Goal: Task Accomplishment & Management: Complete application form

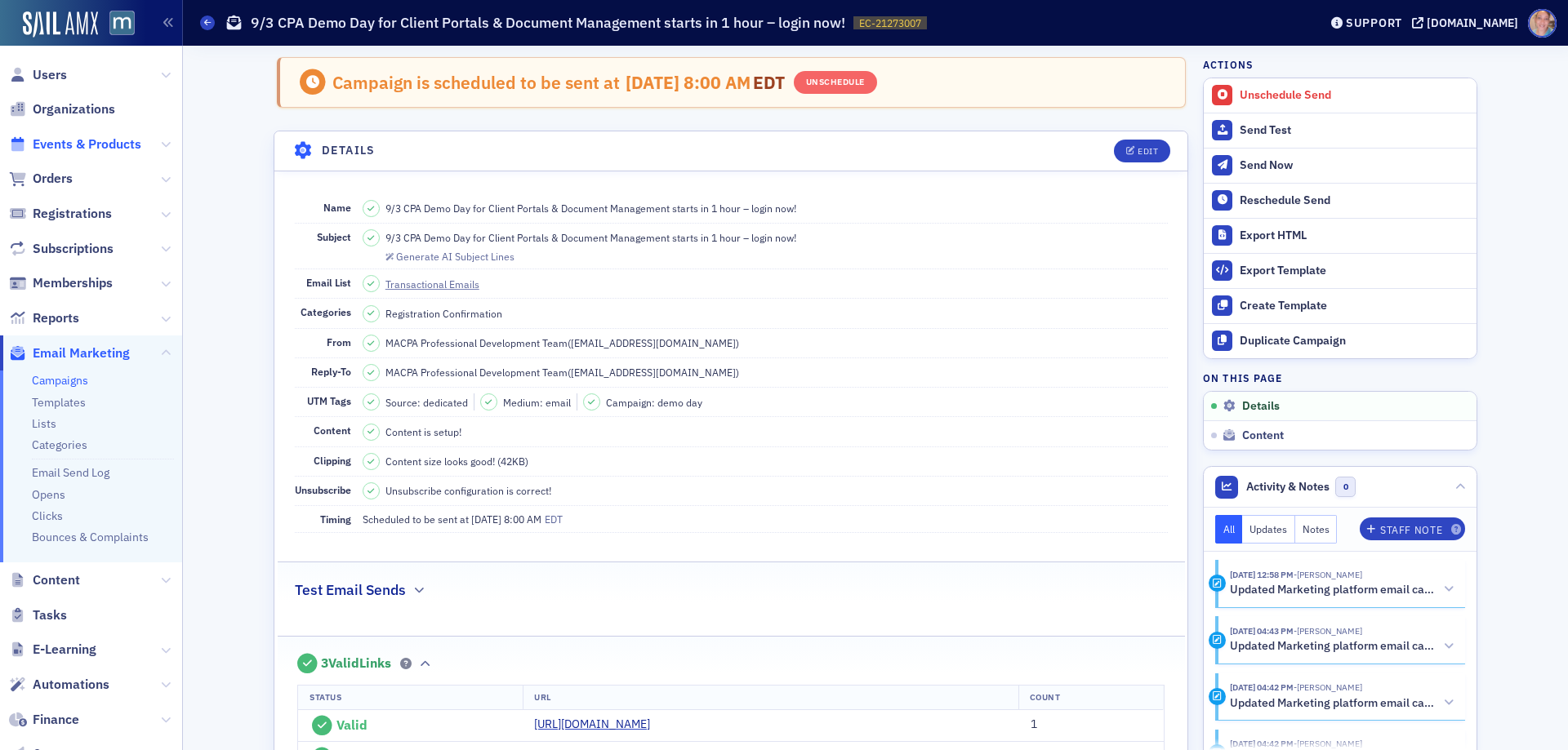
click at [61, 139] on span "Events & Products" at bounding box center [86, 144] width 108 height 18
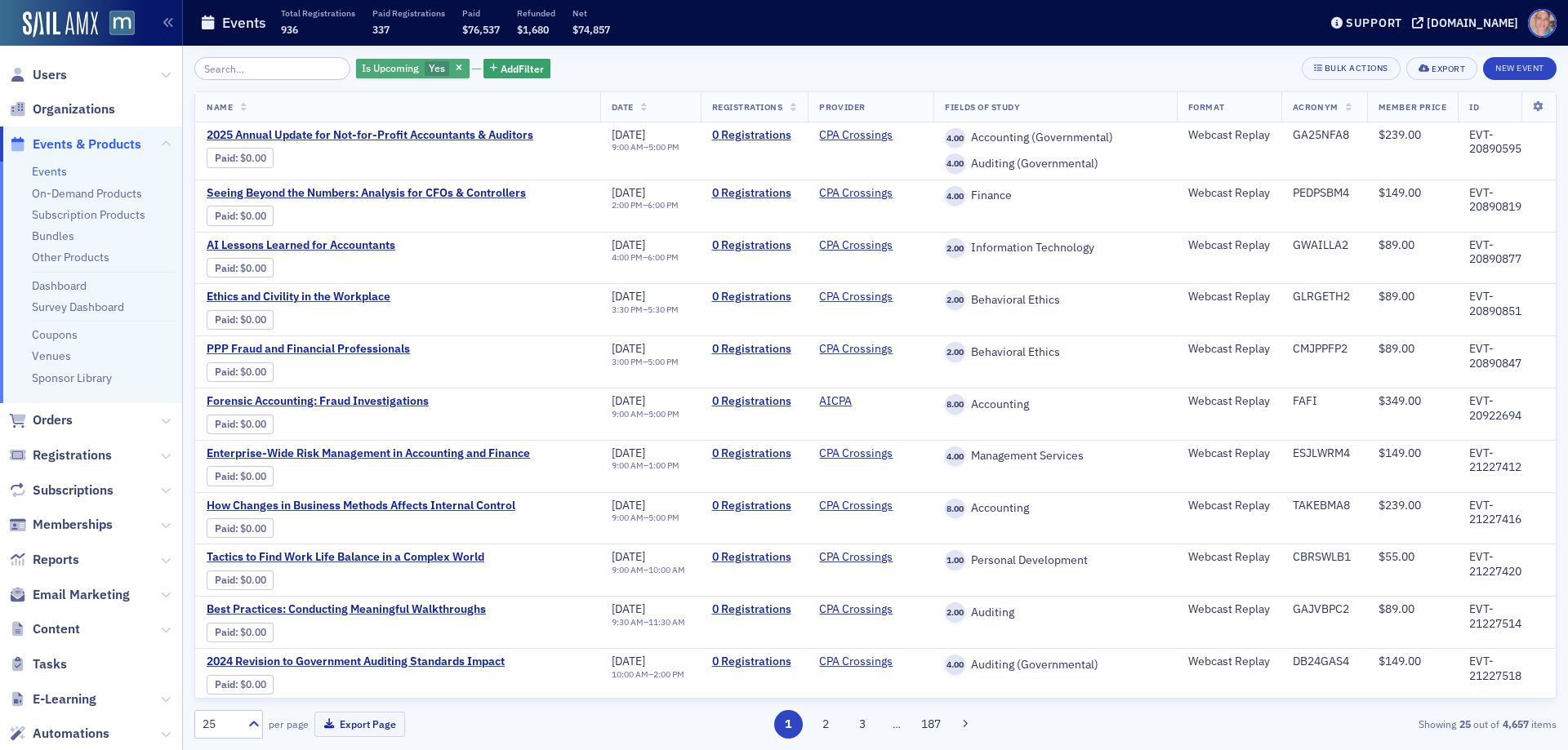
click at [428, 64] on span "Yes" at bounding box center [436, 68] width 16 height 13
click at [514, 68] on input "No" at bounding box center [514, 68] width 14 height 14
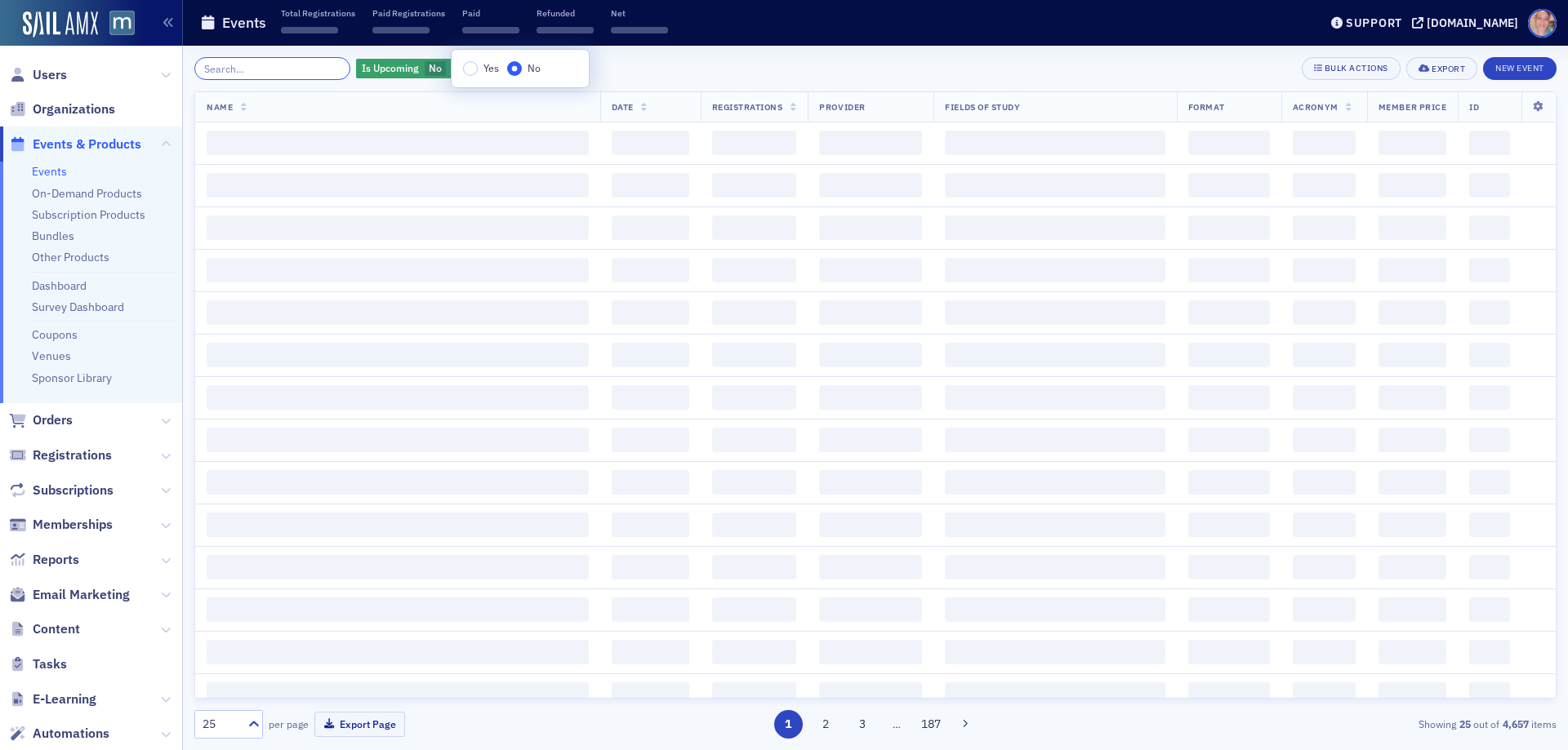
click at [301, 66] on input "search" at bounding box center [272, 69] width 156 height 23
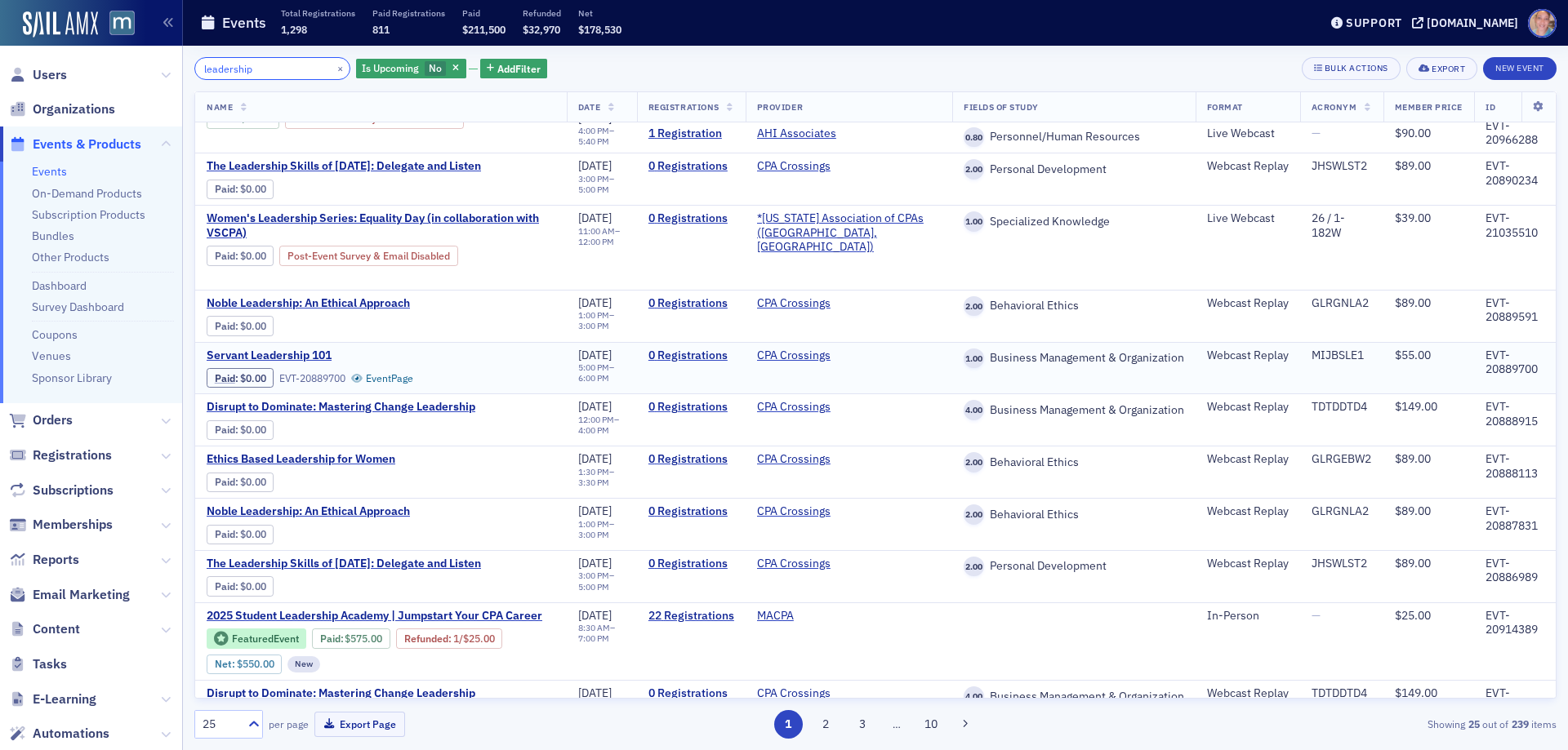
scroll to position [81, 0]
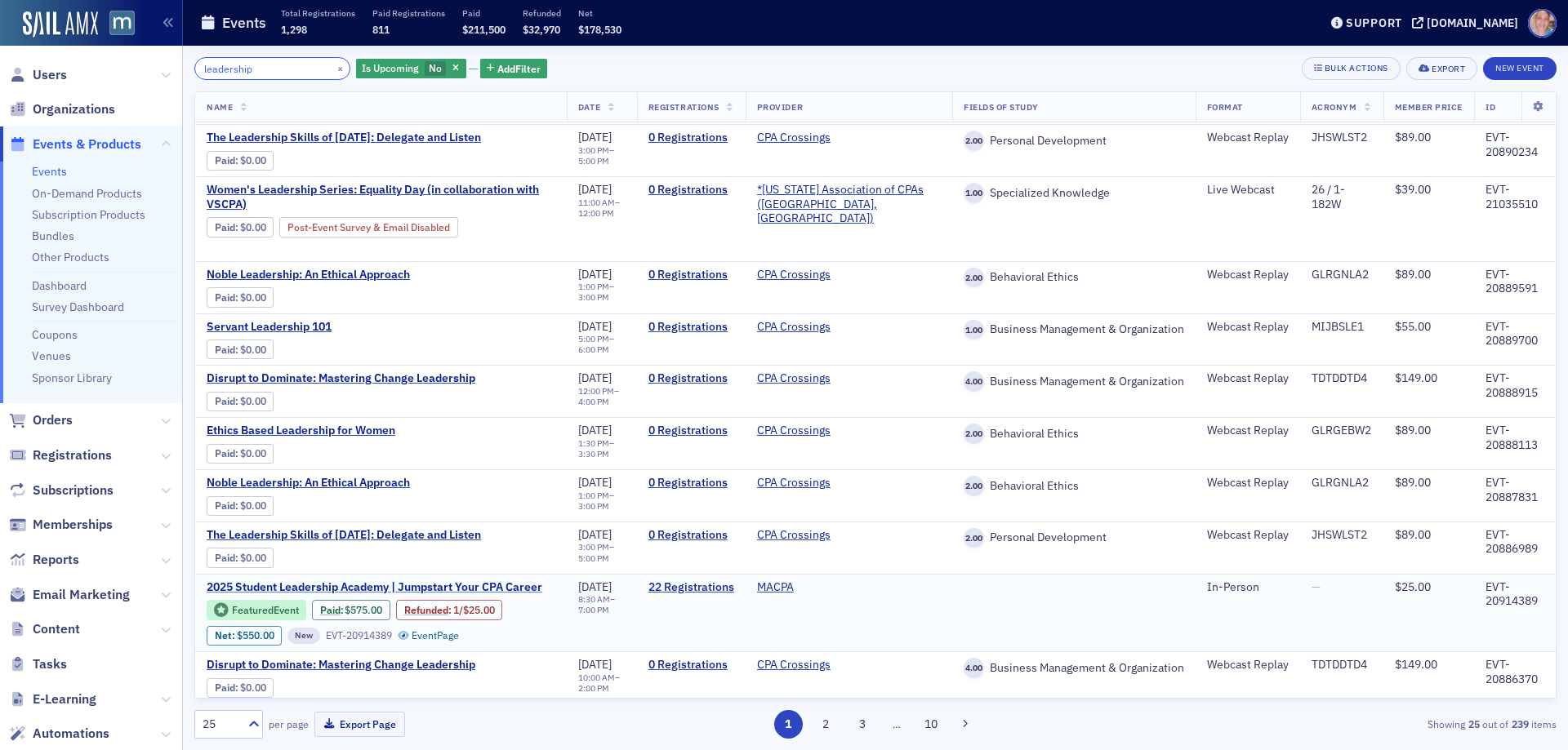
type input "leadership"
click at [342, 582] on span "2025 Student Leadership Academy | Jumpstart Your CPA Career" at bounding box center [375, 587] width 335 height 14
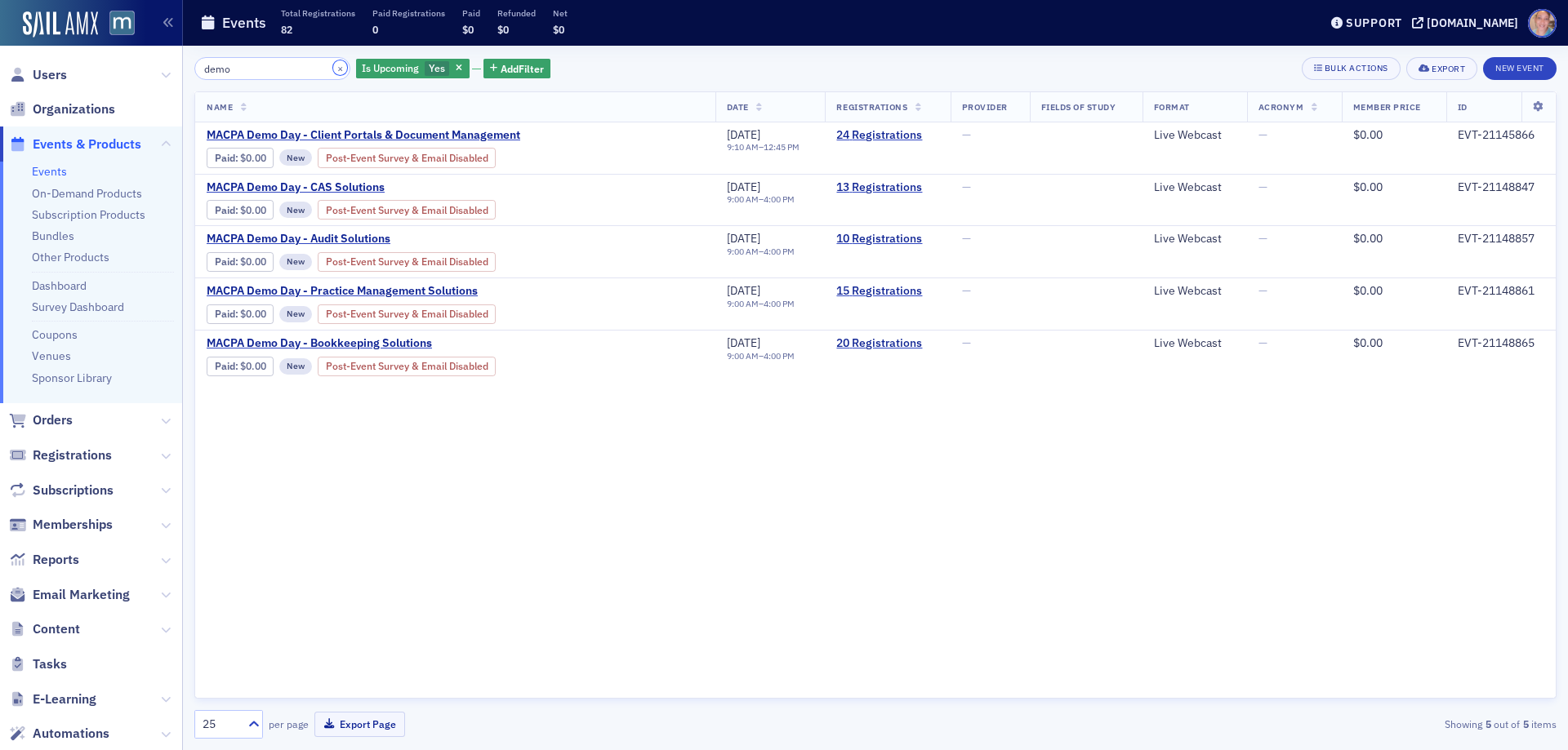
drag, startPoint x: 324, startPoint y: 69, endPoint x: 985, endPoint y: 50, distance: 661.3
click at [334, 69] on button "×" at bounding box center [340, 67] width 14 height 14
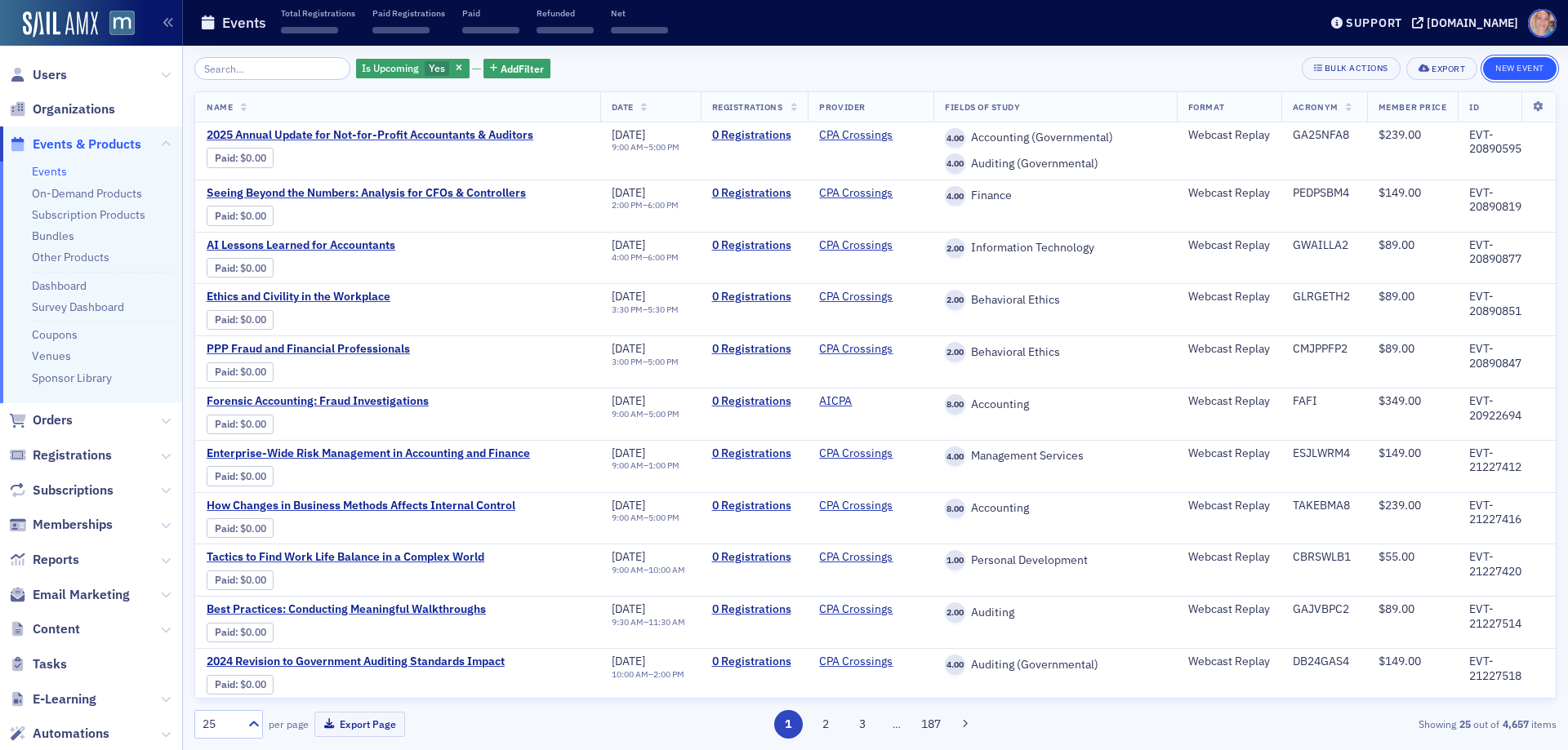
click at [1523, 72] on button "New Event" at bounding box center [1519, 69] width 74 height 23
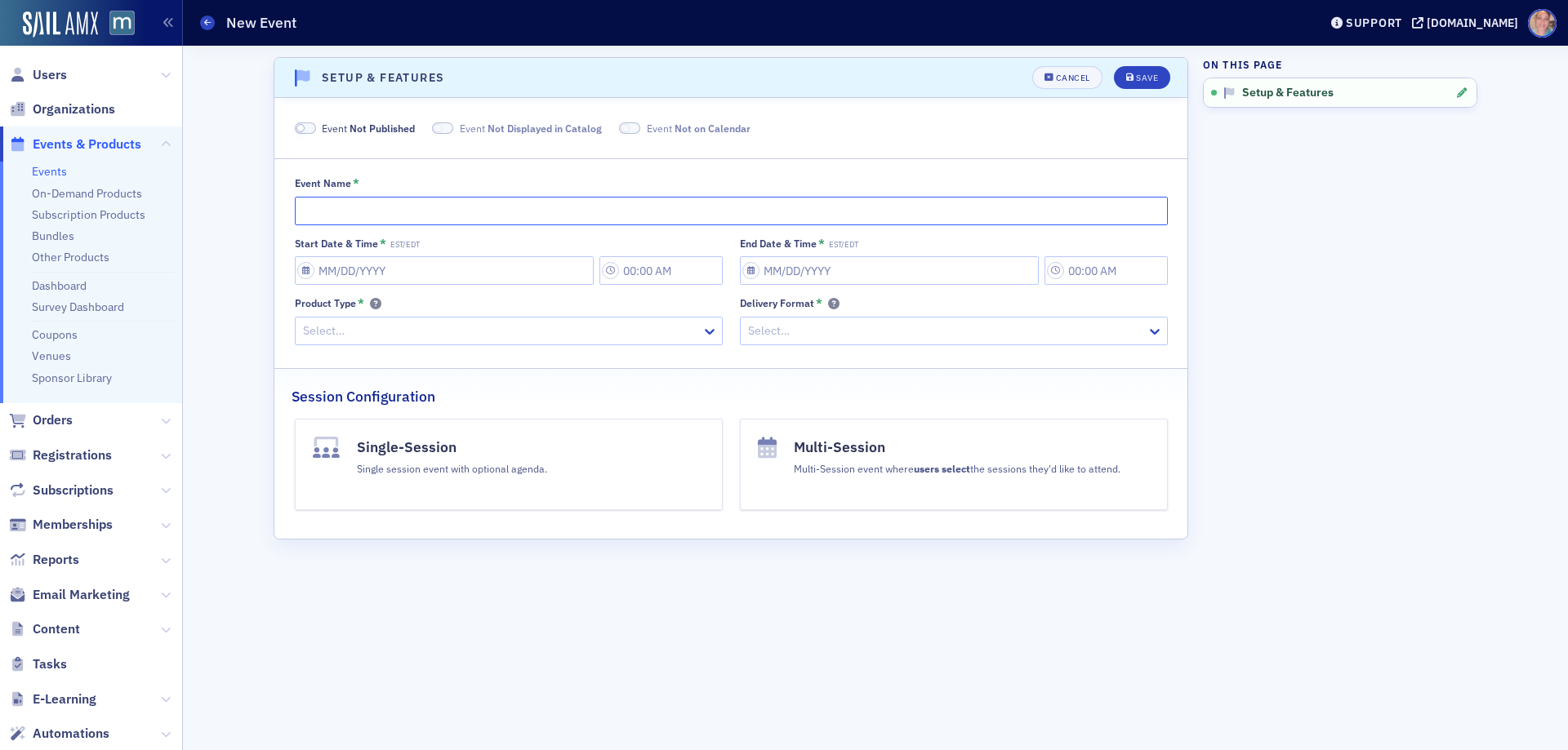
click at [452, 212] on input "Event Name *" at bounding box center [731, 211] width 873 height 29
type input "MACPA Leadership Academy Follow-Up"
click at [306, 278] on input "Start Date & Time * EST/EDT" at bounding box center [445, 270] width 299 height 29
select select "7"
select select "2025"
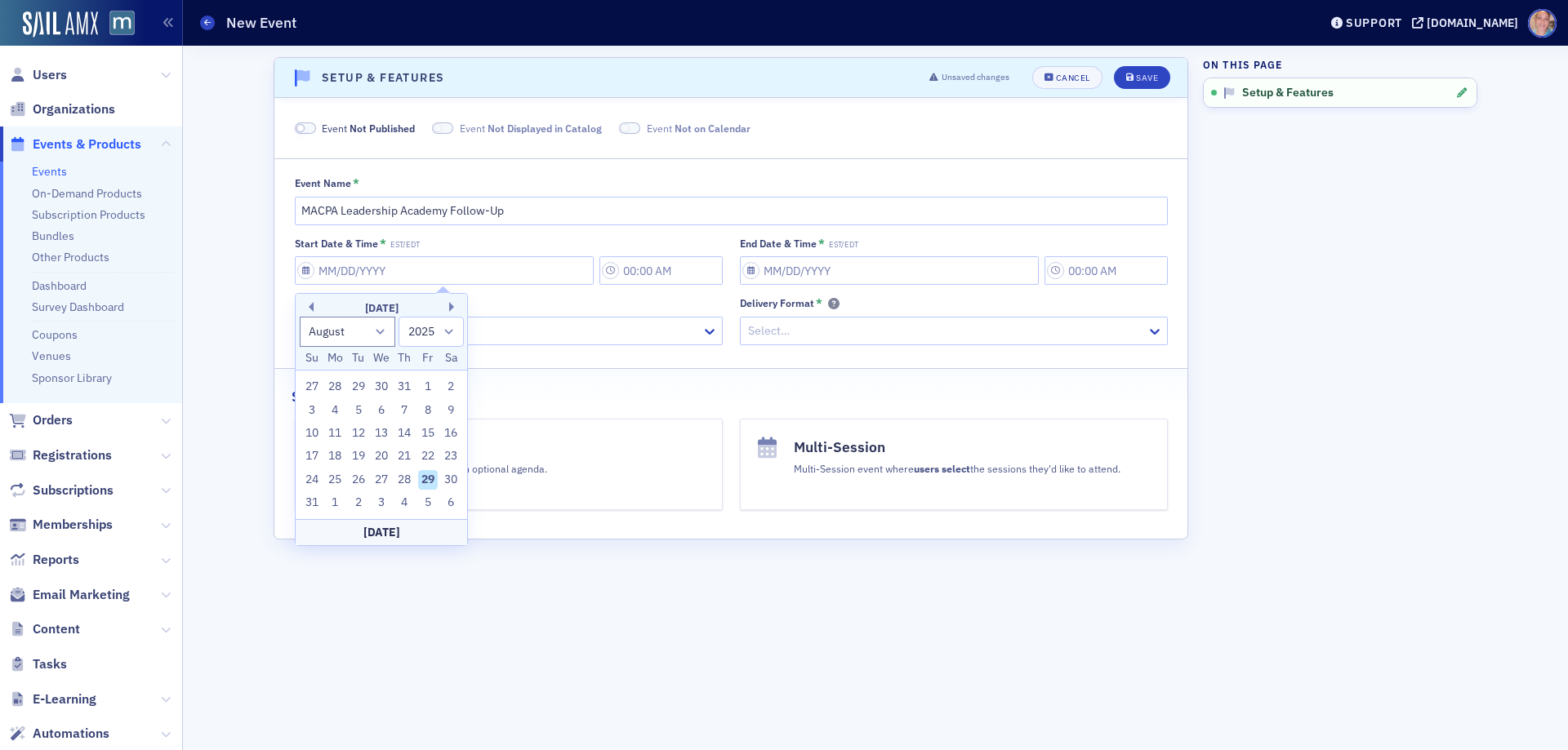
drag, startPoint x: 375, startPoint y: 476, endPoint x: 380, endPoint y: 466, distance: 11.2
click at [376, 476] on div "27" at bounding box center [381, 480] width 19 height 19
type input "[DATE]"
type input "4:00 PM"
type input "[DATE]"
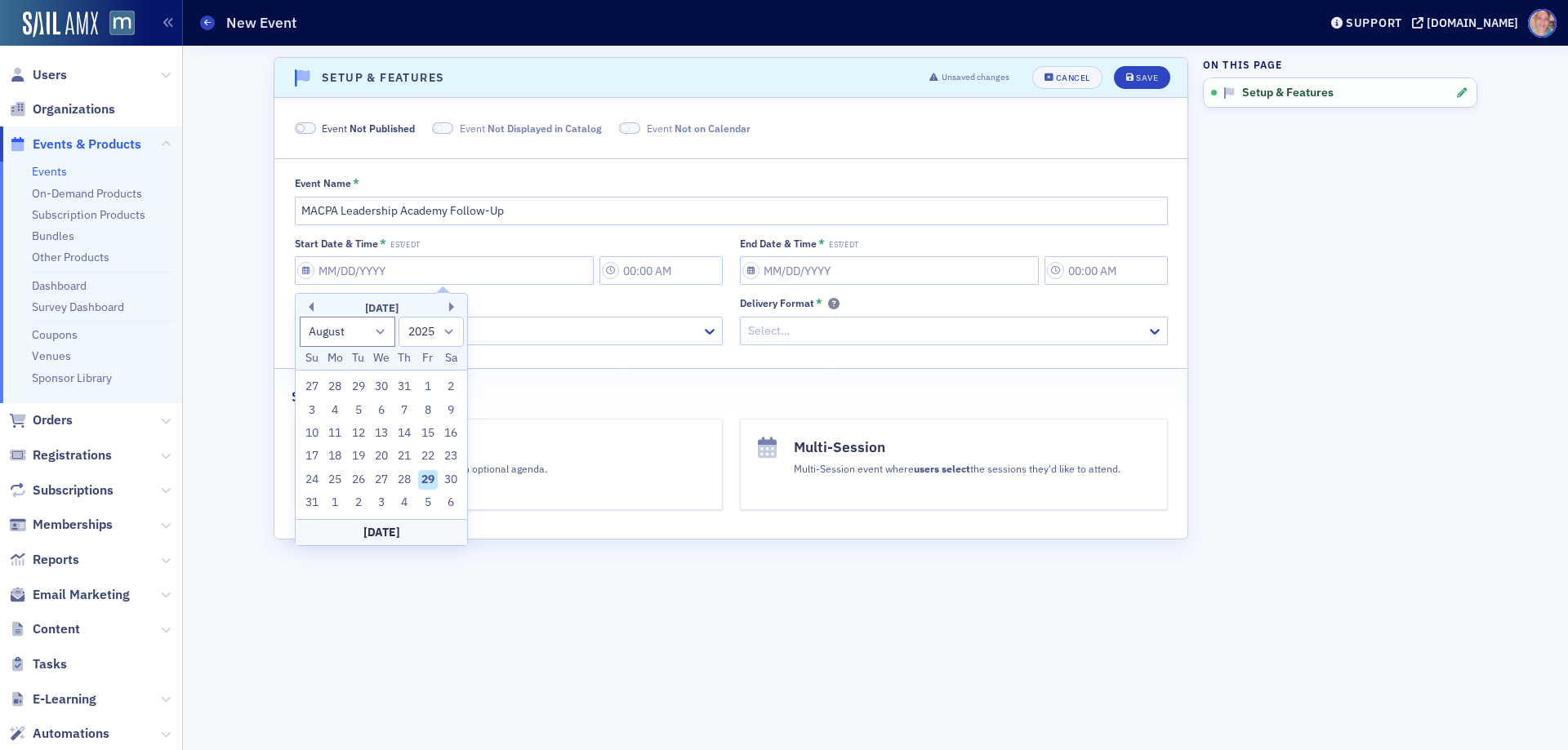
type input "5:00 PM"
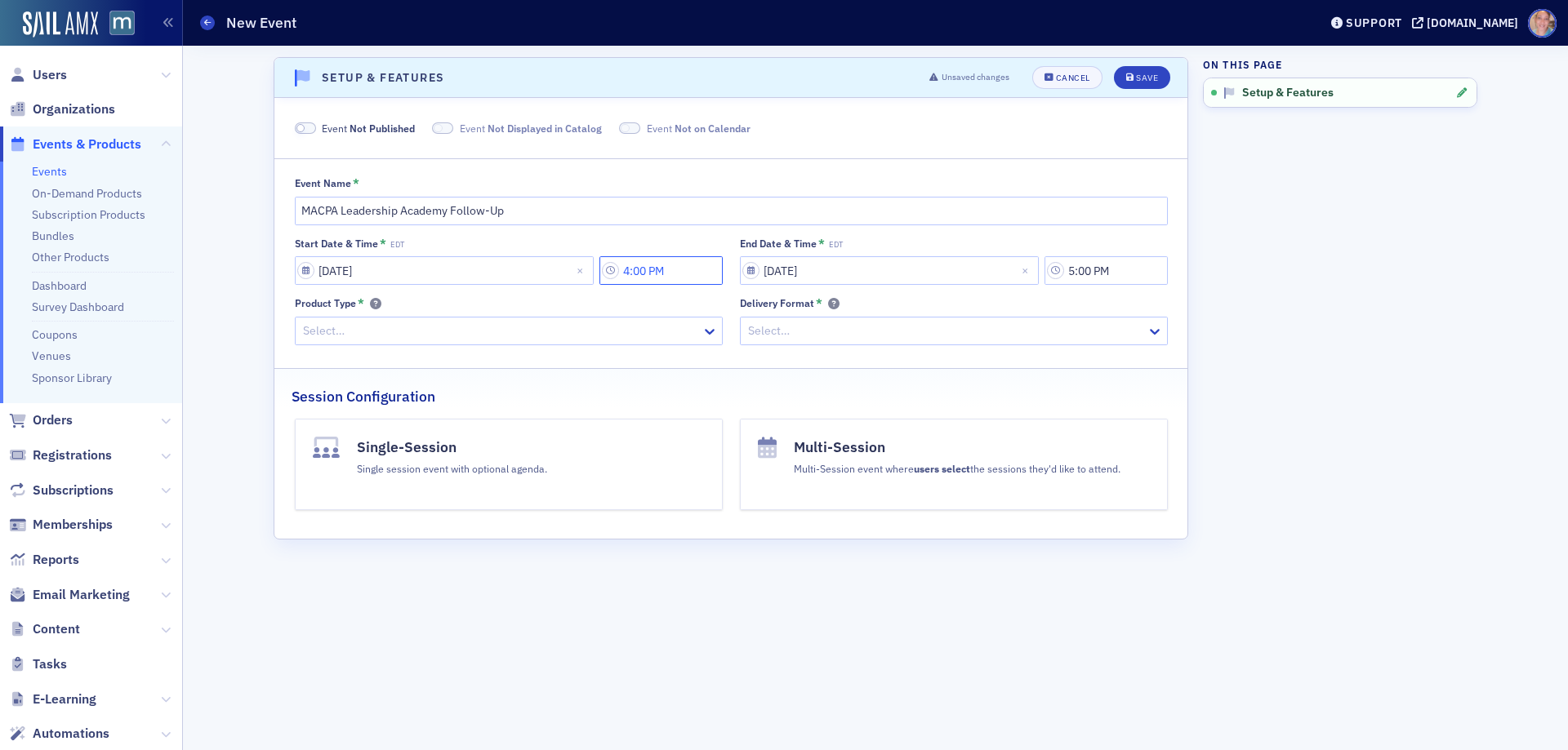
click at [620, 272] on input "4:00 PM" at bounding box center [660, 270] width 124 height 29
click at [764, 279] on div at bounding box center [751, 270] width 31 height 20
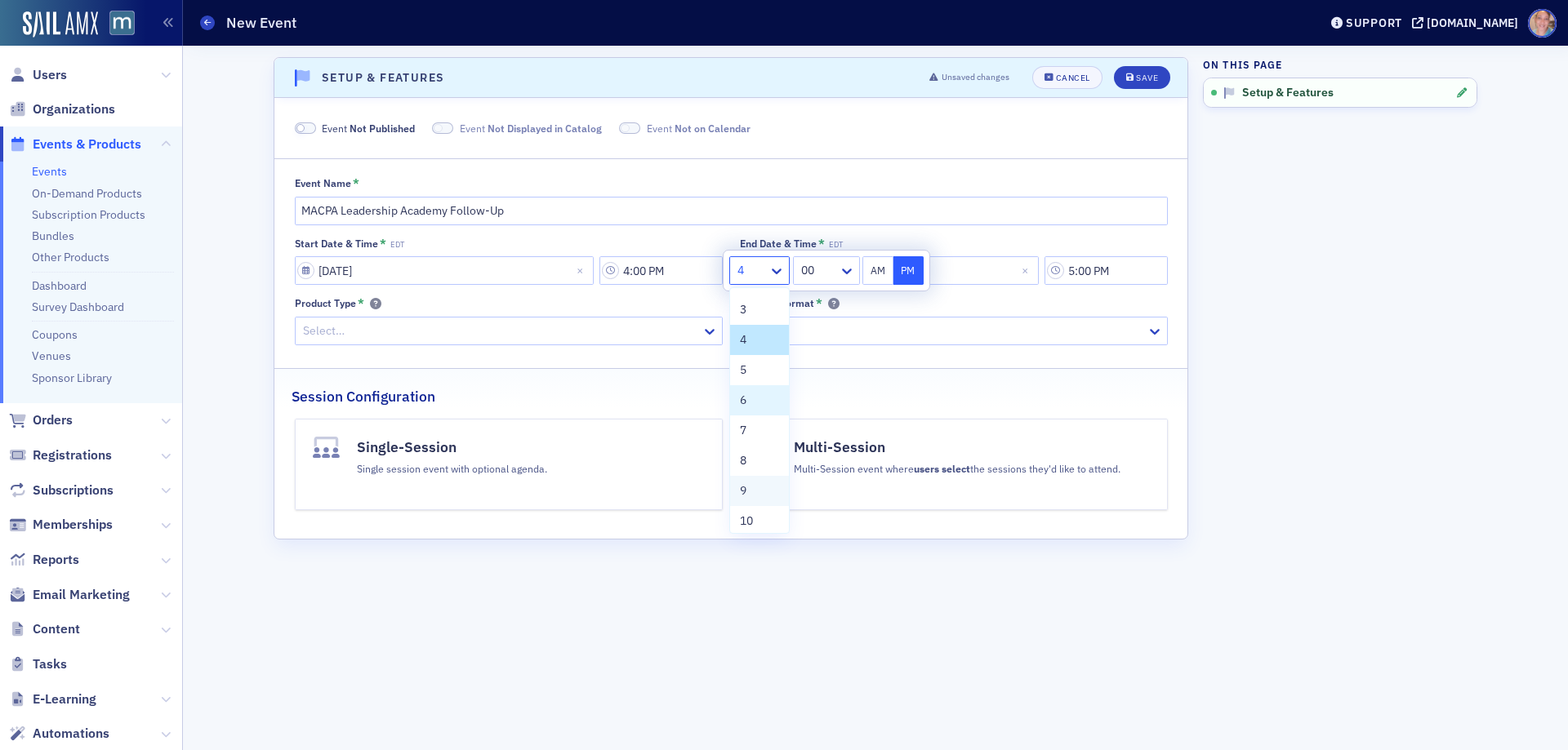
scroll to position [81, 0]
click at [745, 461] on span "9" at bounding box center [743, 466] width 7 height 17
click at [878, 269] on button "AM" at bounding box center [878, 270] width 31 height 29
type input "9:00 AM"
click at [1081, 271] on input "5:00 PM" at bounding box center [1106, 270] width 124 height 29
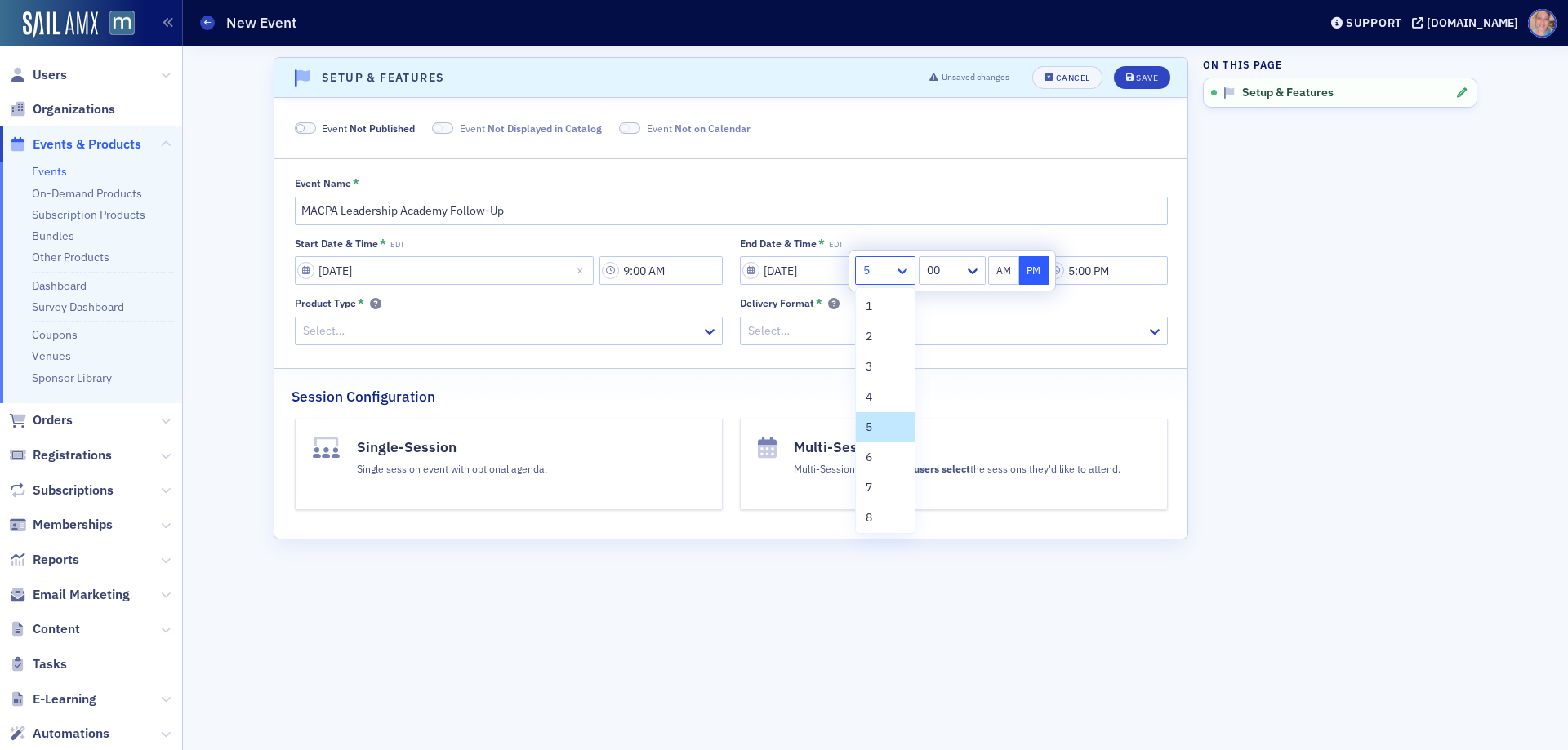
click at [896, 273] on icon at bounding box center [902, 270] width 16 height 16
drag, startPoint x: 878, startPoint y: 452, endPoint x: 984, endPoint y: 309, distance: 178.0
click at [878, 451] on span "10" at bounding box center [872, 454] width 13 height 17
click at [996, 268] on button "AM" at bounding box center [1003, 270] width 31 height 29
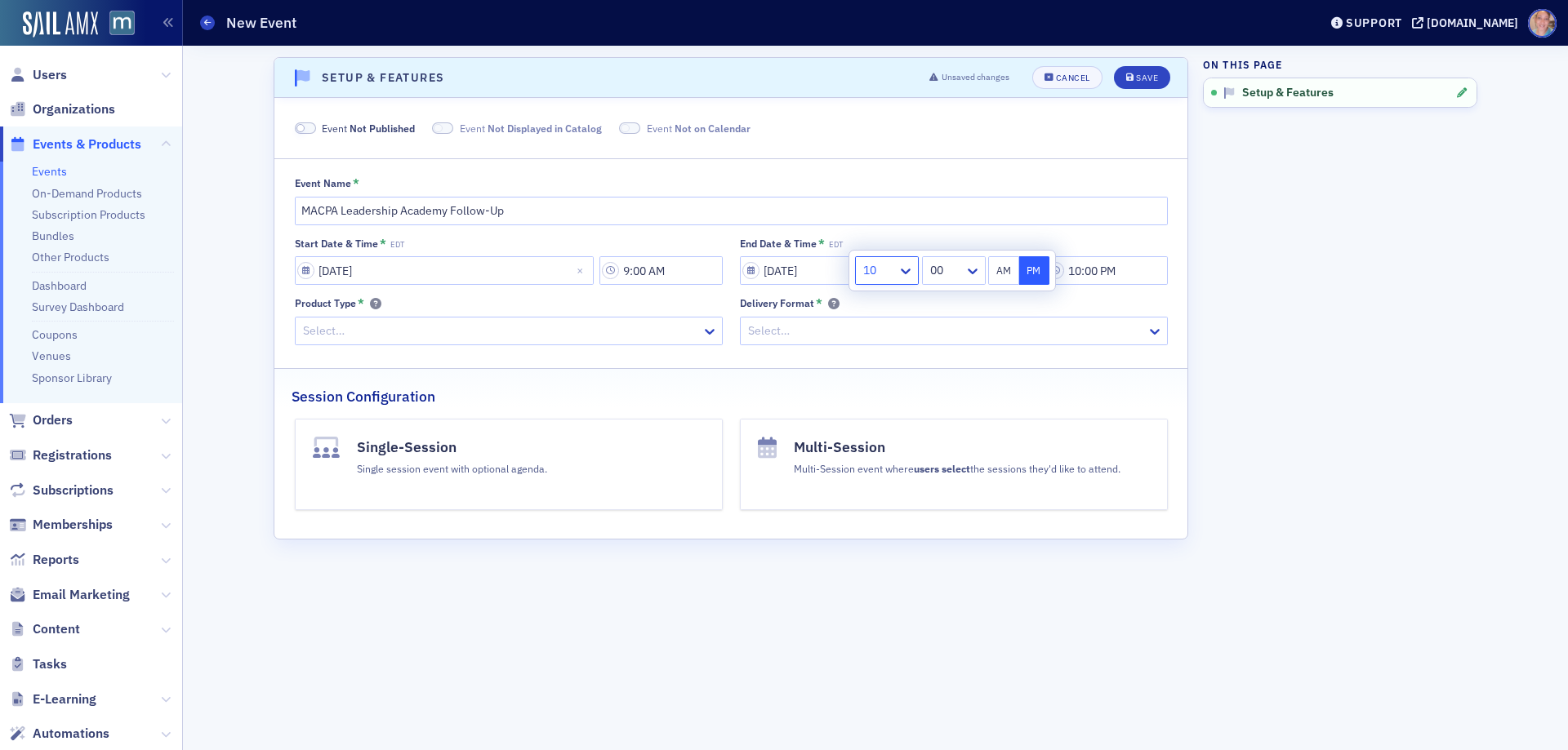
type input "10:00 AM"
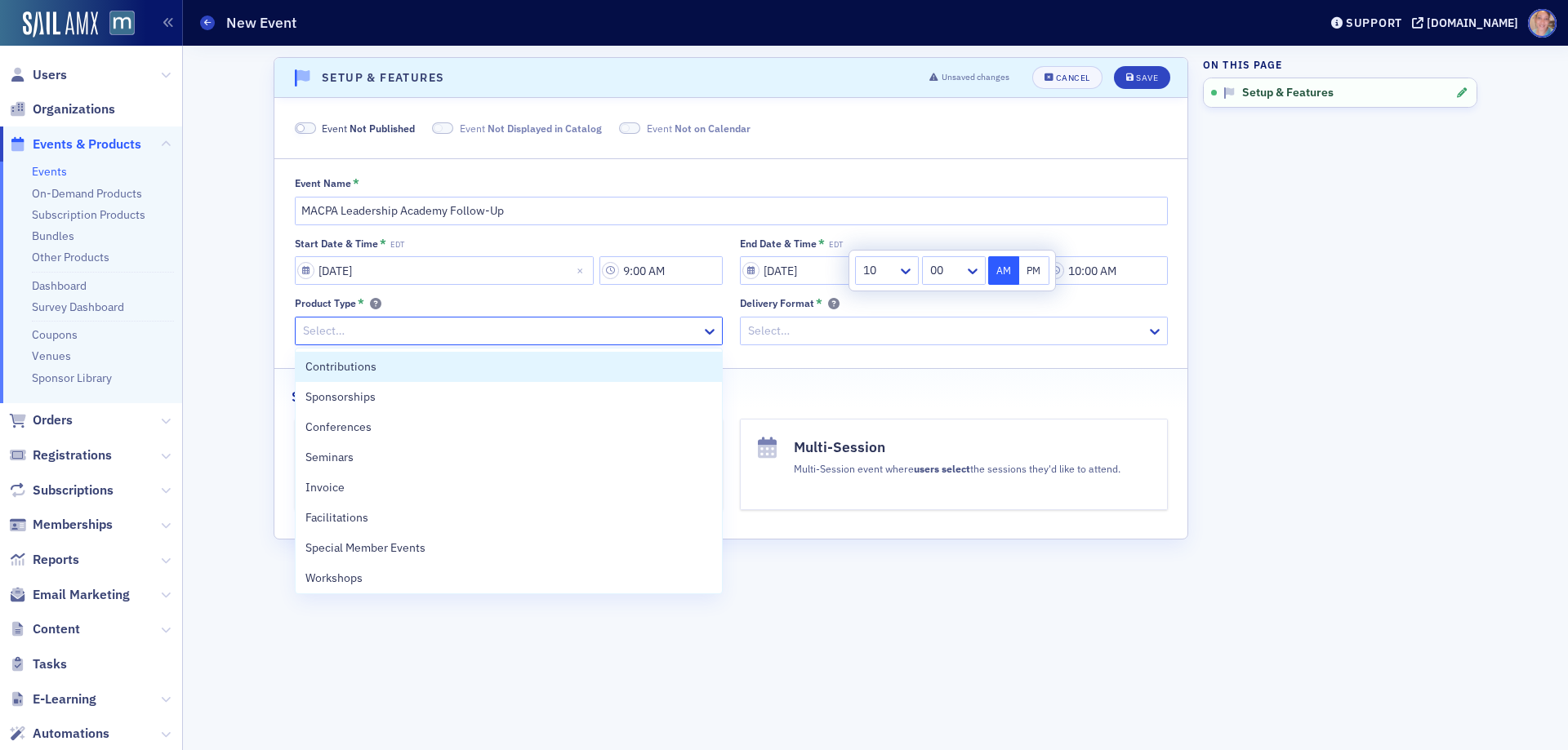
click at [357, 328] on div at bounding box center [500, 330] width 399 height 20
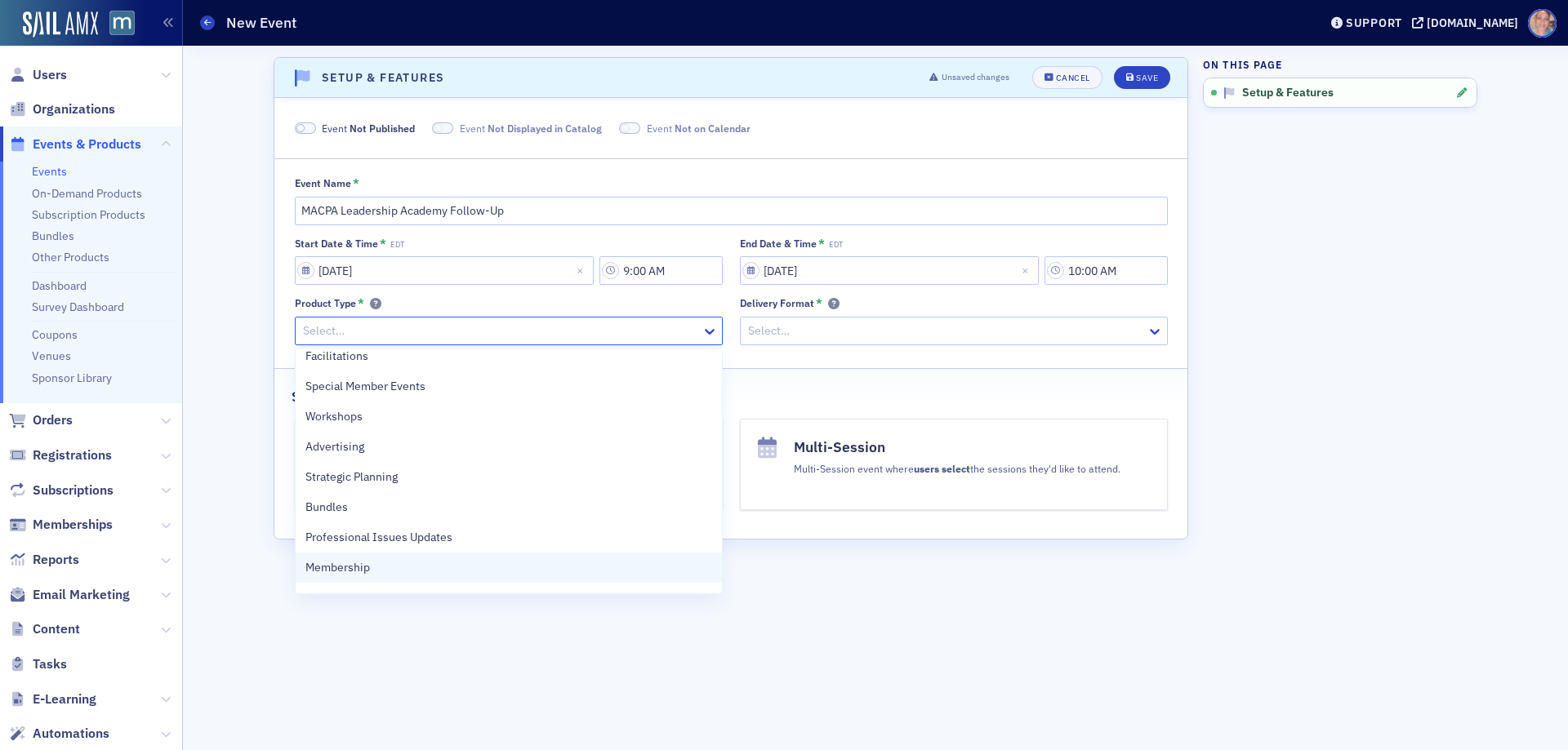
scroll to position [81, 0]
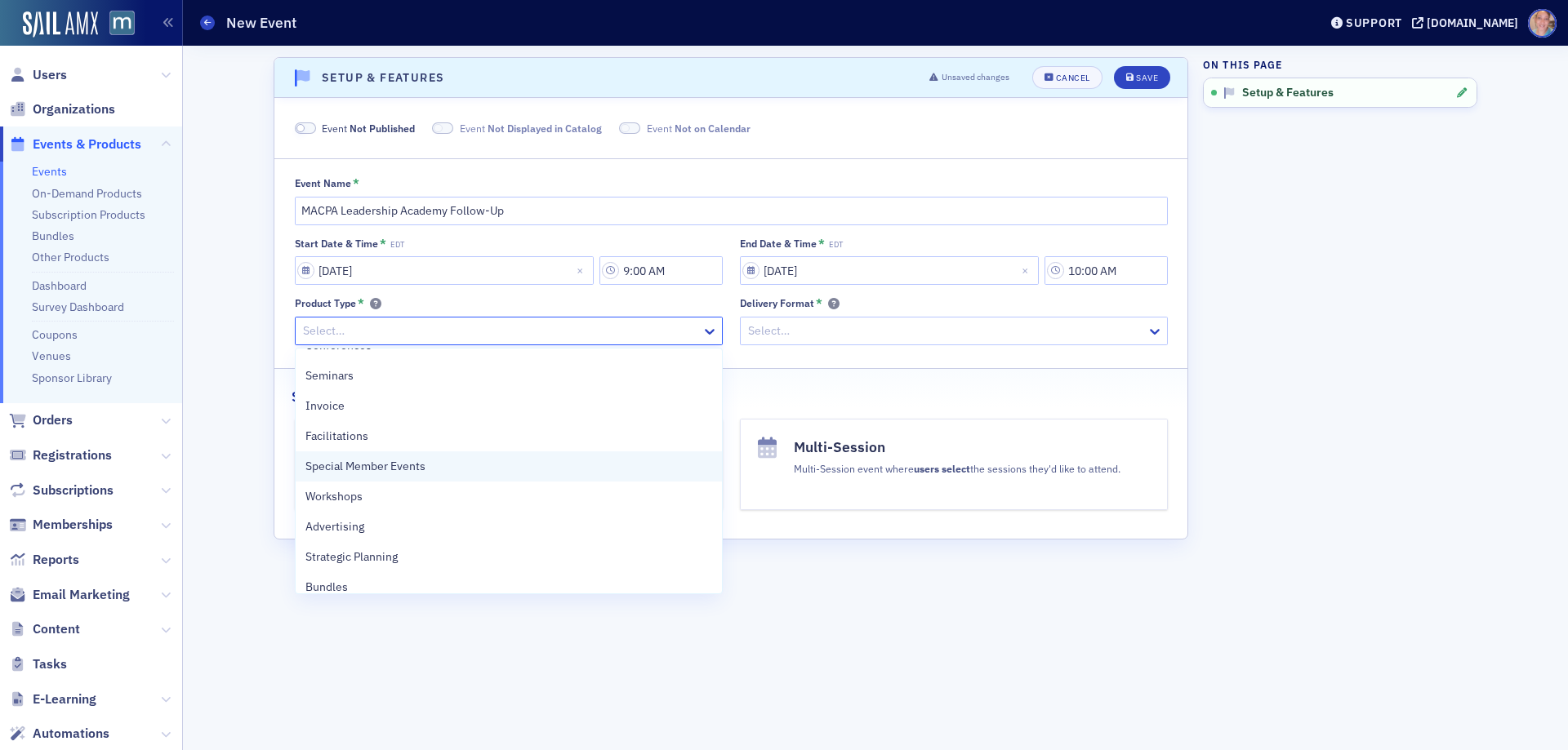
click at [394, 465] on span "Special Member Events" at bounding box center [365, 466] width 120 height 17
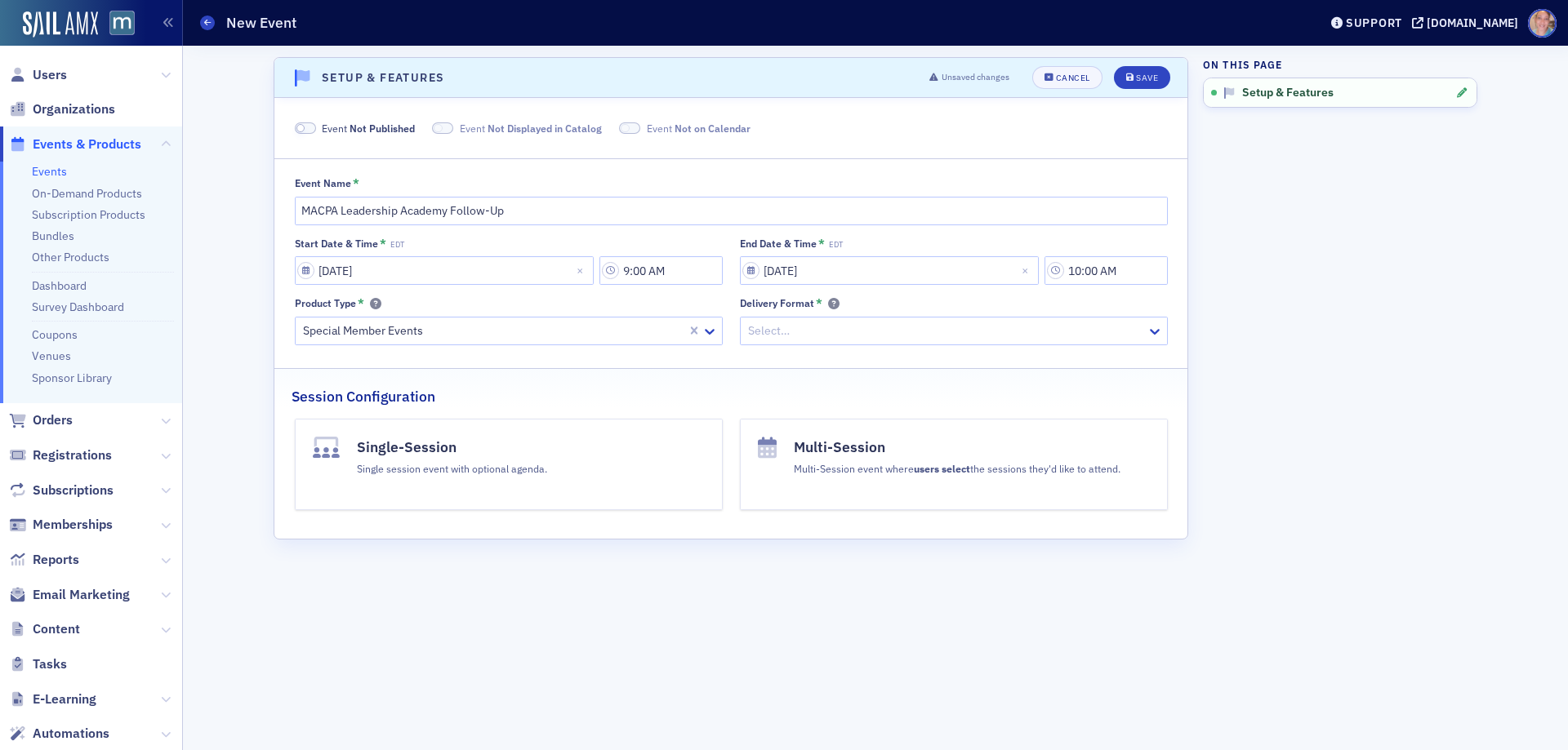
click at [851, 327] on div at bounding box center [946, 330] width 399 height 20
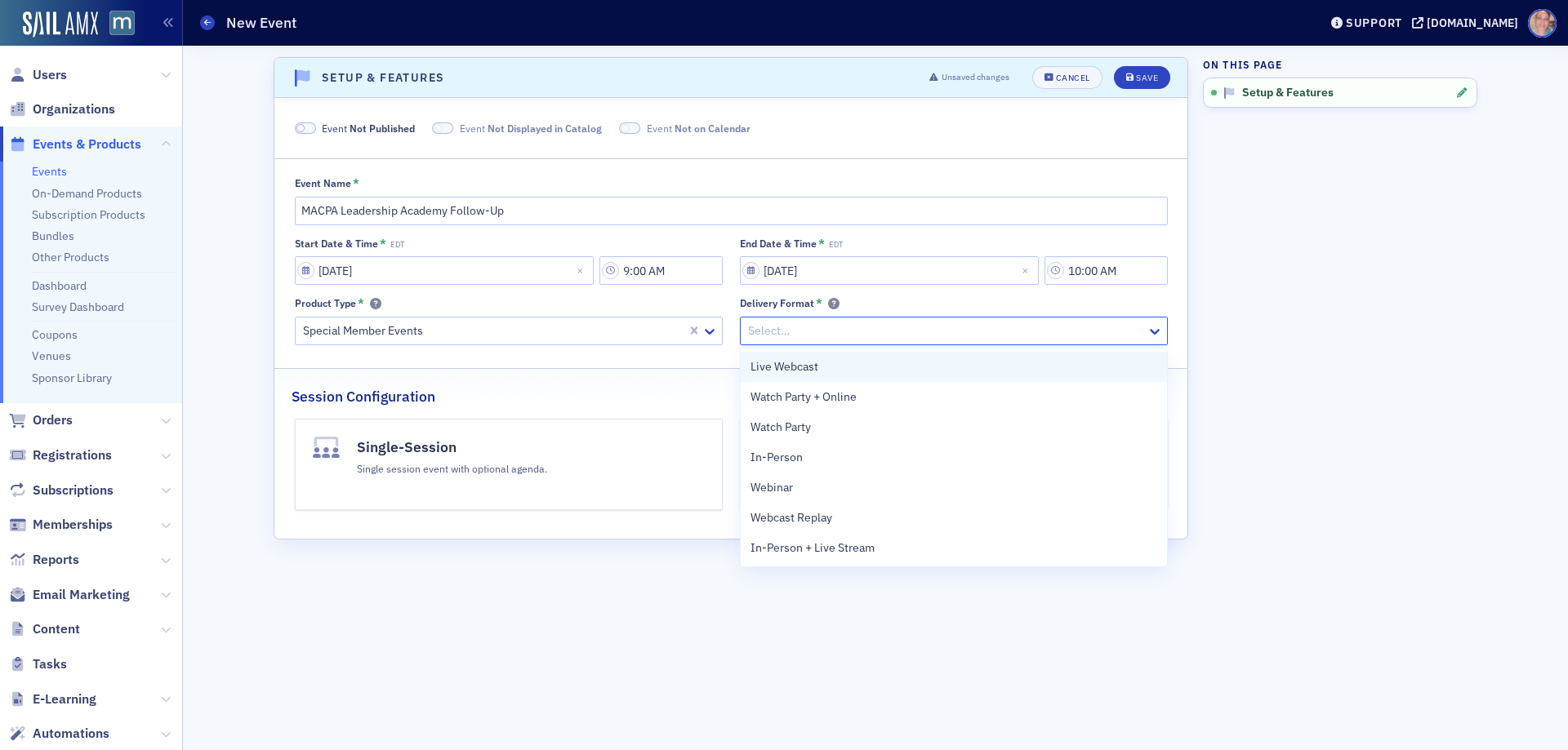
click at [818, 367] on span "Live Webcast" at bounding box center [784, 367] width 68 height 17
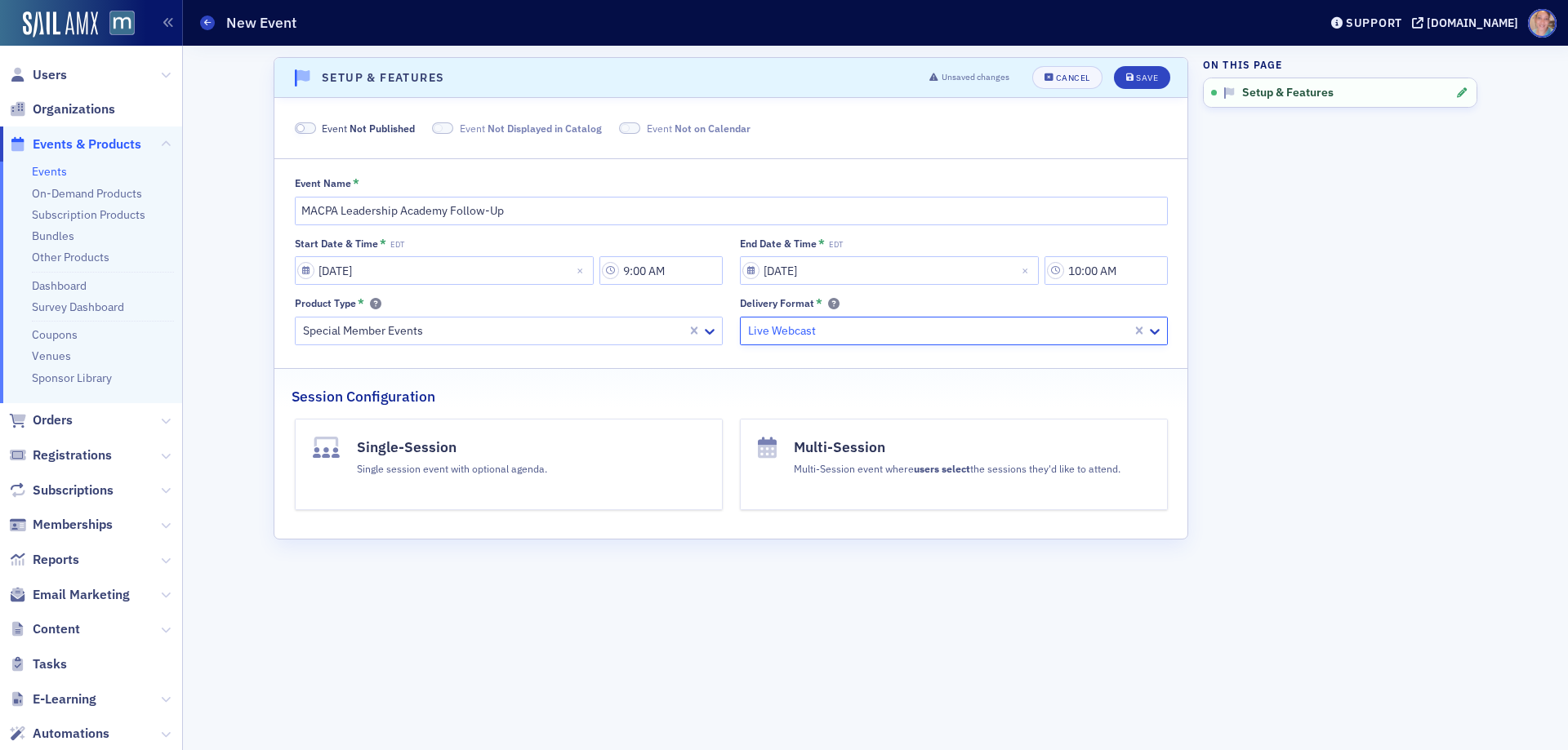
click at [311, 129] on span at bounding box center [306, 128] width 21 height 12
click at [1148, 79] on div "Save" at bounding box center [1146, 78] width 22 height 9
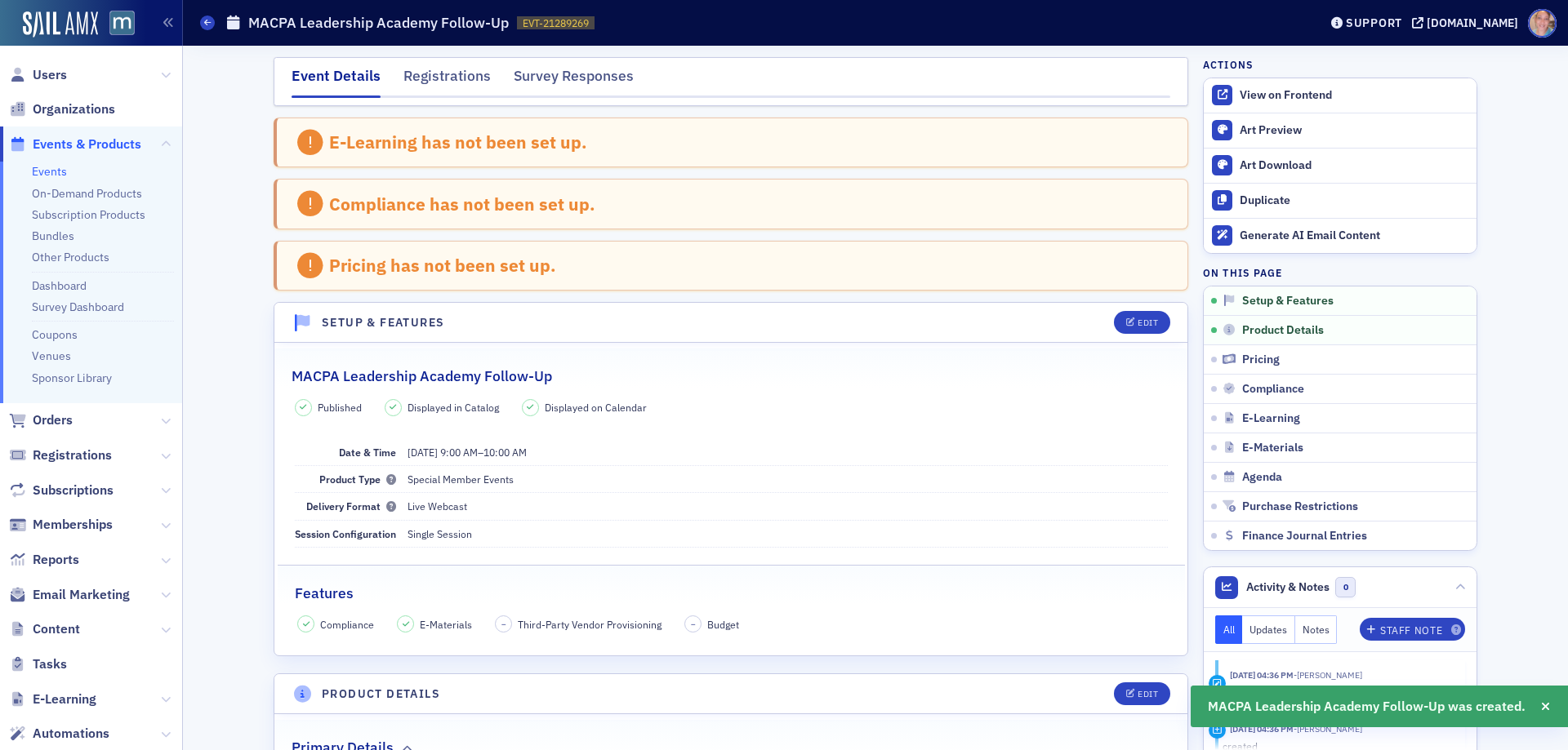
scroll to position [248, 0]
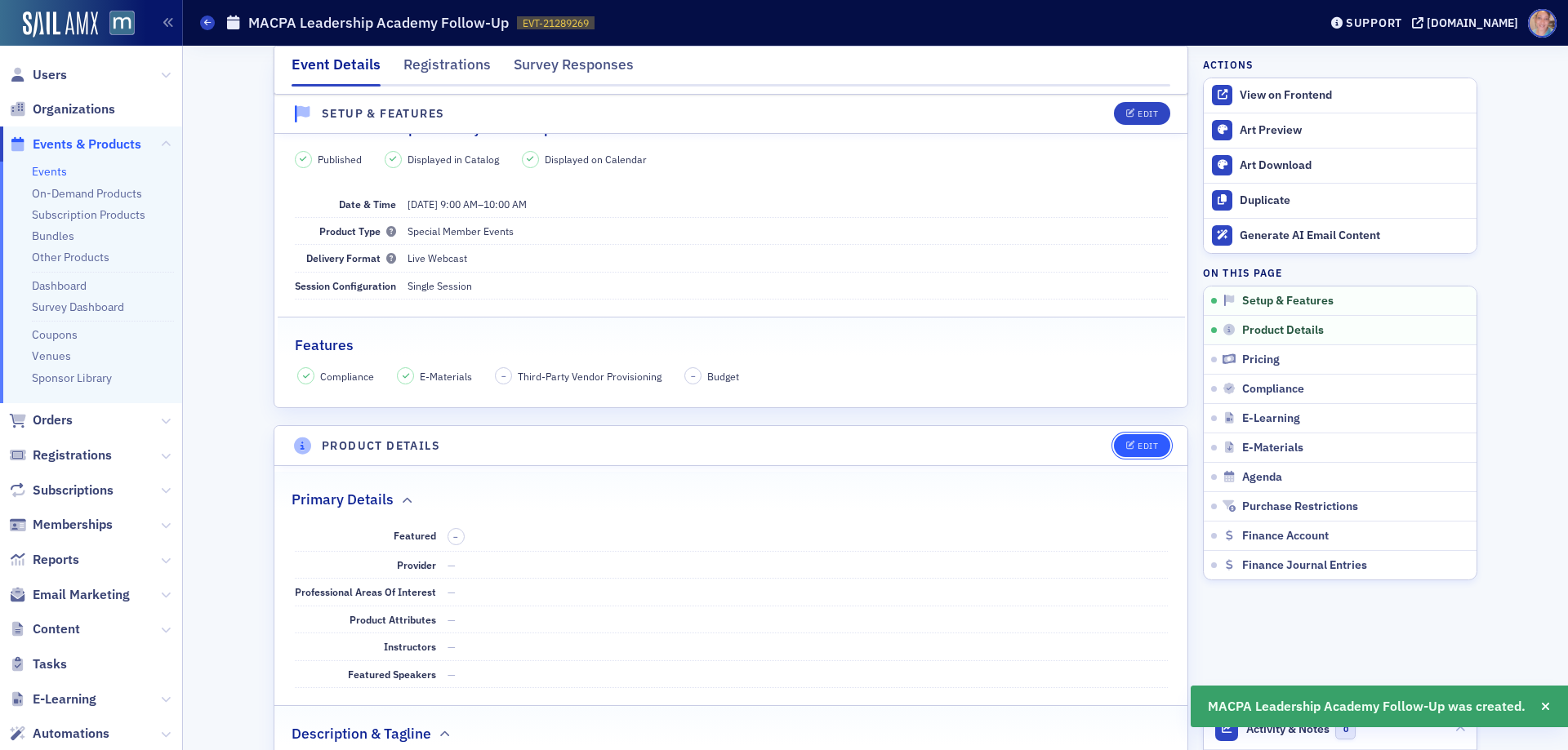
click at [1138, 442] on div "Edit" at bounding box center [1147, 445] width 20 height 9
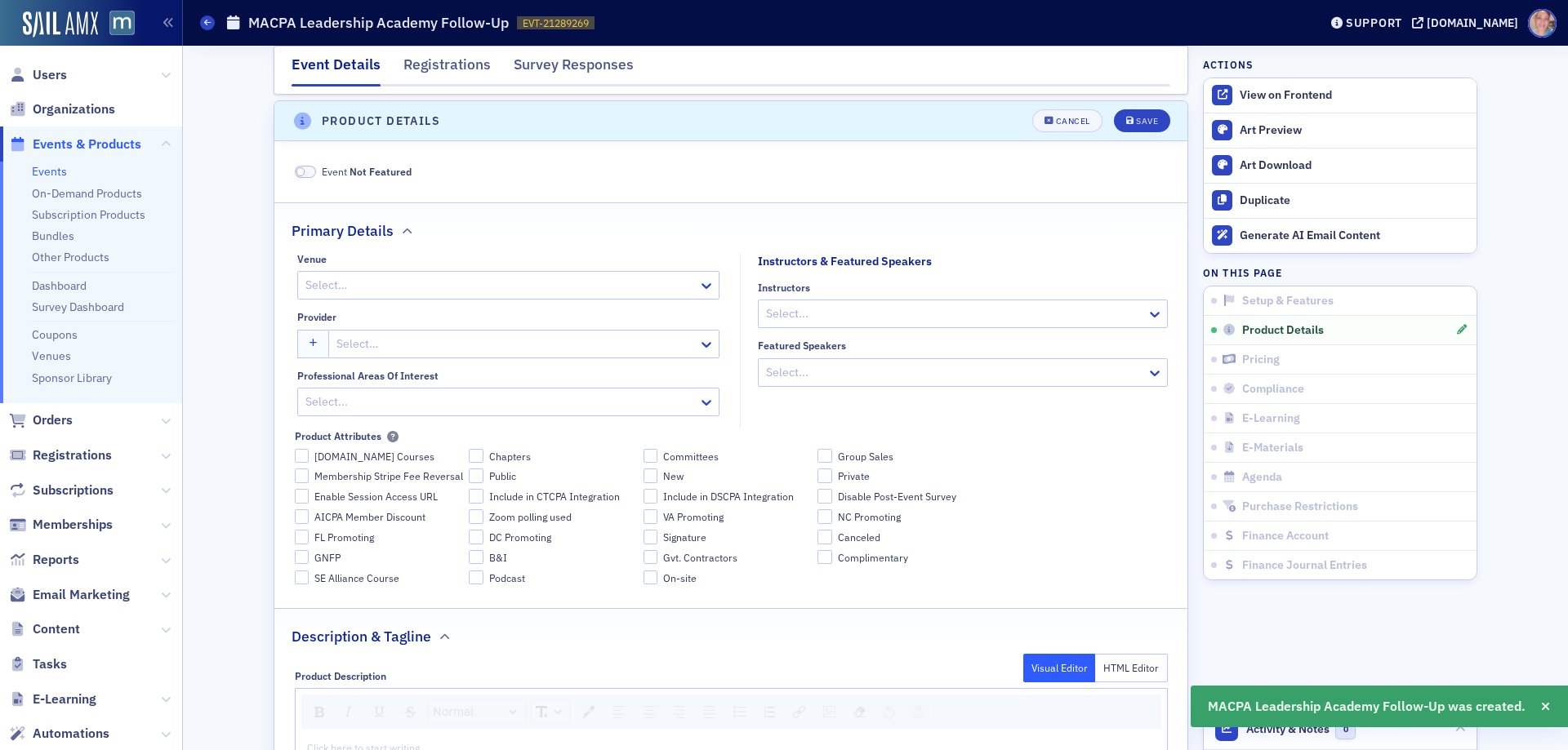
scroll to position [579, 0]
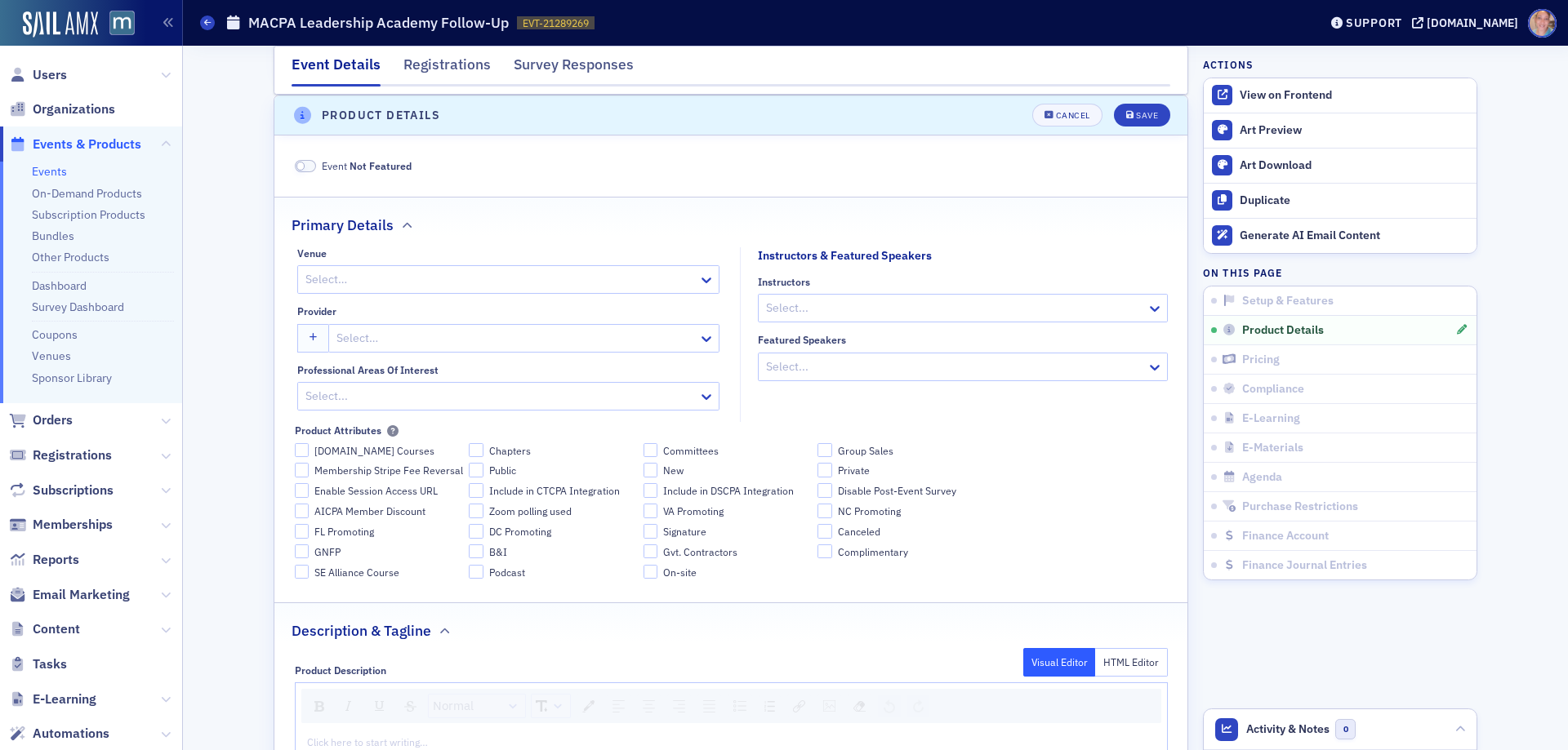
click at [334, 273] on div at bounding box center [500, 279] width 393 height 20
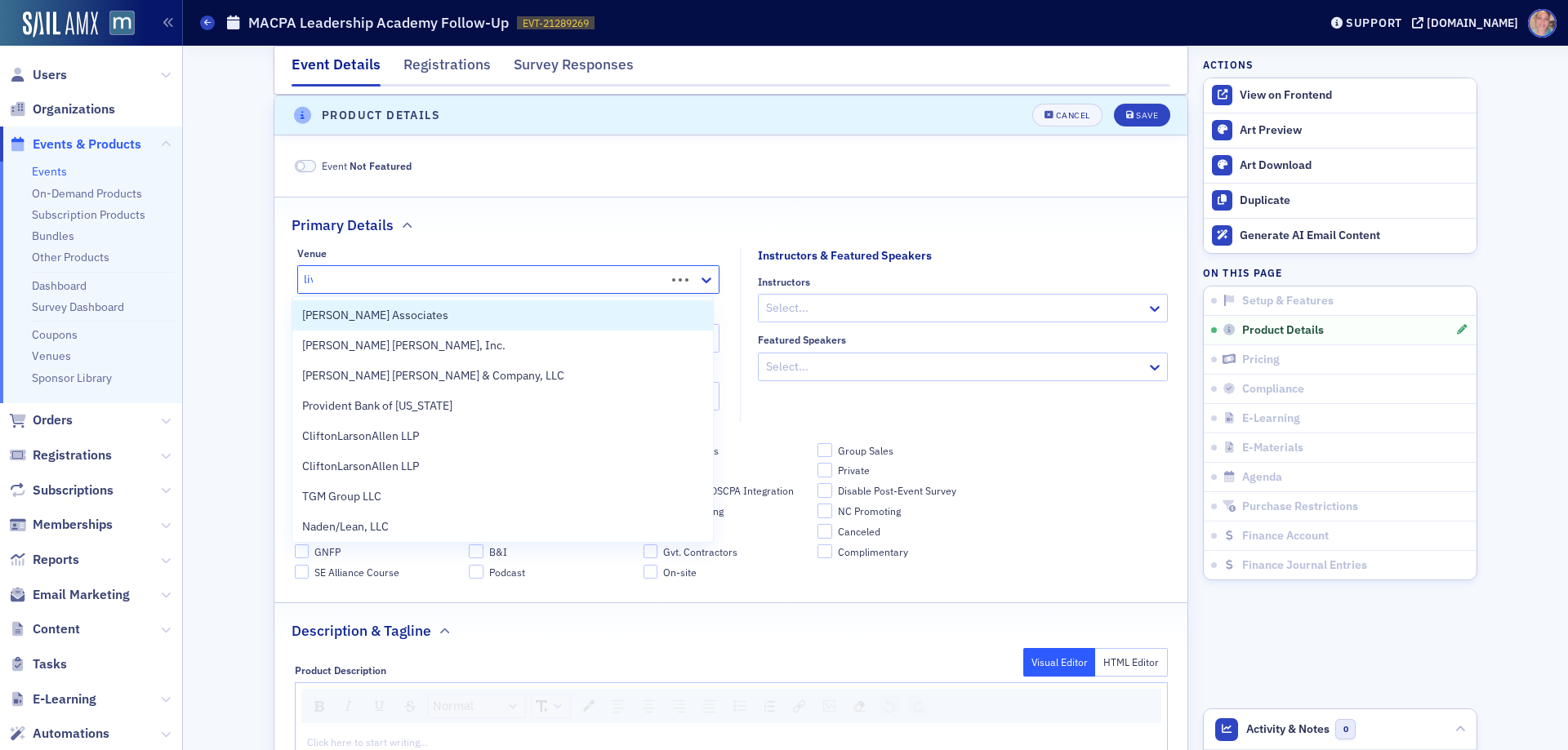
type input "live"
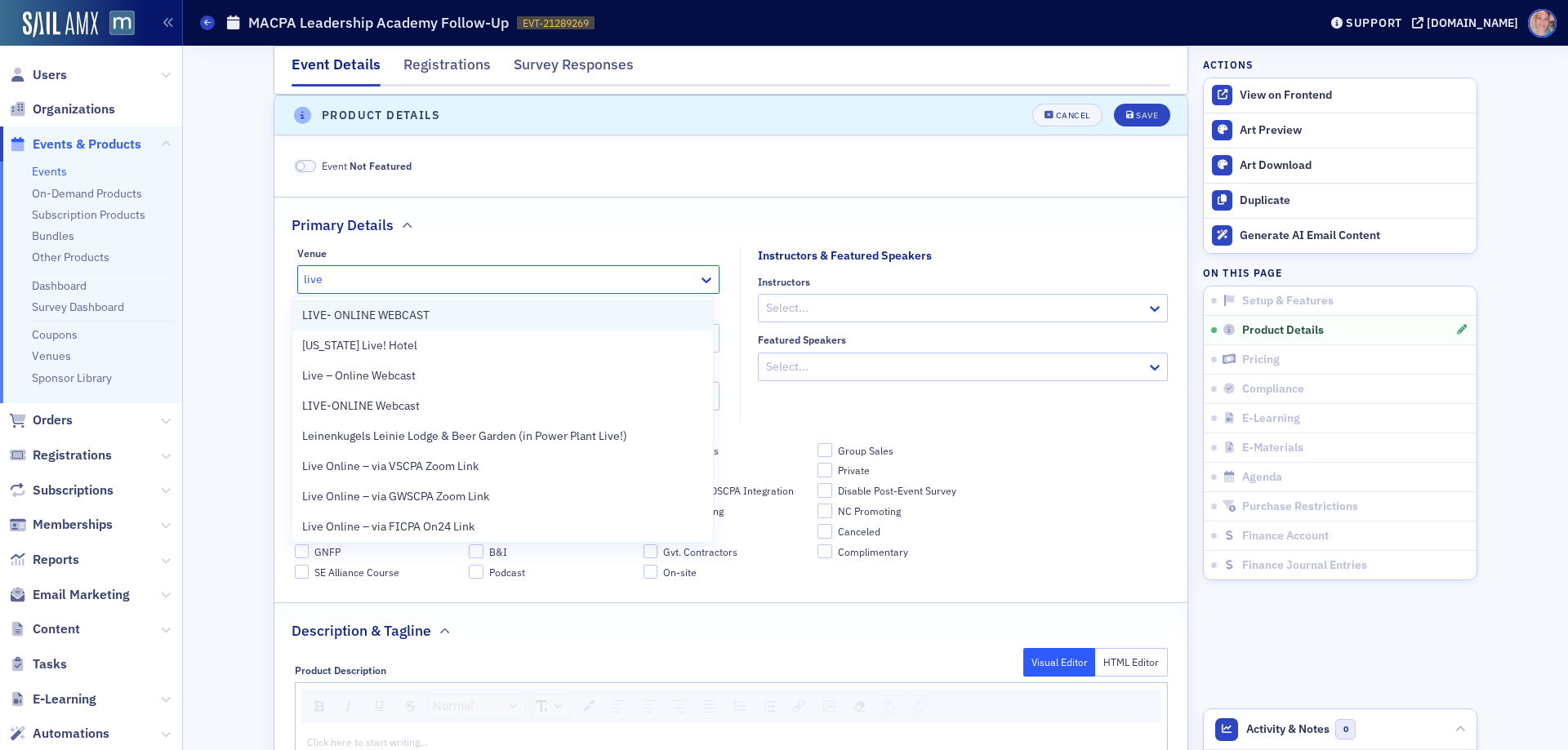
click at [393, 317] on span "LIVE- ONLINE WEBCAST" at bounding box center [365, 315] width 127 height 17
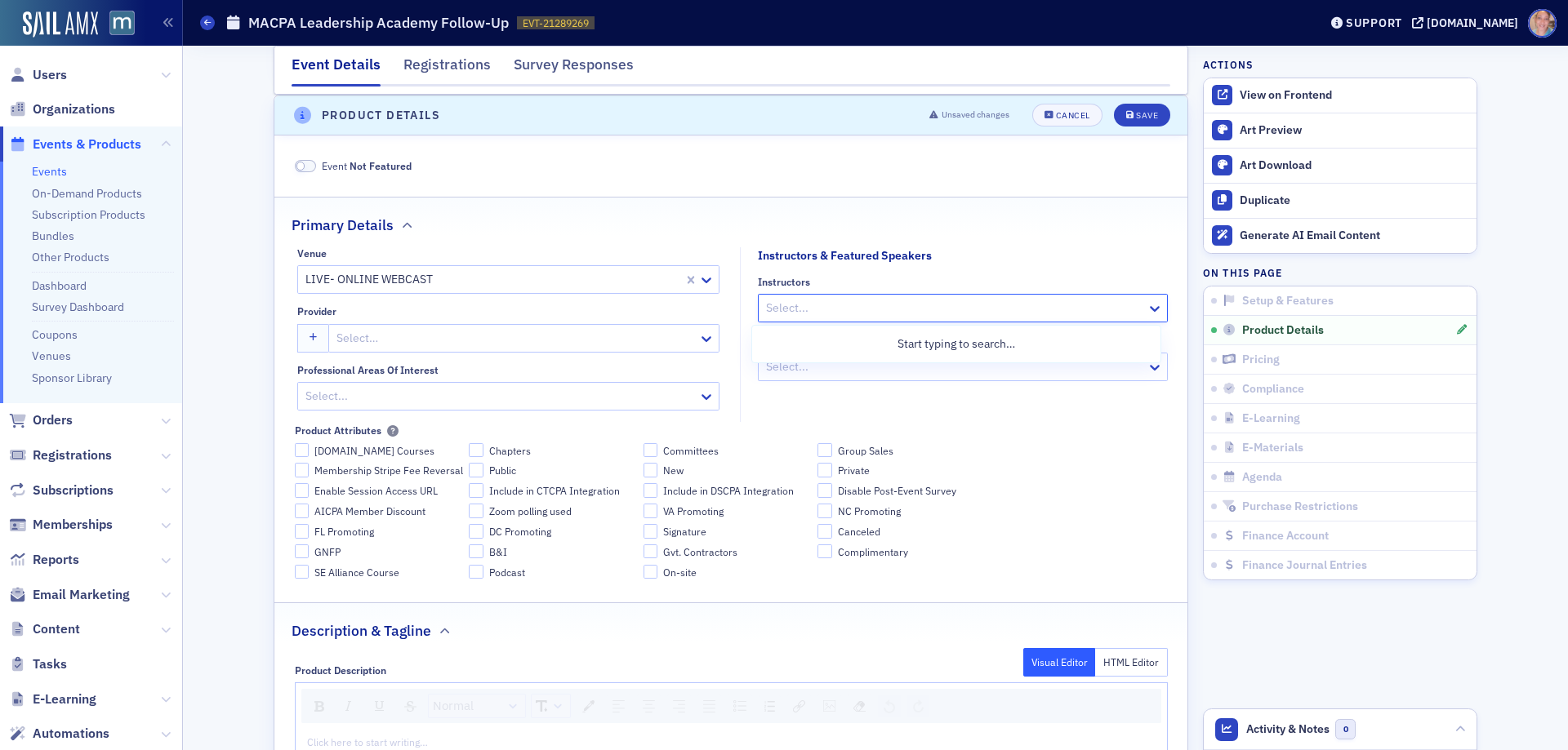
click at [967, 321] on div "Select..." at bounding box center [963, 308] width 410 height 29
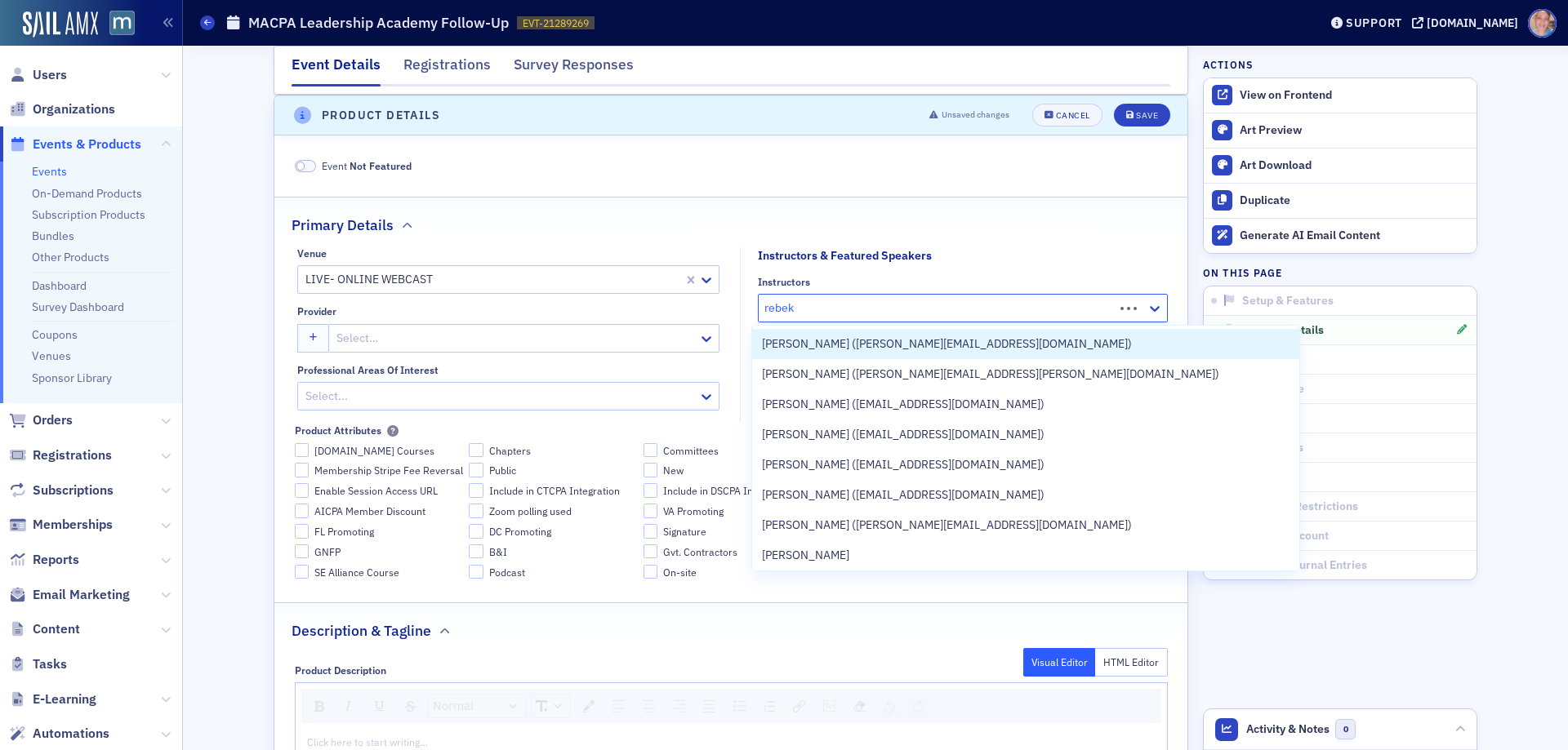
type input "rebeka"
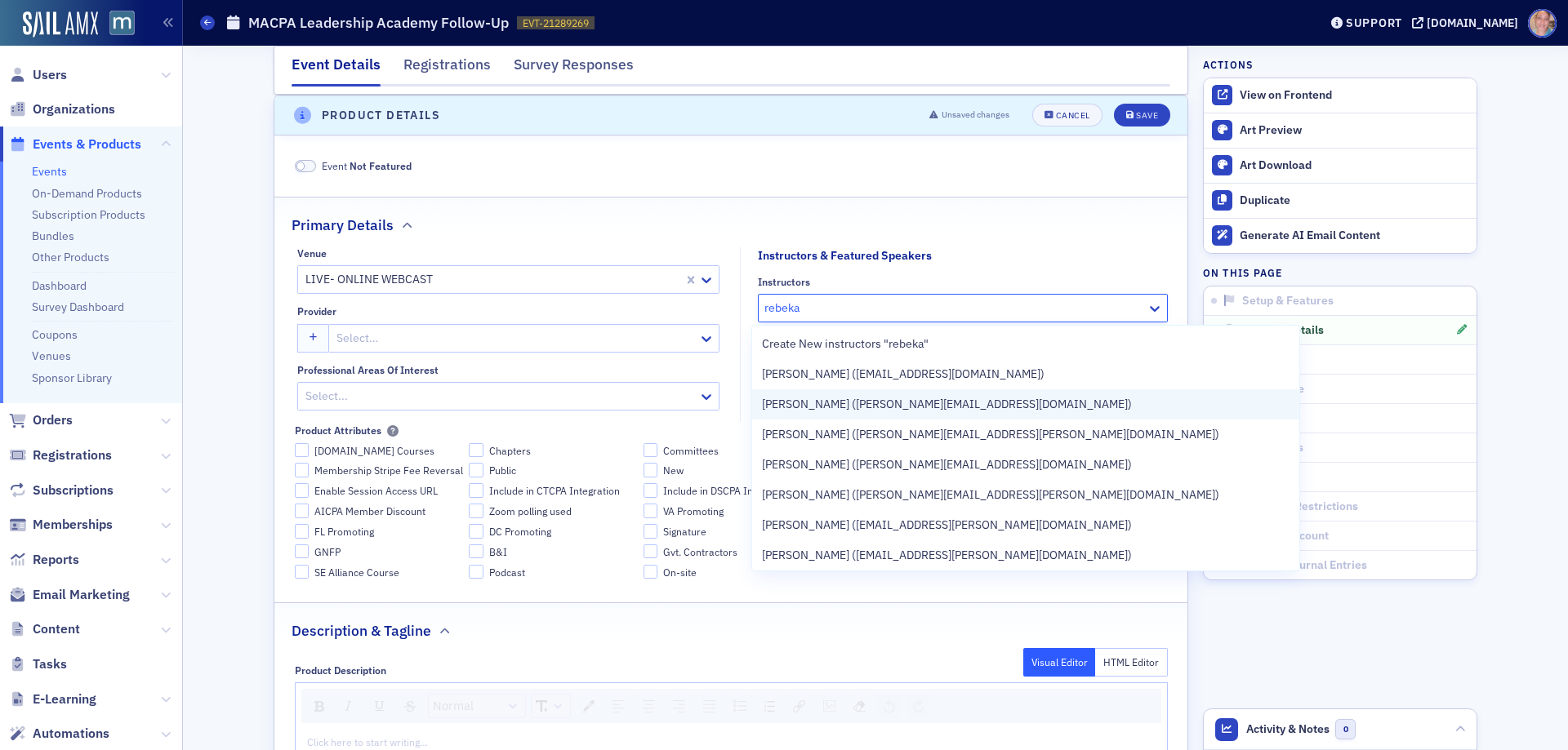
click at [939, 405] on span "Rebekah Olson (rebekah@macpa.org)" at bounding box center [947, 404] width 370 height 17
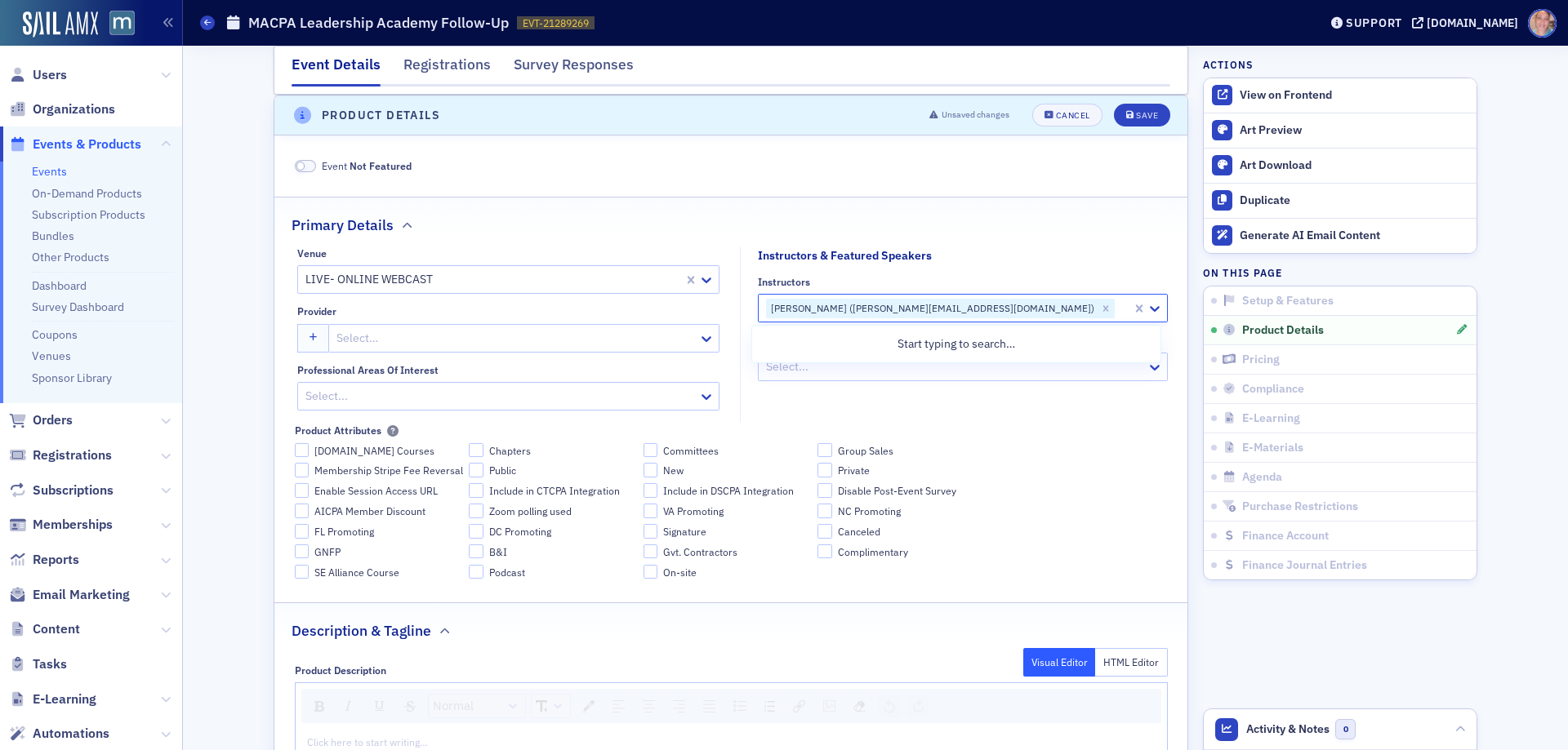
click at [501, 330] on div at bounding box center [515, 337] width 361 height 20
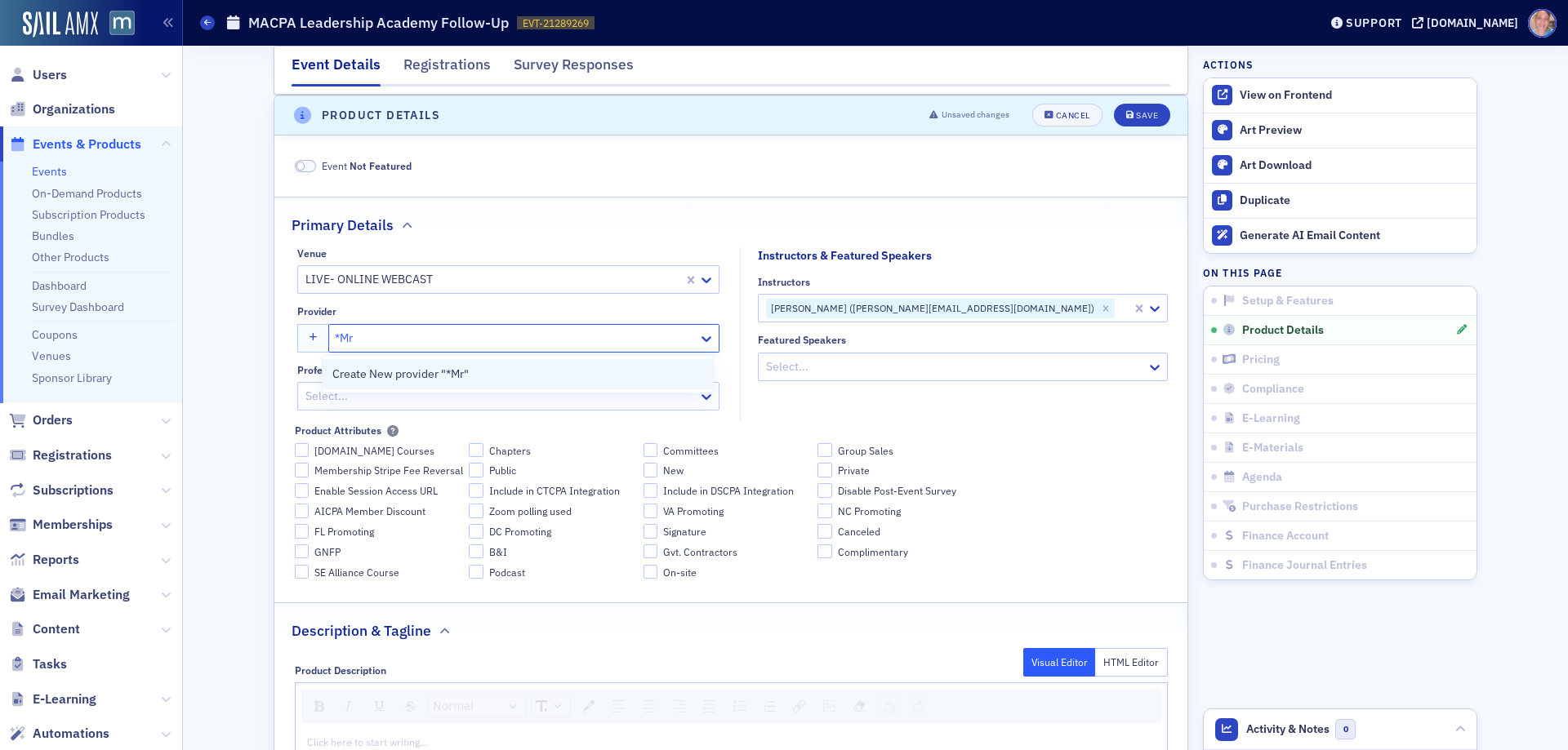
type input "*M"
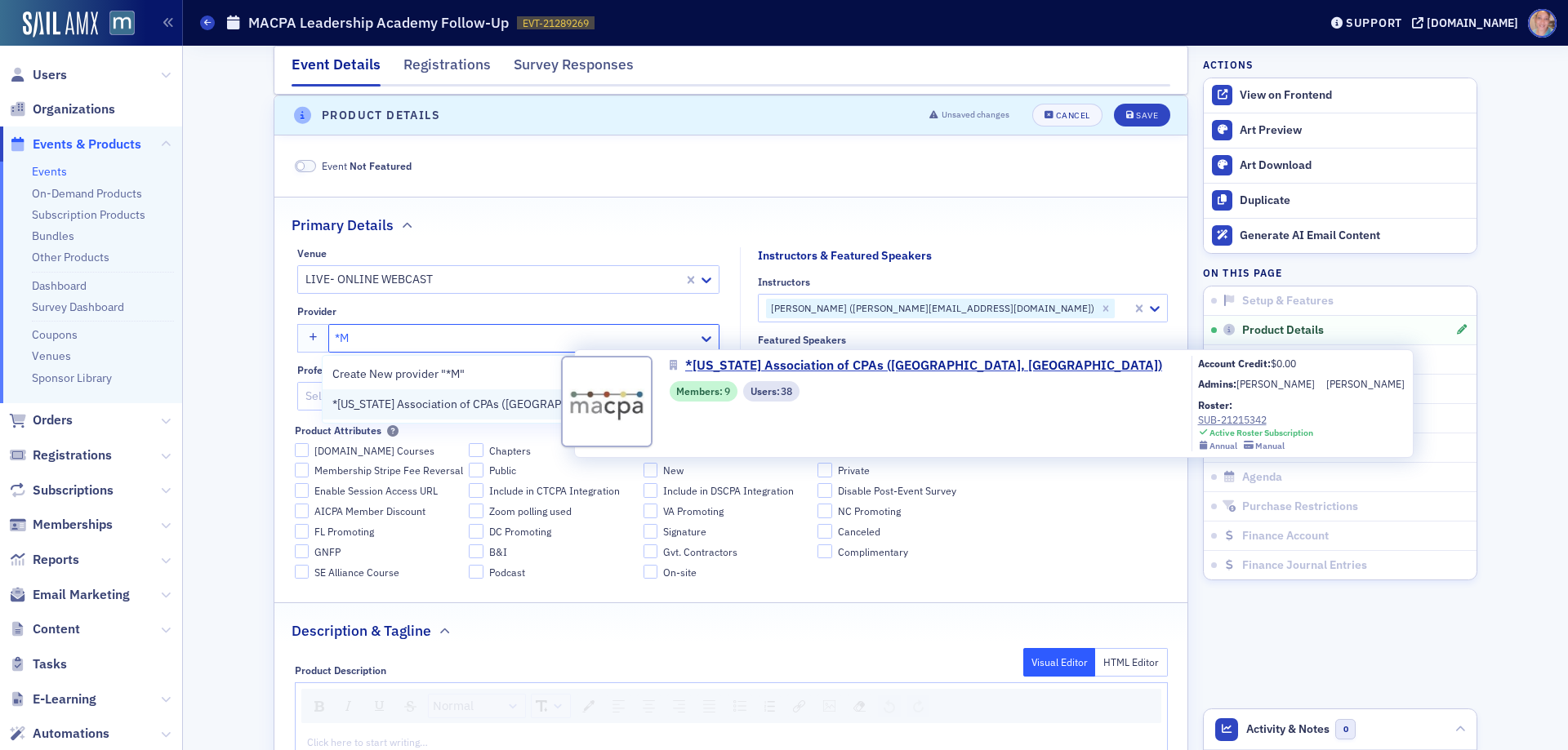
click at [501, 407] on span "*Maryland Association of CPAs (Timonium, MD)" at bounding box center [537, 404] width 408 height 17
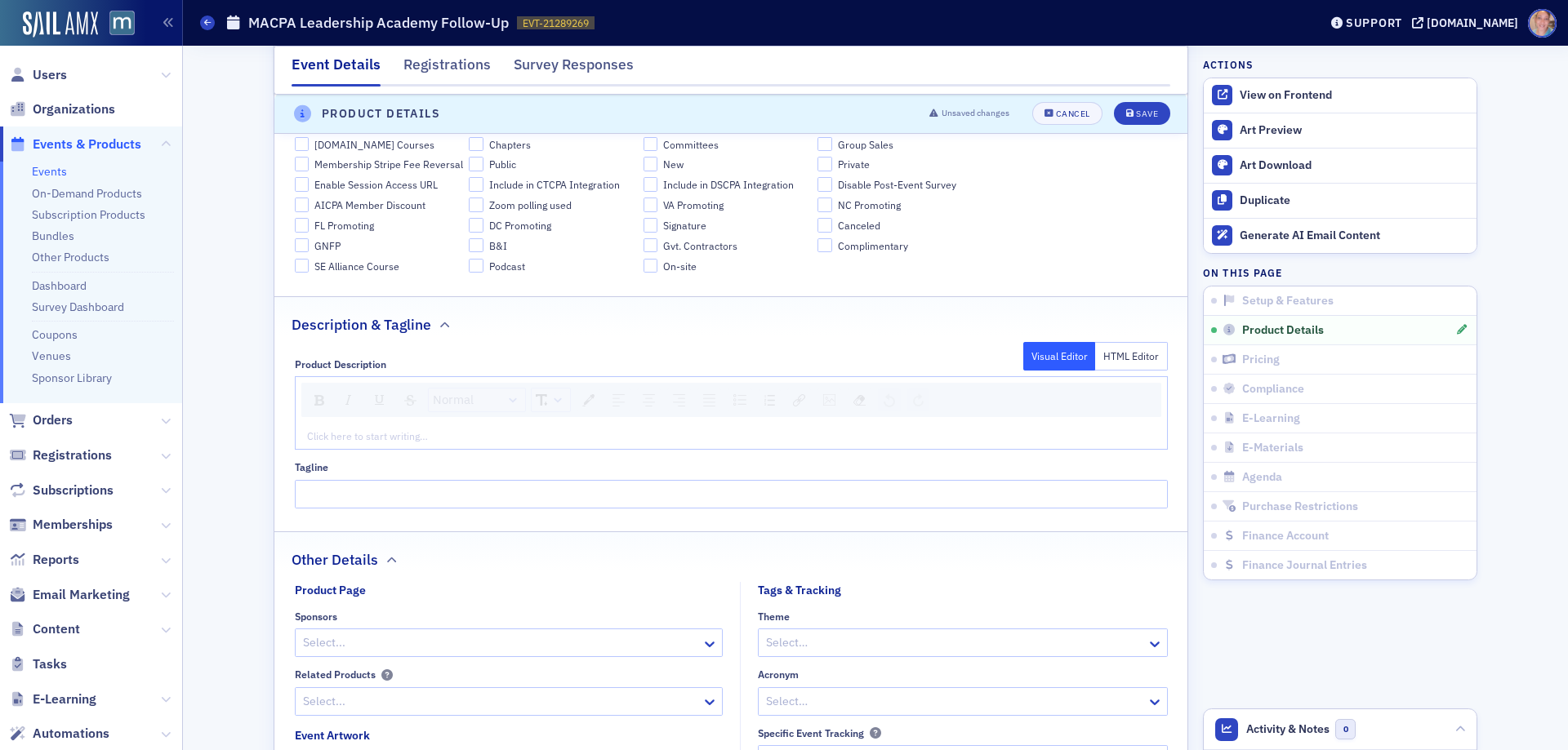
scroll to position [987, 0]
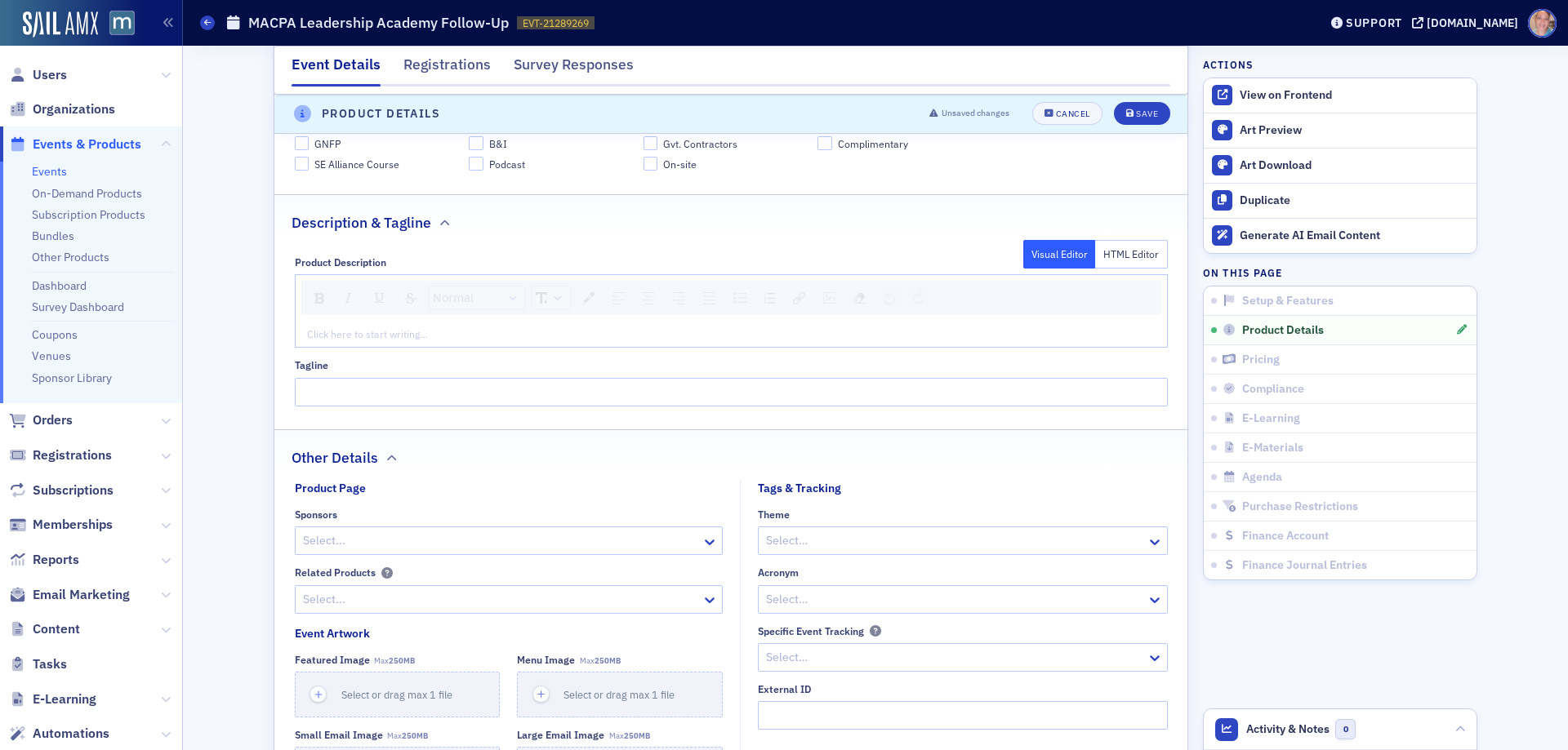
click at [390, 334] on div "rdw-editor" at bounding box center [731, 333] width 847 height 14
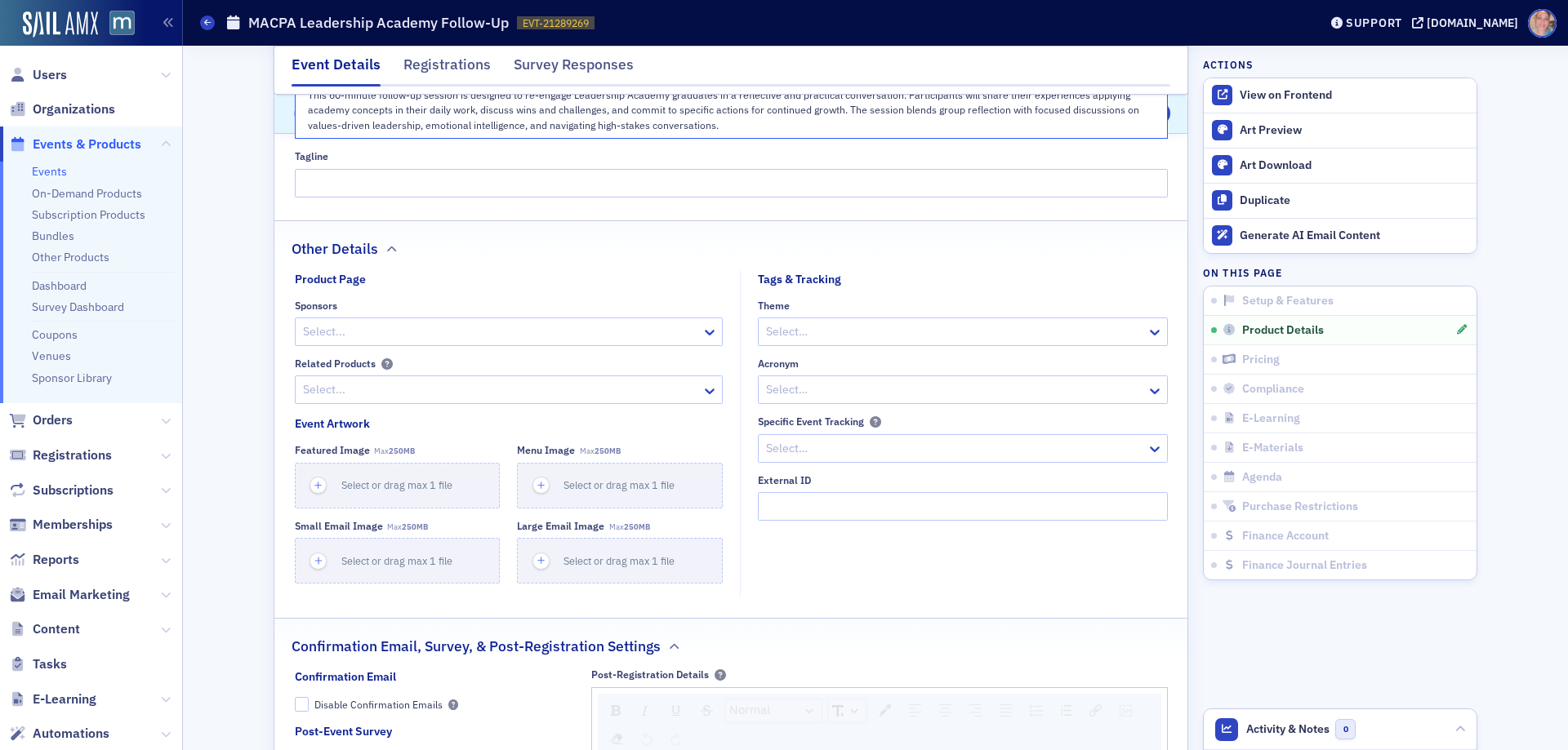
scroll to position [1313, 0]
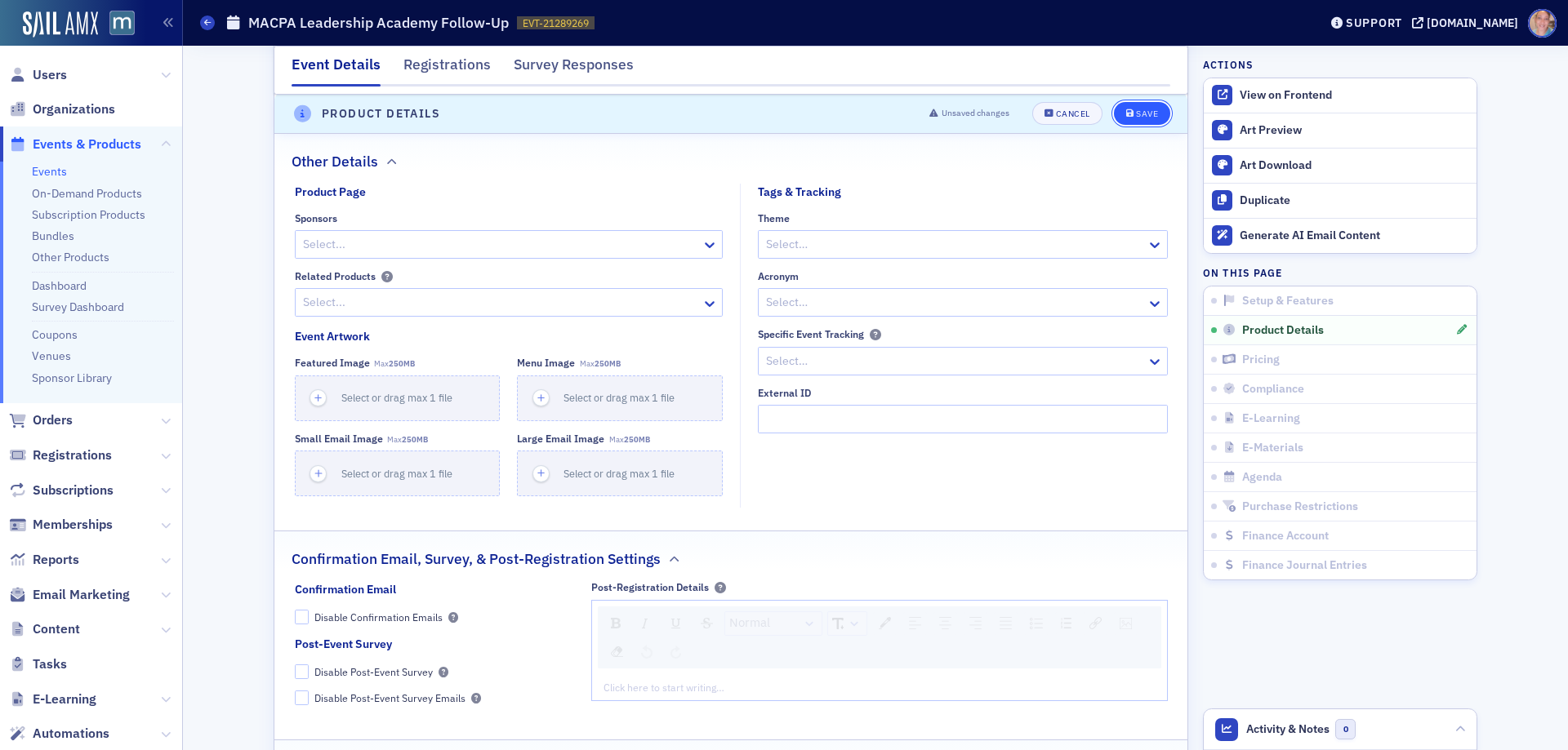
click at [1126, 112] on icon "submit" at bounding box center [1130, 114] width 9 height 9
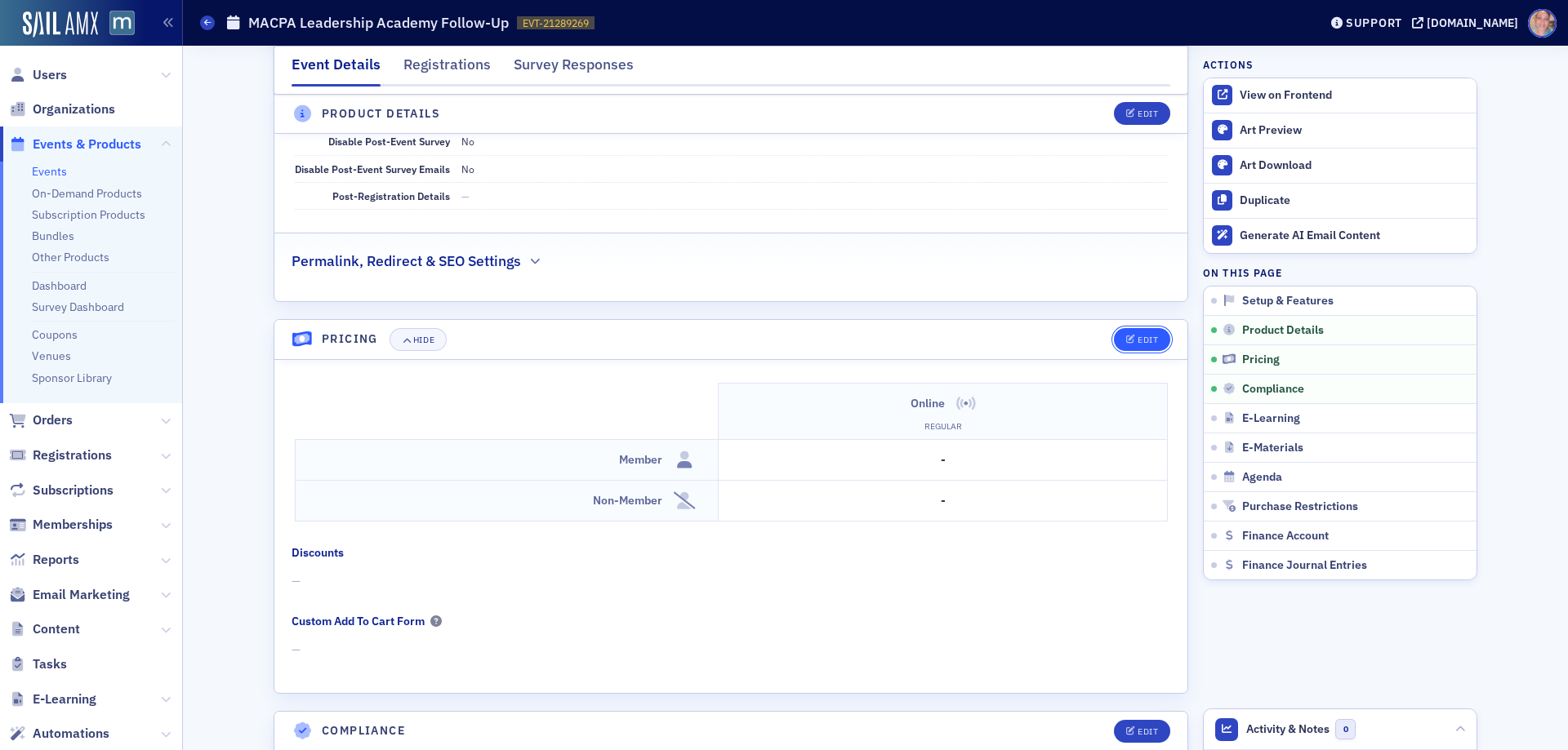
click at [1128, 342] on icon "button" at bounding box center [1131, 339] width 10 height 9
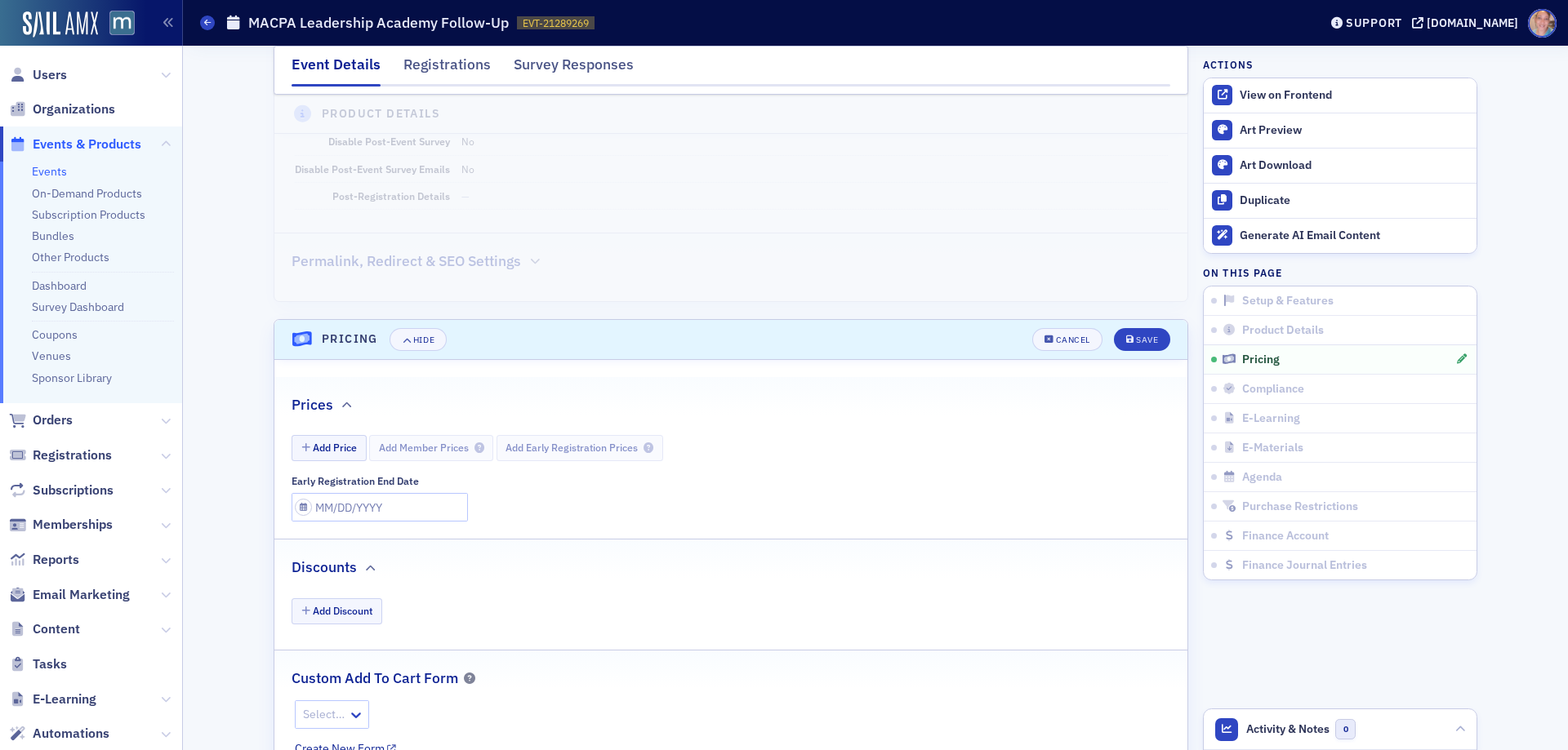
scroll to position [1537, 0]
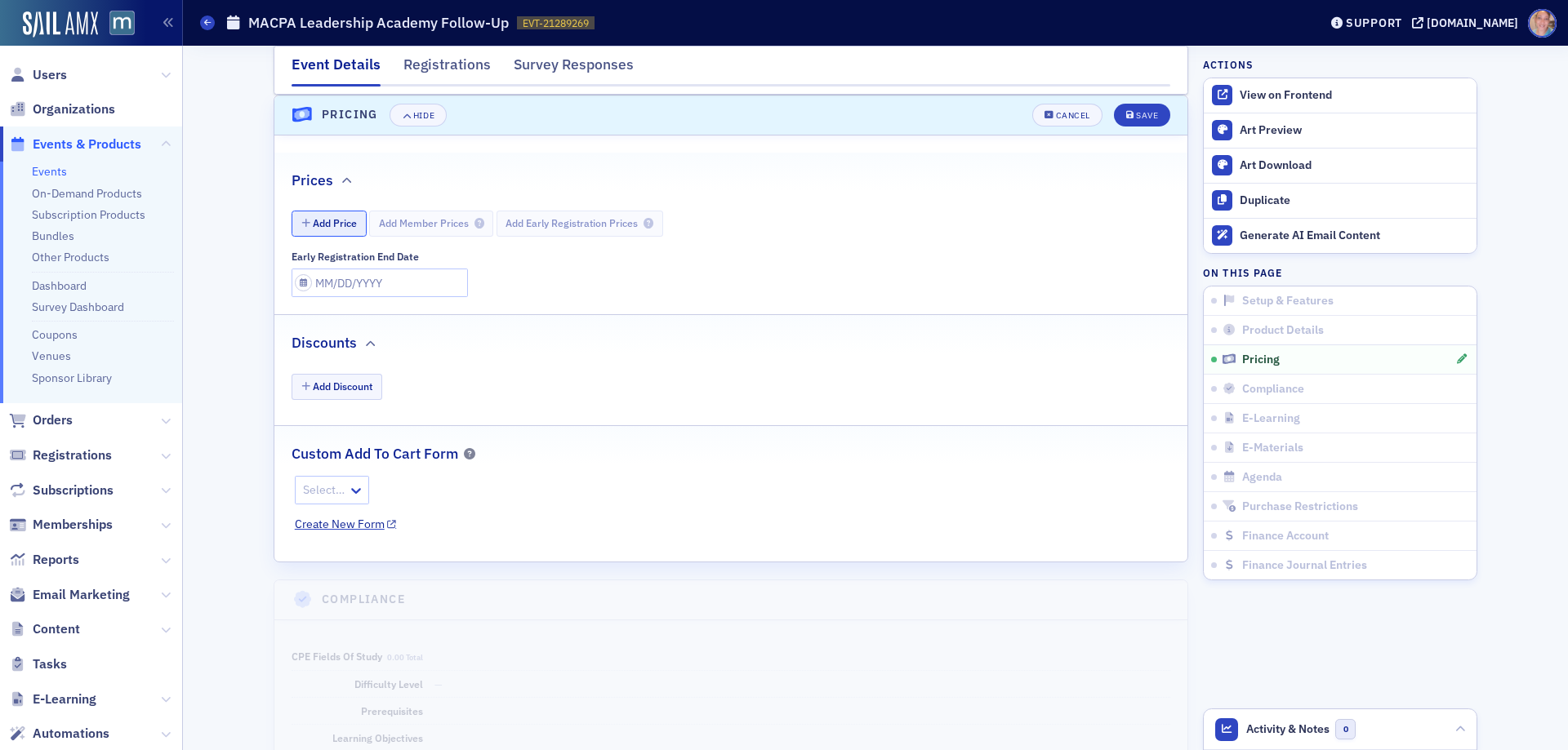
click at [336, 223] on button "Add Price" at bounding box center [329, 223] width 75 height 25
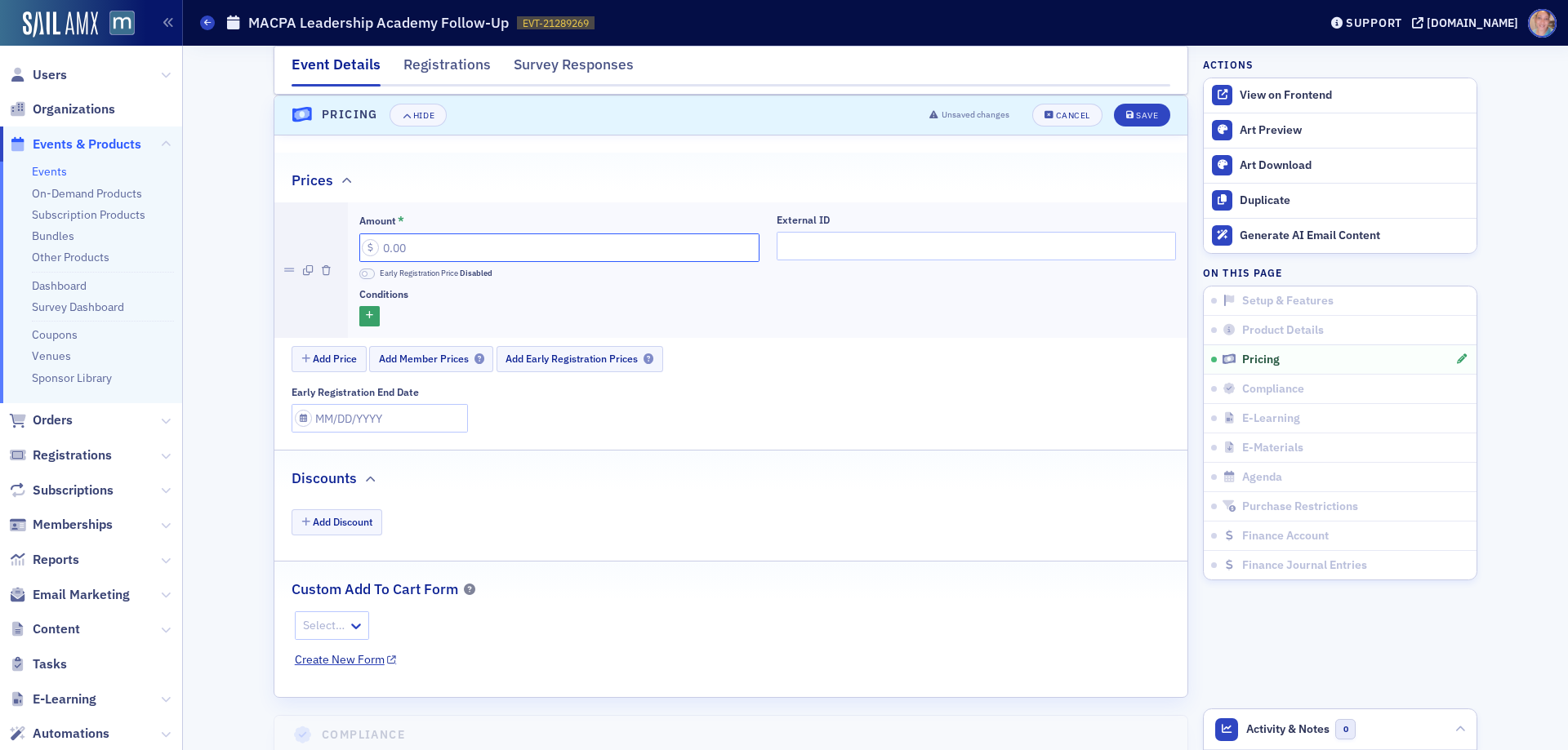
drag, startPoint x: 479, startPoint y: 252, endPoint x: 256, endPoint y: 250, distance: 223.0
click at [256, 250] on div "Event Details Registrations Survey Responses E-Learning has not been set up. Co…" at bounding box center [875, 261] width 1362 height 3506
click at [437, 245] on input "Amount *" at bounding box center [559, 248] width 400 height 29
type input "0.00"
click at [1139, 113] on div "Save" at bounding box center [1146, 115] width 22 height 9
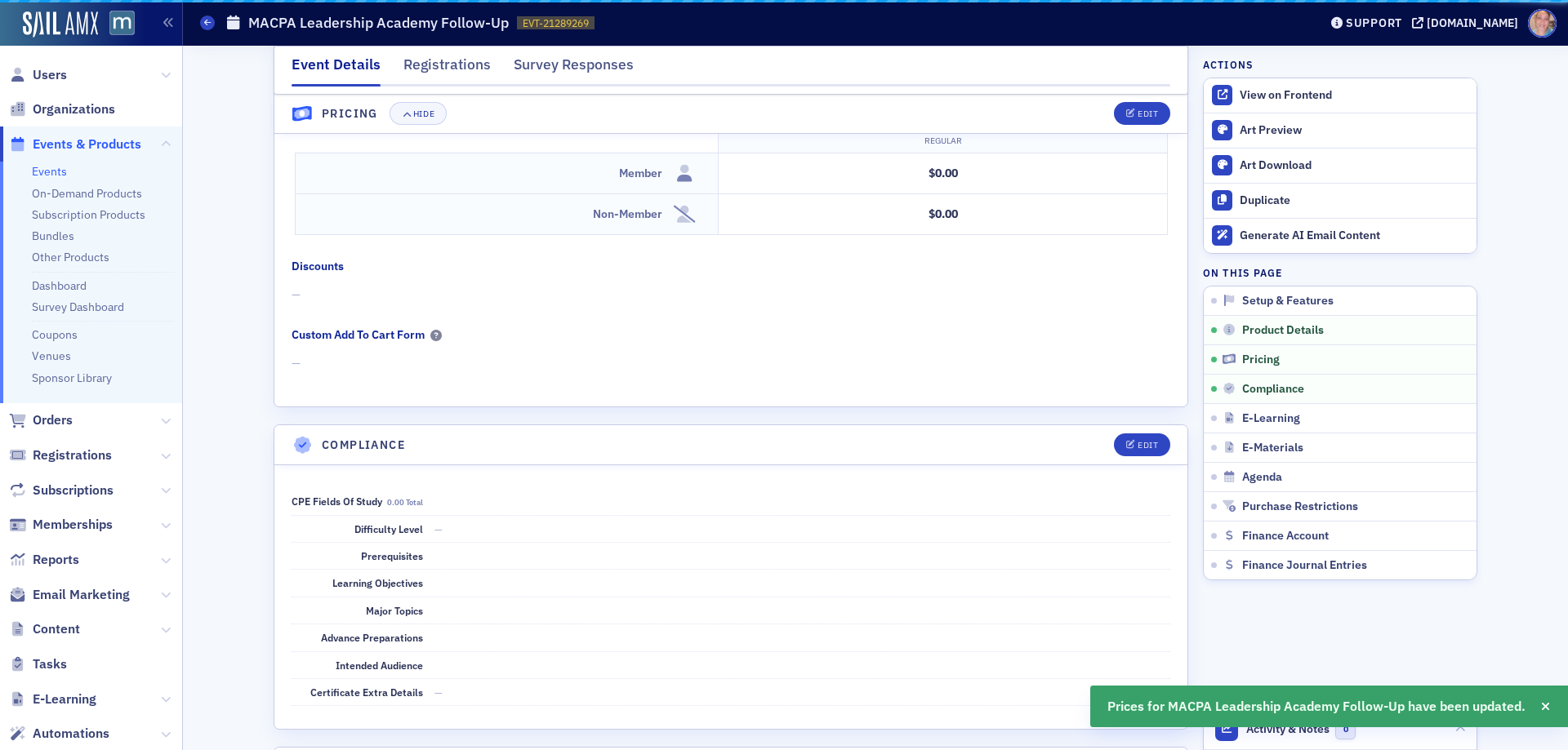
scroll to position [1475, 0]
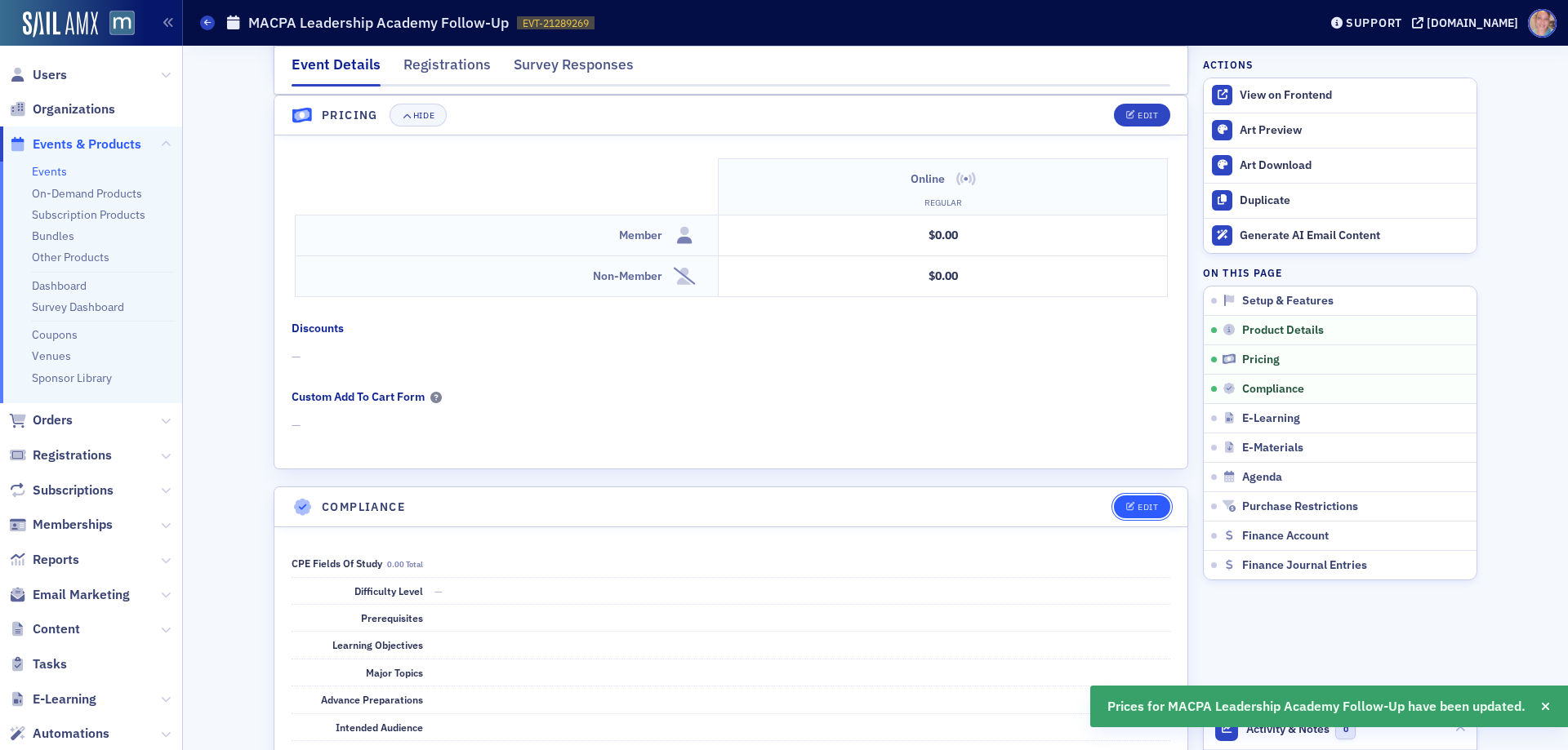
click at [1144, 506] on div "Edit" at bounding box center [1147, 507] width 20 height 9
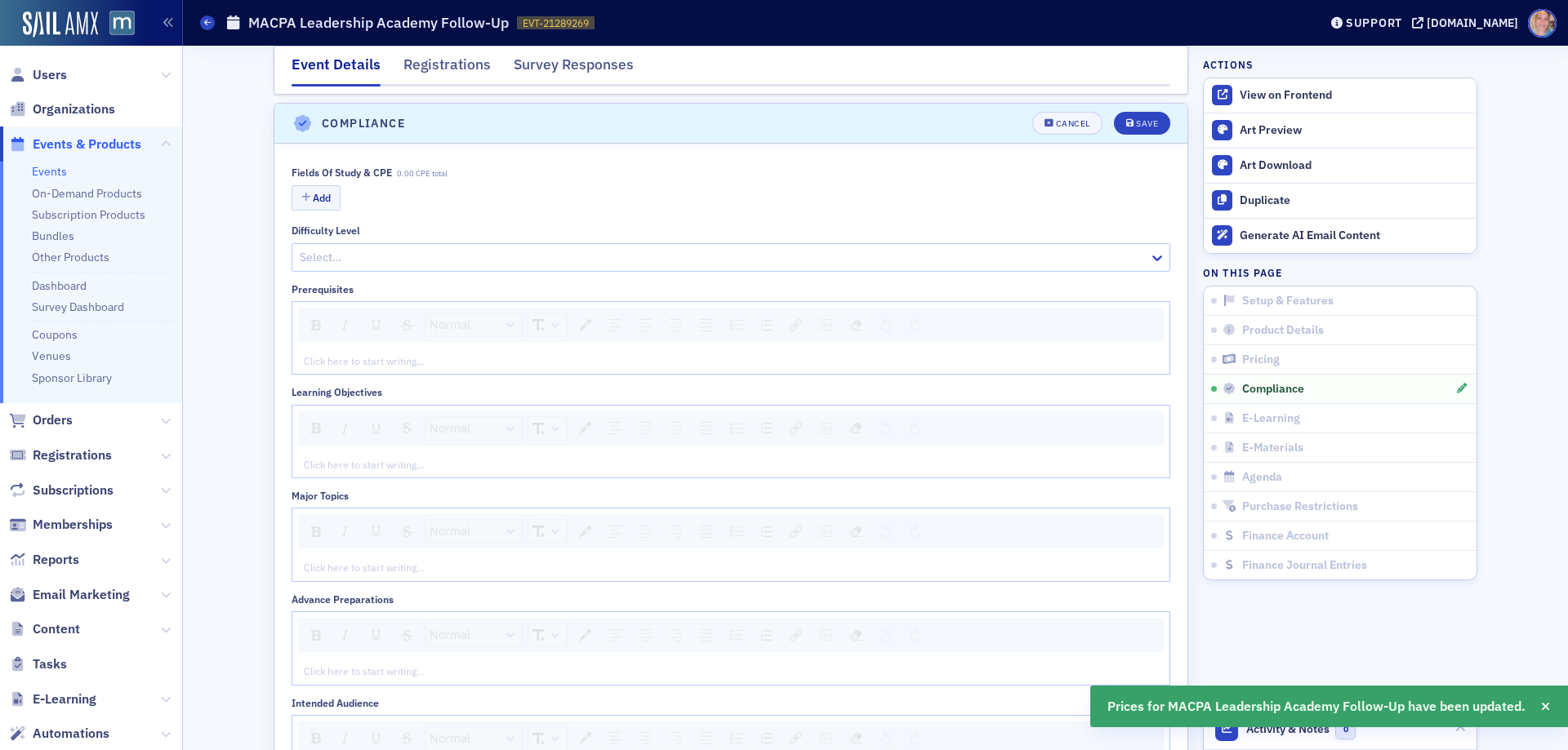
scroll to position [1867, 0]
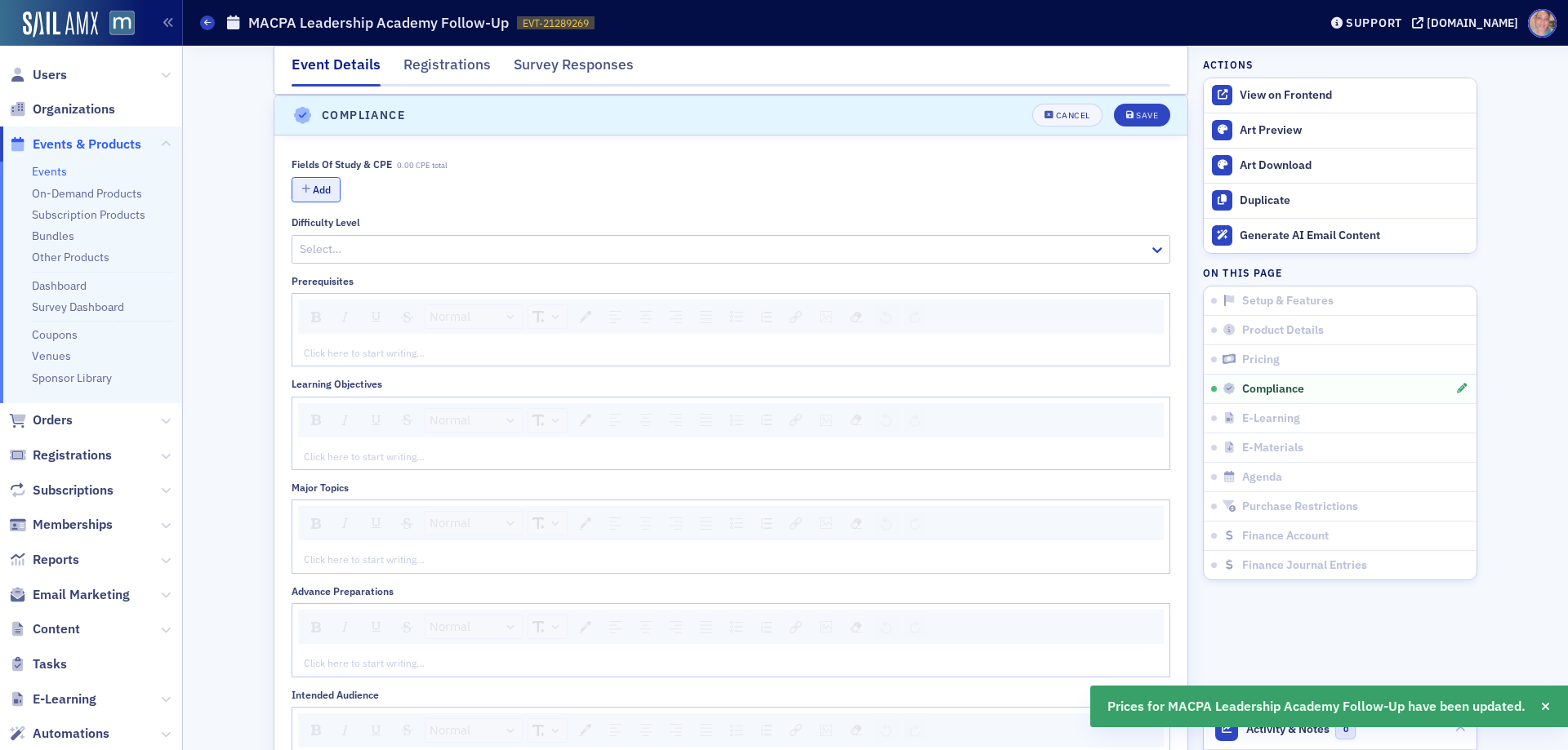
click at [314, 194] on button "Add" at bounding box center [315, 190] width 49 height 25
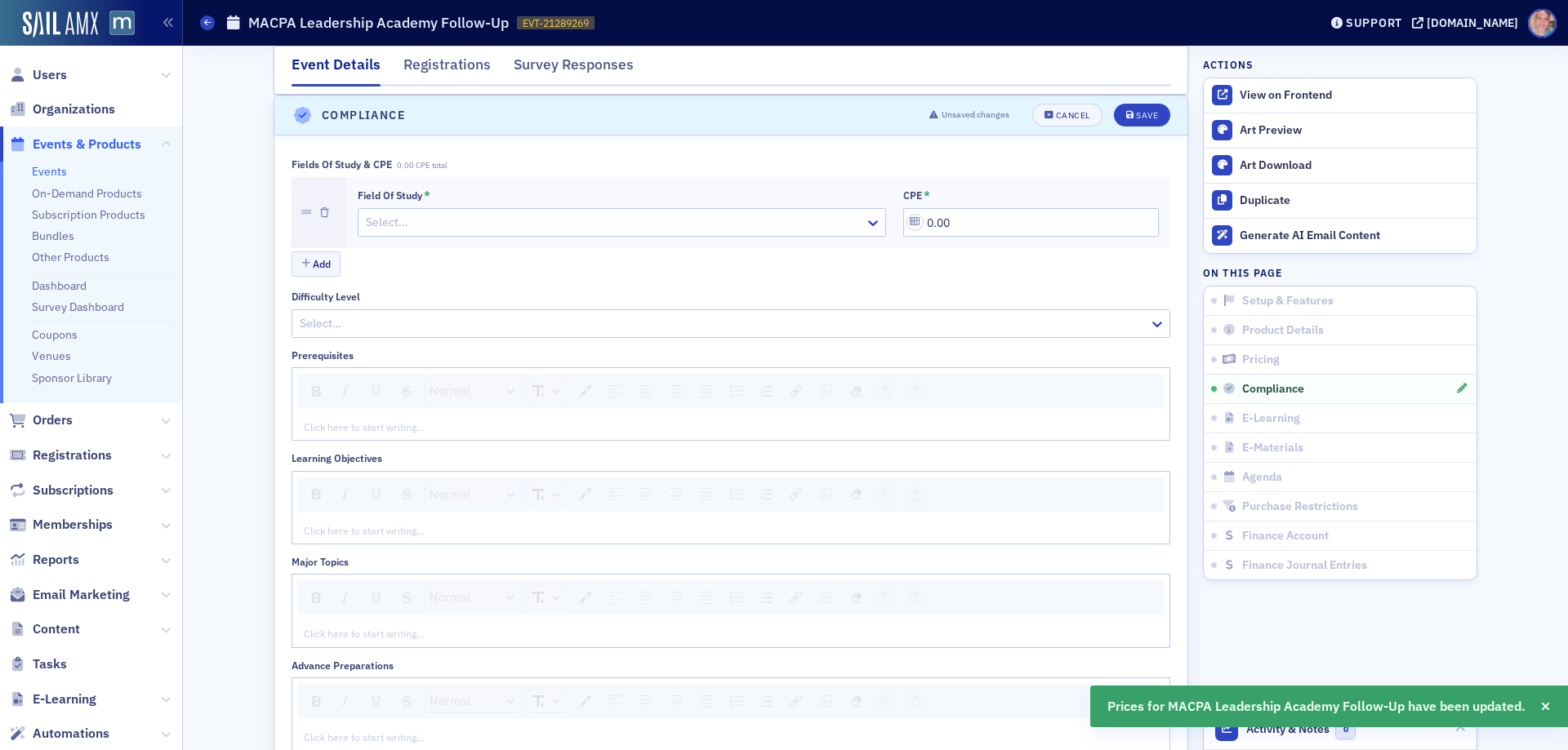
click at [460, 217] on div at bounding box center [613, 221] width 499 height 20
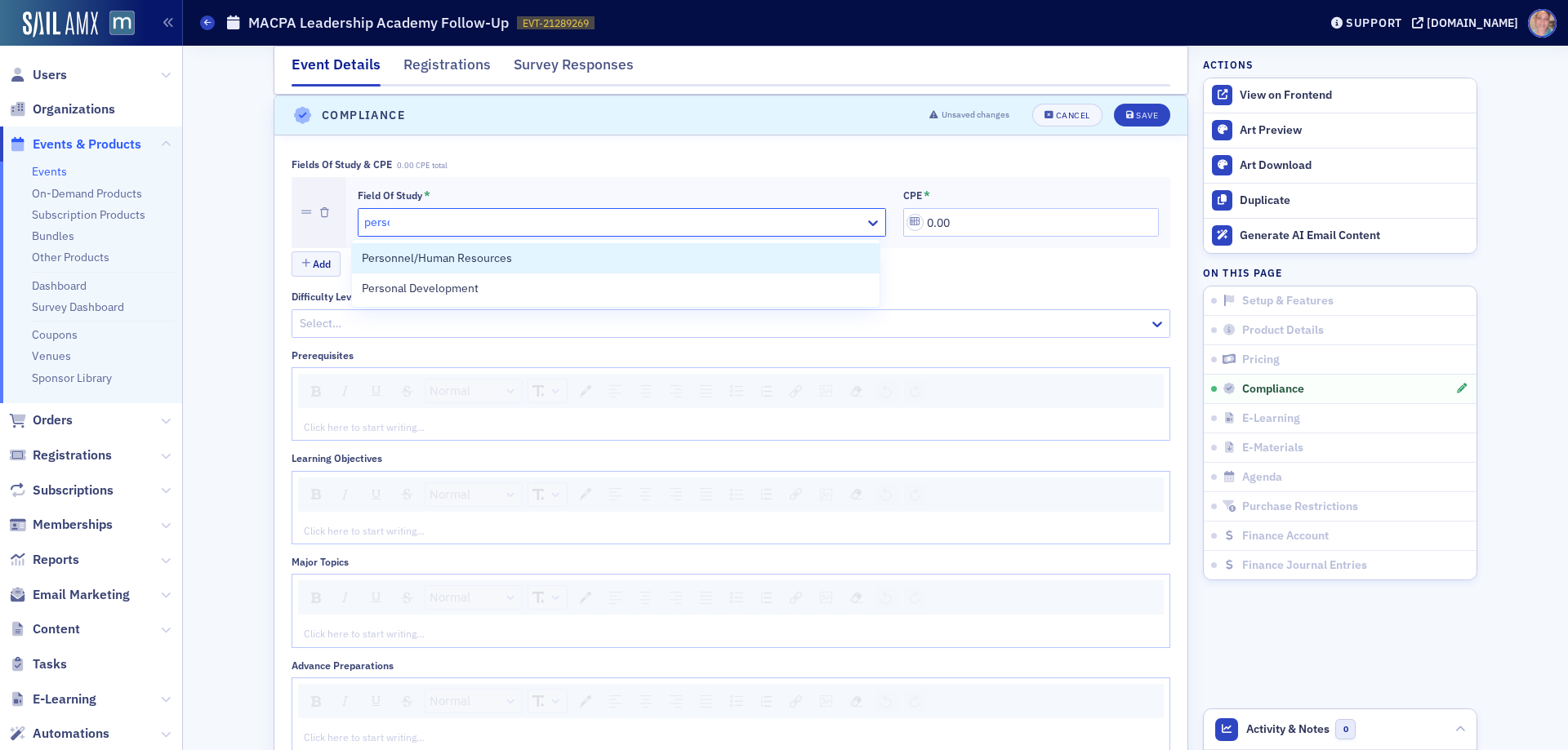
type input "person"
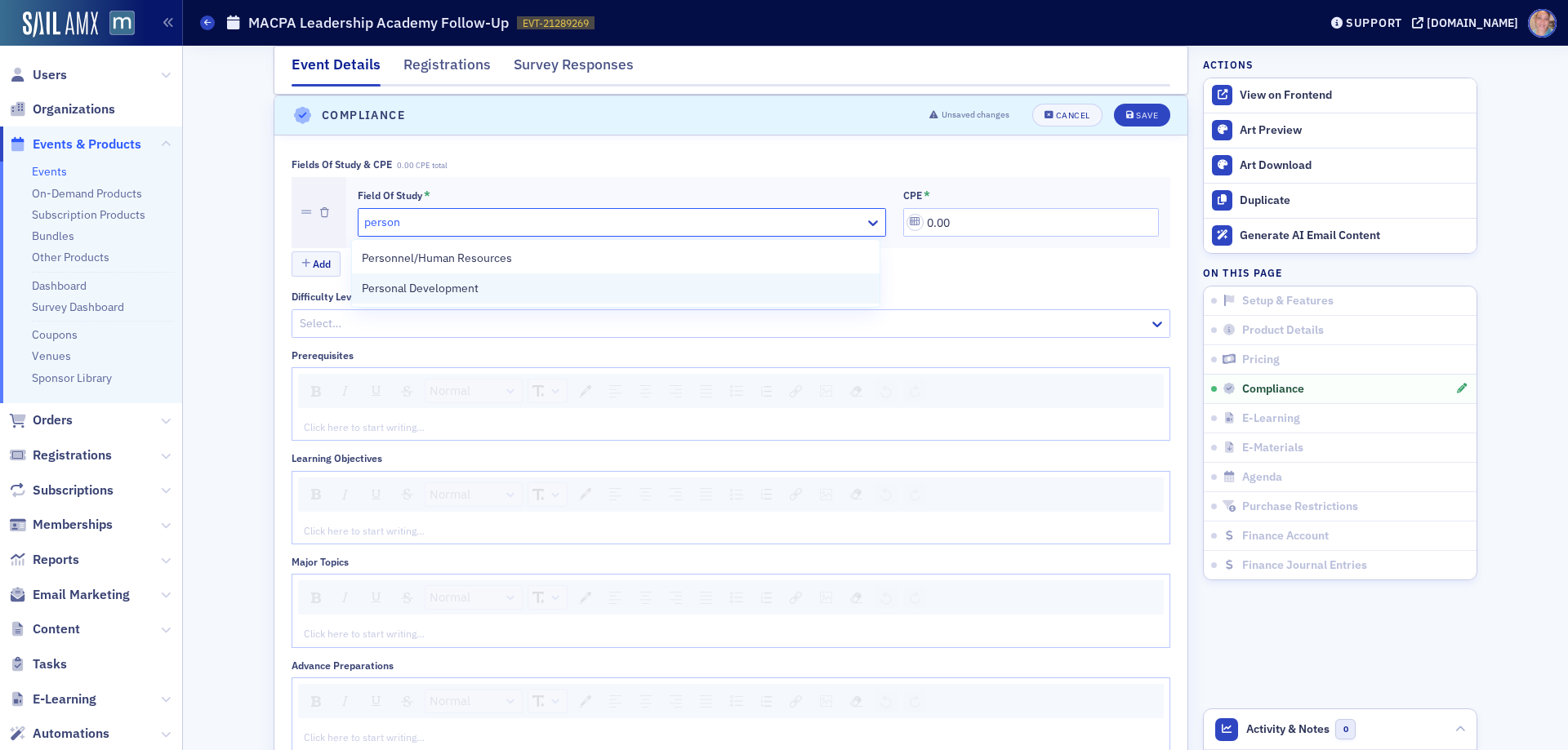
click at [478, 291] on div "Personal Development" at bounding box center [614, 288] width 507 height 17
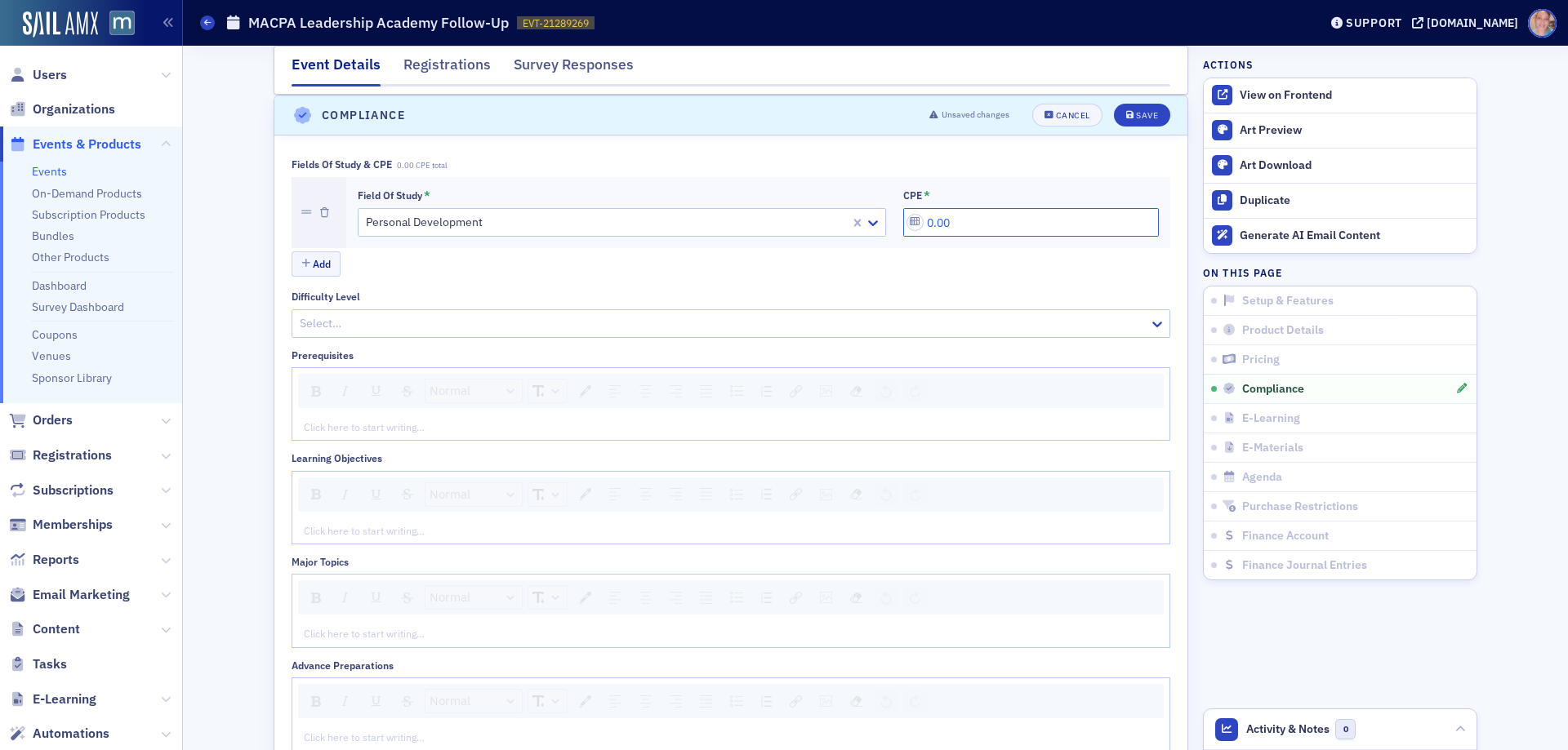
drag, startPoint x: 1008, startPoint y: 225, endPoint x: 882, endPoint y: 213, distance: 126.6
click at [883, 213] on div "Field of Study * Personal Development CPE * 0.00" at bounding box center [758, 213] width 801 height 49
type input "1.00"
click at [660, 314] on div at bounding box center [723, 323] width 849 height 20
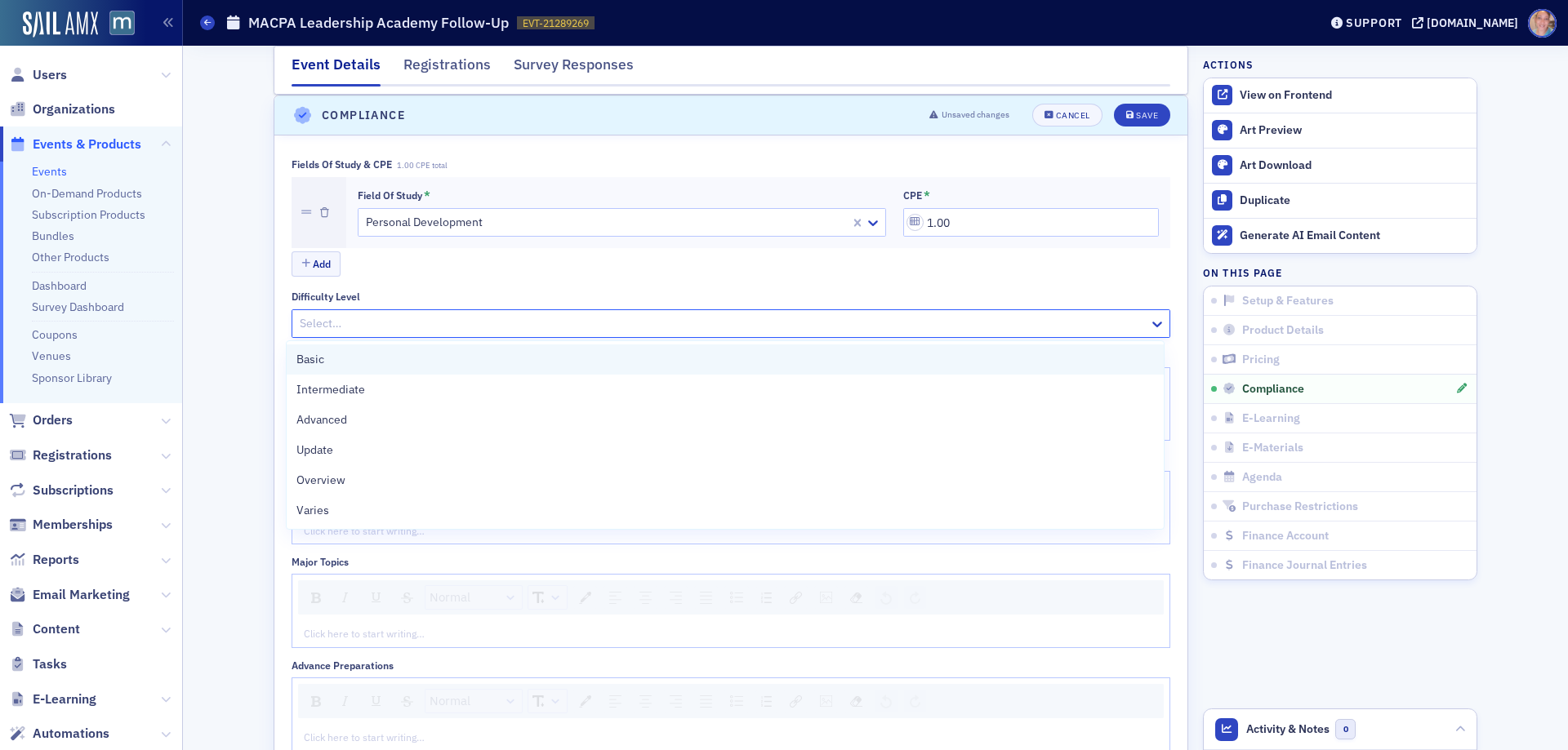
click at [356, 360] on div "Basic" at bounding box center [725, 359] width 857 height 17
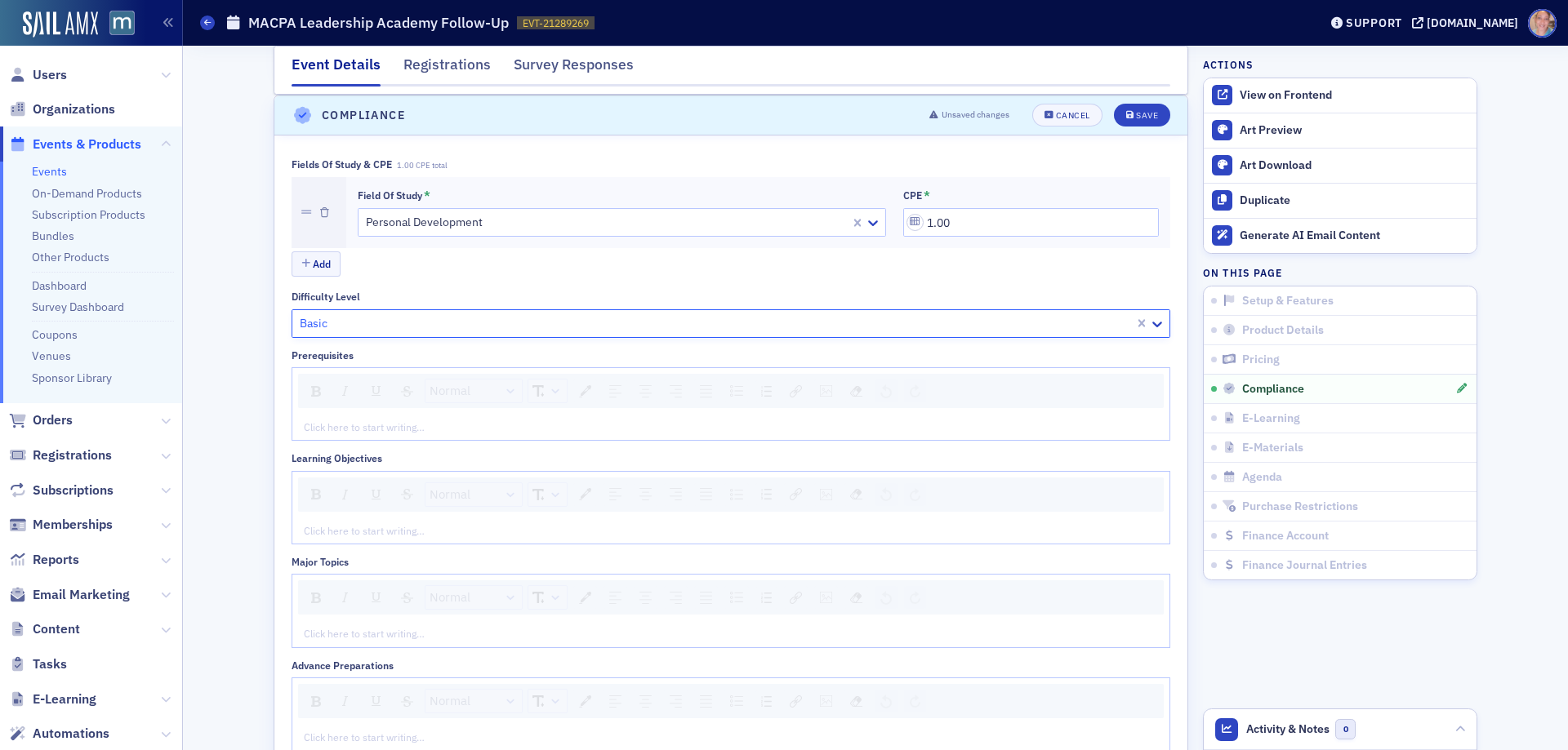
click at [366, 427] on div "rdw-editor" at bounding box center [731, 426] width 853 height 14
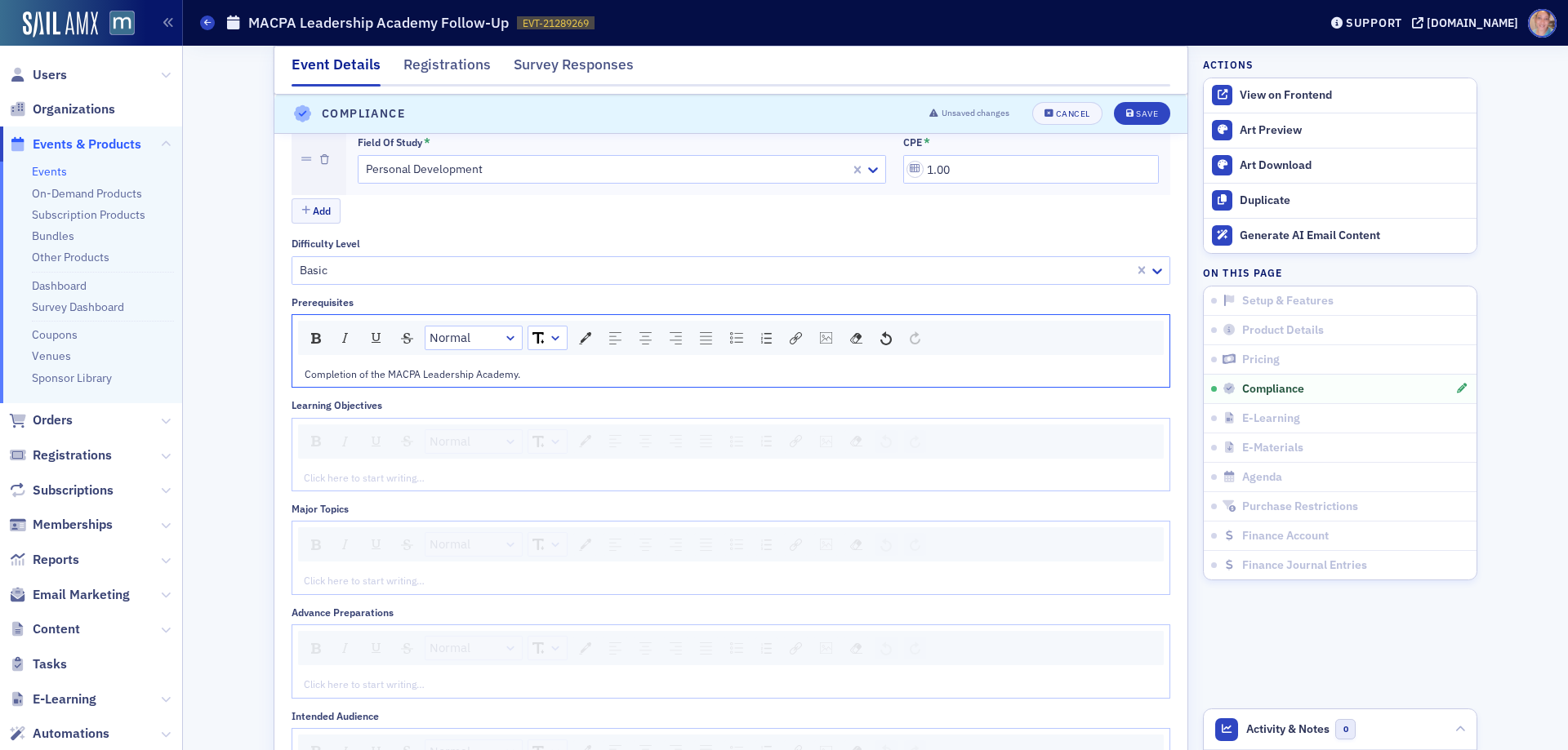
scroll to position [1948, 0]
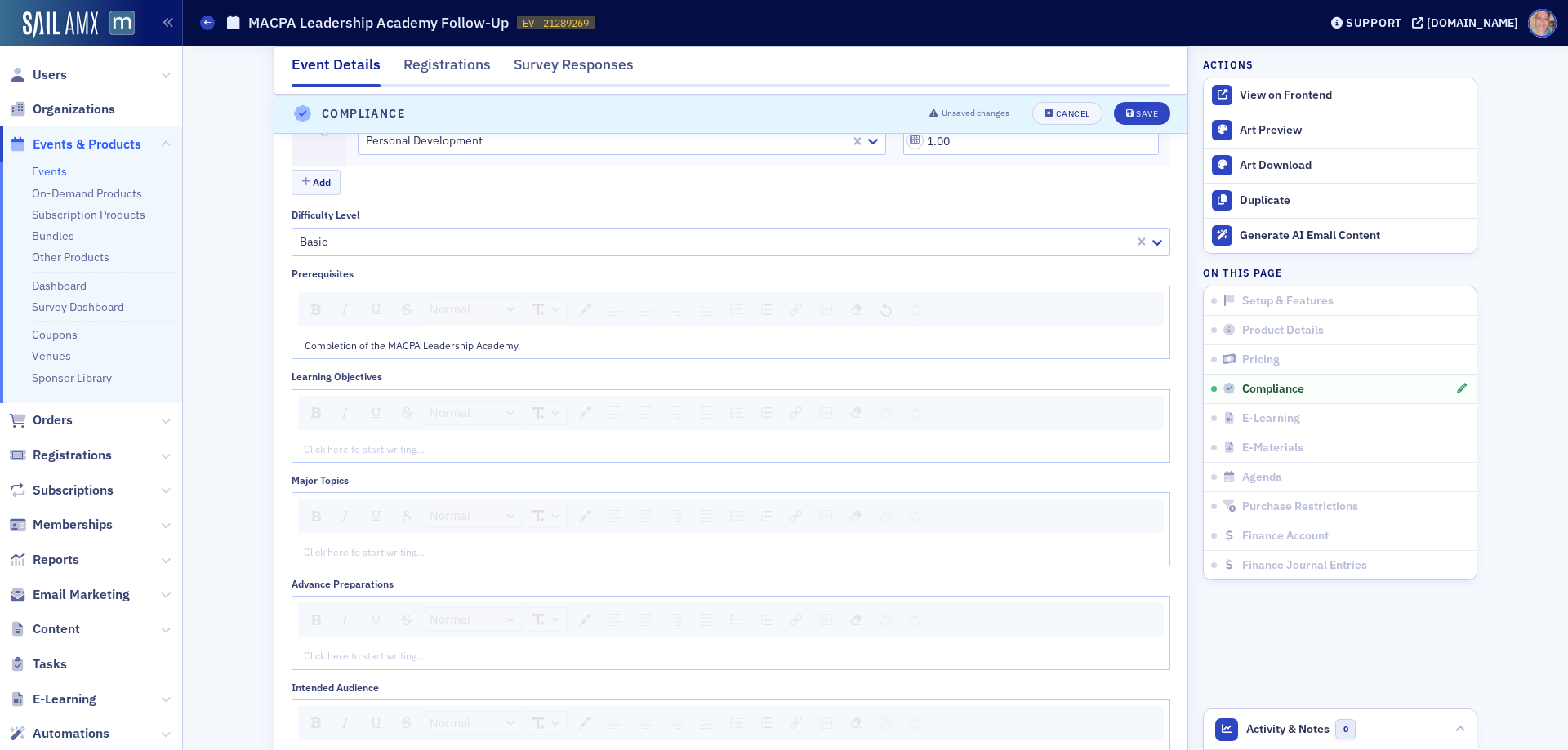
click at [379, 445] on div "rdw-editor" at bounding box center [731, 448] width 853 height 14
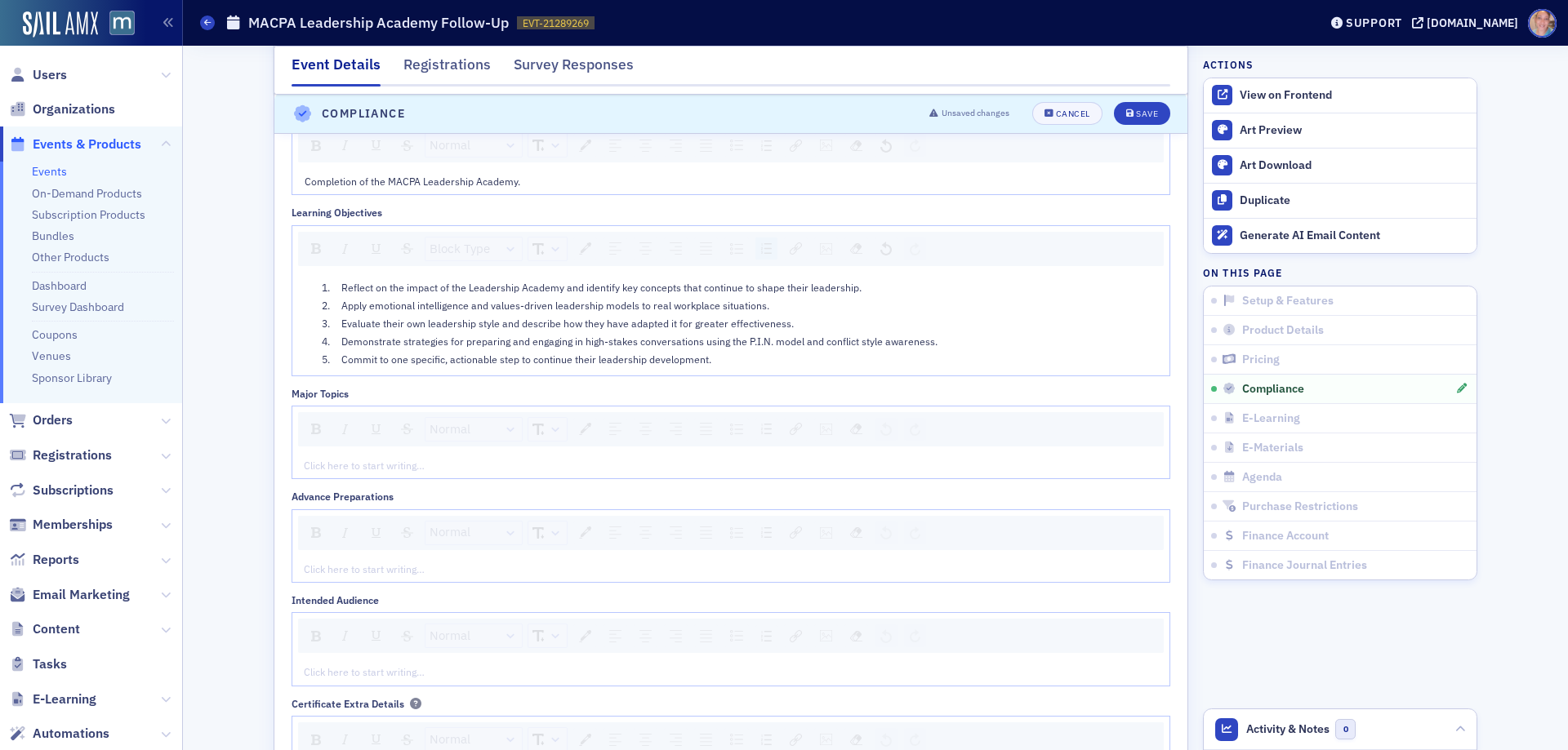
scroll to position [2114, 0]
click at [378, 456] on div "rdw-editor" at bounding box center [731, 463] width 853 height 14
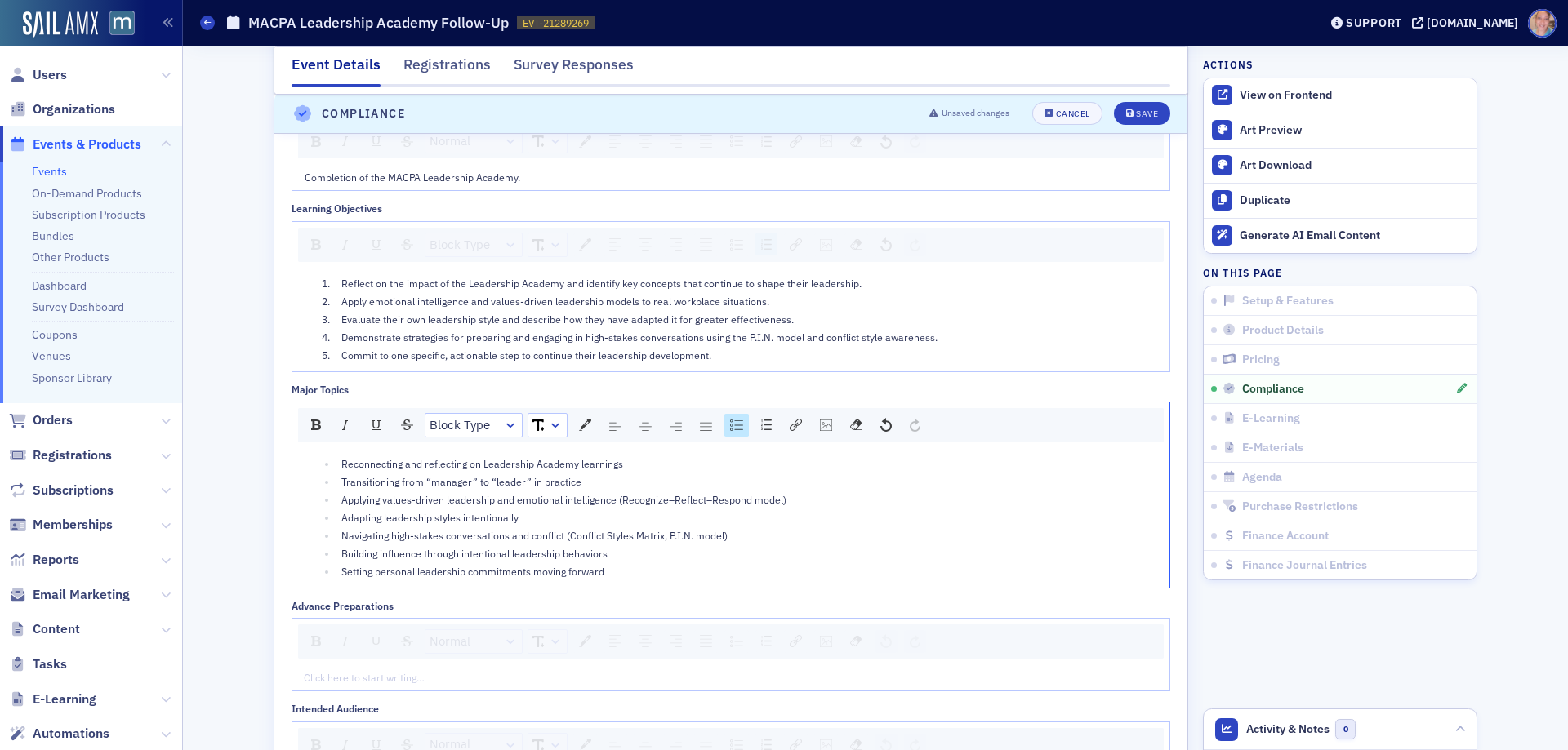
click at [384, 679] on div "rdw-editor" at bounding box center [731, 676] width 853 height 14
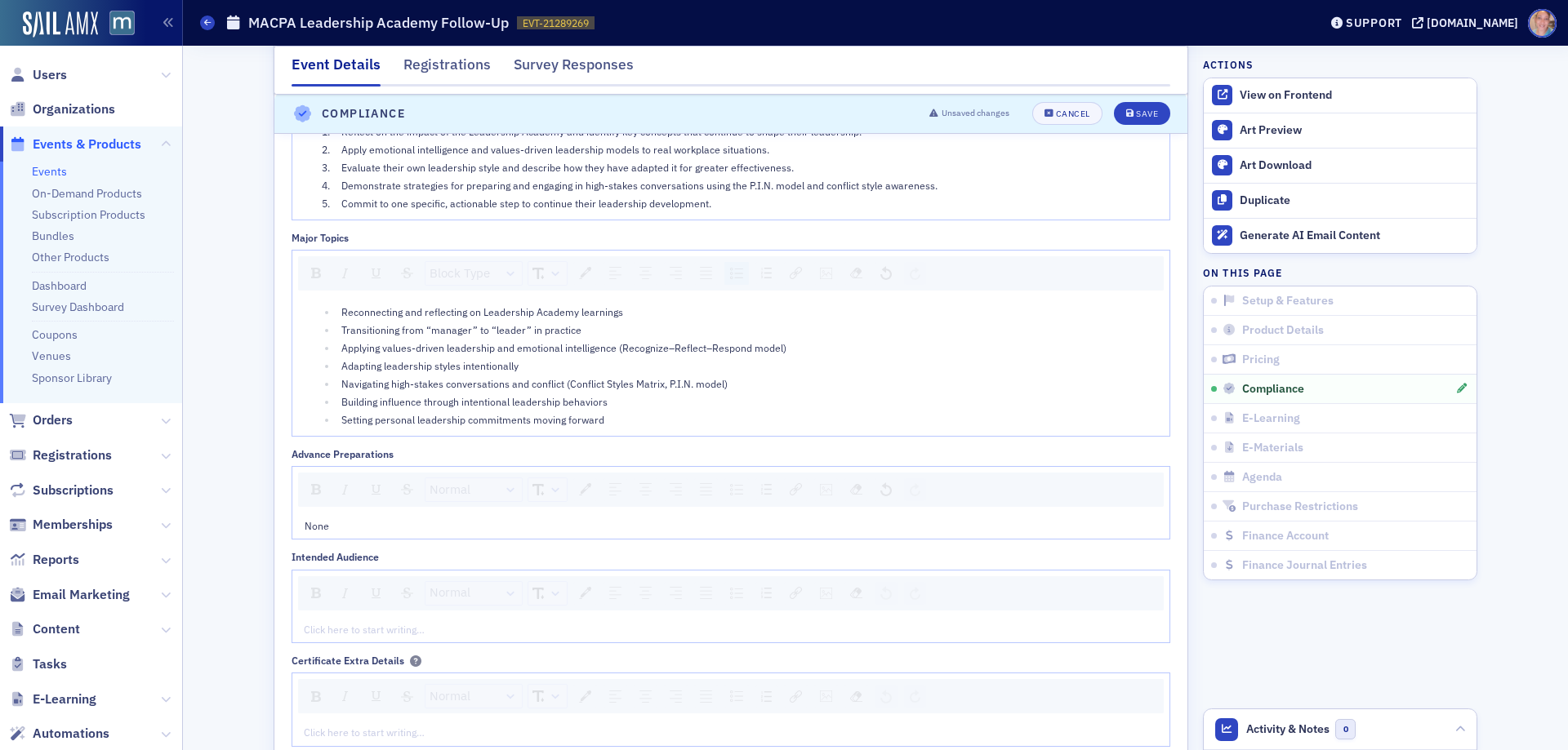
scroll to position [2443, 0]
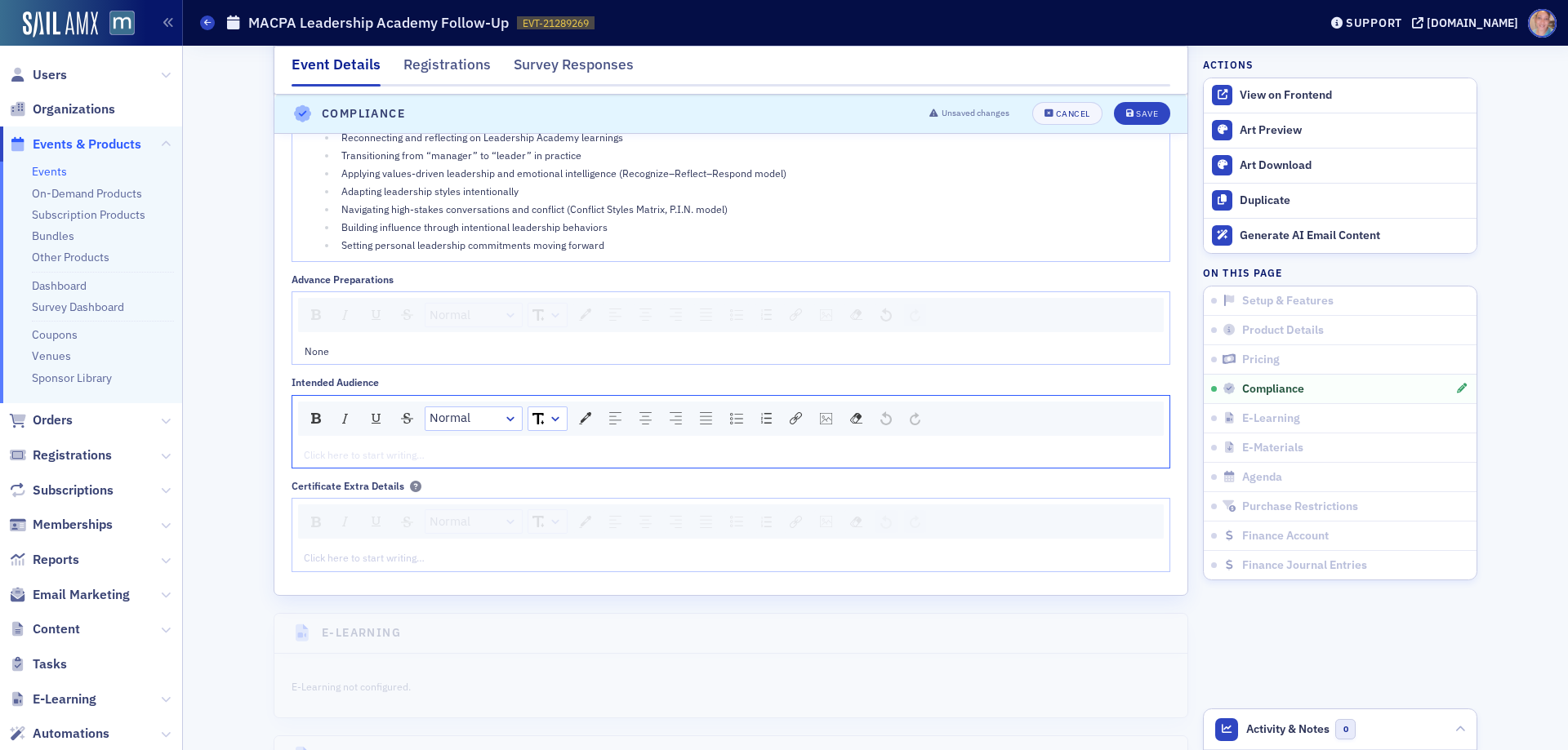
click at [406, 453] on div "rdw-editor" at bounding box center [731, 454] width 853 height 14
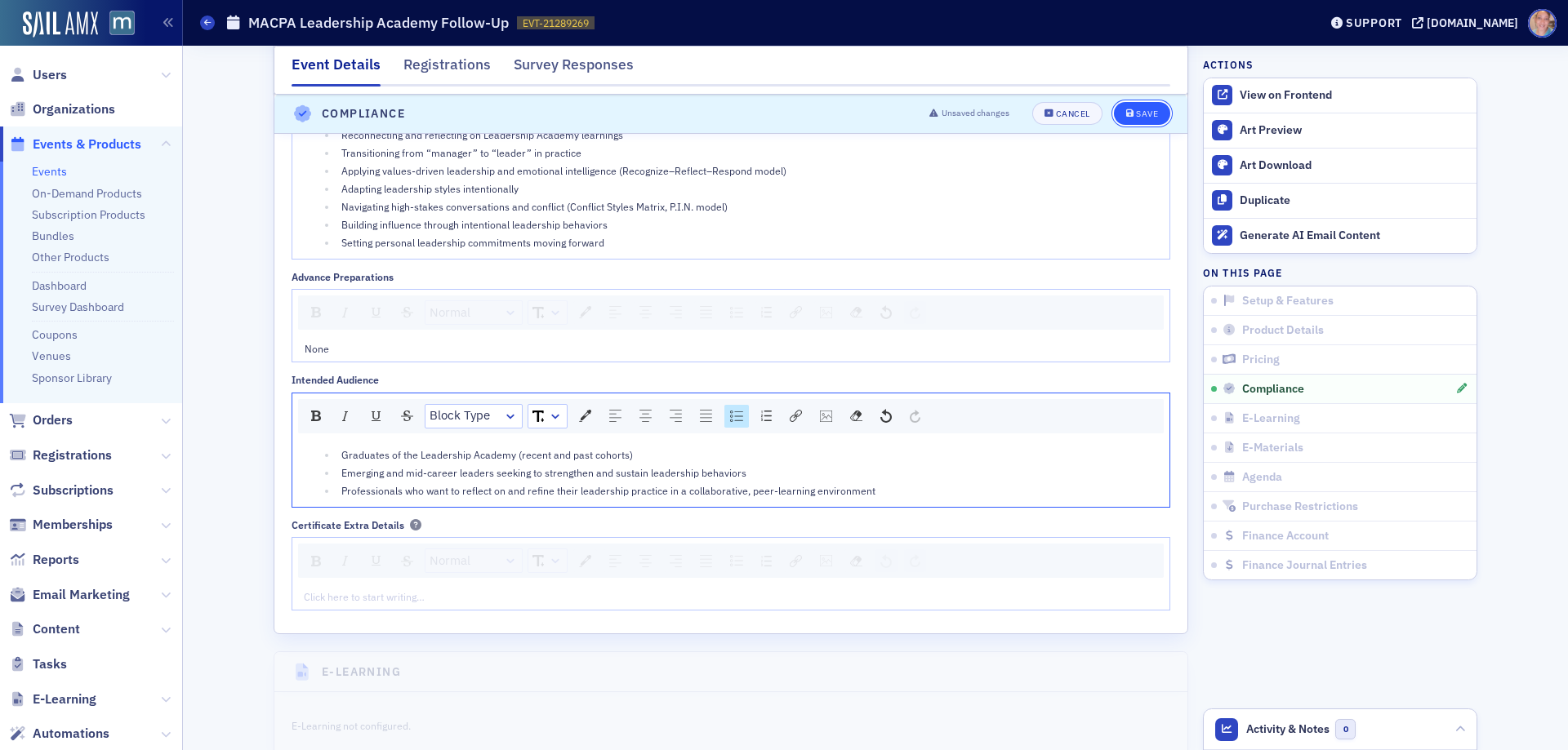
click at [1137, 110] on div "Save" at bounding box center [1146, 114] width 22 height 9
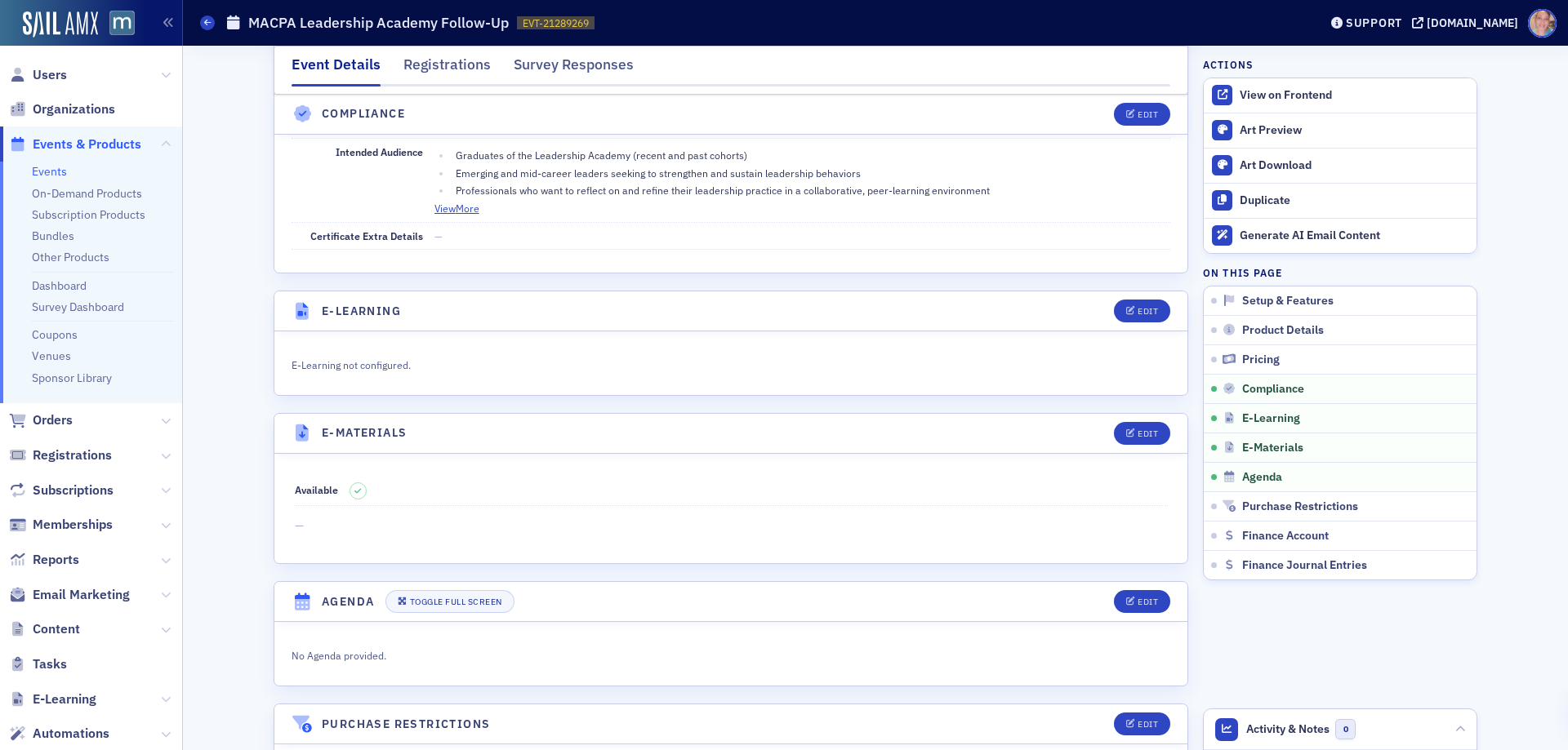
scroll to position [2132, 0]
click at [1457, 447] on icon "button" at bounding box center [1462, 447] width 10 height 10
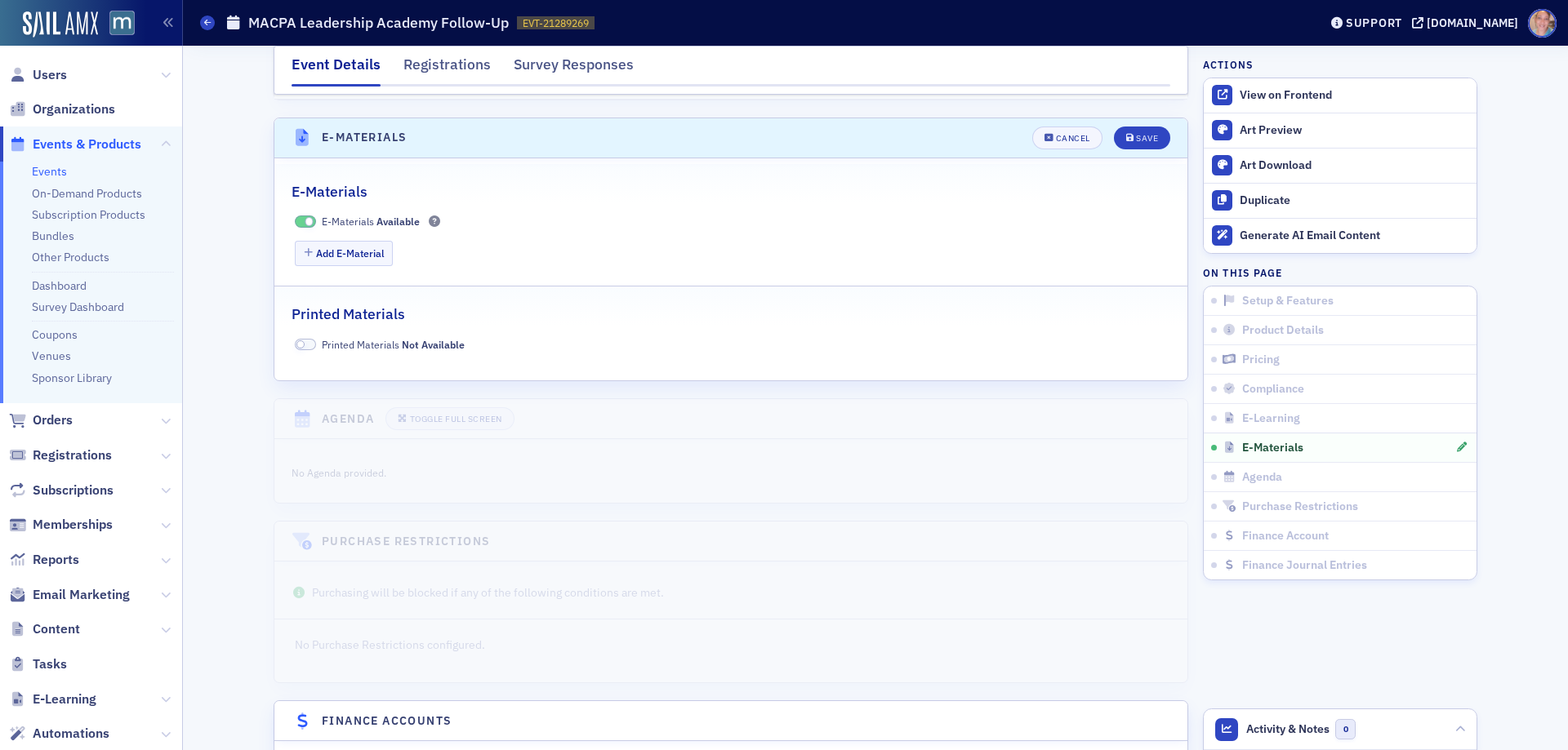
scroll to position [2449, 0]
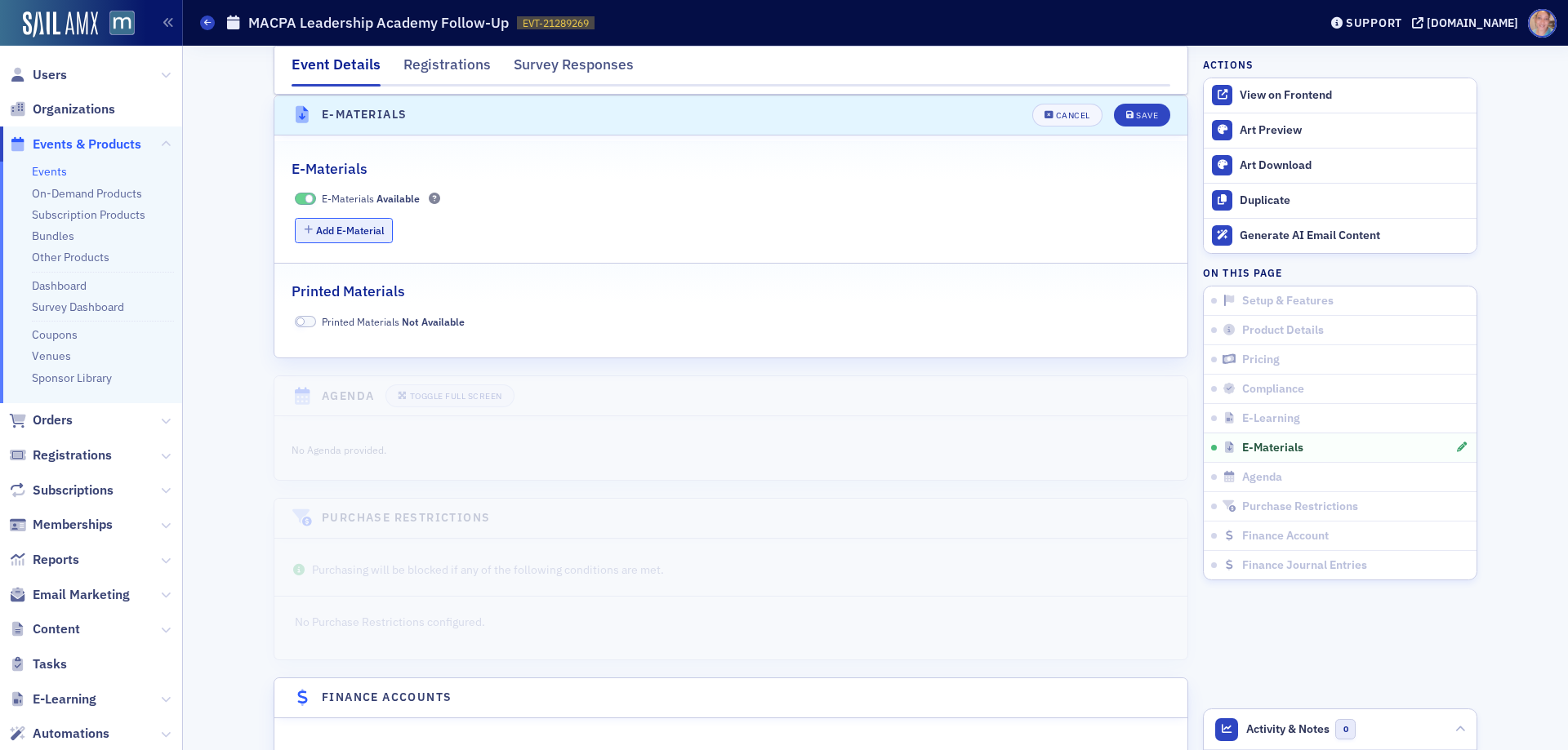
click at [361, 231] on button "Add E-Material" at bounding box center [344, 230] width 99 height 25
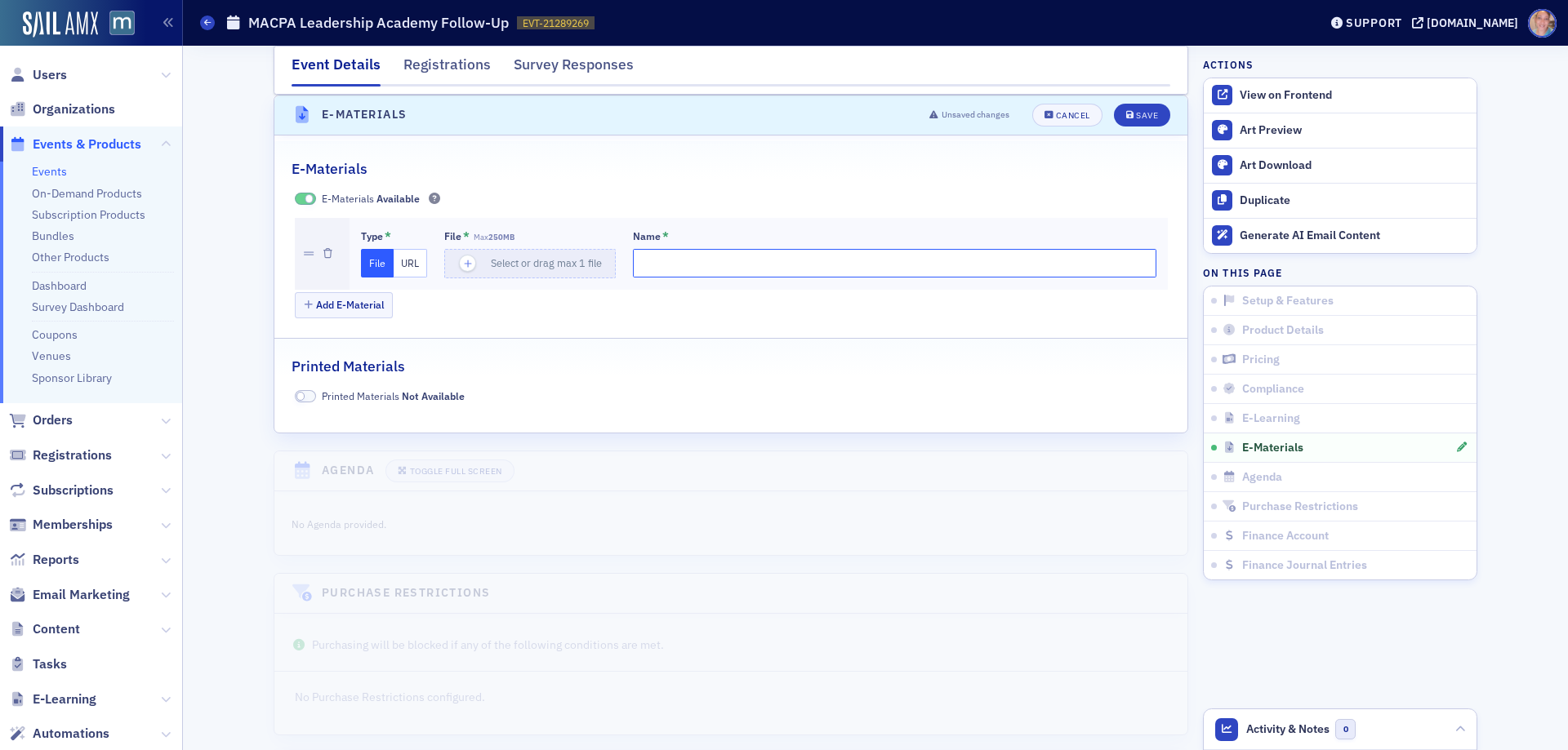
click at [754, 259] on input "Name *" at bounding box center [894, 263] width 523 height 29
click at [403, 267] on button "URL" at bounding box center [410, 263] width 34 height 29
click at [529, 269] on input "url" at bounding box center [532, 263] width 176 height 29
paste input "https://drive.google.com/file/d/1GTHGbfNBMTyKoP4uy0cfm4H3_4wVITth/view?usp=driv…"
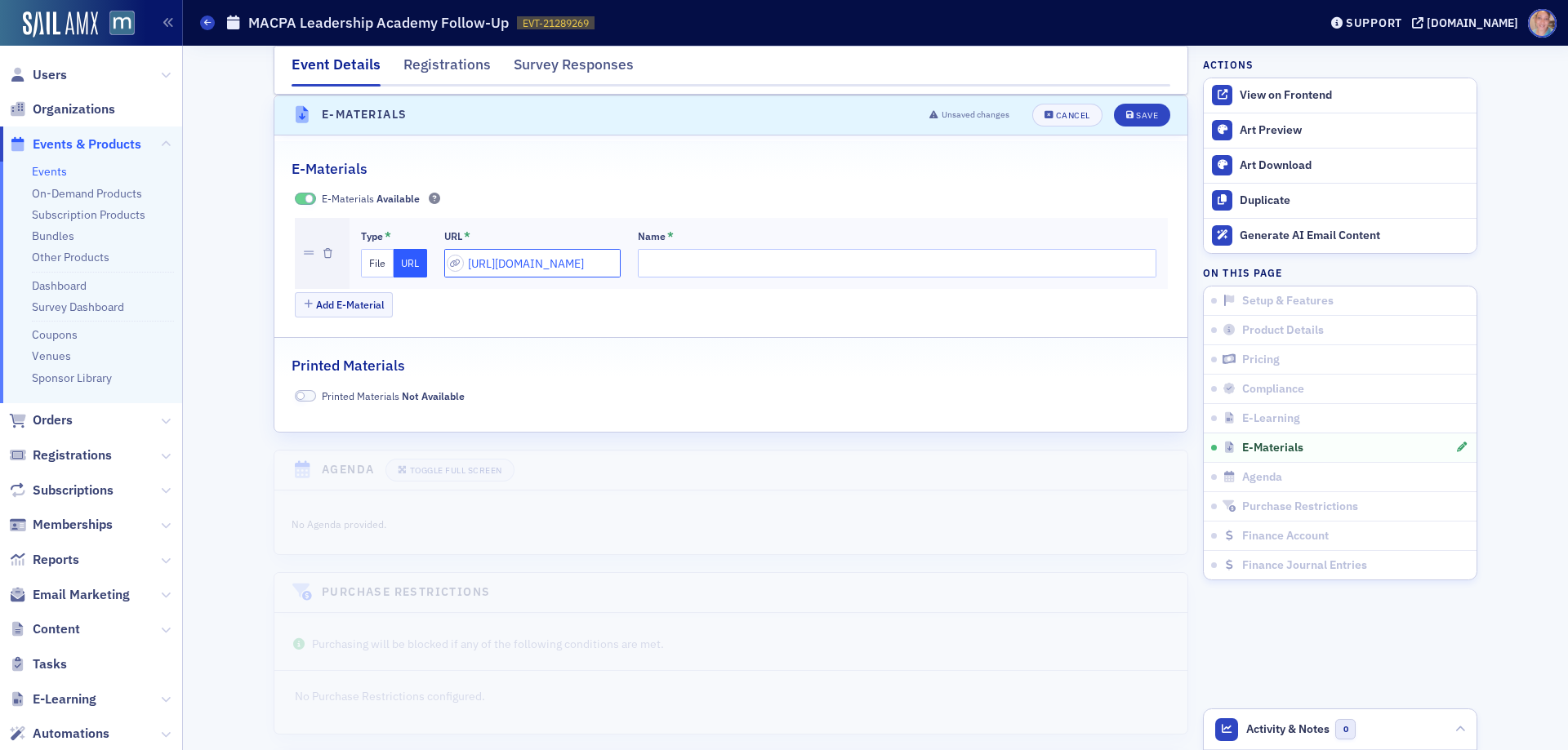
type input "https://drive.google.com/file/d/1GTHGbfNBMTyKoP4uy0cfm4H3_4wVITth/view?usp=driv…"
click at [680, 260] on input "Name *" at bounding box center [896, 263] width 519 height 29
type input "Presentation PowerPoint Slides"
click at [1139, 121] on button "Save" at bounding box center [1141, 115] width 57 height 23
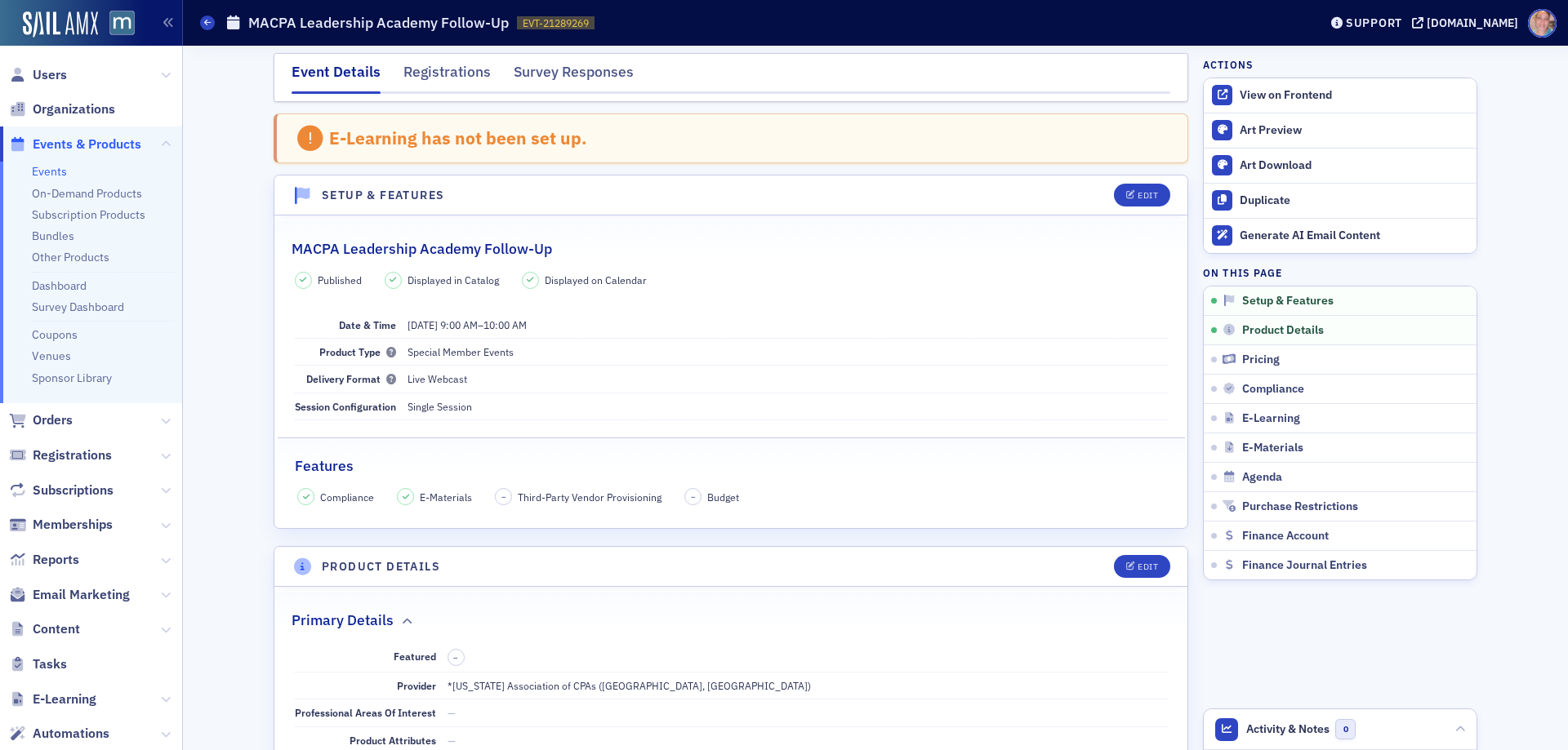
scroll to position [1, 0]
click at [544, 24] on span "EVT-21289269" at bounding box center [555, 23] width 66 height 13
copy span "EVT-21289269 21289269"
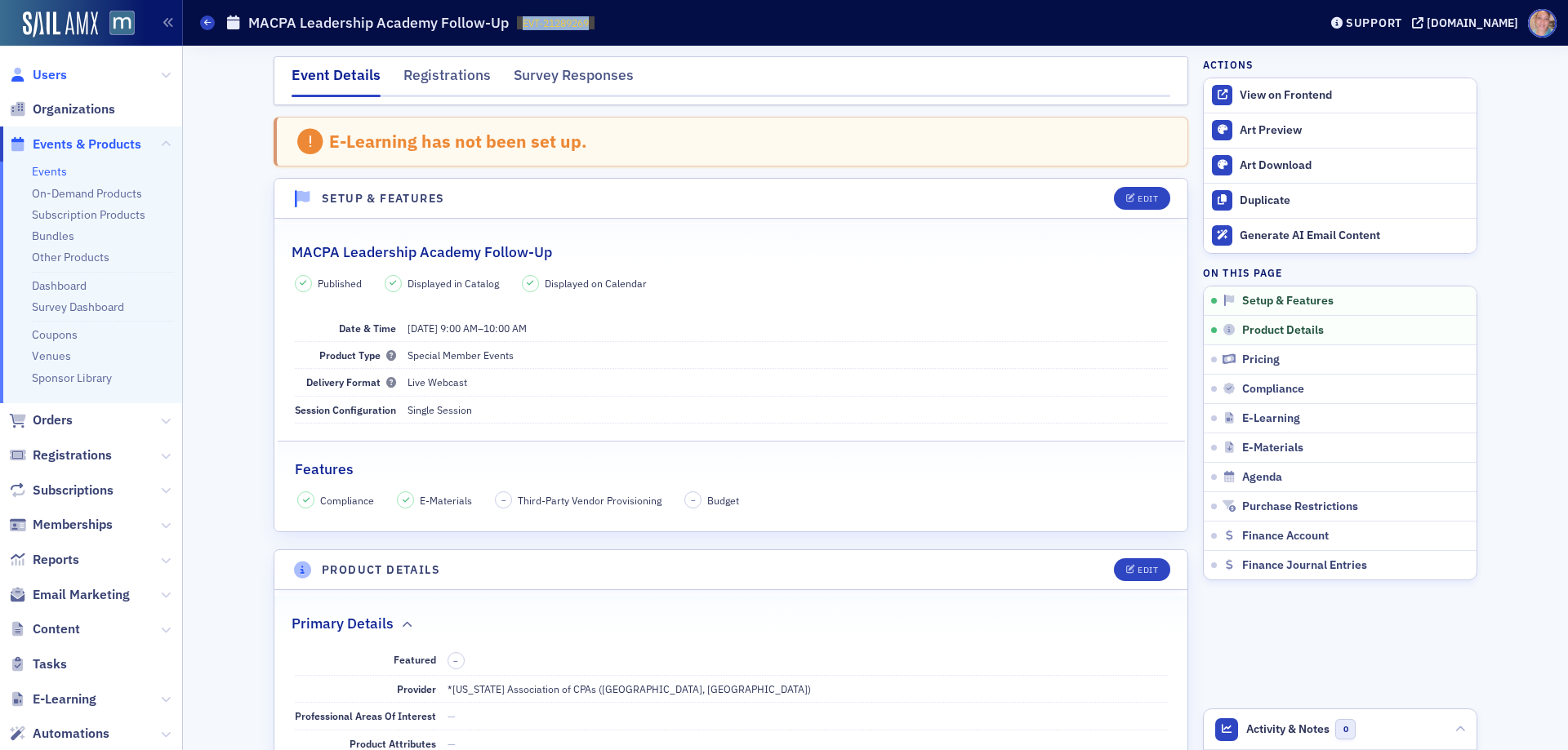
click at [58, 76] on span "Users" at bounding box center [50, 75] width 35 height 18
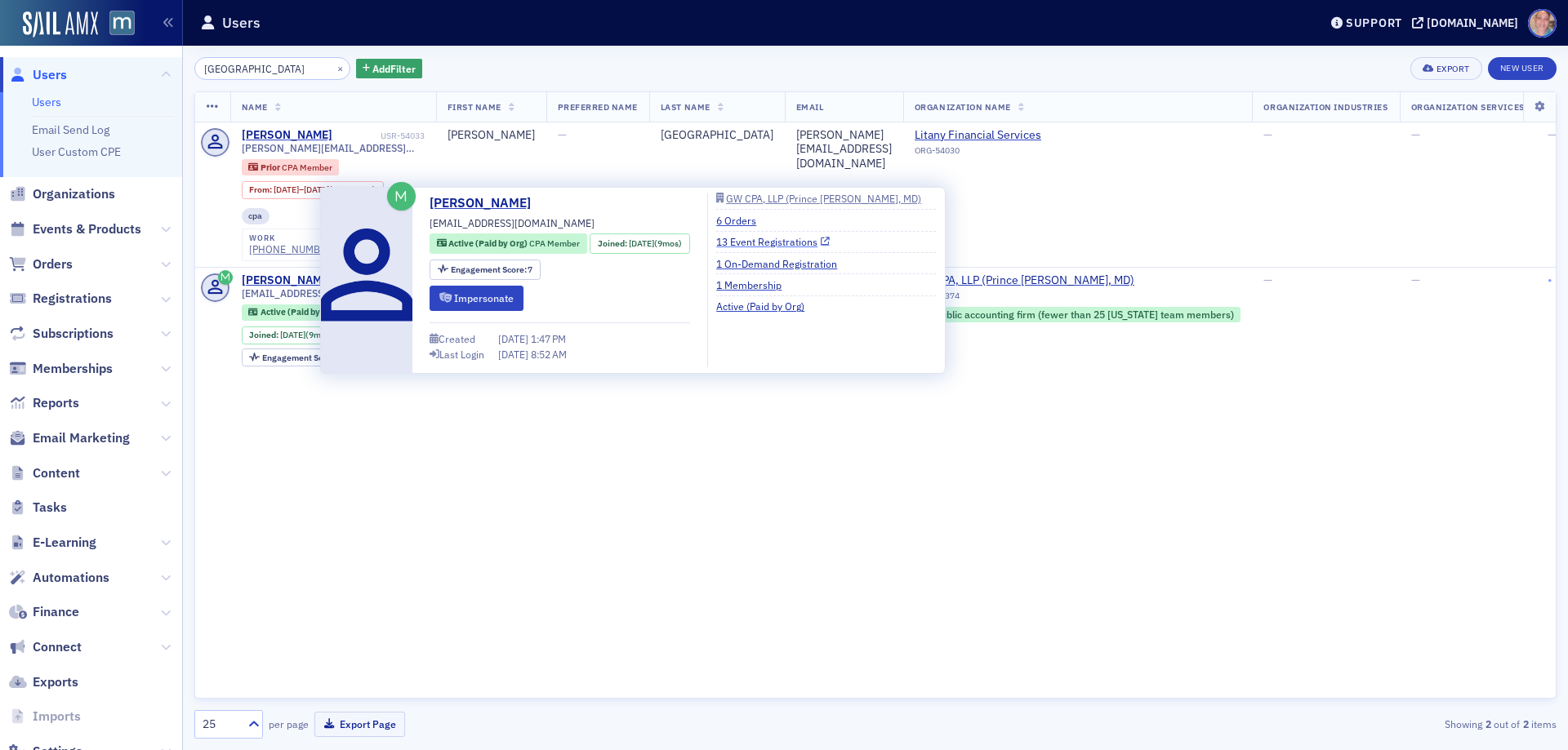
click at [794, 243] on link "13 Event Registrations" at bounding box center [772, 240] width 113 height 14
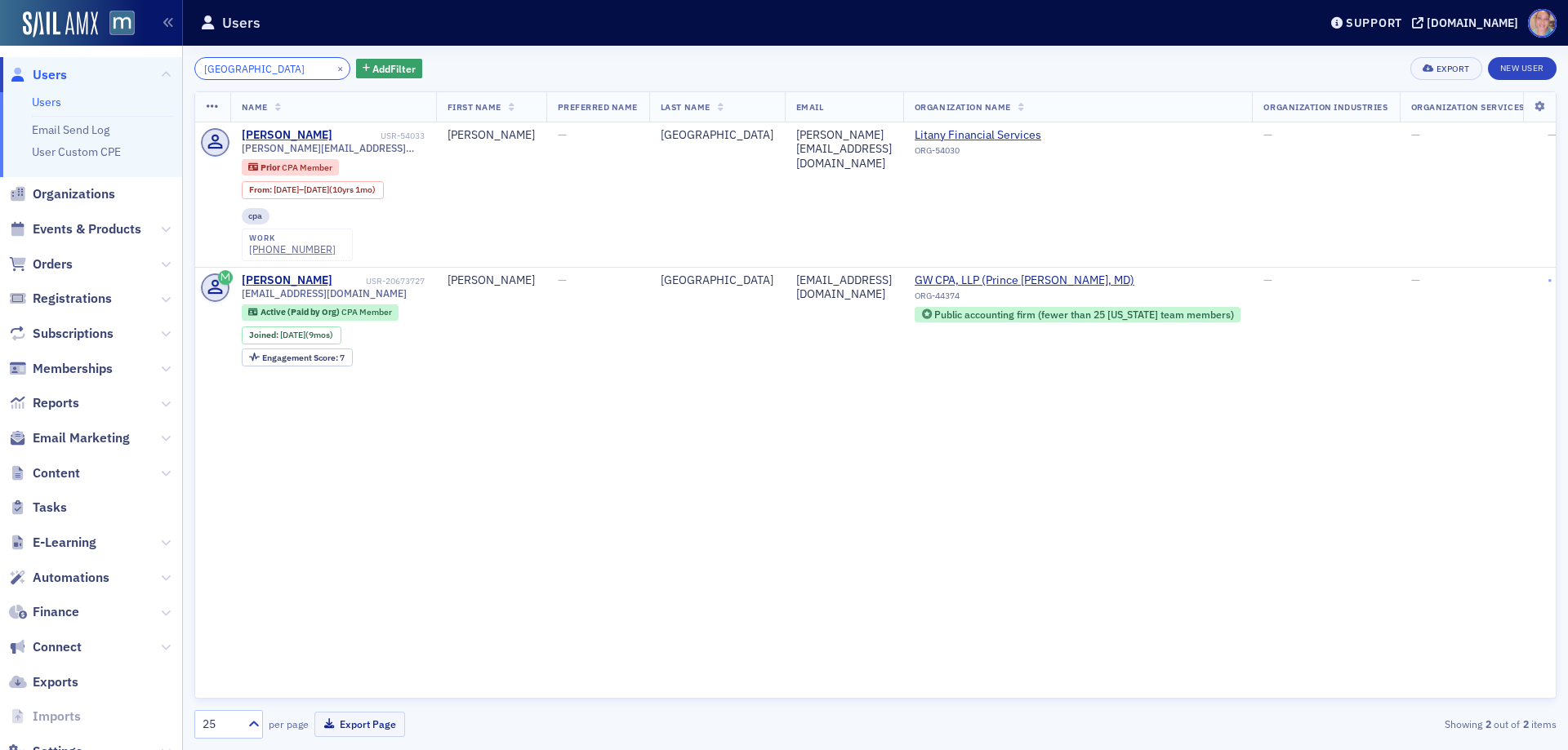
drag, startPoint x: 262, startPoint y: 67, endPoint x: 124, endPoint y: 57, distance: 138.4
click at [124, 57] on div "Users Users Email Send Log User Custom CPE Organizations Events & Products Orde…" at bounding box center [784, 375] width 1568 height 750
paste input "Tanyeka Alexander"
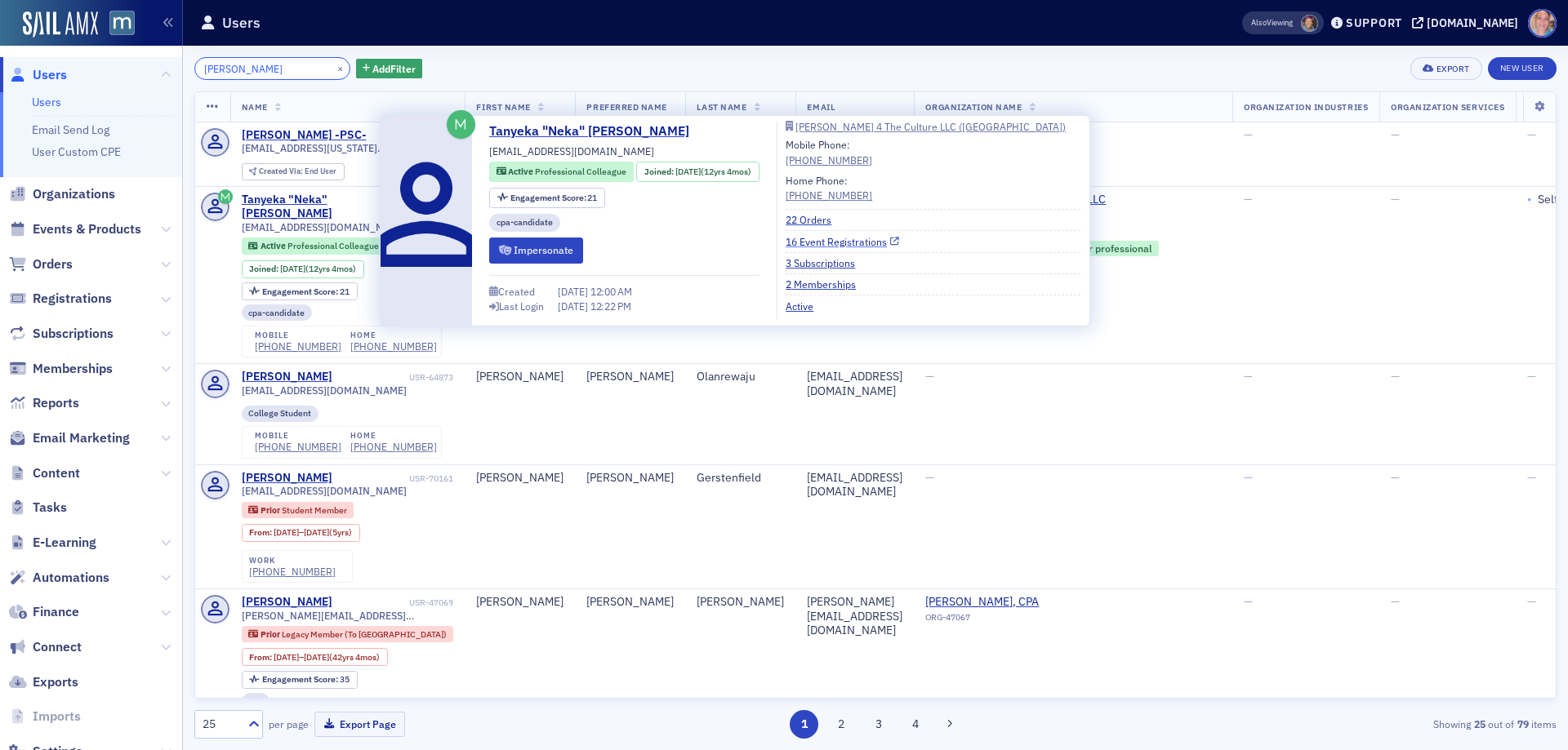
type input "Tanyeka Alexander"
click at [856, 240] on link "16 Event Registrations" at bounding box center [842, 240] width 113 height 14
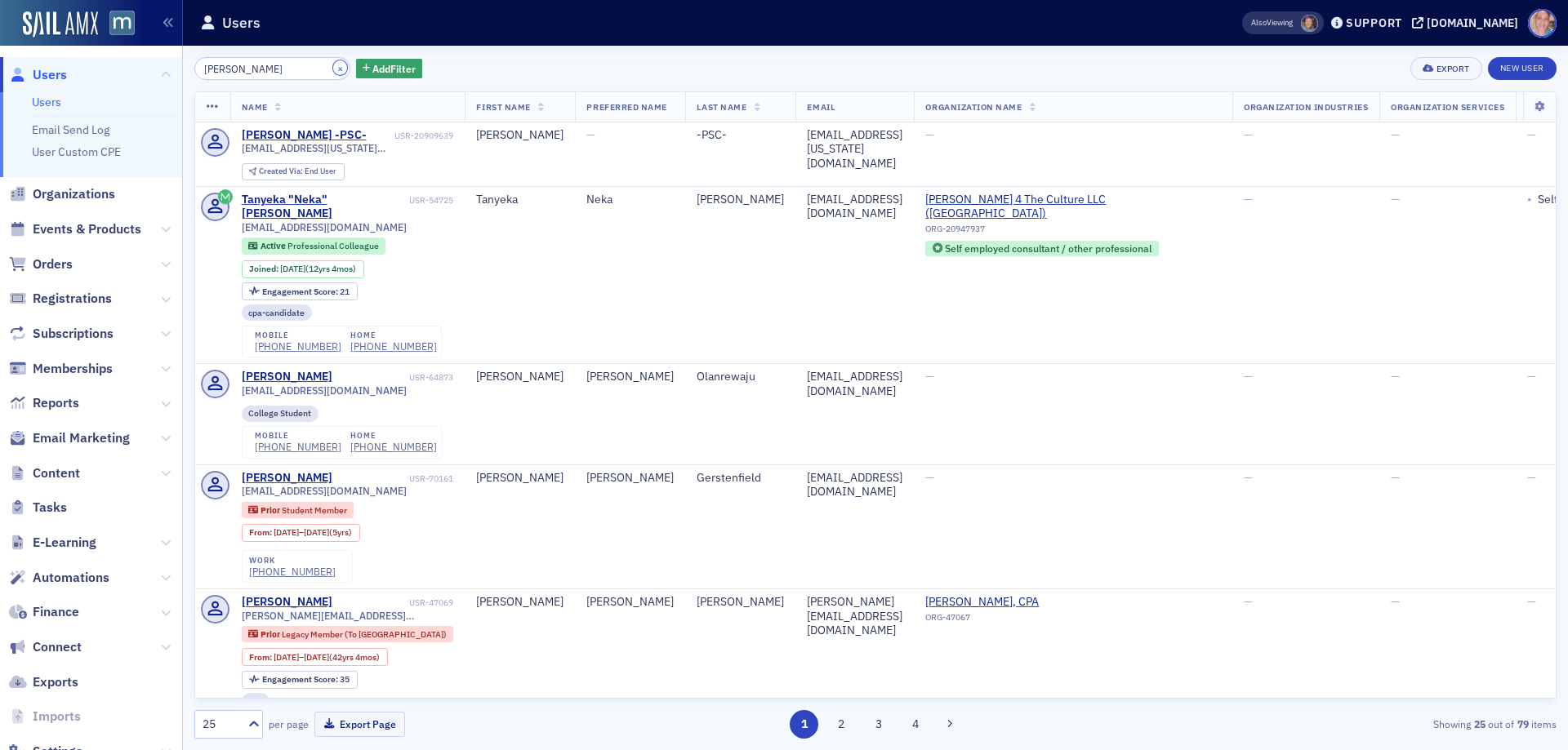
click at [334, 66] on button "×" at bounding box center [340, 67] width 14 height 14
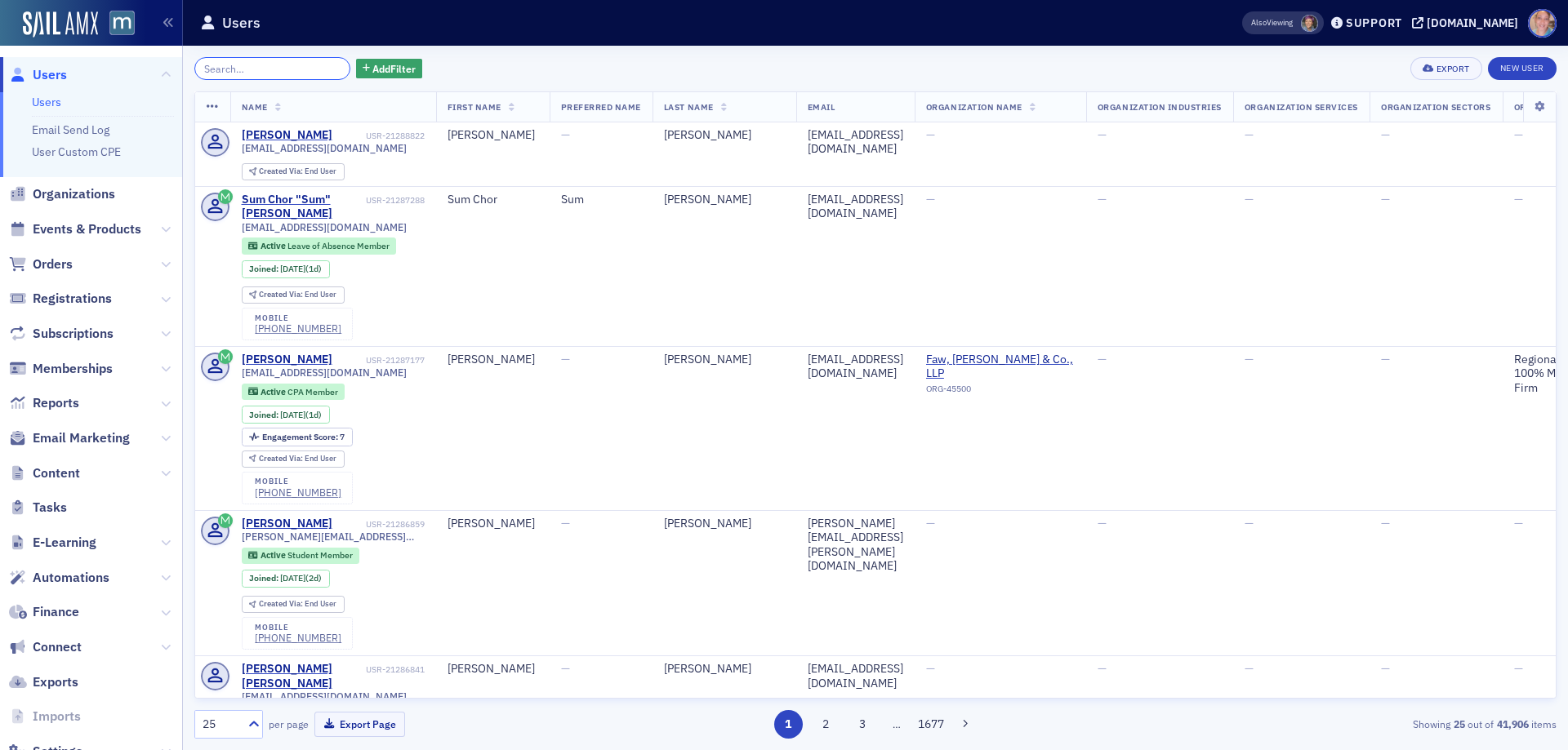
click at [262, 63] on input "search" at bounding box center [272, 69] width 156 height 23
paste input "Shannon Broderick"
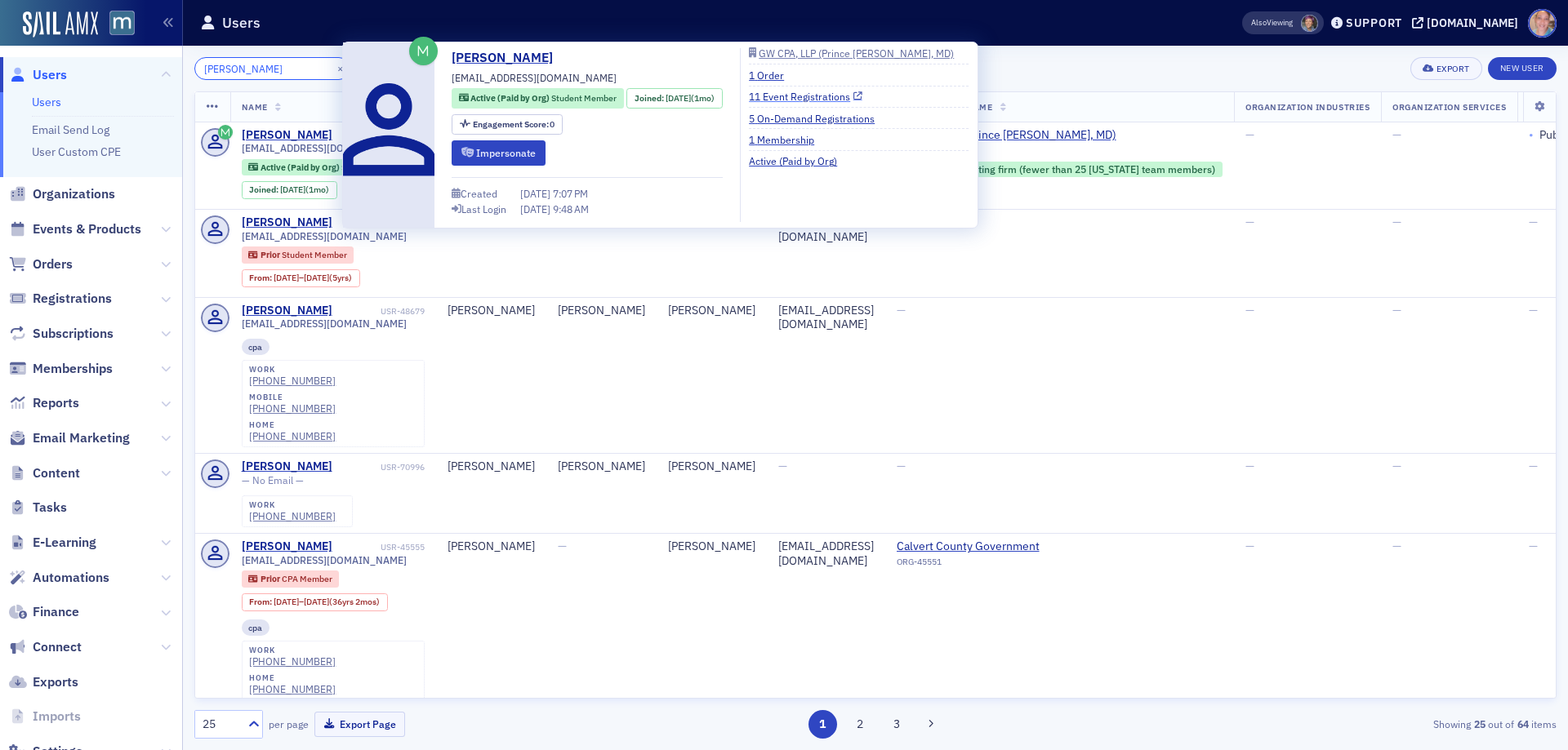
type input "Shannon Broderick"
click at [835, 96] on link "11 Event Registrations" at bounding box center [805, 96] width 113 height 14
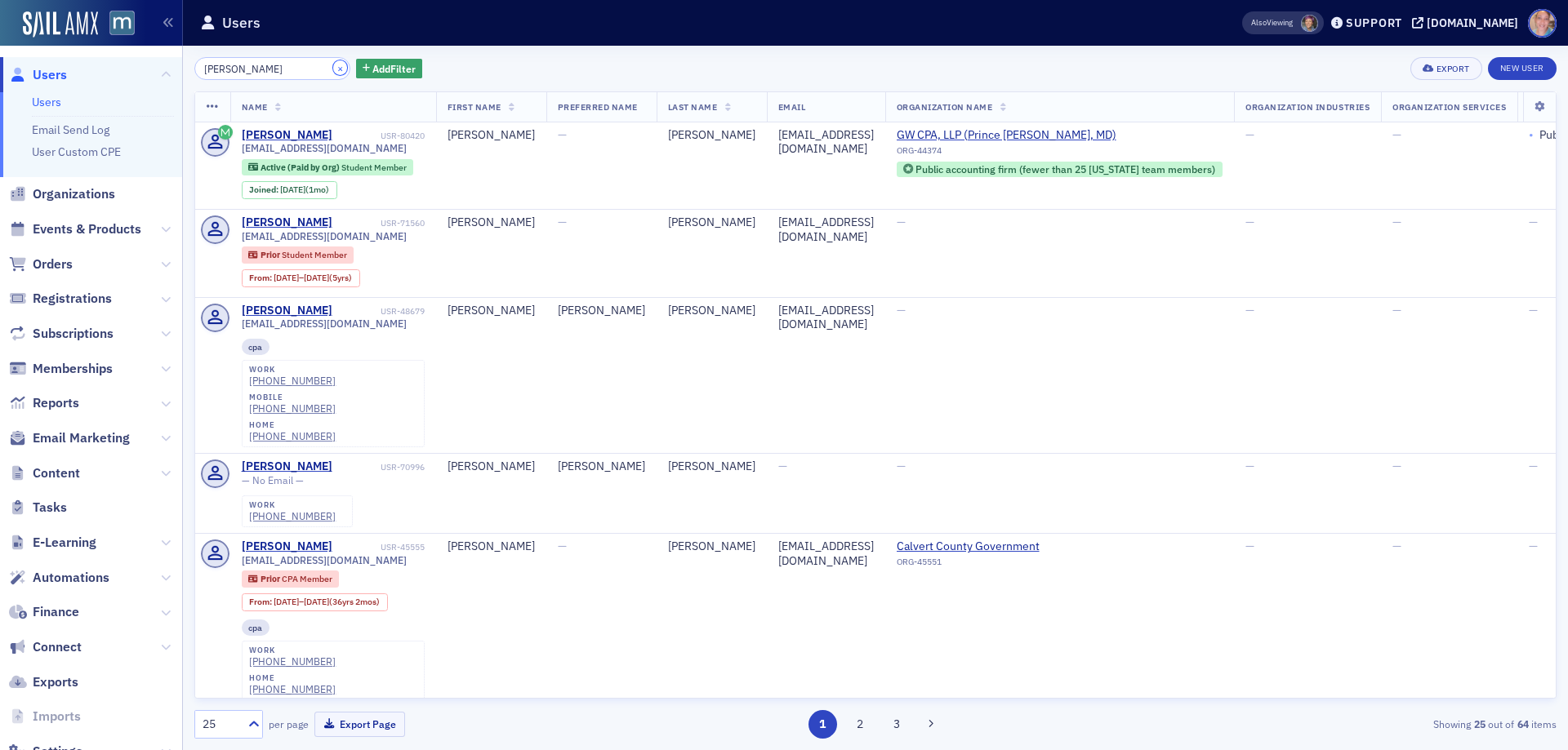
click at [334, 69] on button "×" at bounding box center [340, 67] width 14 height 14
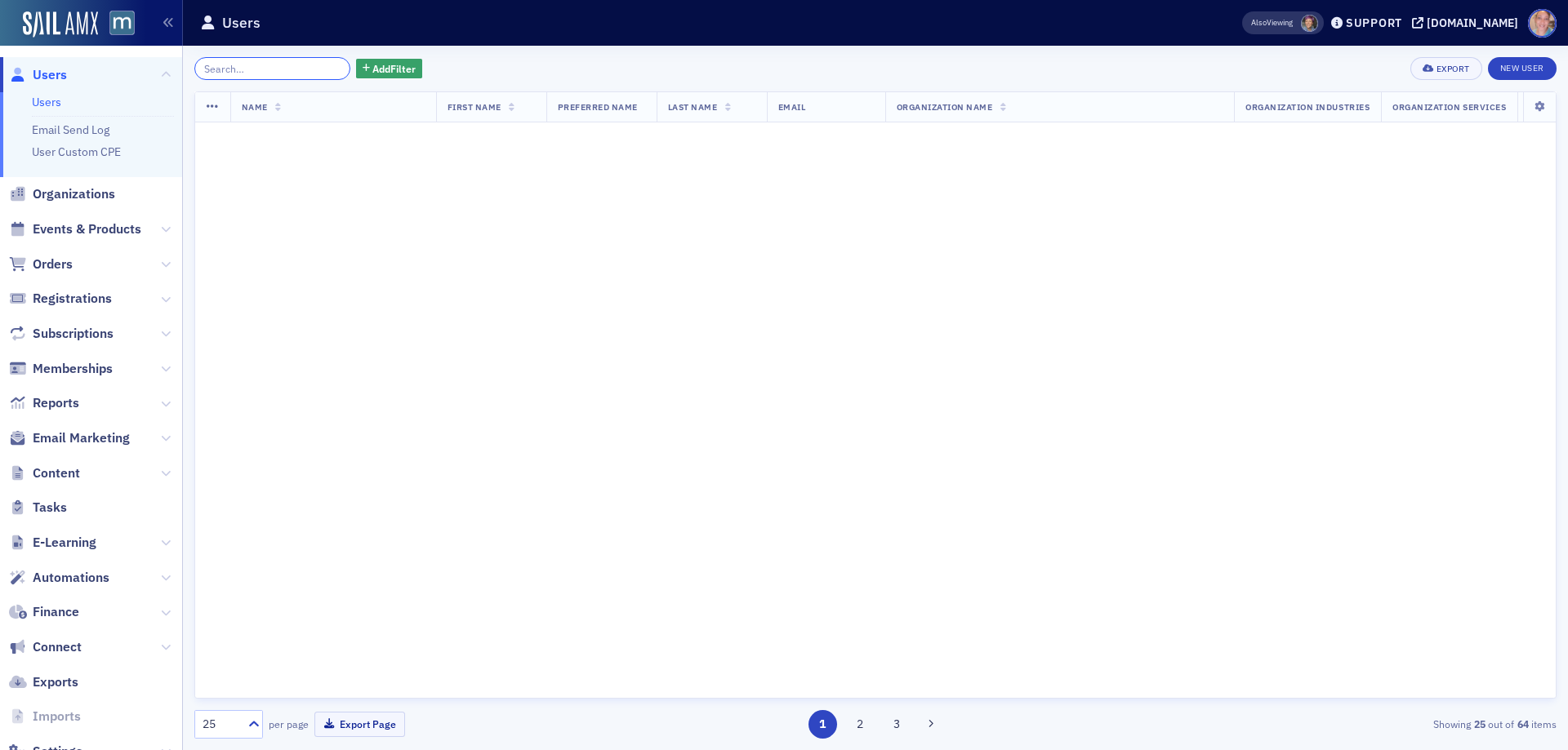
click at [251, 69] on input "search" at bounding box center [272, 69] width 156 height 23
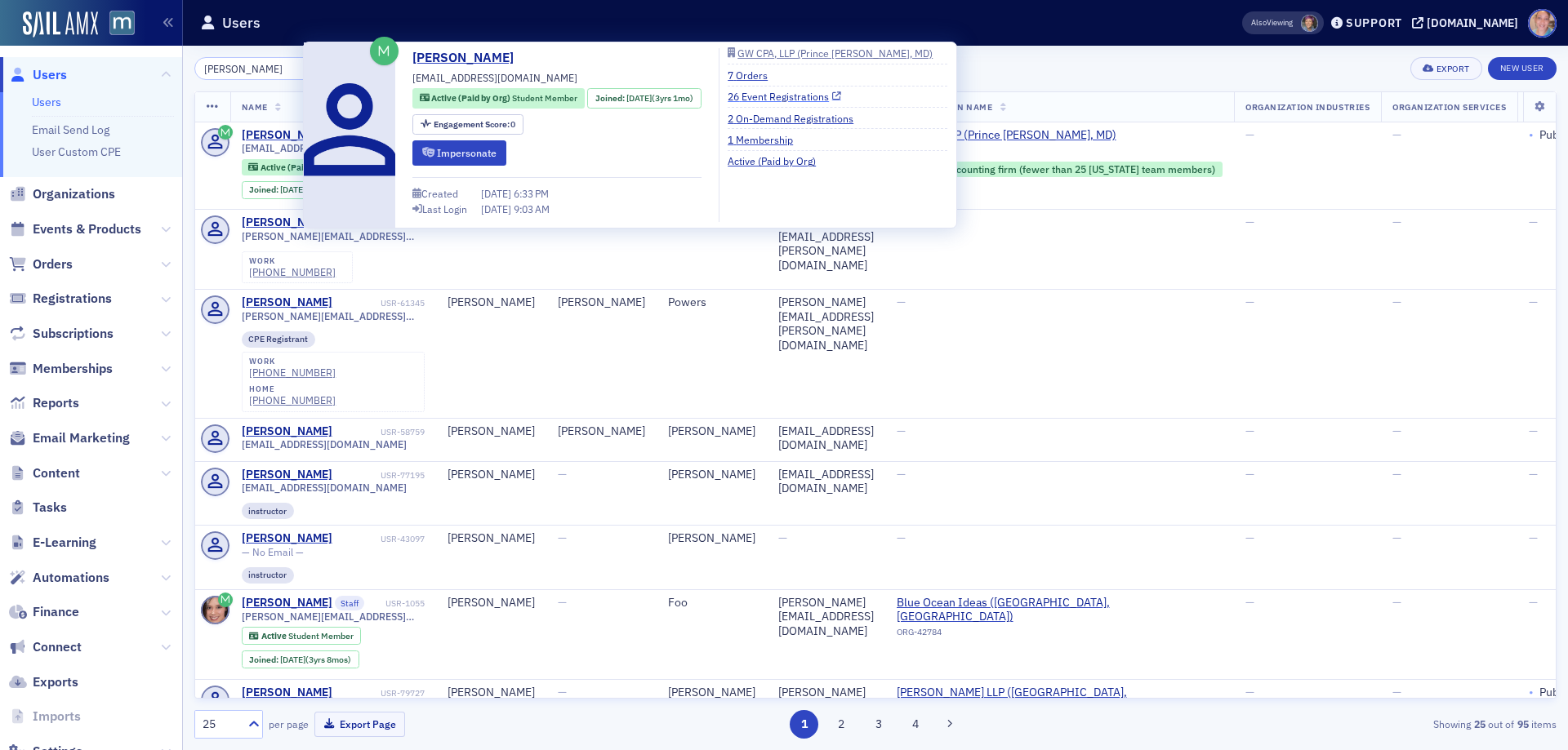
click at [790, 95] on link "26 Event Registrations" at bounding box center [784, 96] width 113 height 14
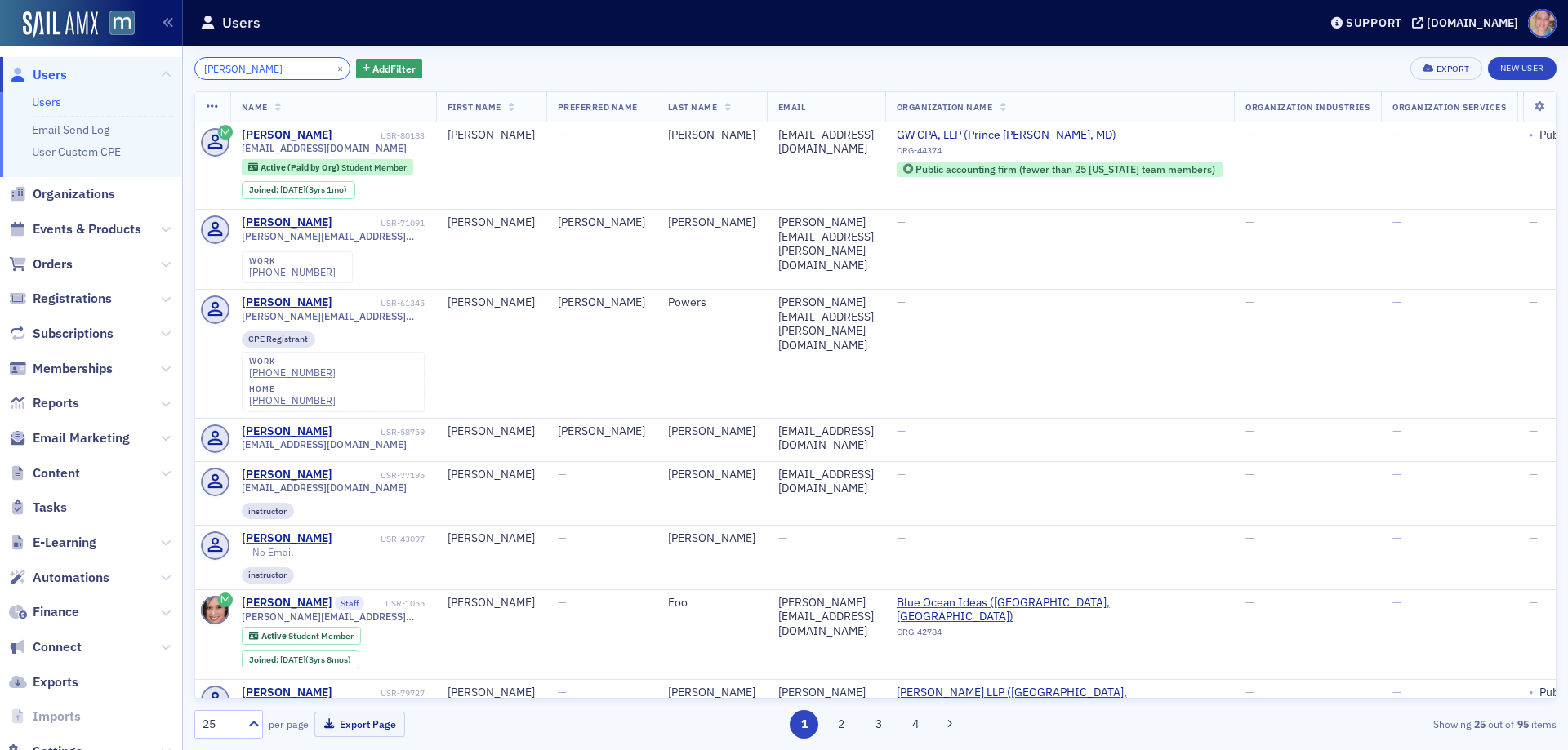
drag, startPoint x: 281, startPoint y: 72, endPoint x: 112, endPoint y: 60, distance: 169.4
click at [113, 60] on div "Users Users Email Send Log User Custom CPE Organizations Events & Products Orde…" at bounding box center [784, 375] width 1568 height 750
paste input "Aaliyah Roach"
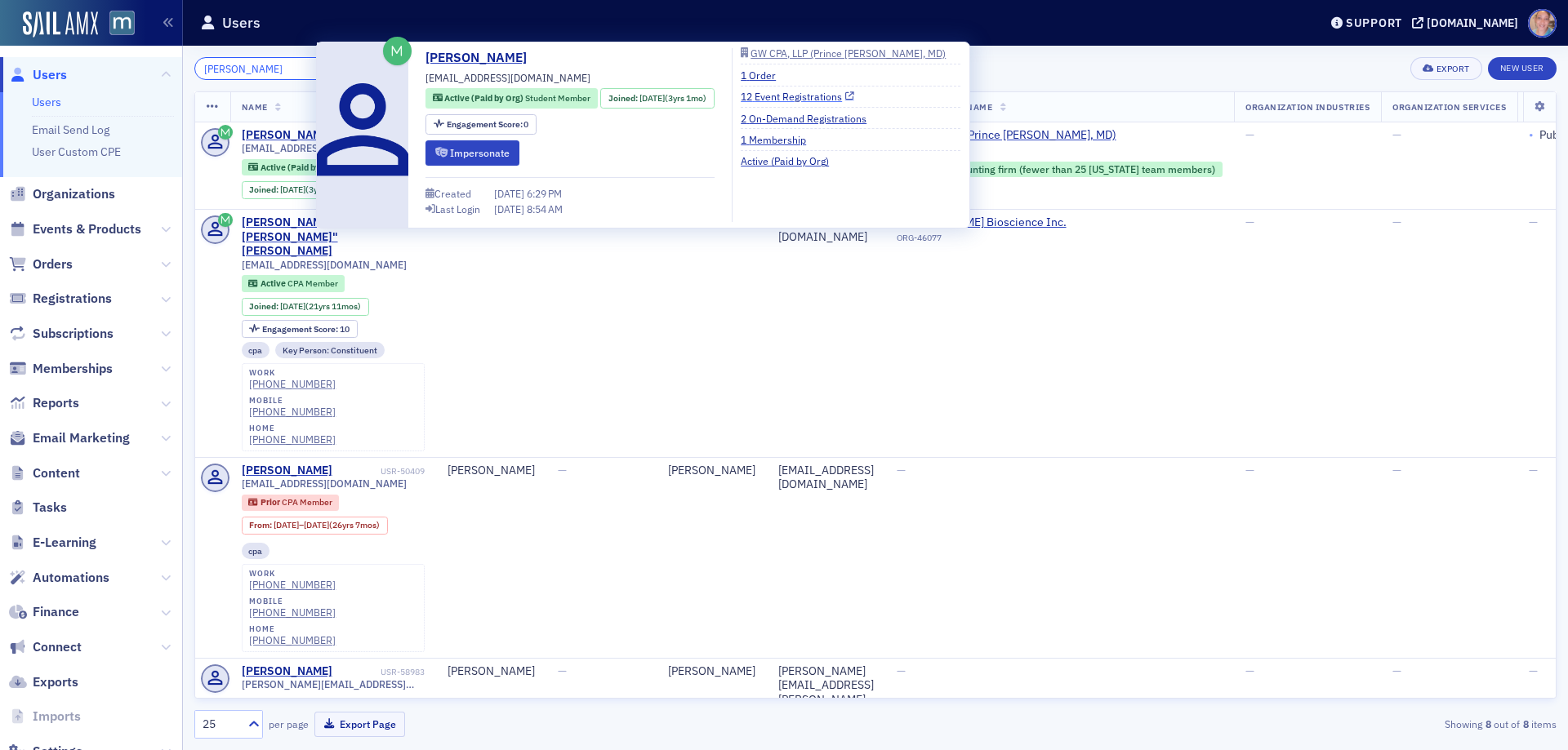
type input "Aaliyah Roach"
click at [816, 97] on link "12 Event Registrations" at bounding box center [797, 96] width 113 height 14
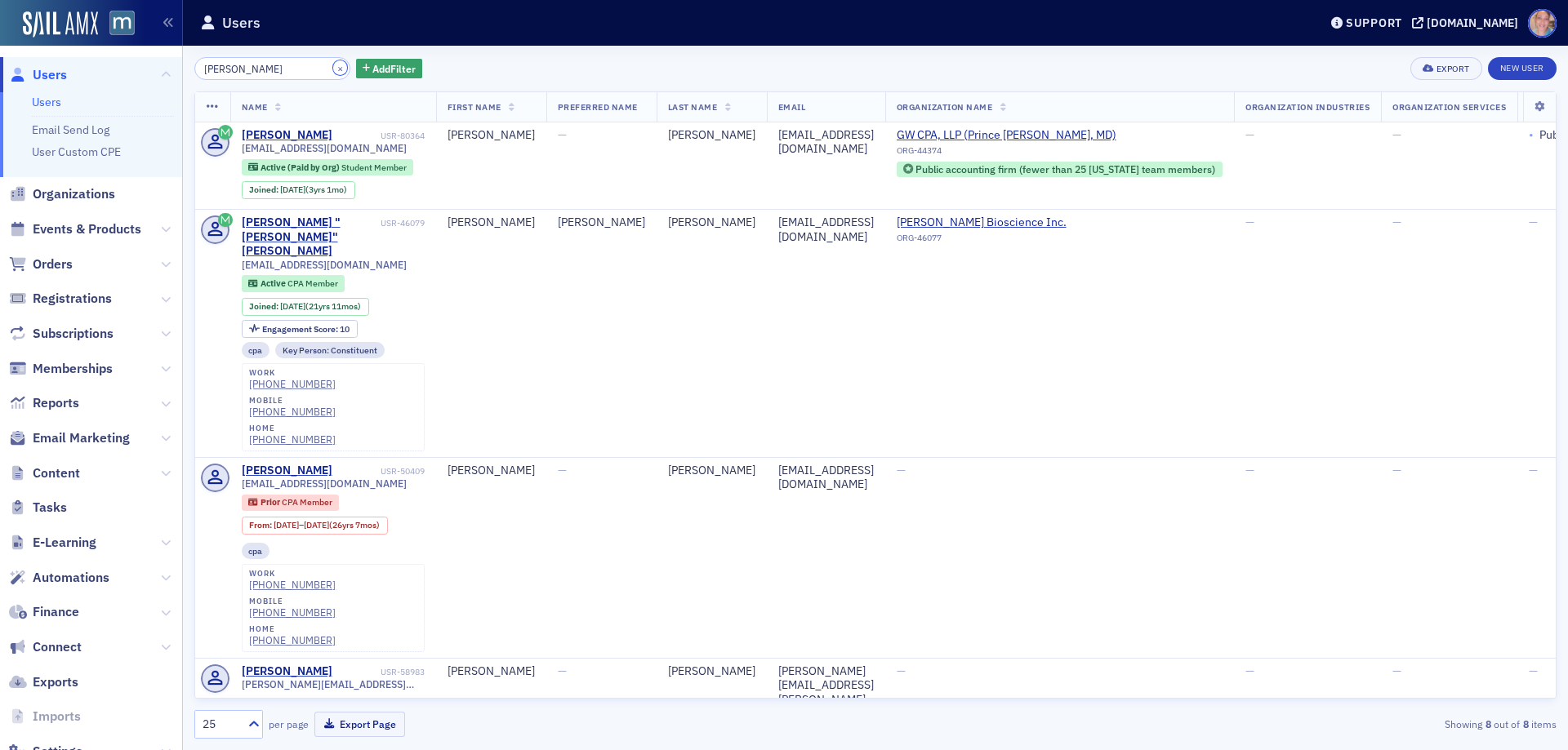
drag, startPoint x: 322, startPoint y: 68, endPoint x: 260, endPoint y: 71, distance: 62.1
click at [334, 67] on button "×" at bounding box center [340, 67] width 14 height 14
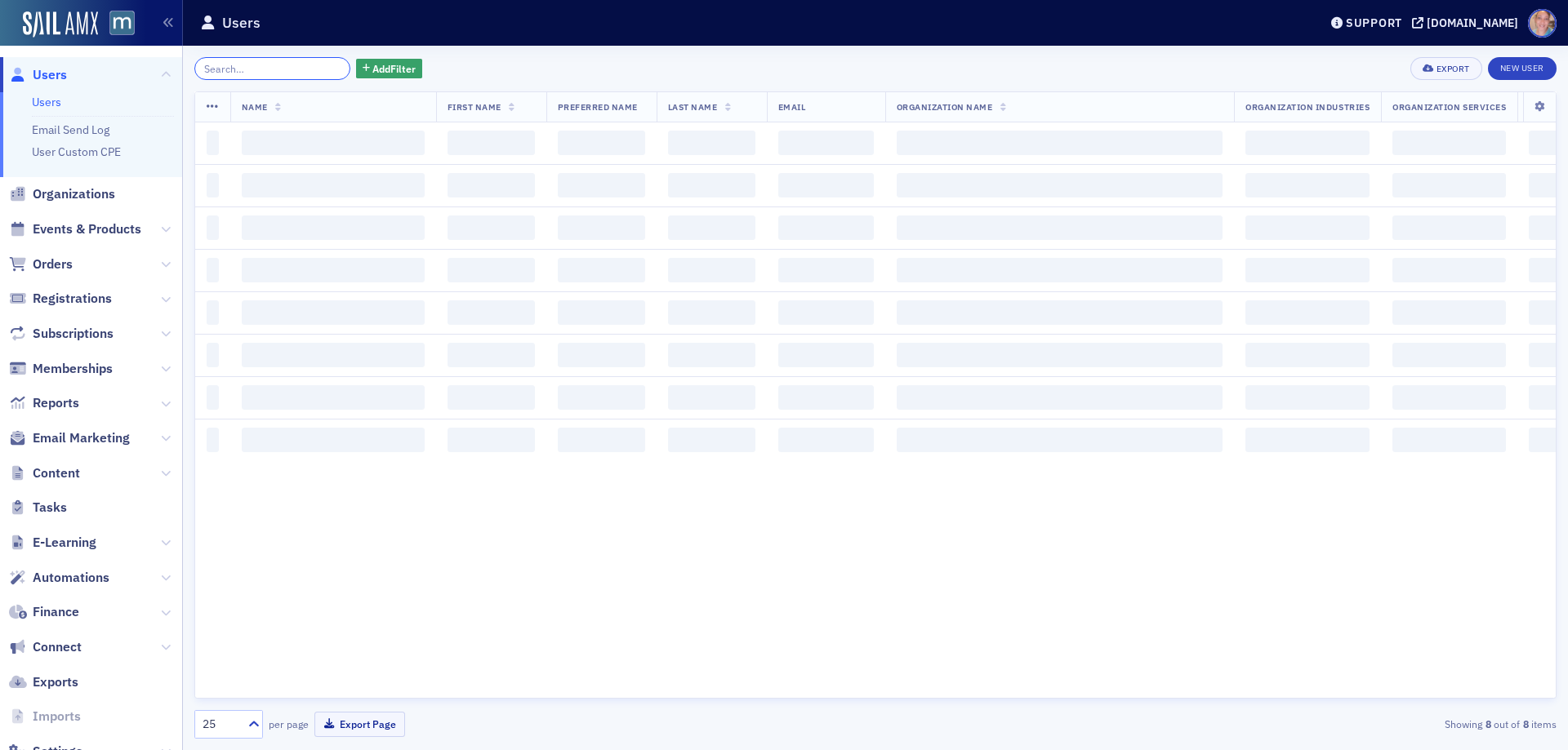
click at [259, 66] on input "search" at bounding box center [272, 69] width 156 height 23
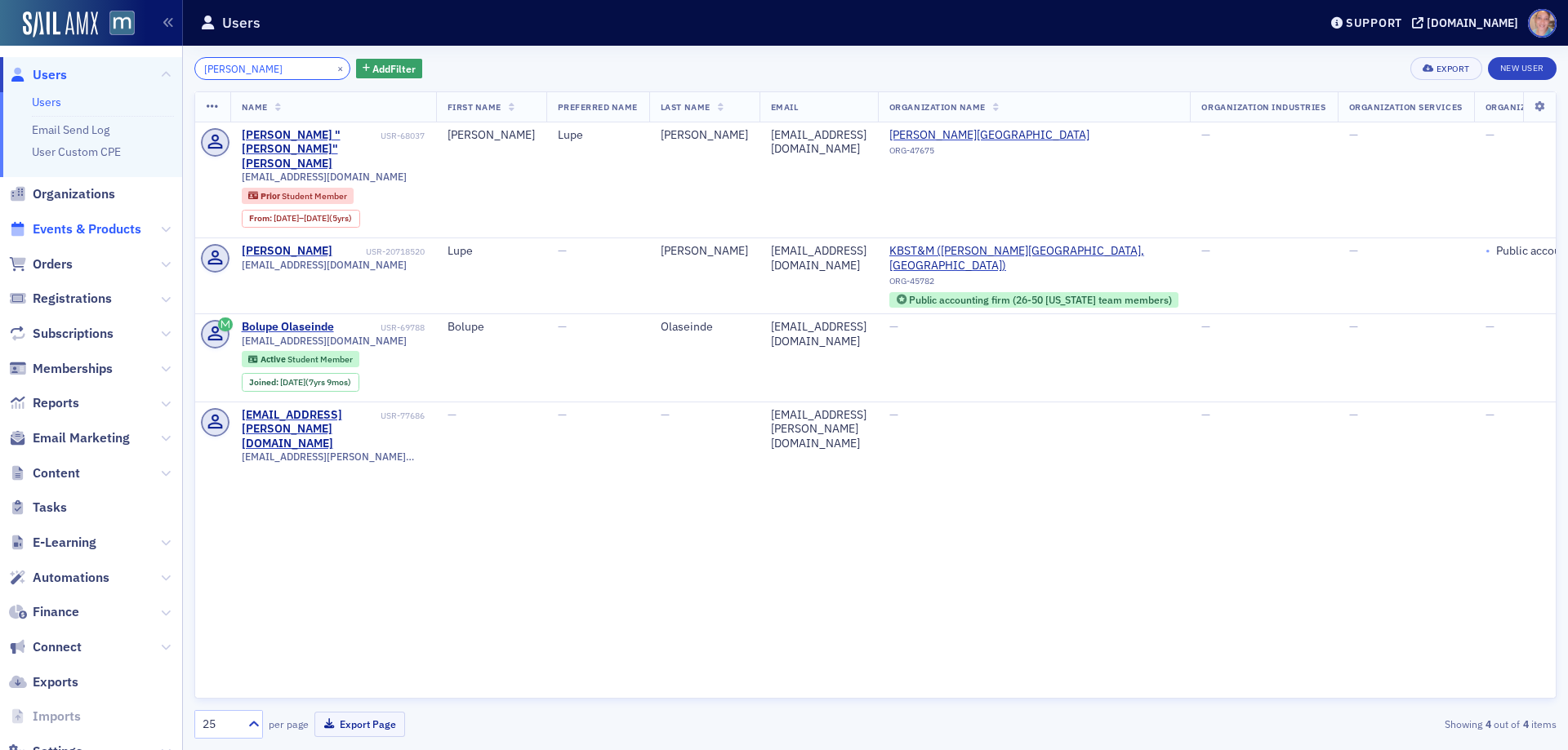
type input "[PERSON_NAME]"
click at [81, 230] on span "Events & Products" at bounding box center [86, 229] width 108 height 18
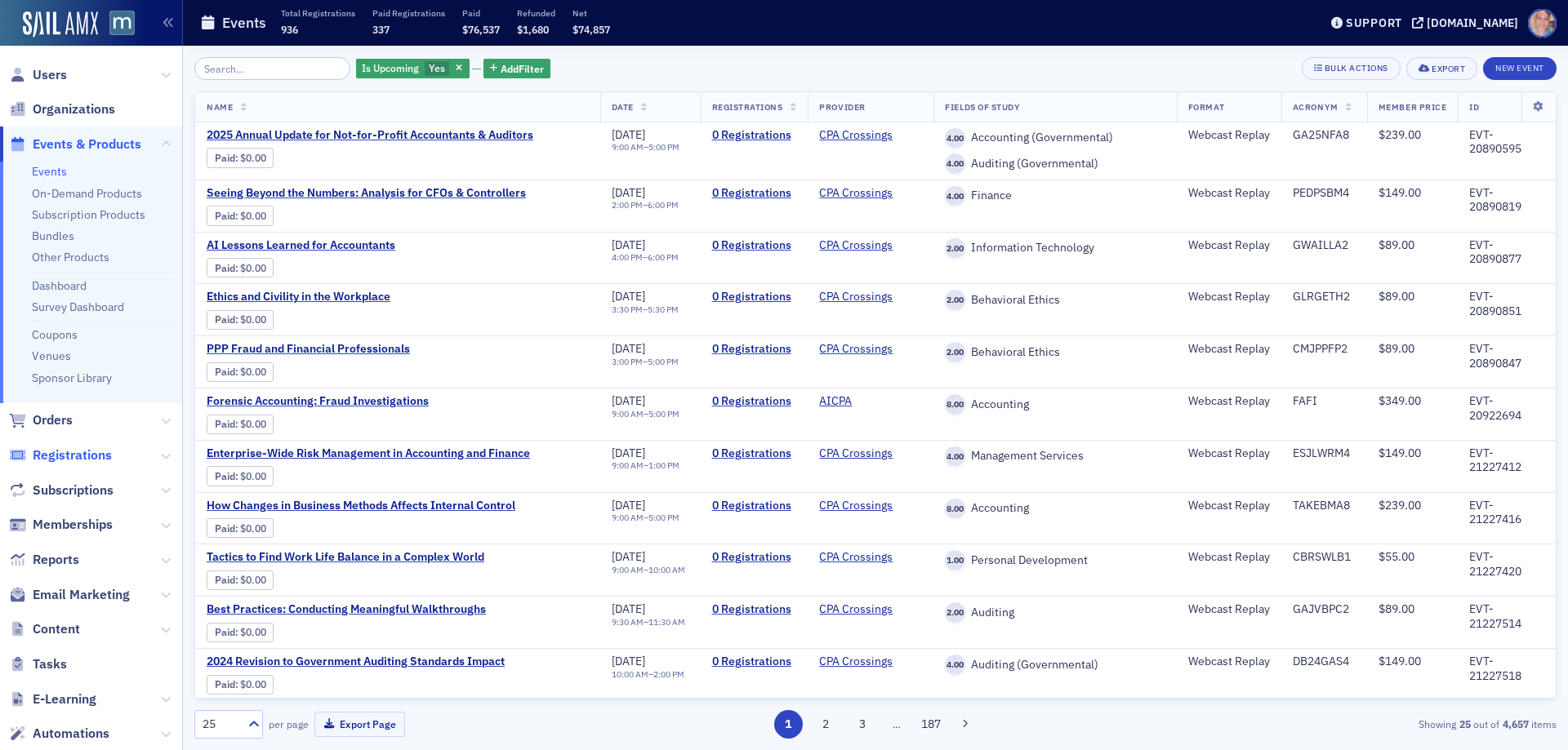
click at [53, 455] on span "Registrations" at bounding box center [72, 455] width 80 height 18
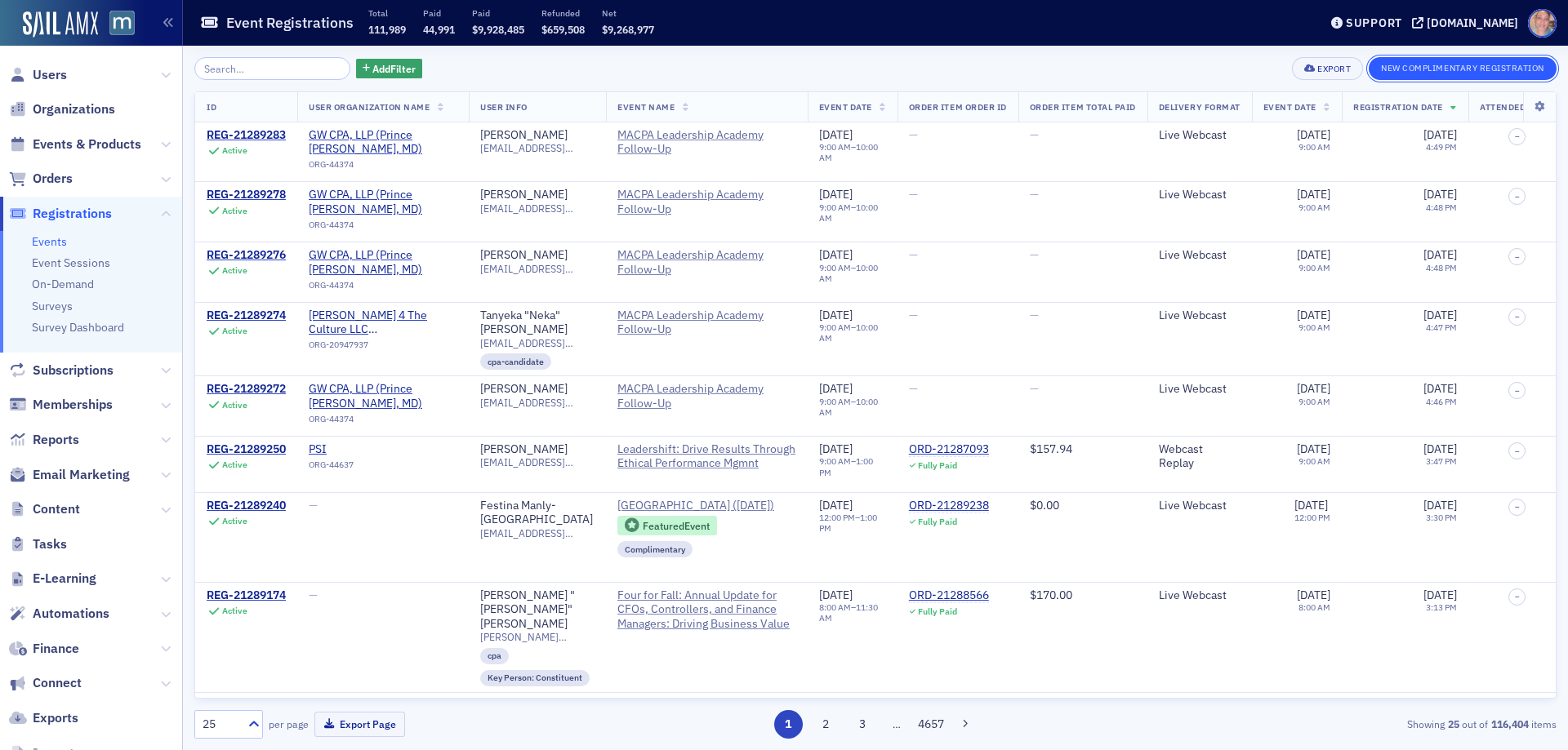
click at [1397, 75] on button "New Complimentary Registration" at bounding box center [1463, 69] width 188 height 23
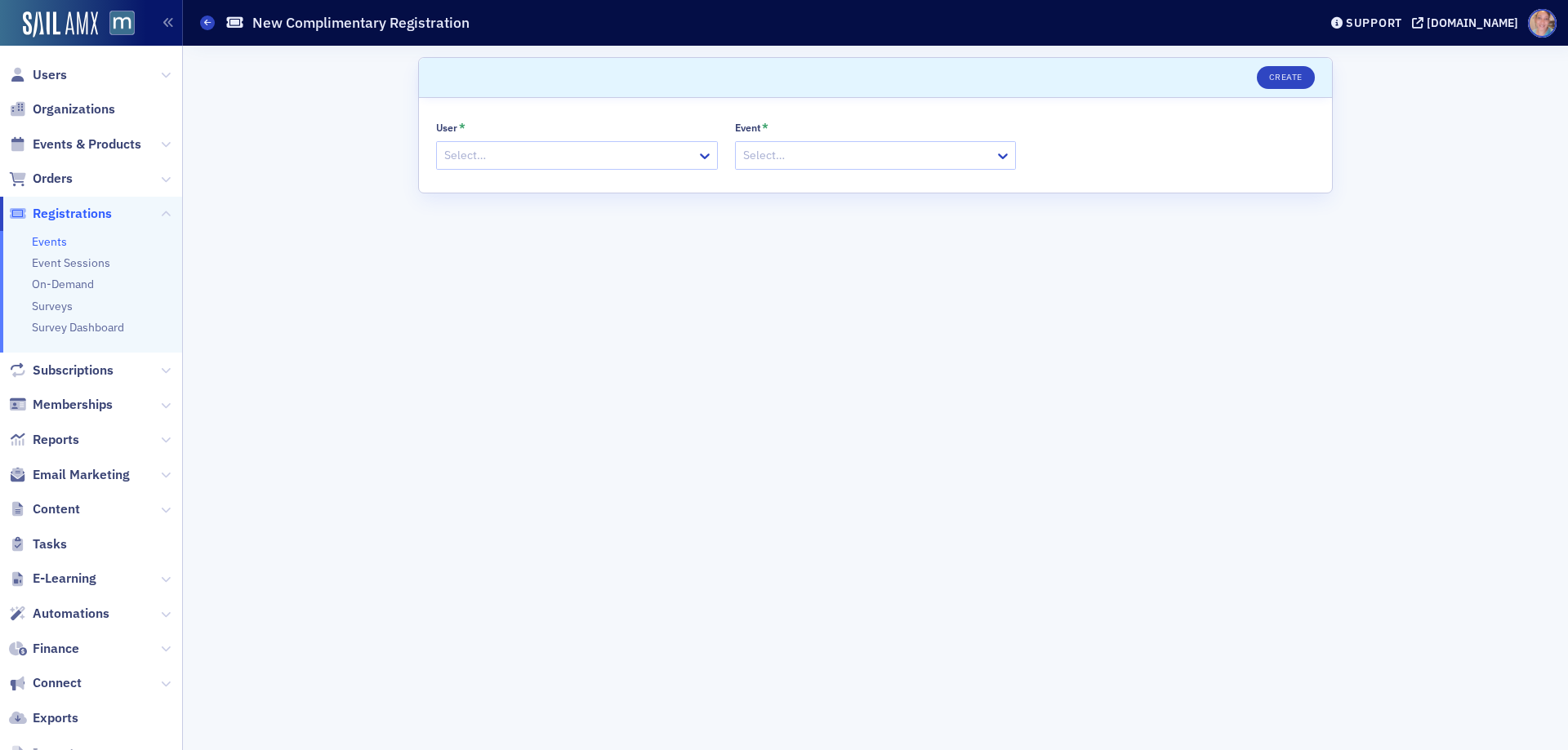
click at [632, 152] on div at bounding box center [568, 155] width 252 height 20
paste input "[PERSON_NAME]"
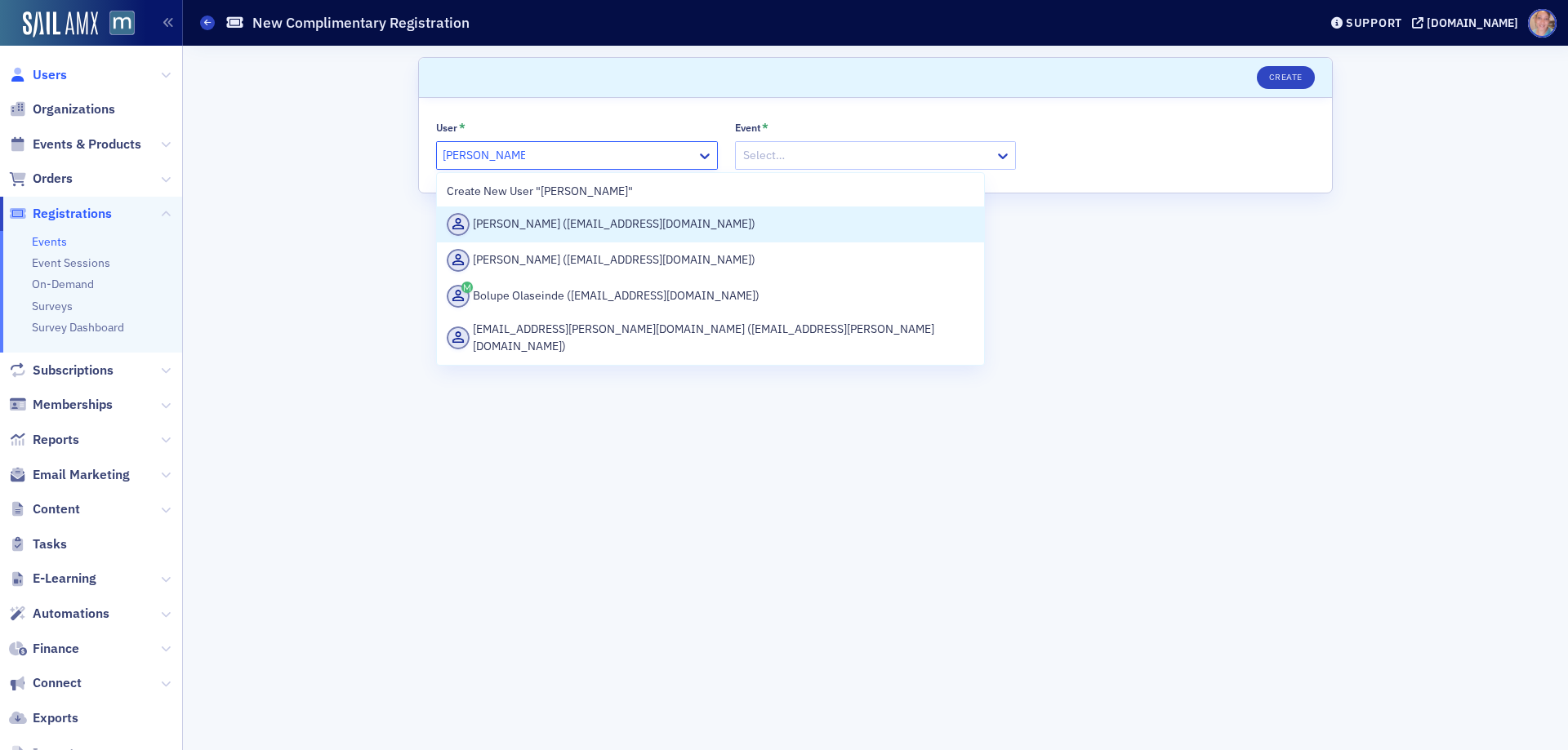
type input "[PERSON_NAME]"
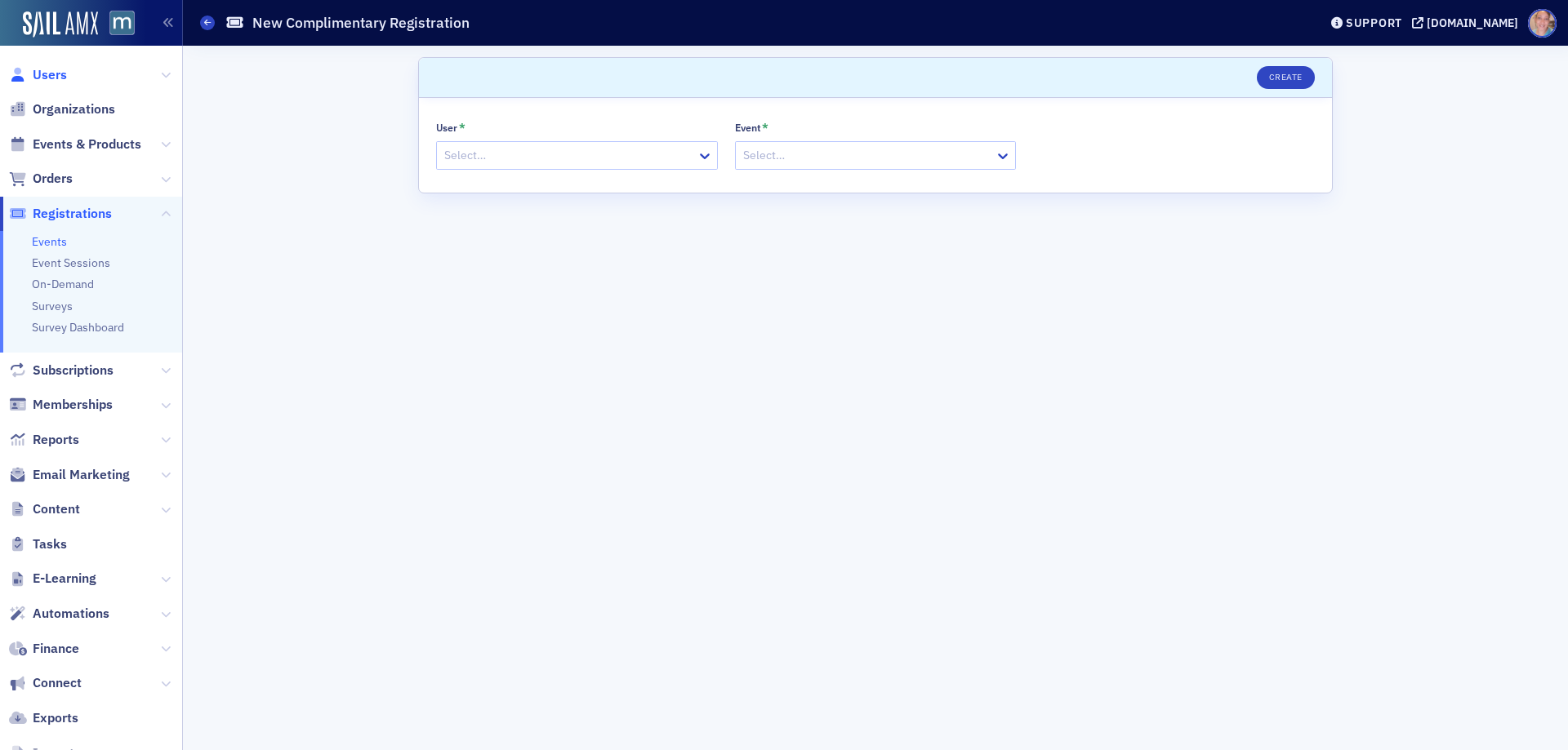
click at [55, 73] on span "Users" at bounding box center [50, 75] width 35 height 18
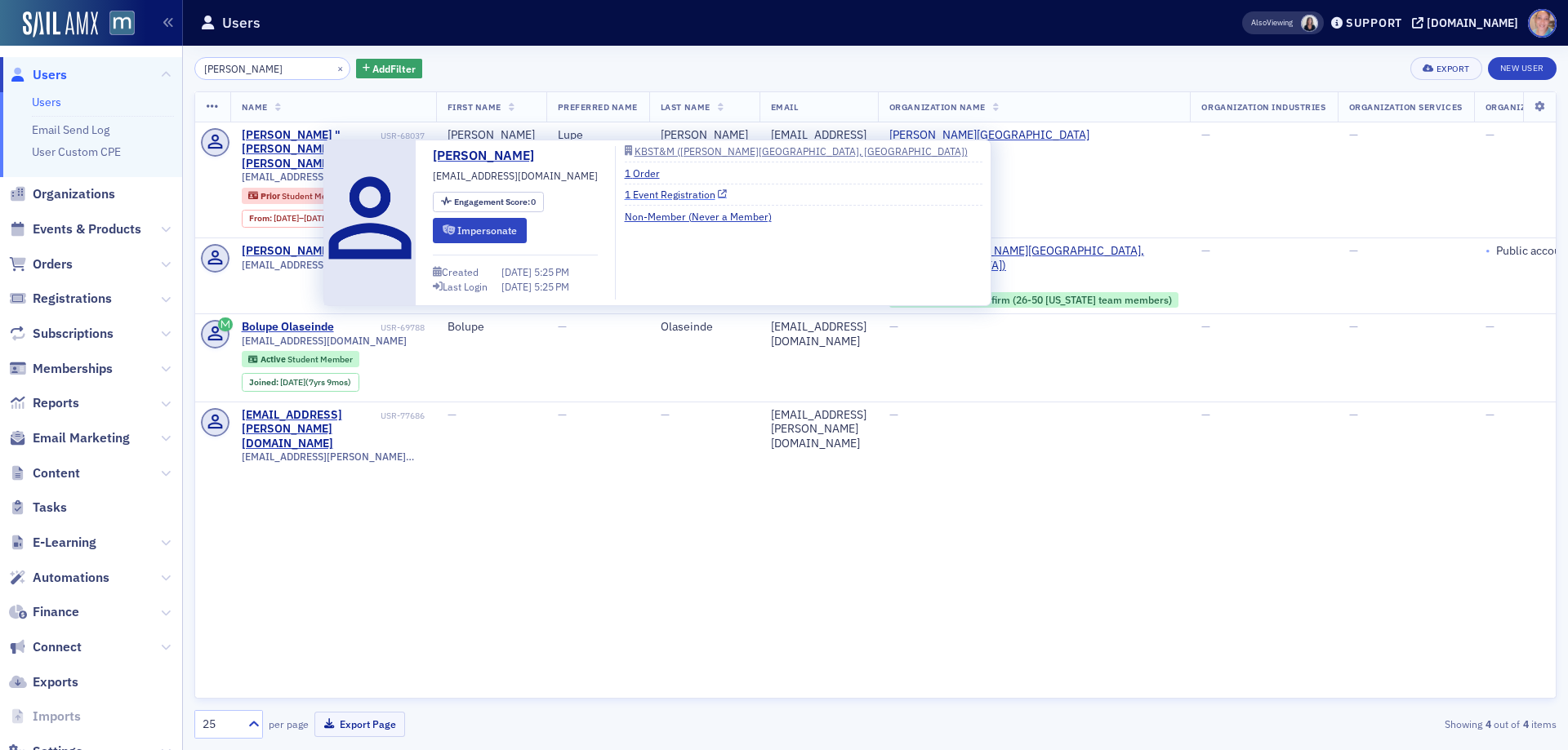
click at [668, 190] on link "1 Event Registration" at bounding box center [676, 193] width 103 height 14
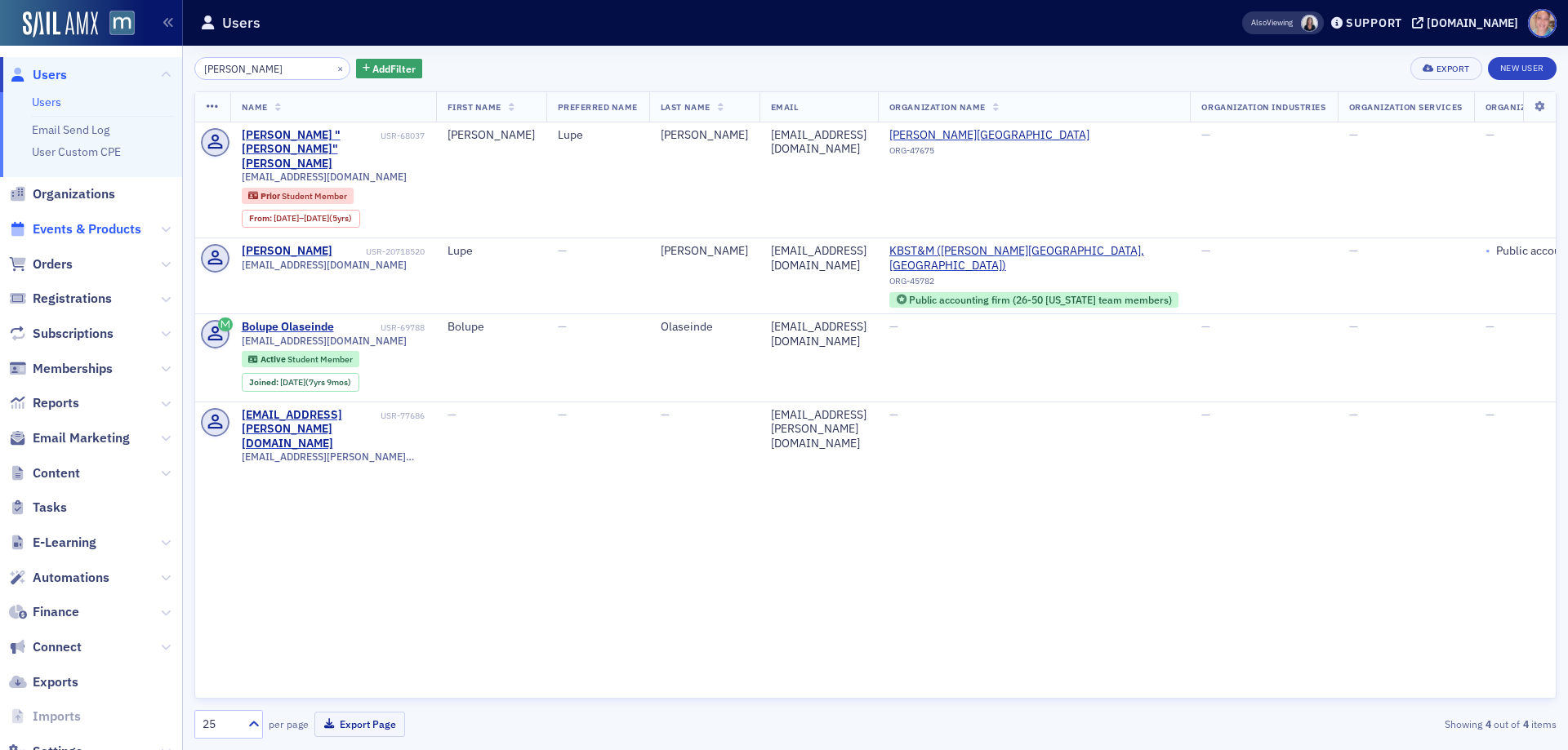
click at [95, 232] on span "Events & Products" at bounding box center [86, 229] width 108 height 18
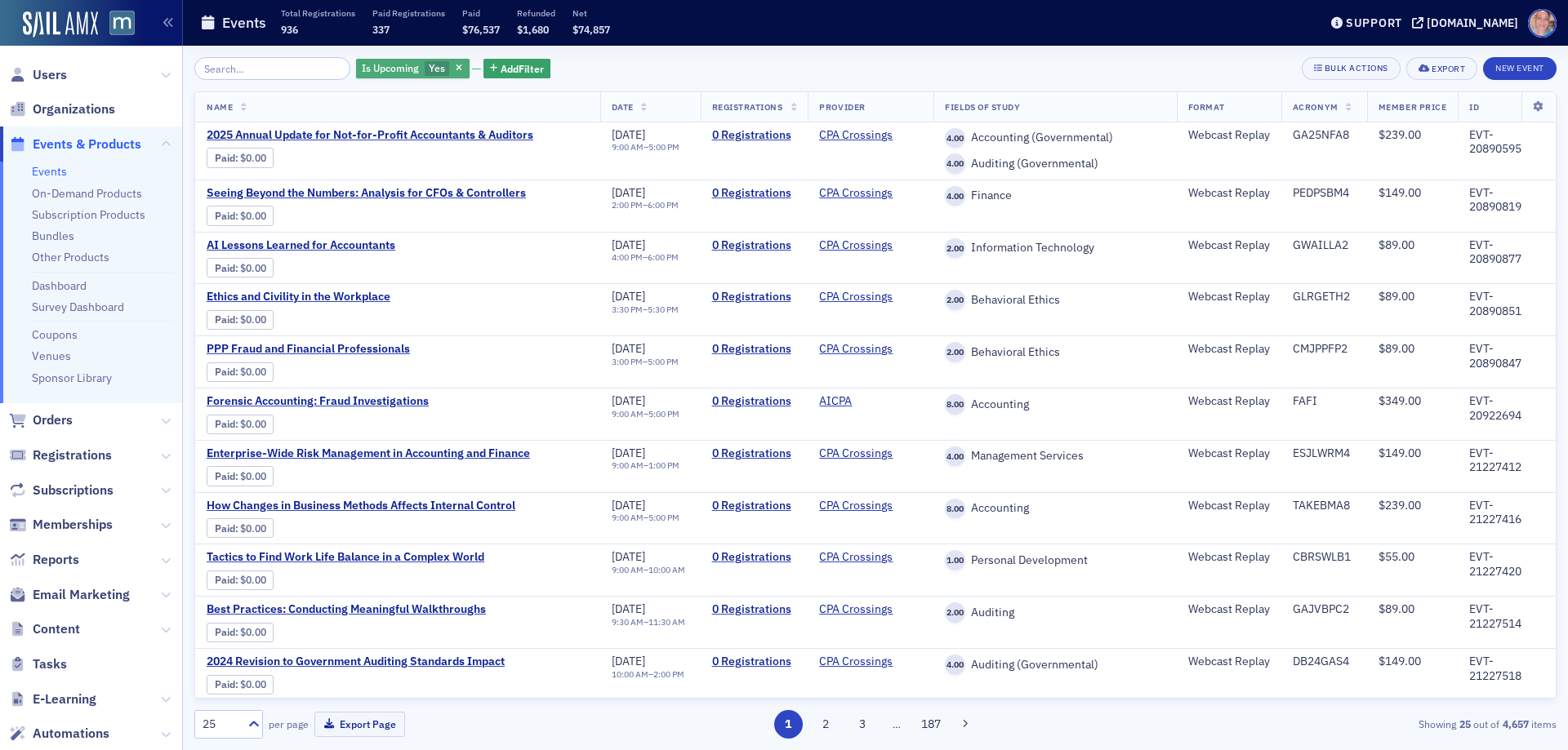
click at [401, 64] on span "Is Upcoming" at bounding box center [390, 69] width 63 height 15
click at [516, 66] on input "No" at bounding box center [514, 68] width 14 height 14
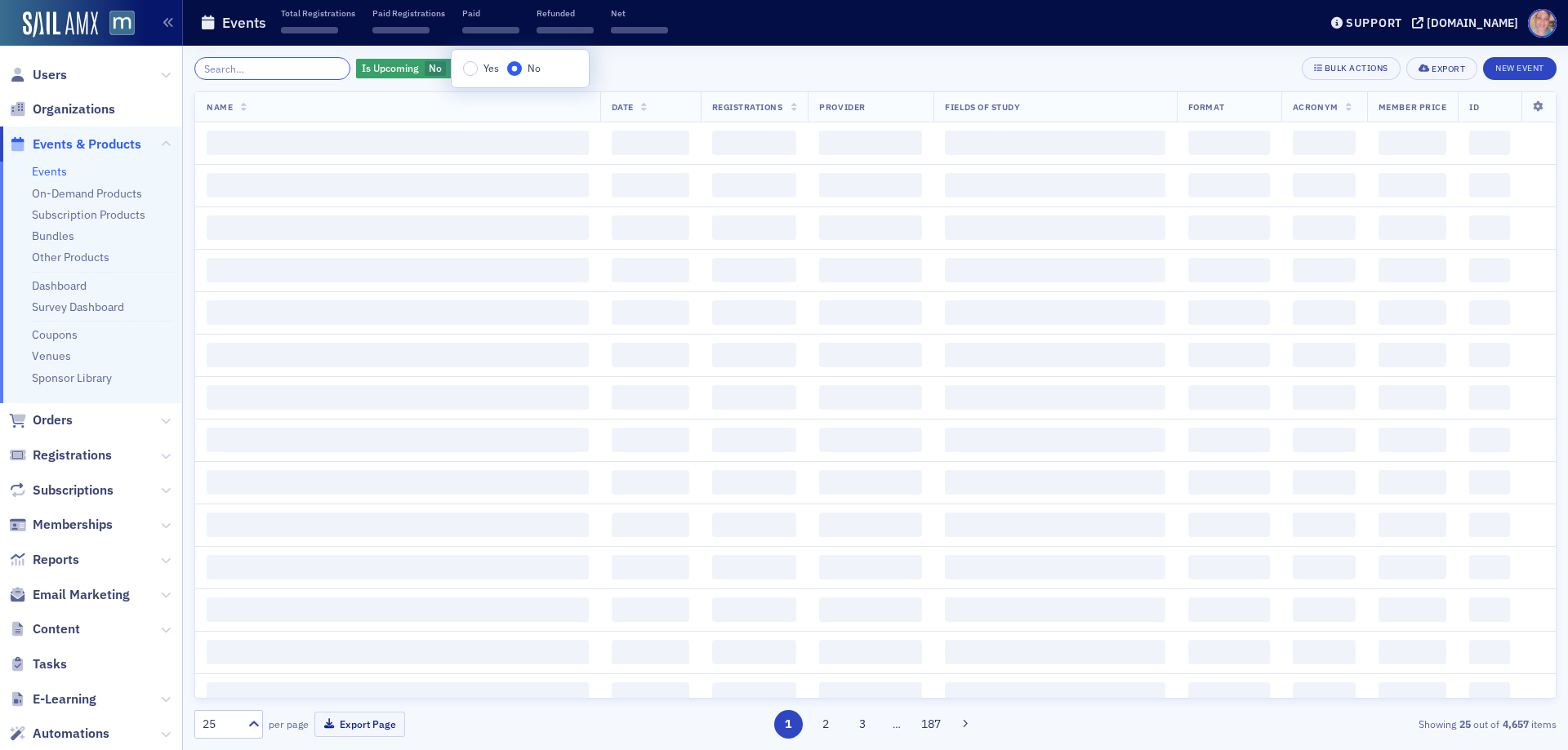
click at [275, 59] on input "search" at bounding box center [272, 69] width 156 height 23
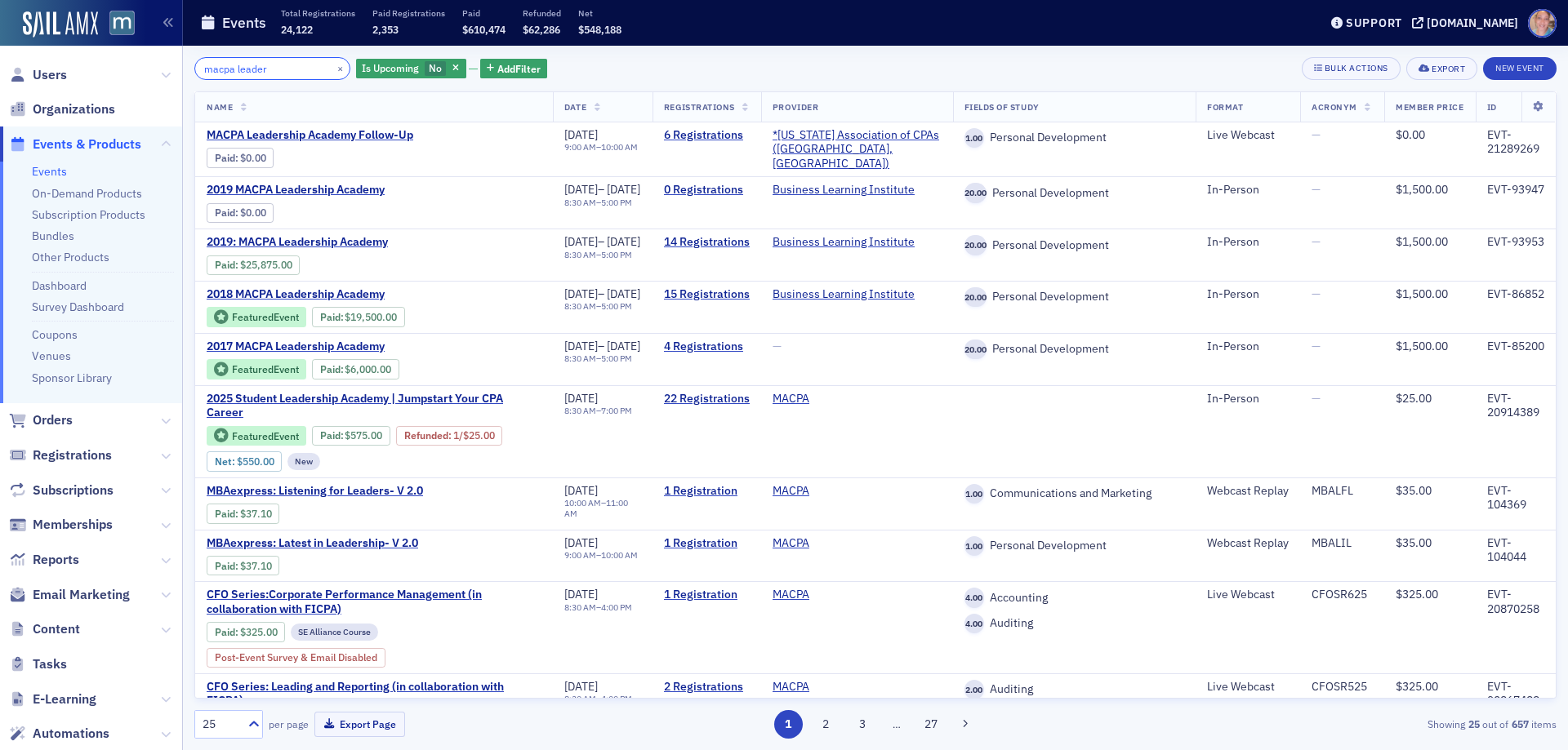
type input "macpa leader"
click at [428, 67] on span "No" at bounding box center [435, 68] width 13 height 13
click at [465, 69] on input "Yes" at bounding box center [467, 68] width 14 height 14
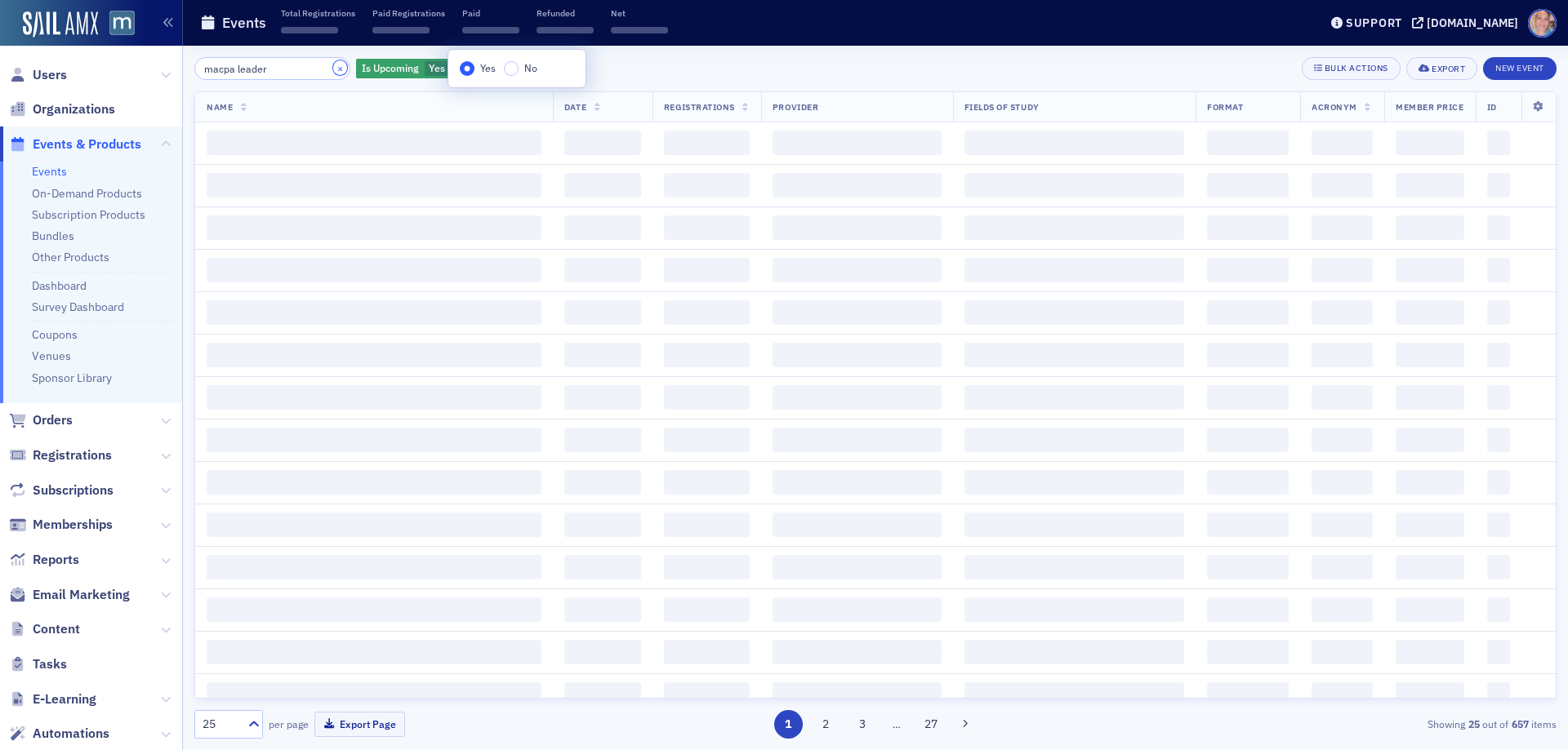
click at [334, 71] on button "×" at bounding box center [340, 67] width 14 height 14
click at [263, 71] on input "search" at bounding box center [272, 69] width 156 height 23
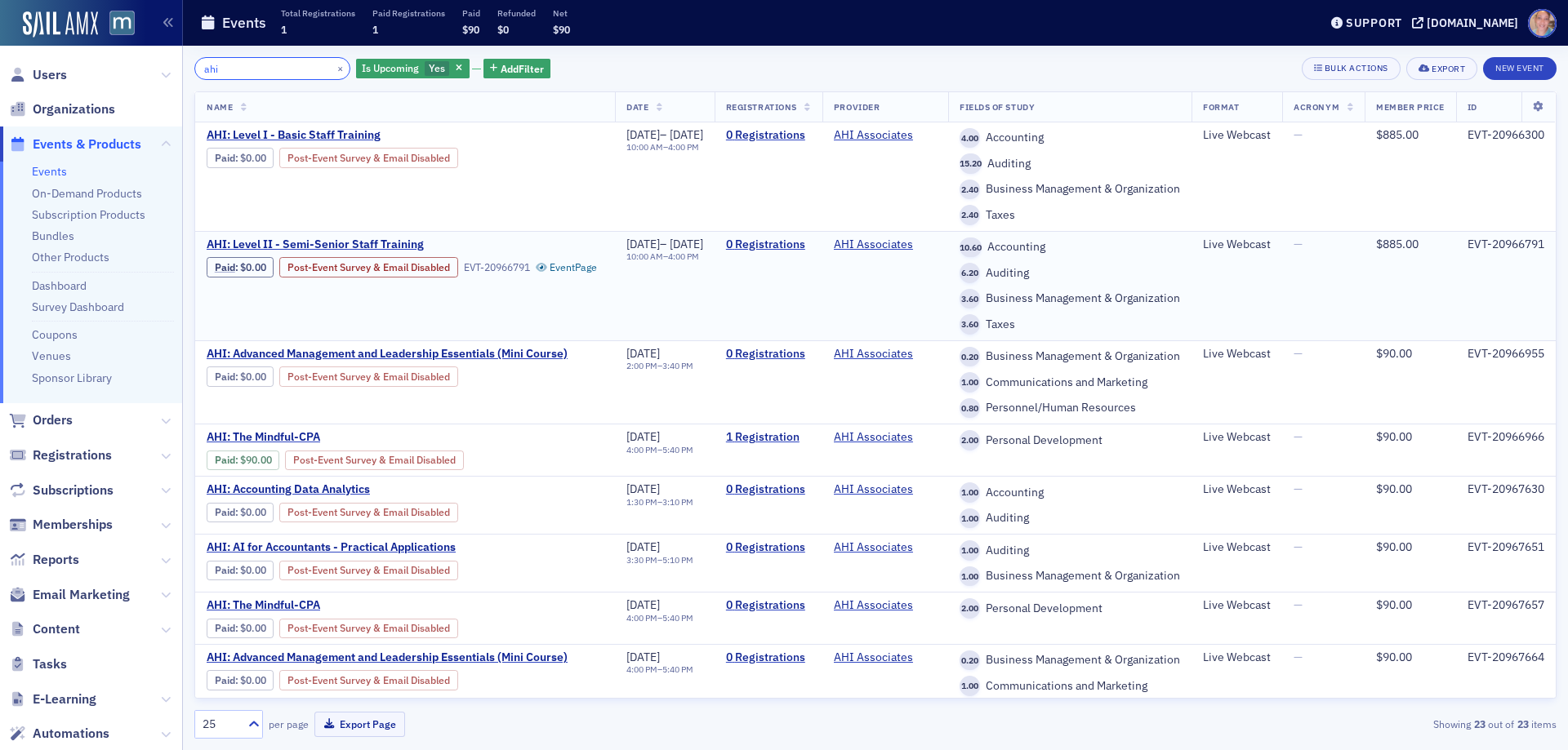
type input "ahi"
drag, startPoint x: 317, startPoint y: 73, endPoint x: 433, endPoint y: 75, distance: 116.0
click at [334, 73] on button "×" at bounding box center [340, 67] width 14 height 14
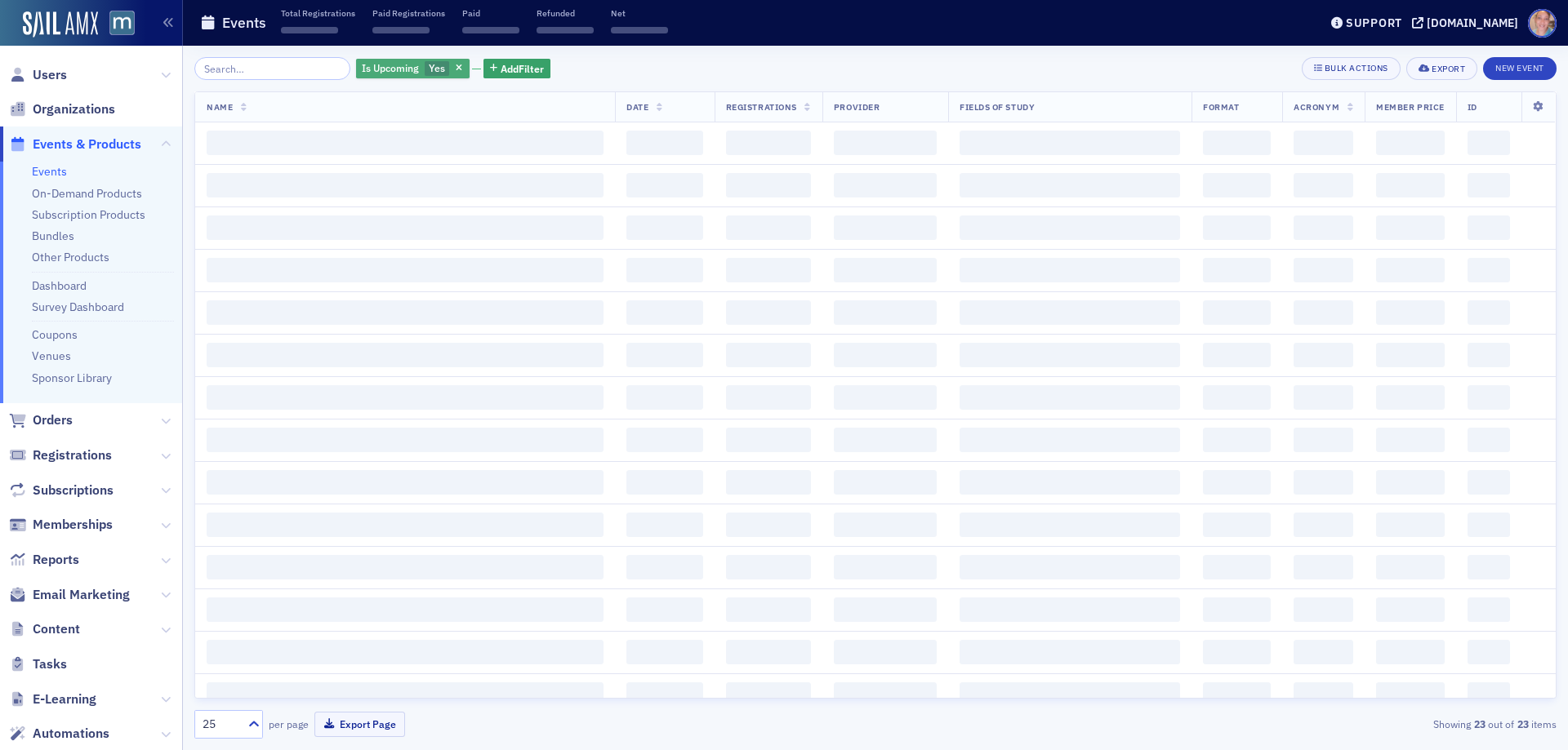
click at [425, 74] on span "Yes" at bounding box center [437, 69] width 25 height 15
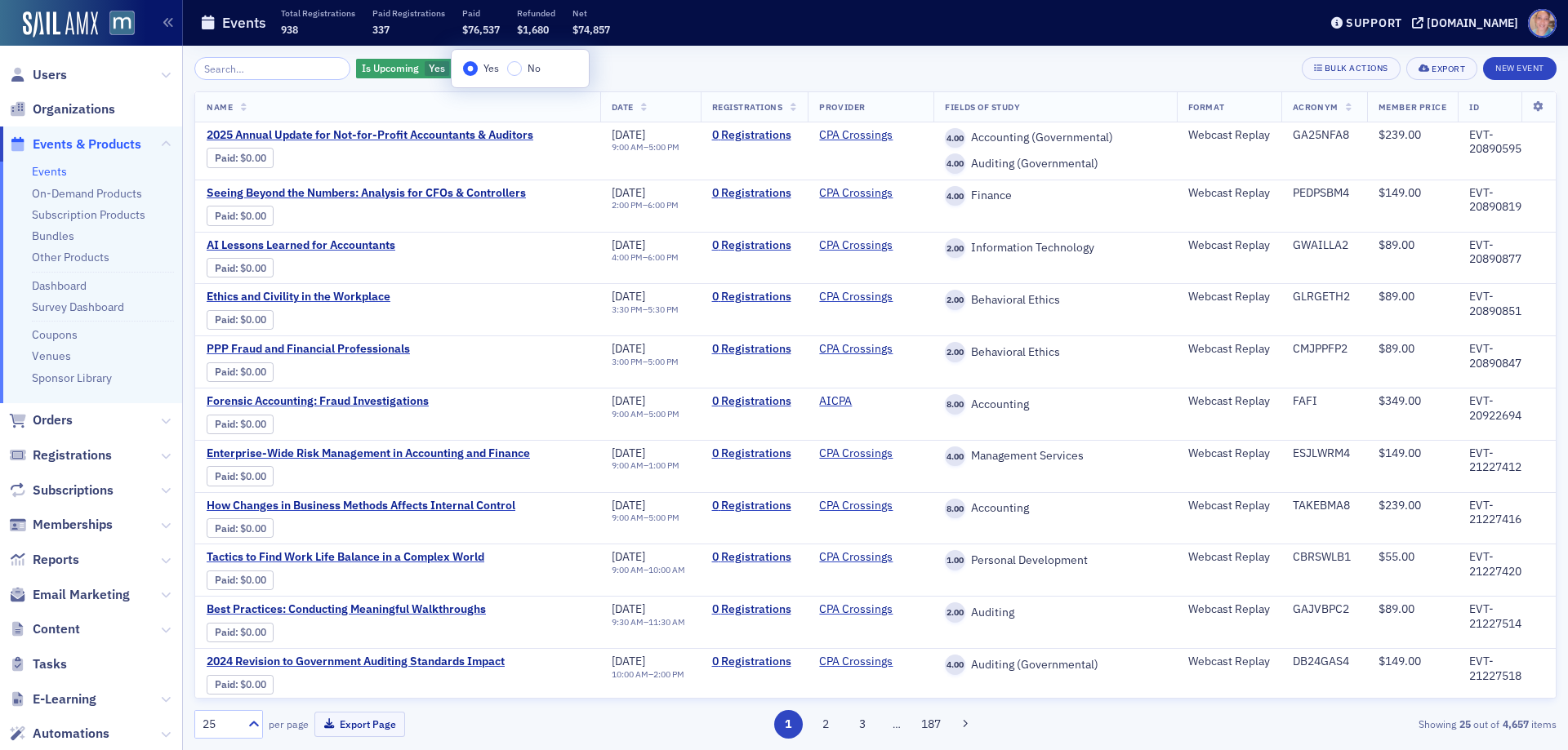
click at [521, 75] on label "No" at bounding box center [523, 68] width 34 height 14
click at [521, 75] on input "No" at bounding box center [514, 68] width 14 height 14
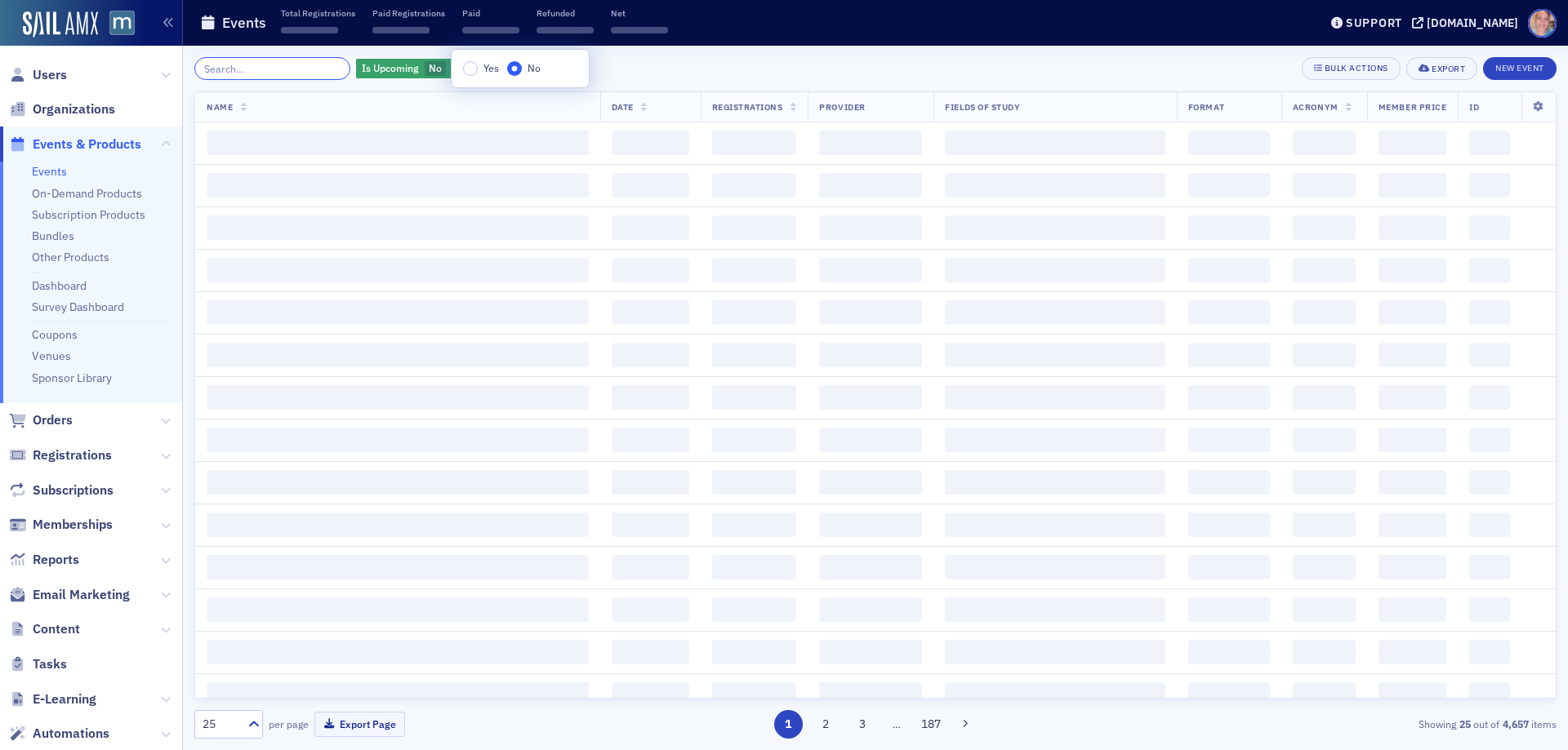
click at [292, 69] on input "search" at bounding box center [272, 69] width 156 height 23
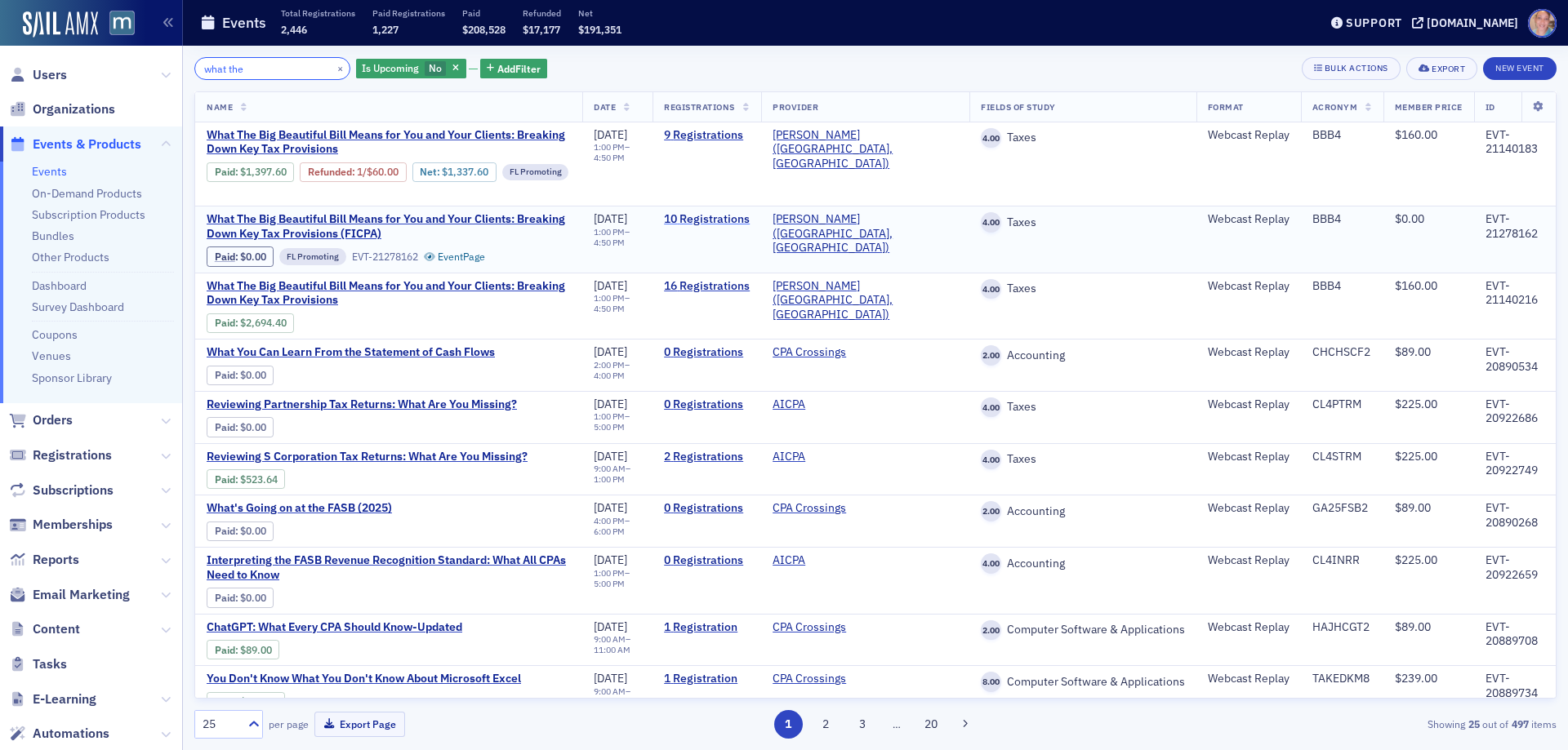
type input "what the"
click at [707, 216] on link "10 Registrations" at bounding box center [706, 218] width 85 height 14
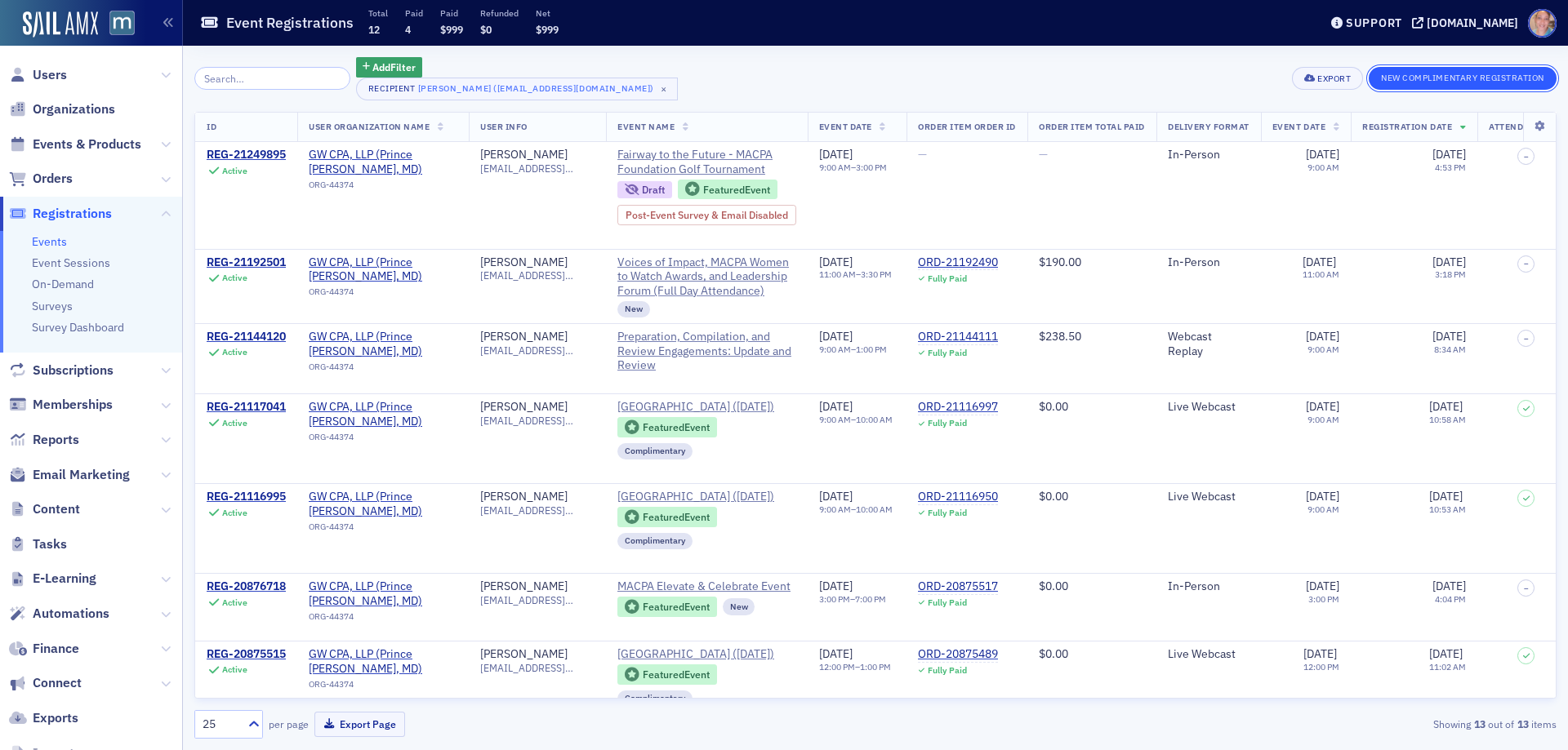
click at [1414, 77] on button "New Complimentary Registration" at bounding box center [1463, 79] width 188 height 23
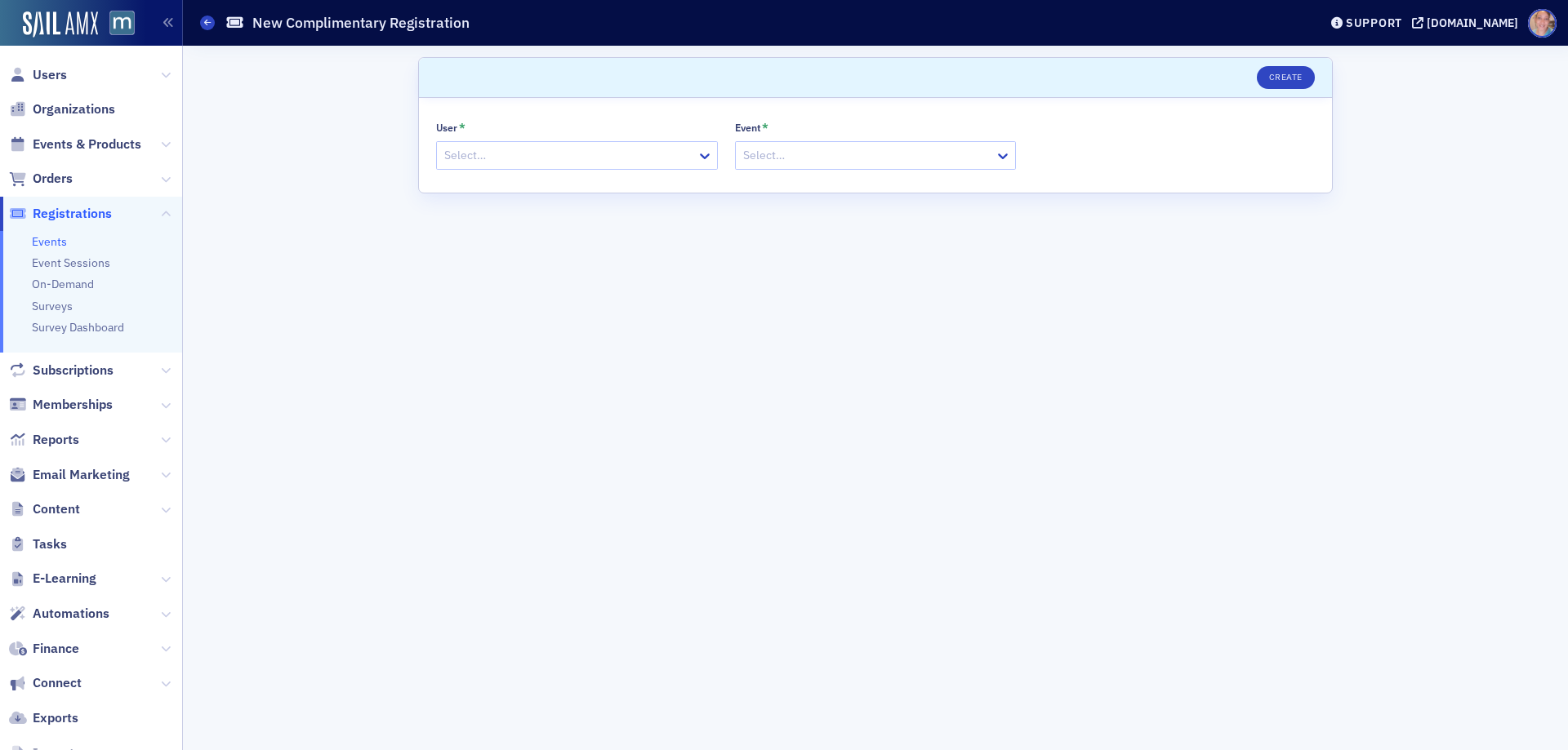
click at [579, 162] on div at bounding box center [568, 155] width 252 height 20
type input "sarah glasgow"
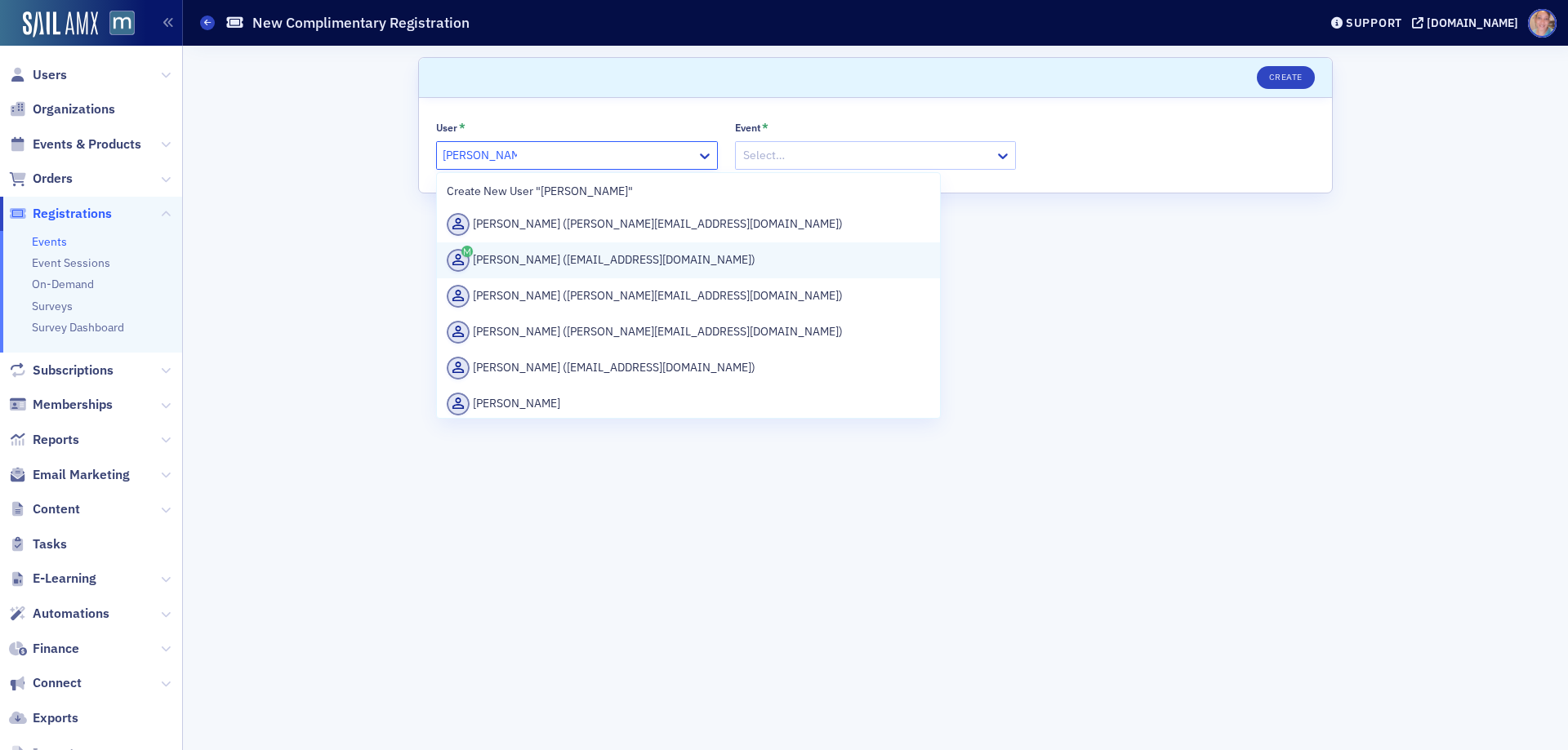
click at [610, 261] on div "Sarah Glasgow (seg@gwcpas.com)" at bounding box center [688, 261] width 483 height 23
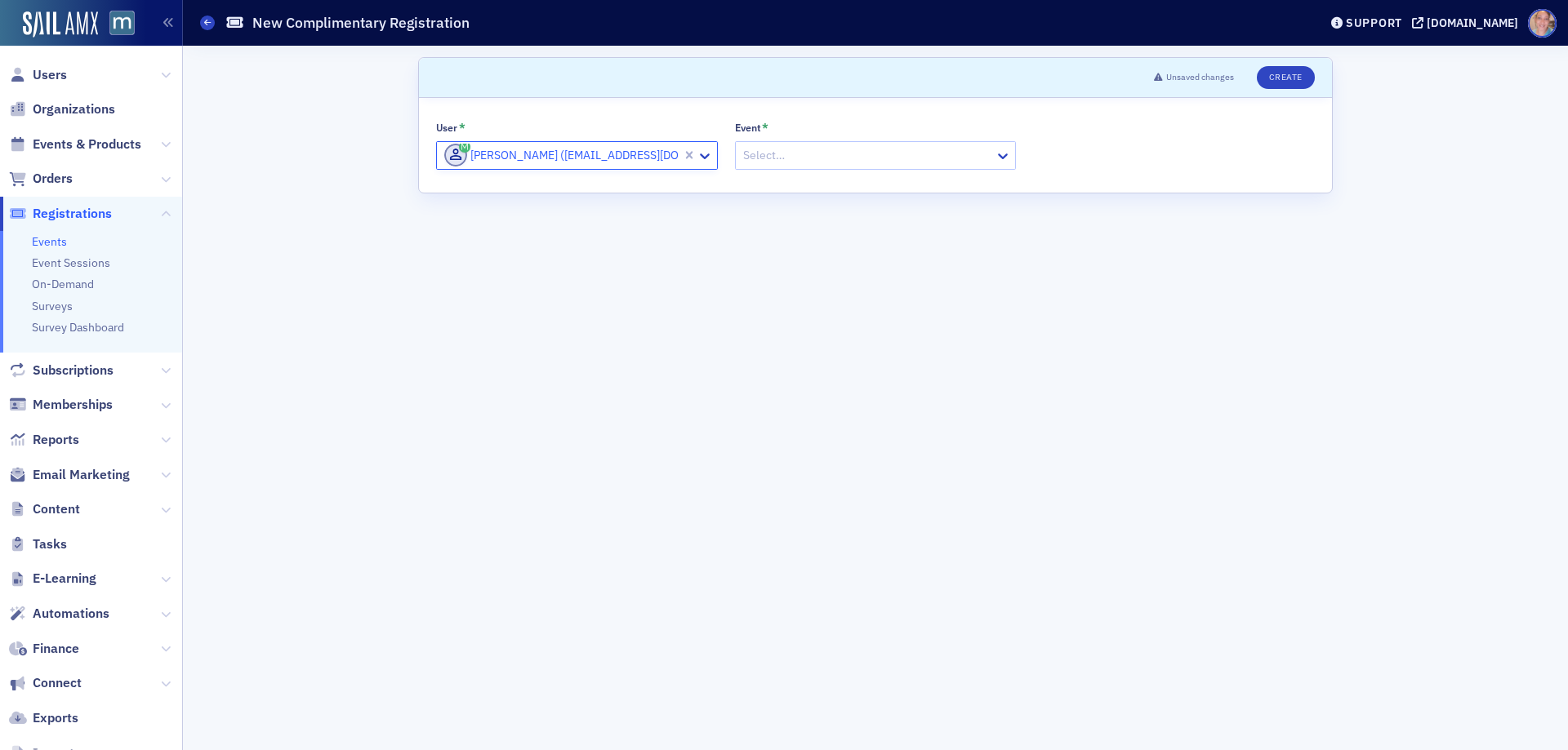
click at [834, 162] on div at bounding box center [867, 155] width 252 height 20
paste input "EVT-21289269"
type input "EVT-21289269"
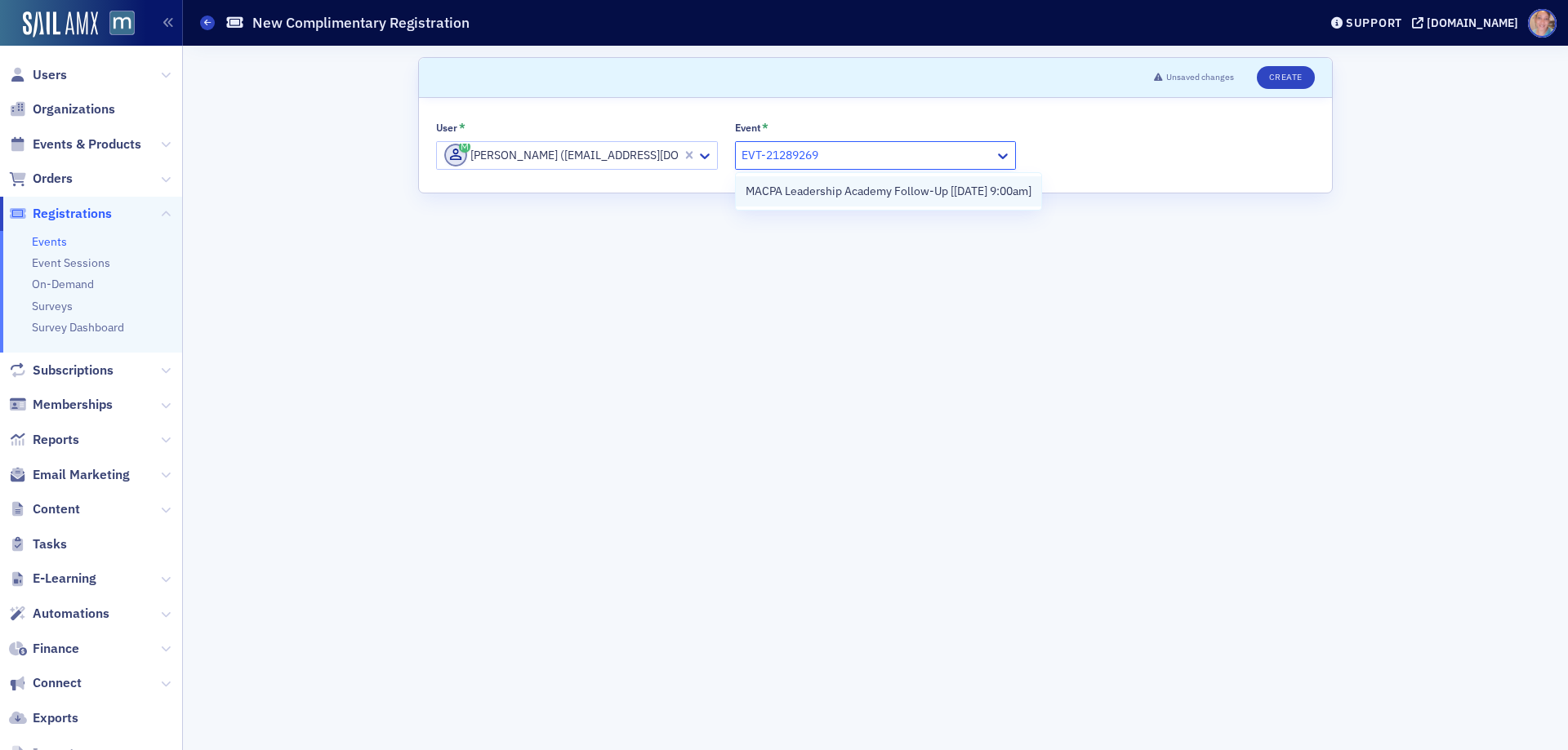
click at [837, 197] on span "MACPA Leadership Academy Follow-Up [8/27/2025 9:00am]" at bounding box center [888, 192] width 286 height 17
click at [1287, 78] on button "Create" at bounding box center [1285, 78] width 58 height 23
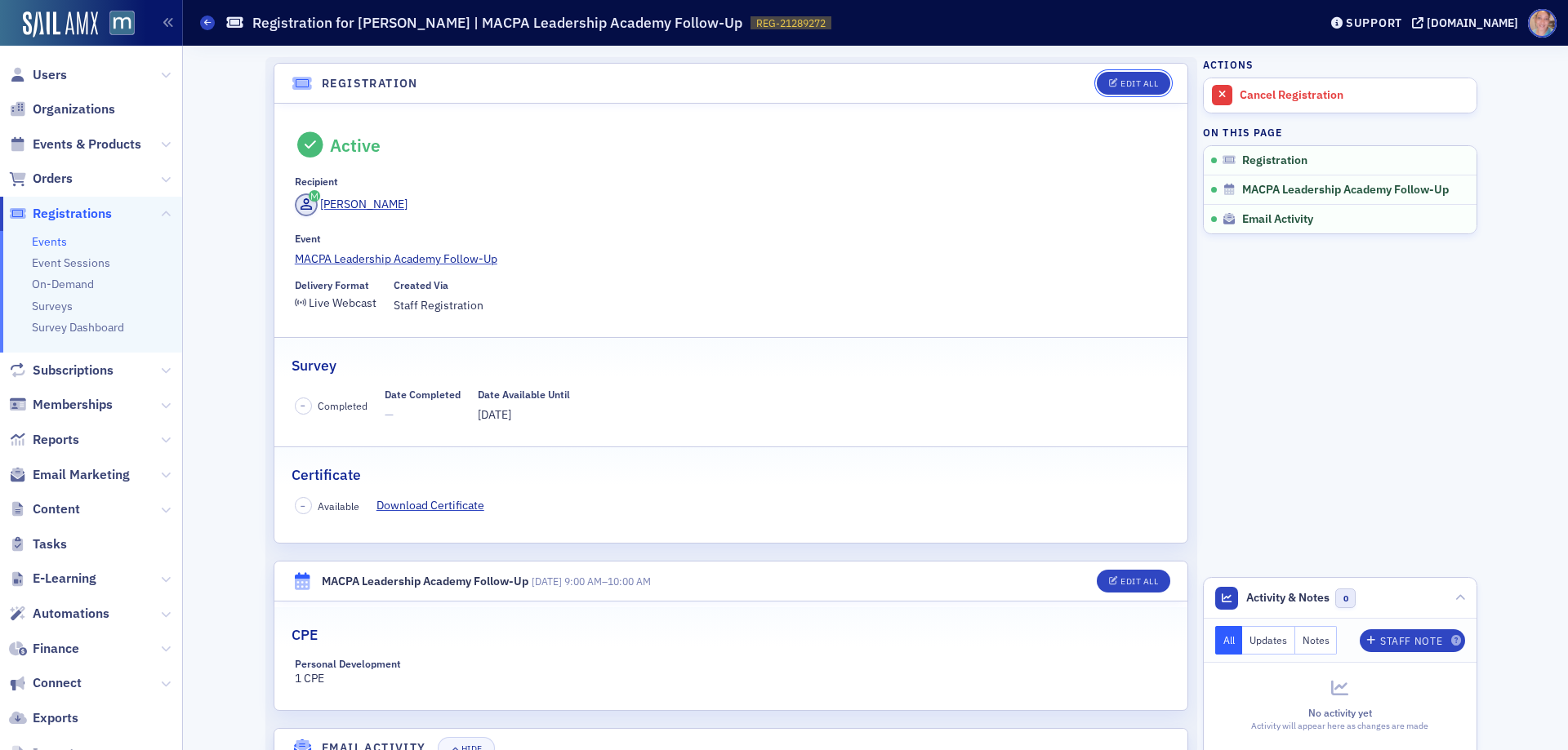
click at [1131, 85] on div "Edit All" at bounding box center [1139, 83] width 37 height 9
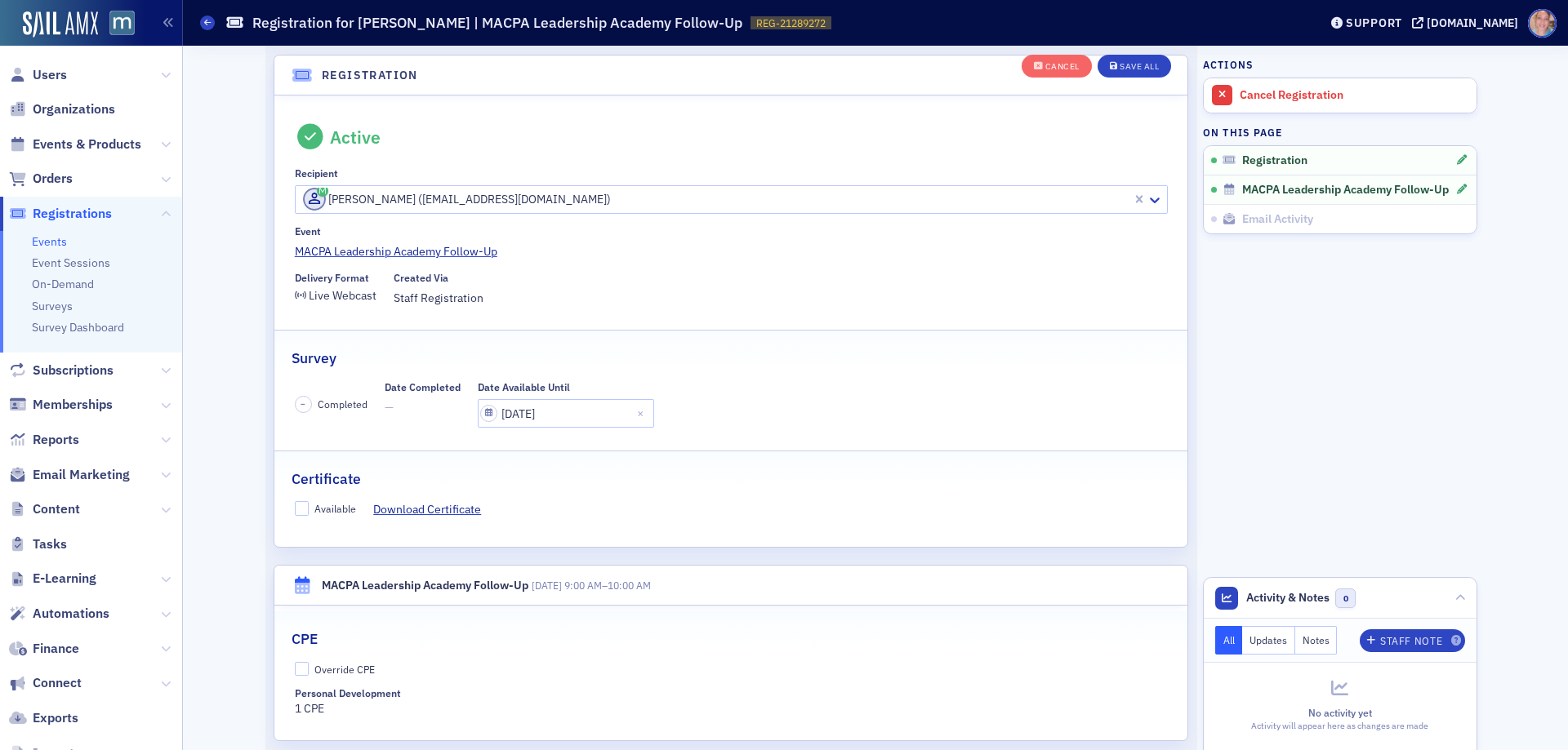
scroll to position [43, 0]
click at [295, 508] on input "Available" at bounding box center [302, 507] width 14 height 14
checkbox input "true"
click at [298, 667] on input "Override CPE" at bounding box center [302, 668] width 14 height 14
checkbox input "true"
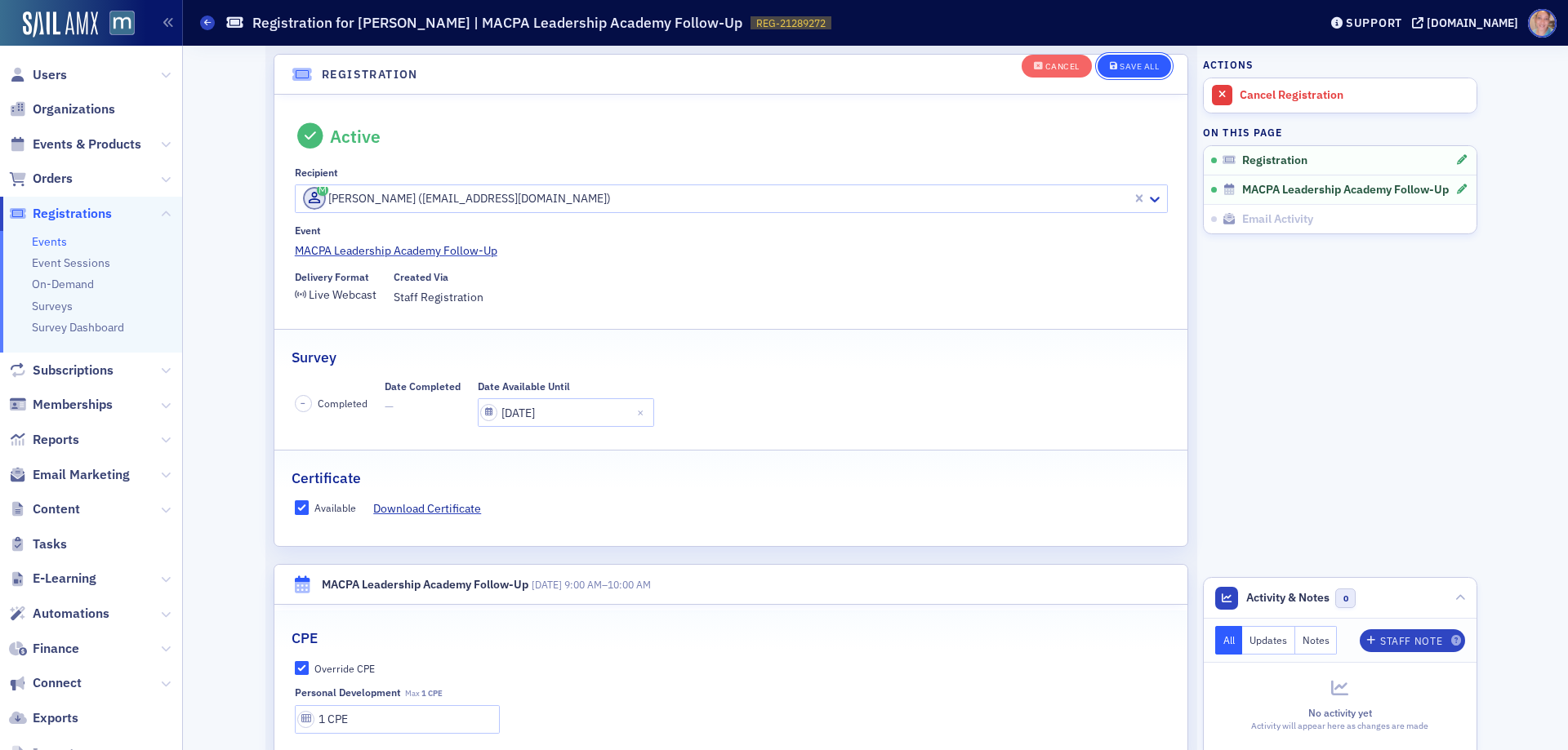
click at [1121, 63] on div "Save All" at bounding box center [1139, 66] width 39 height 9
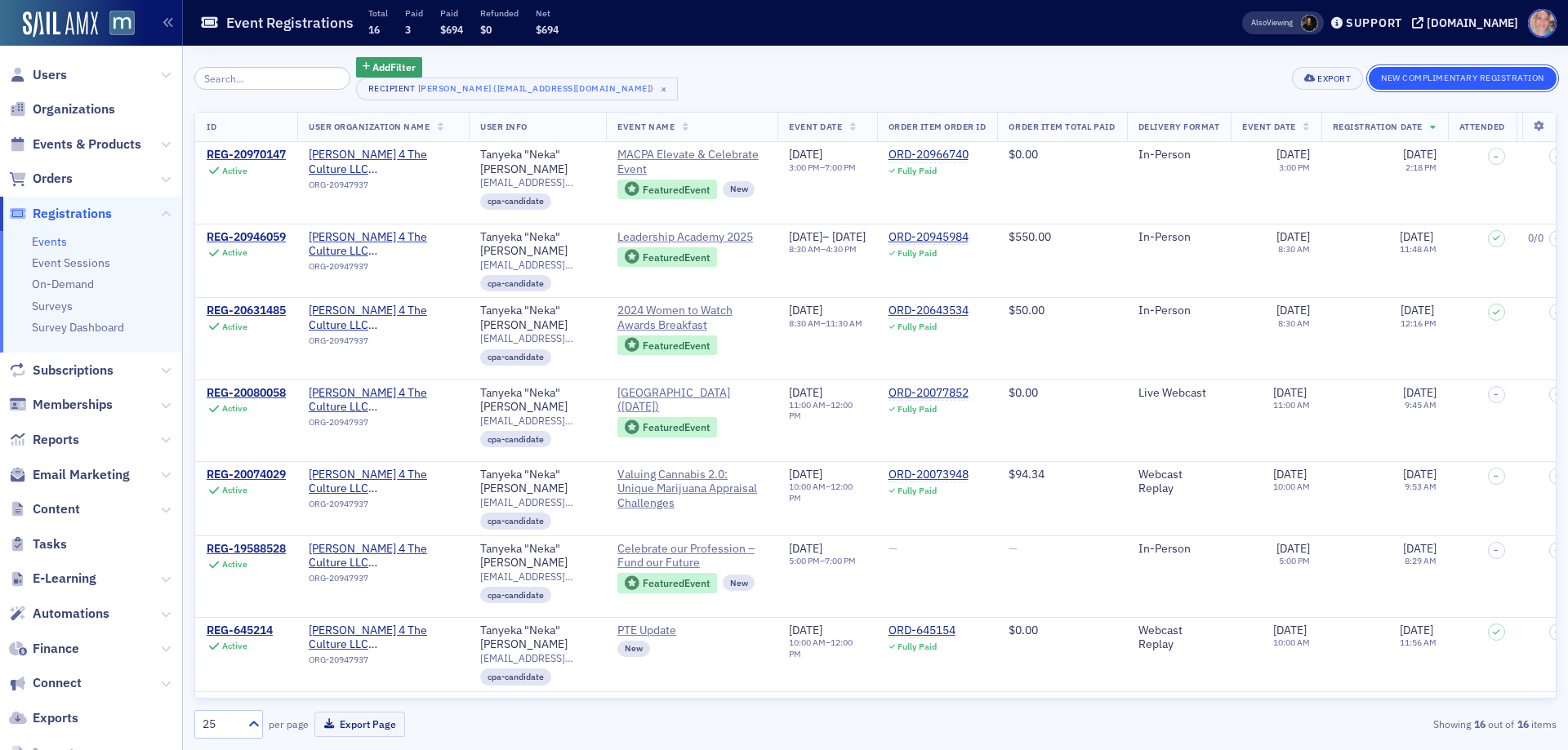
click at [1418, 80] on button "New Complimentary Registration" at bounding box center [1463, 79] width 188 height 23
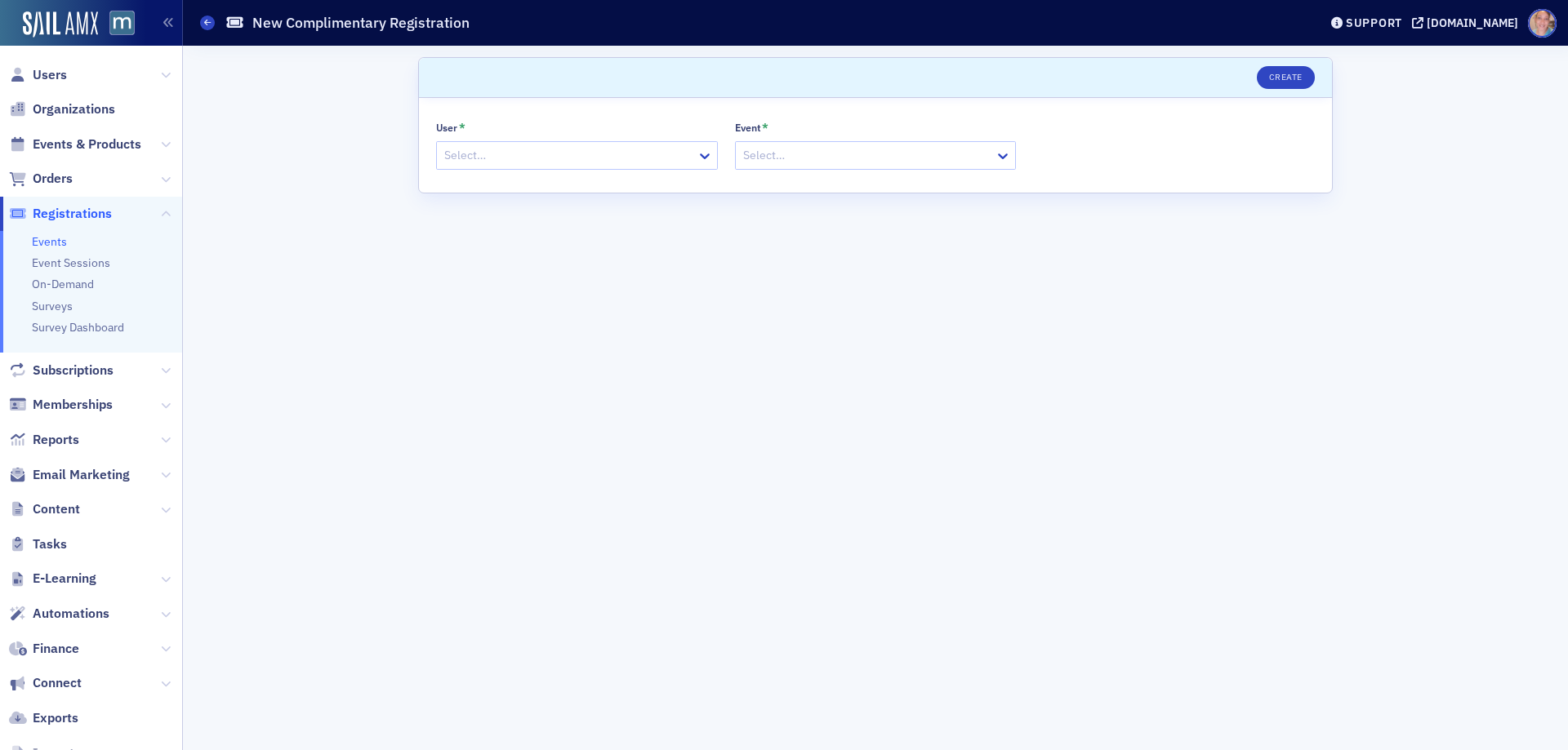
click at [570, 161] on div at bounding box center [568, 155] width 252 height 20
paste input "[PERSON_NAME]"
type input "[PERSON_NAME]"
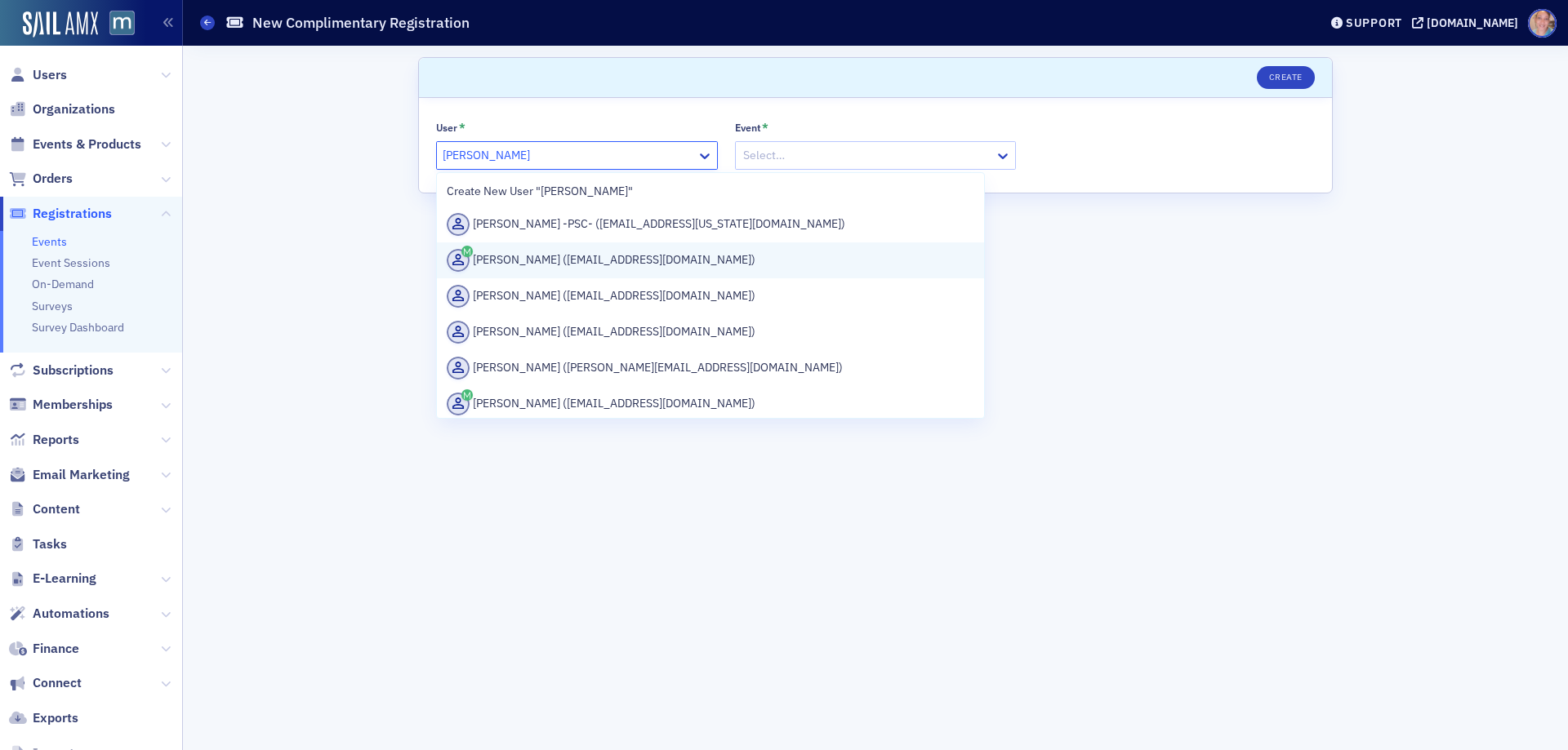
click at [606, 262] on div "Neka Alexander (tanyekaalexander@gmail.com)" at bounding box center [710, 261] width 527 height 23
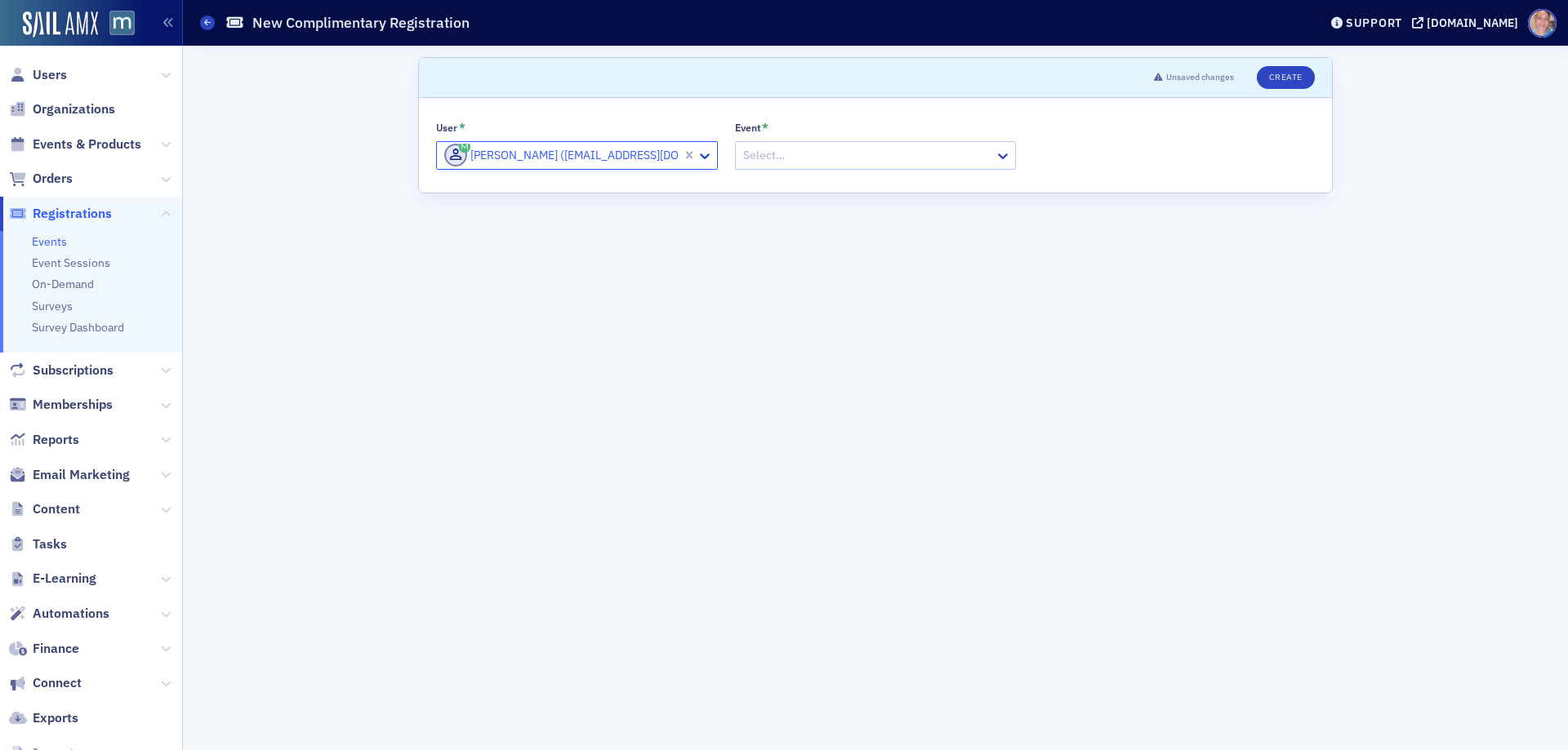
click at [805, 163] on div at bounding box center [867, 155] width 252 height 20
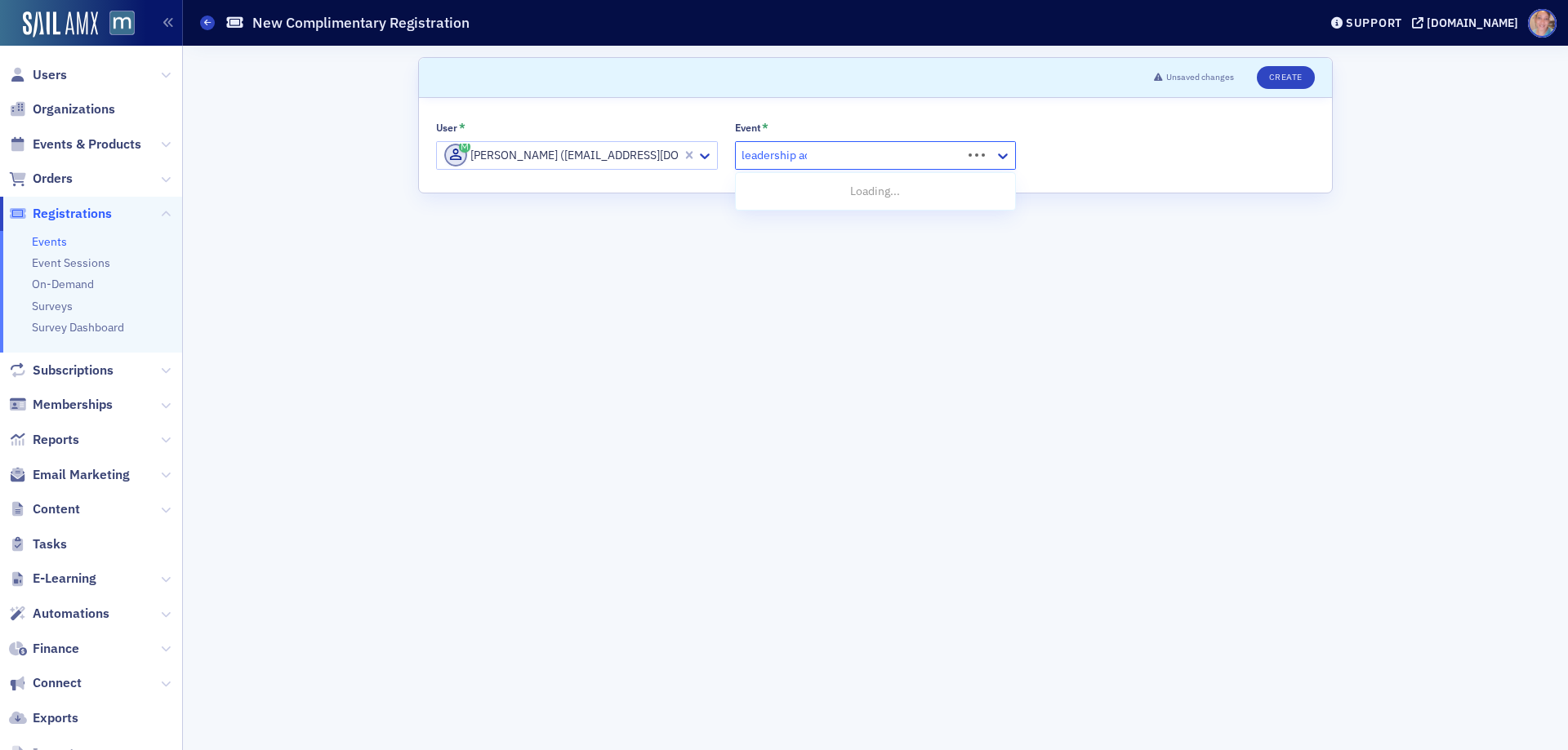
type input "leadership aca"
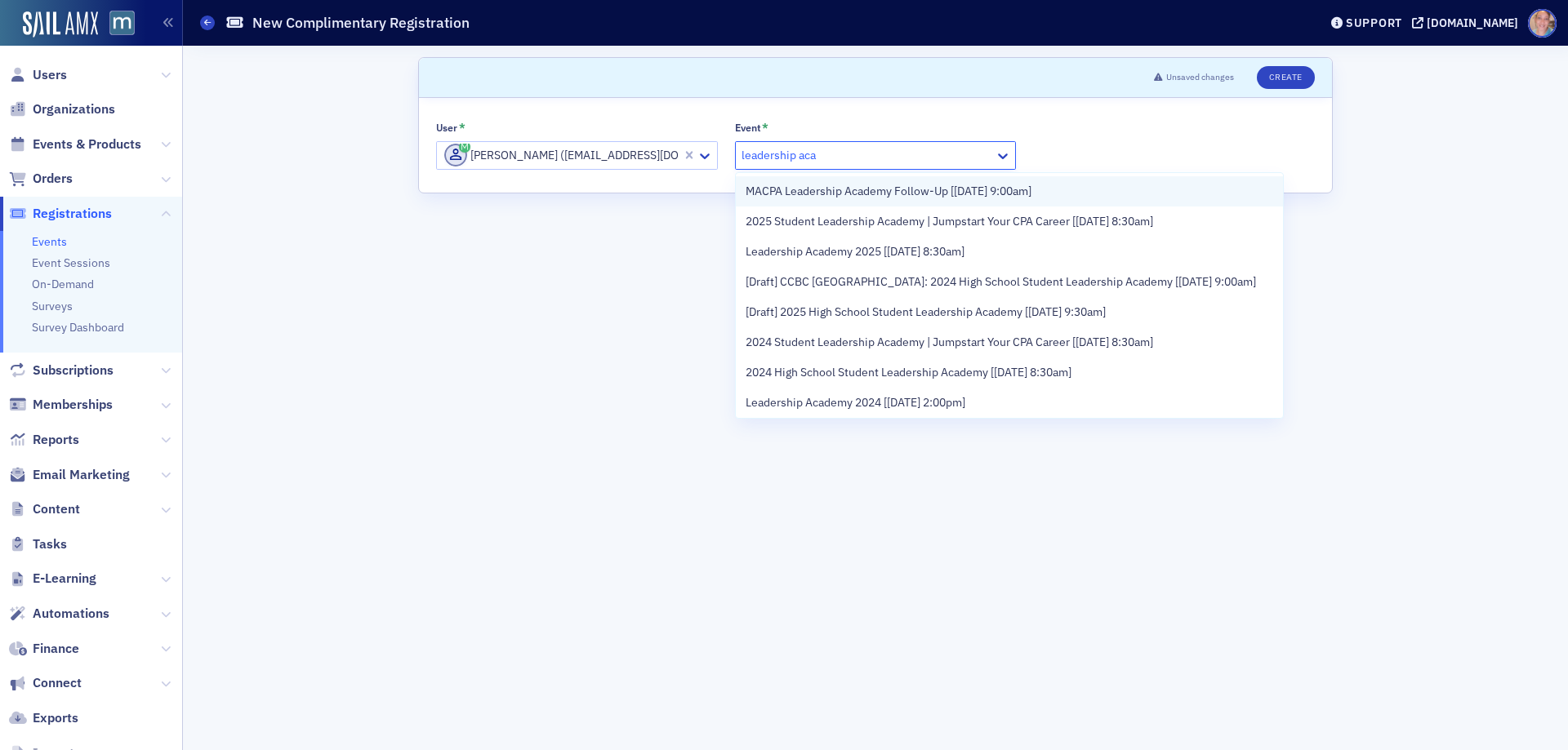
click at [917, 190] on span "MACPA Leadership Academy Follow-Up [8/27/2025 9:00am]" at bounding box center [888, 192] width 286 height 17
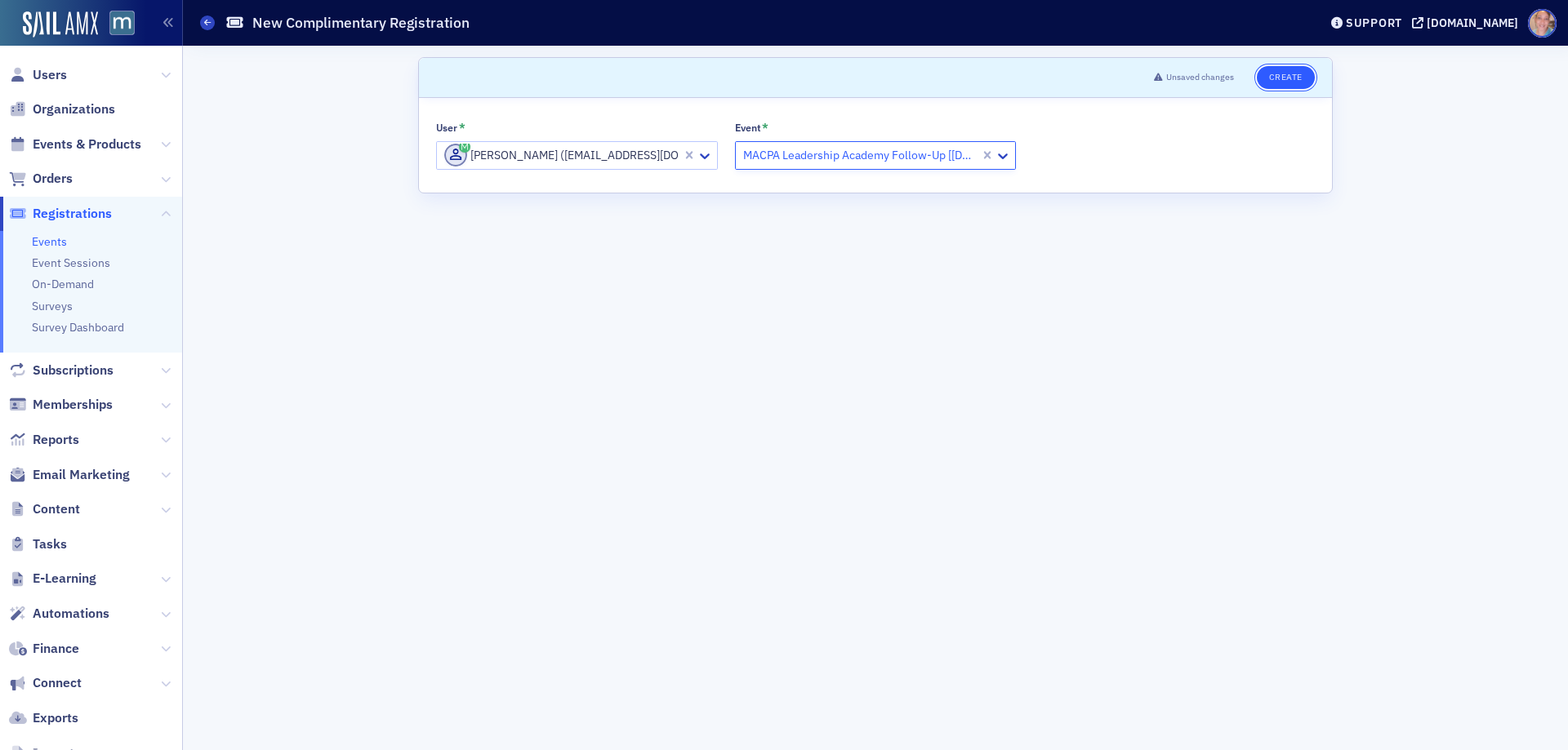
click at [1281, 78] on button "Create" at bounding box center [1285, 78] width 58 height 23
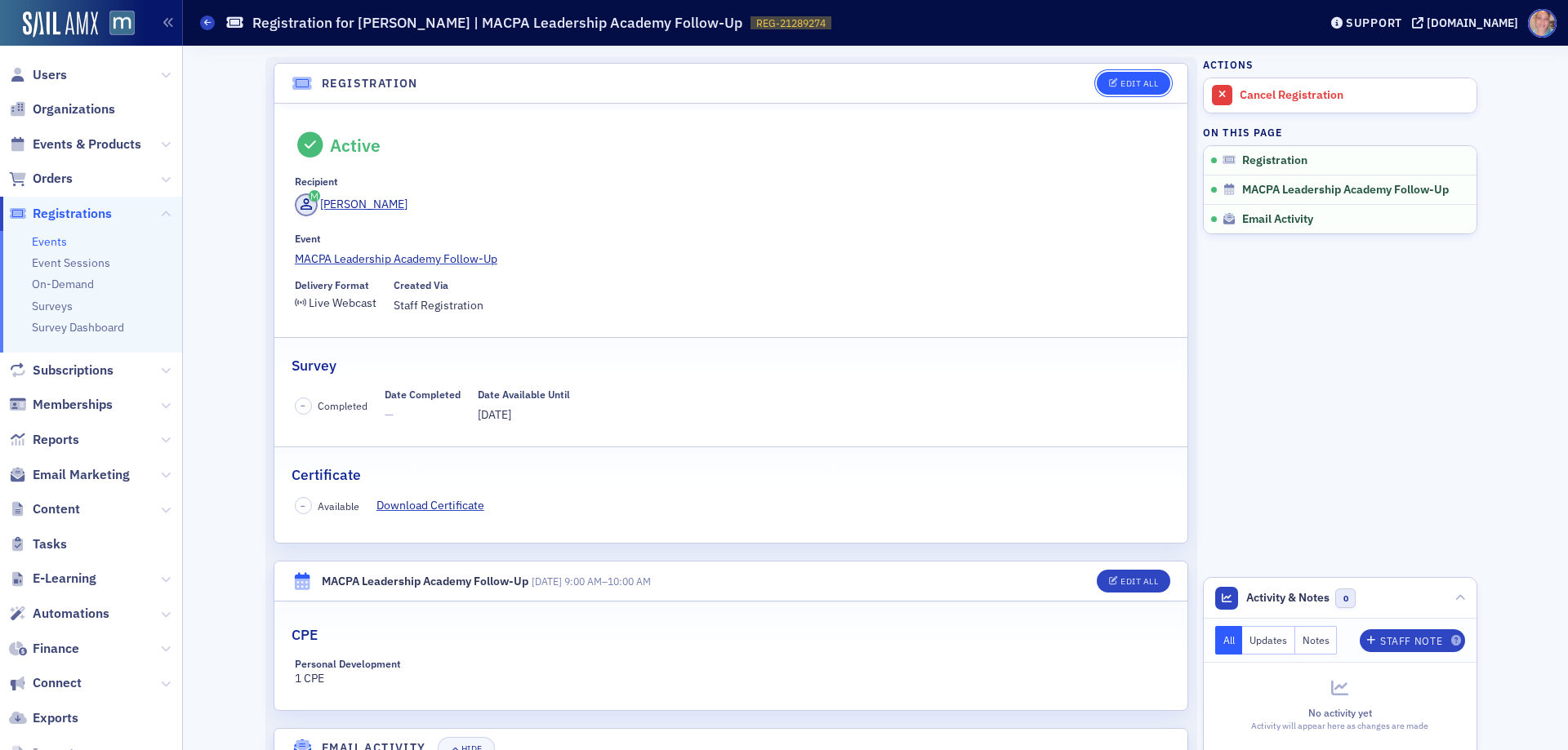
click at [1120, 84] on div "Edit All" at bounding box center [1139, 83] width 37 height 9
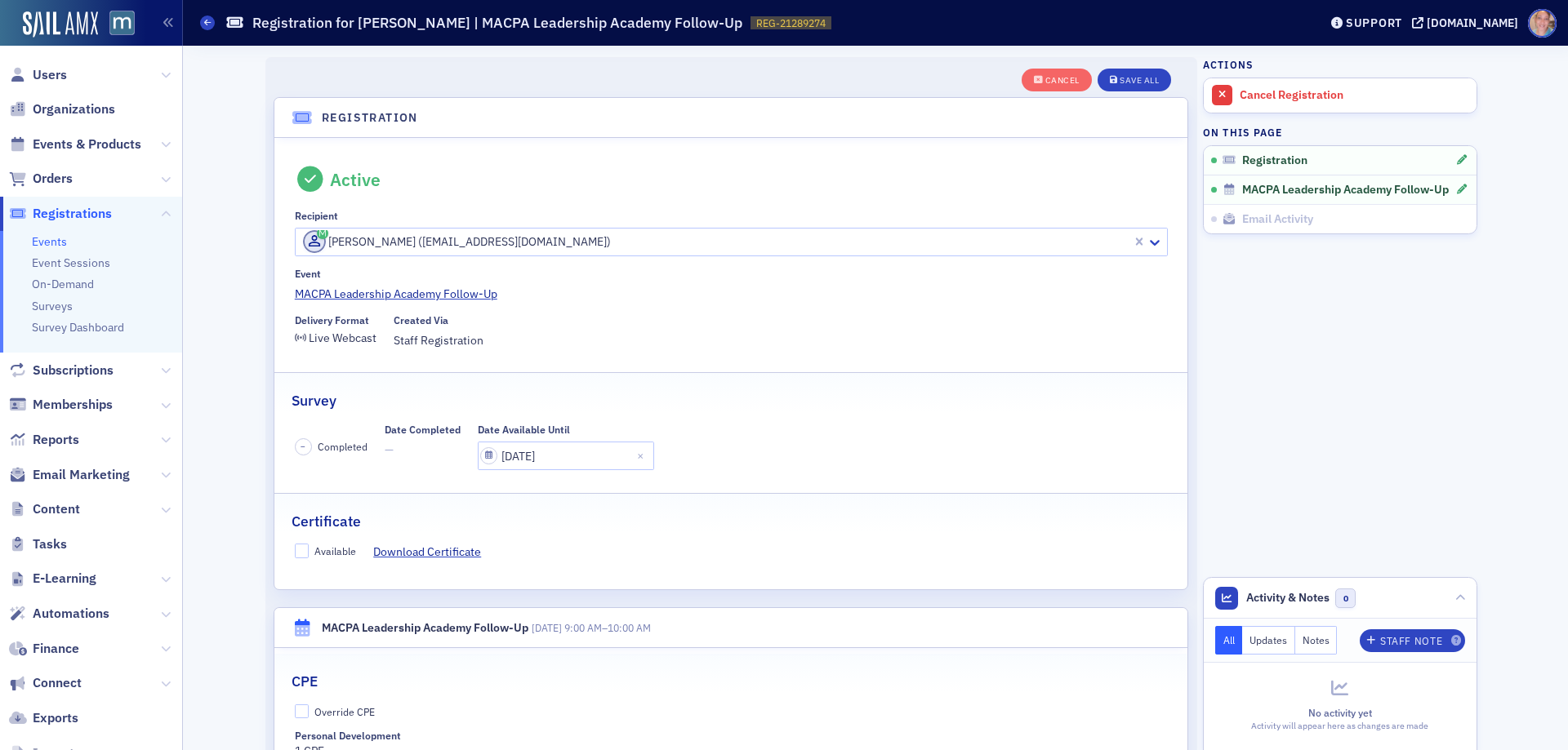
scroll to position [43, 0]
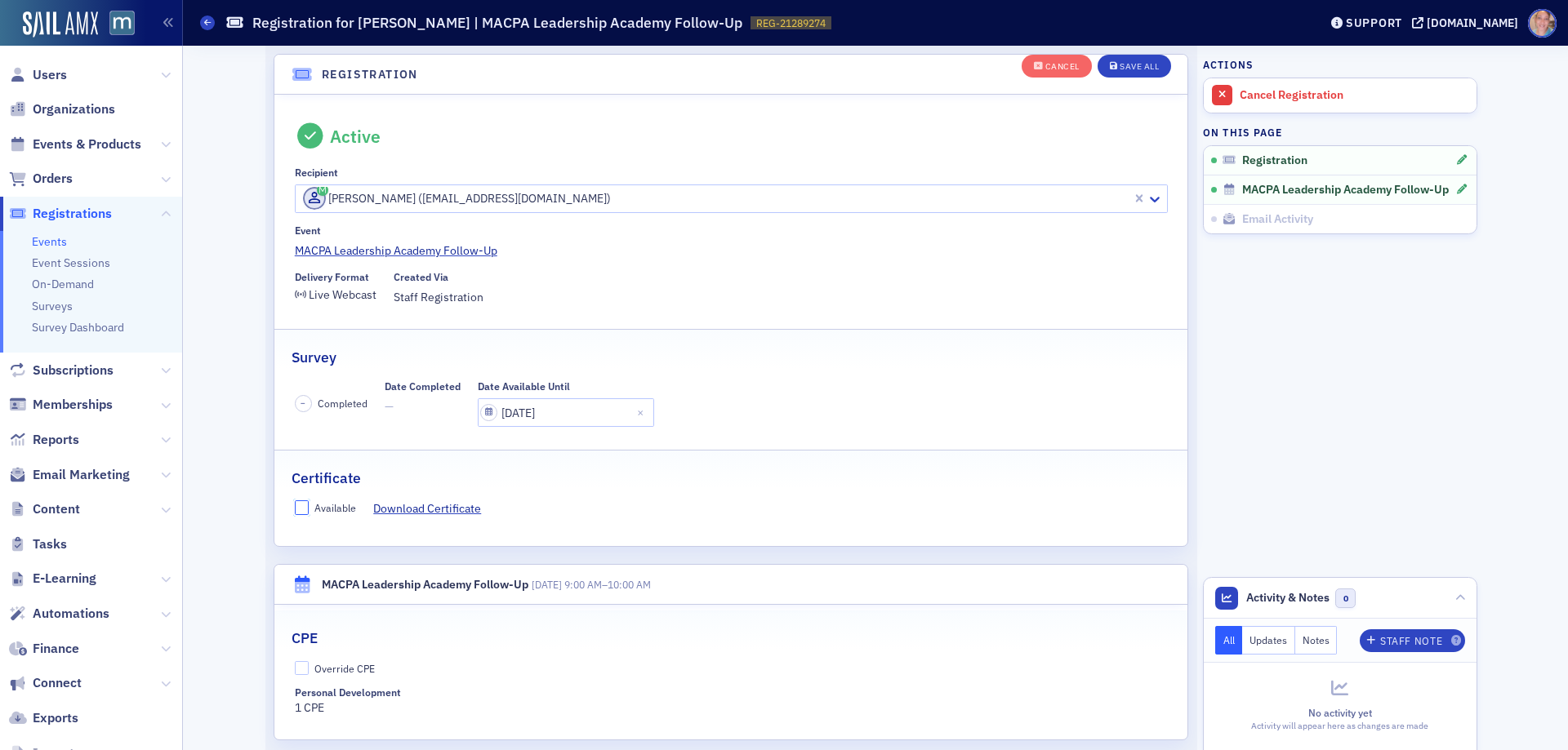
click at [295, 511] on input "Available" at bounding box center [302, 507] width 14 height 14
checkbox input "true"
click at [300, 670] on input "Override CPE" at bounding box center [302, 668] width 14 height 14
checkbox input "true"
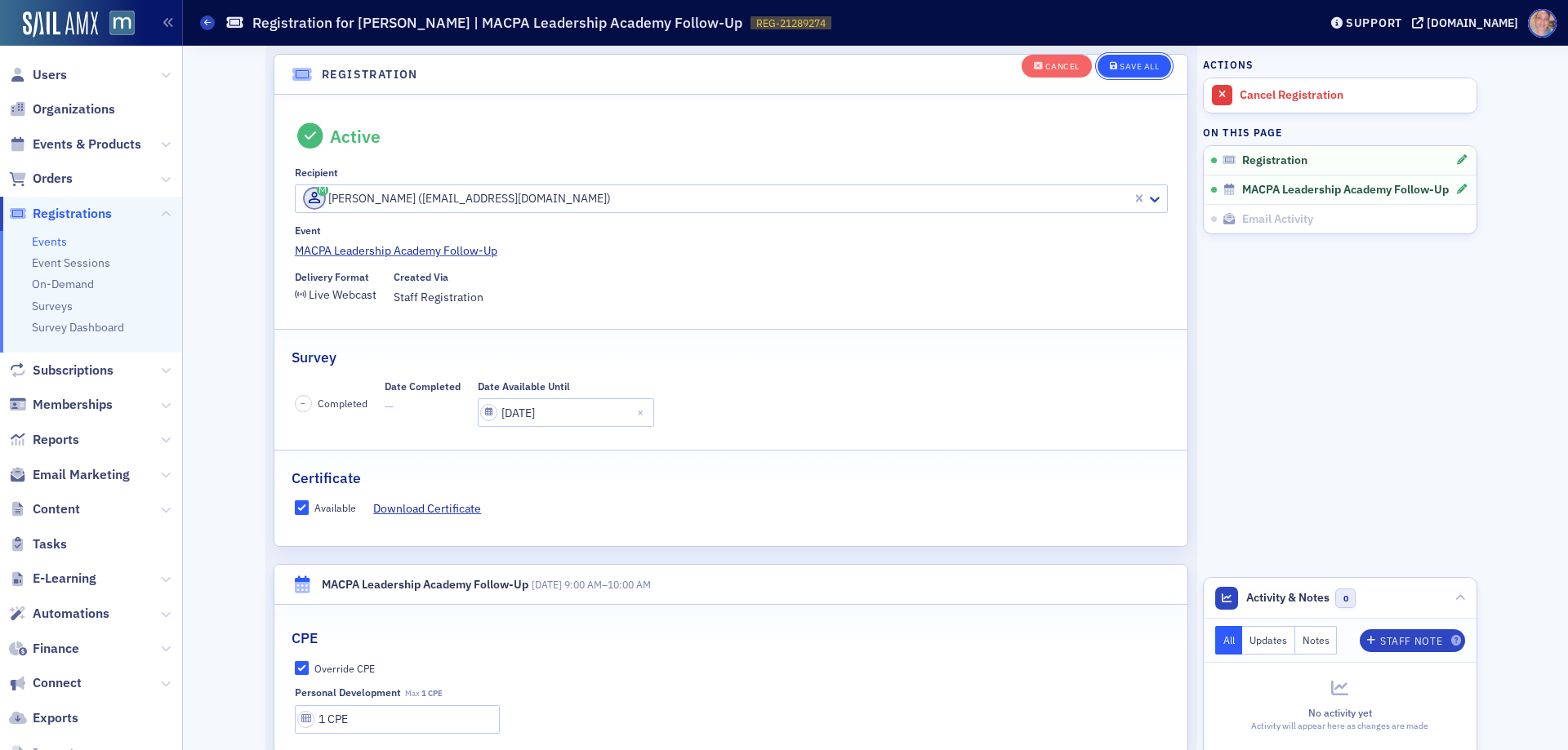
click at [1119, 71] on div "Save All" at bounding box center [1139, 66] width 39 height 9
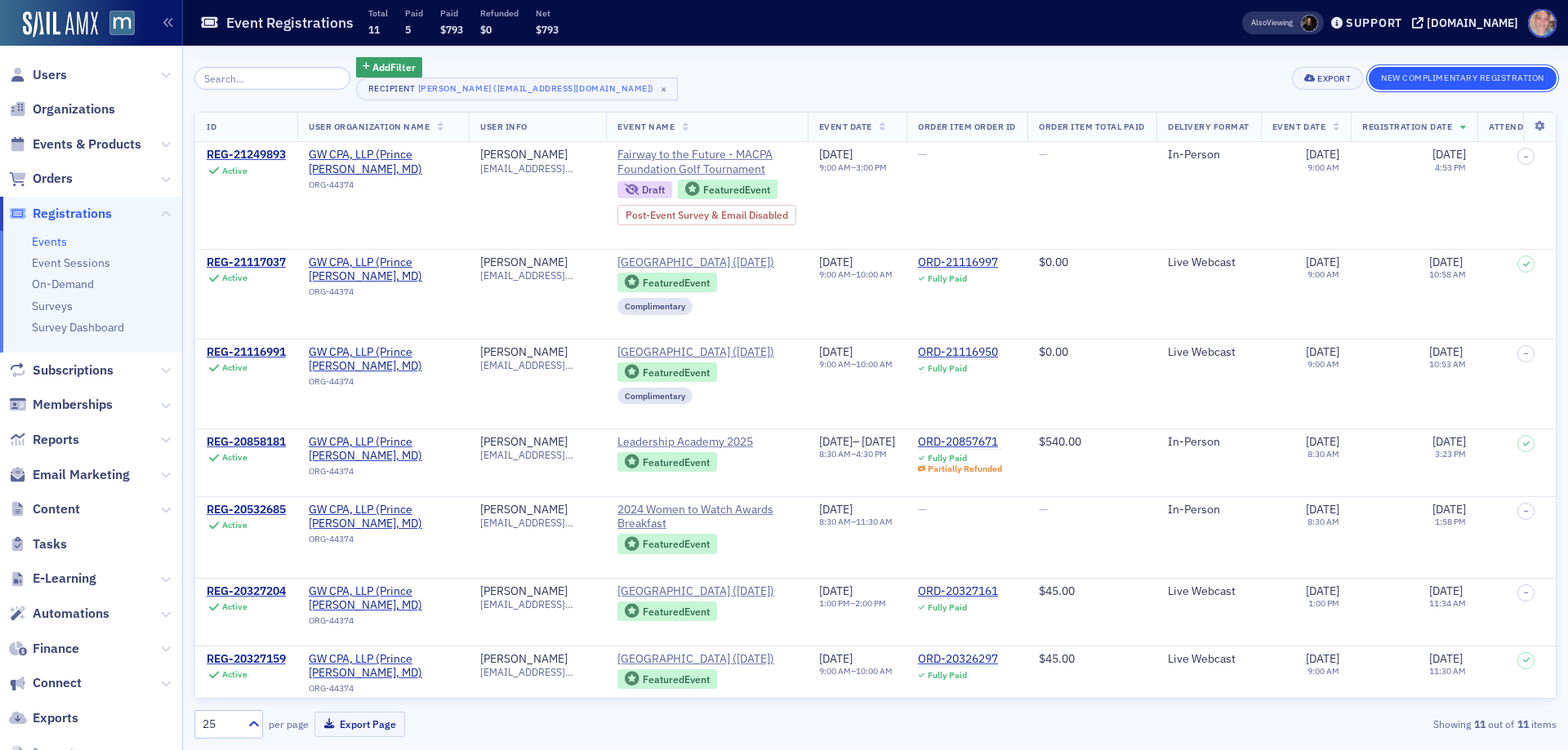
click at [1418, 79] on button "New Complimentary Registration" at bounding box center [1463, 79] width 188 height 23
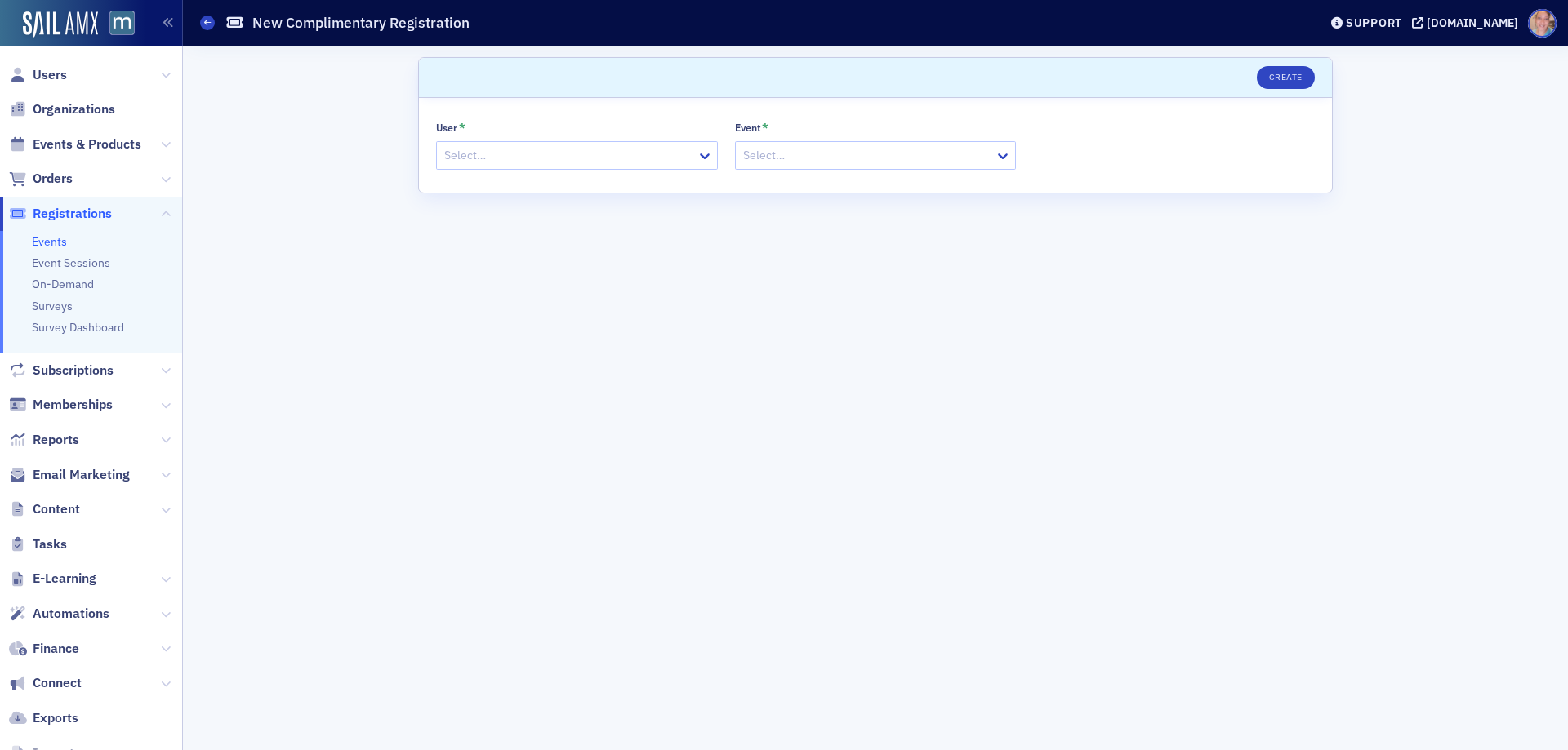
click at [589, 157] on div at bounding box center [568, 155] width 252 height 20
paste input "Shannon Broderick"
type input "Shannon Broderick"
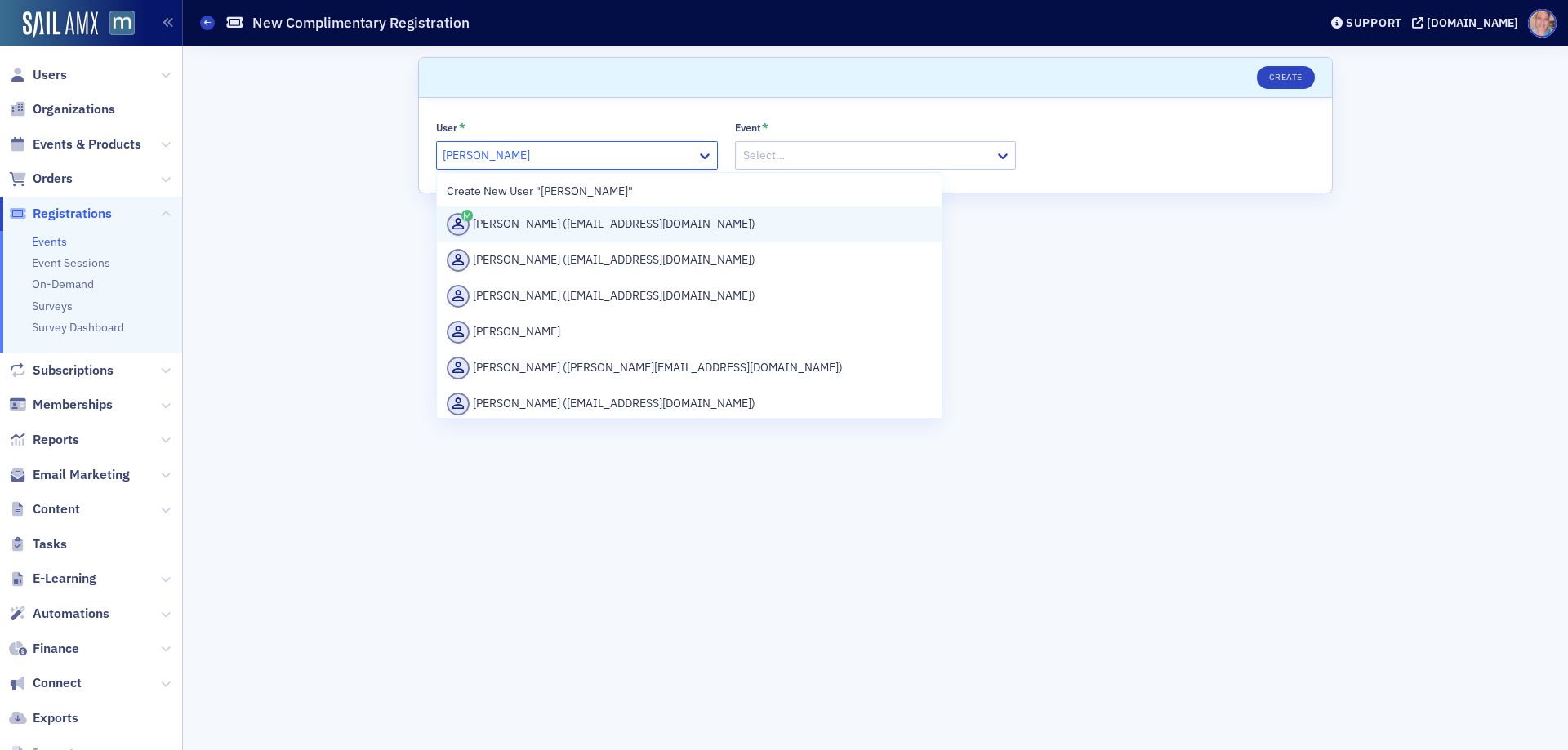
click at [614, 224] on div "Shannon Broderick (smb@gwcpas.com)" at bounding box center [689, 224] width 485 height 23
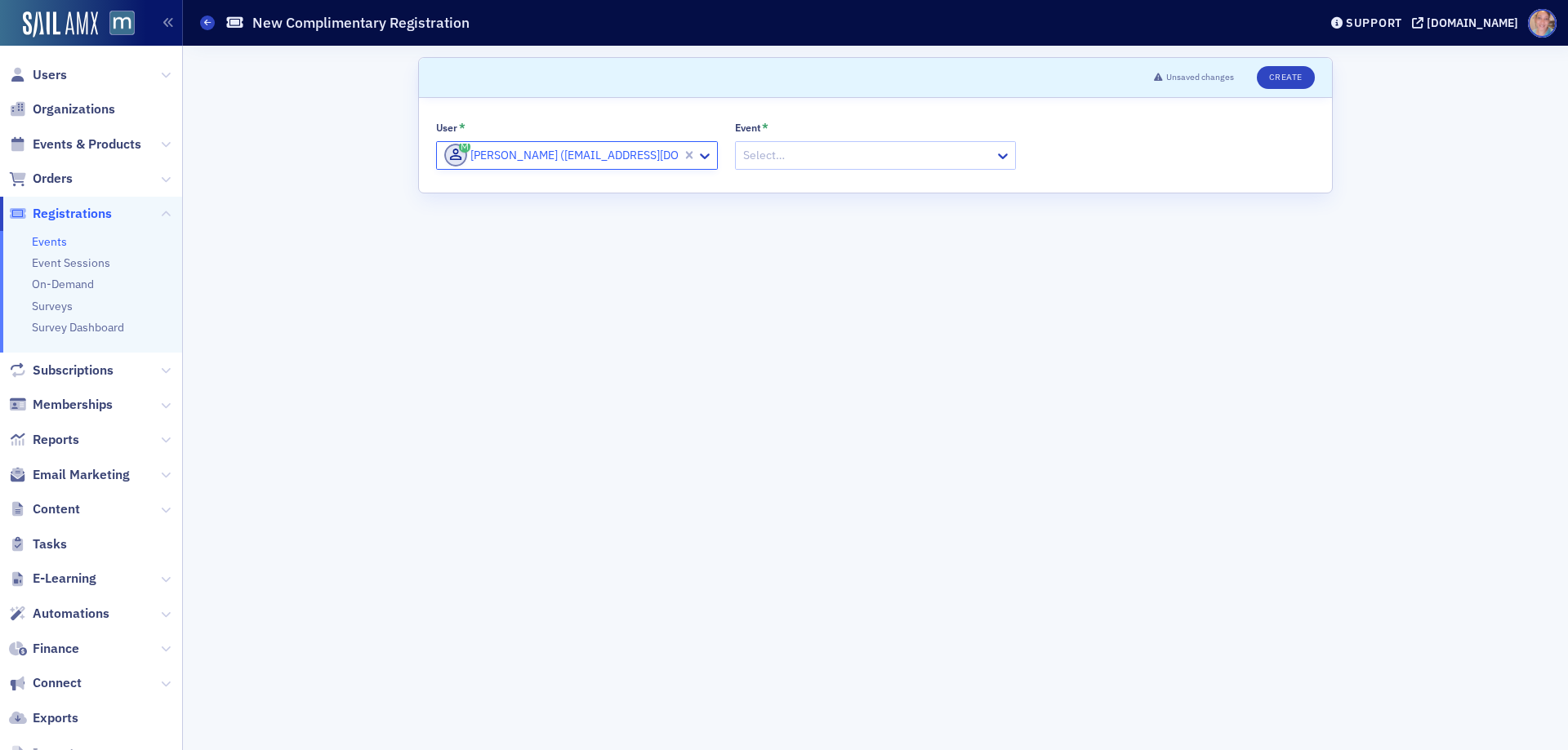
click at [880, 162] on div at bounding box center [867, 155] width 252 height 20
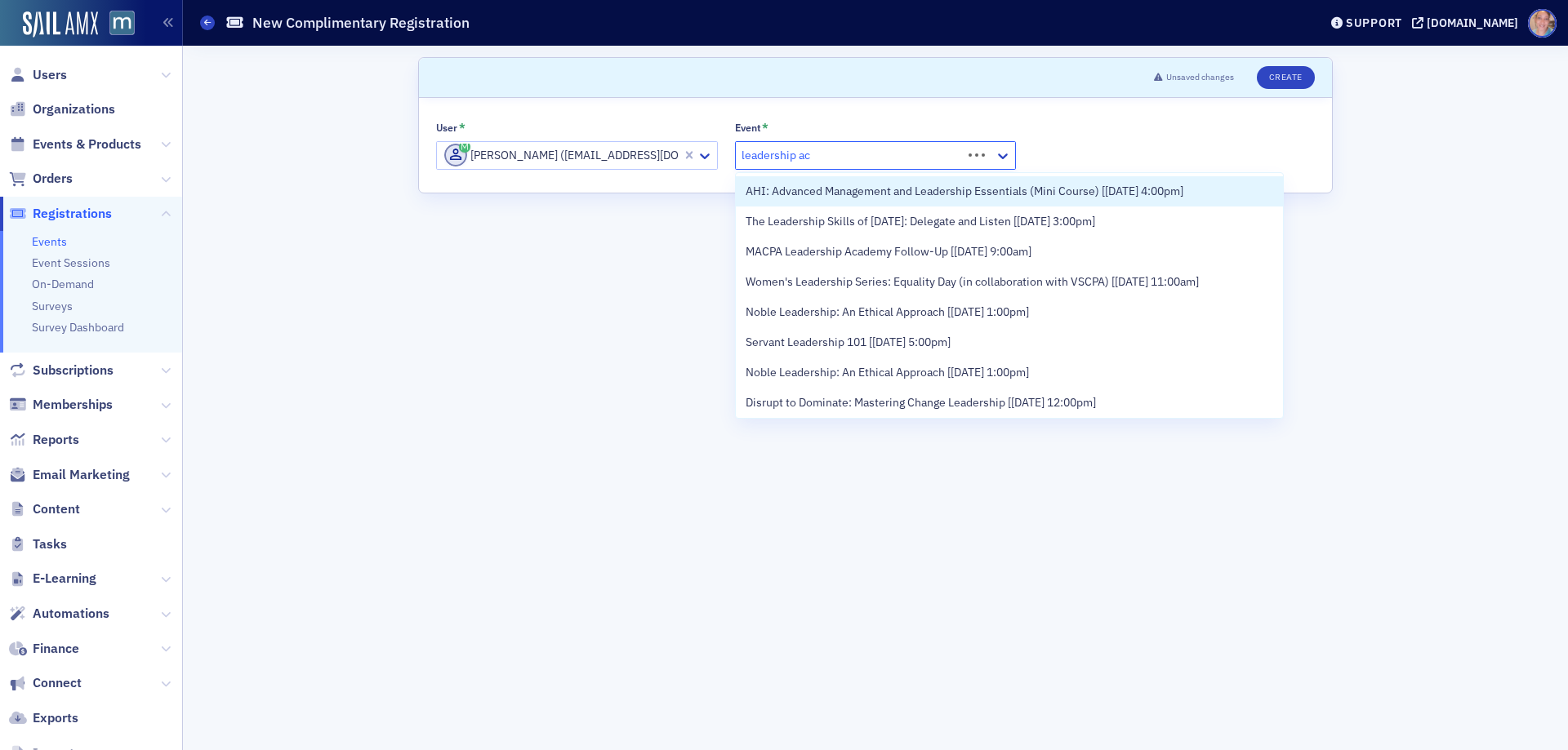
type input "leadership aca"
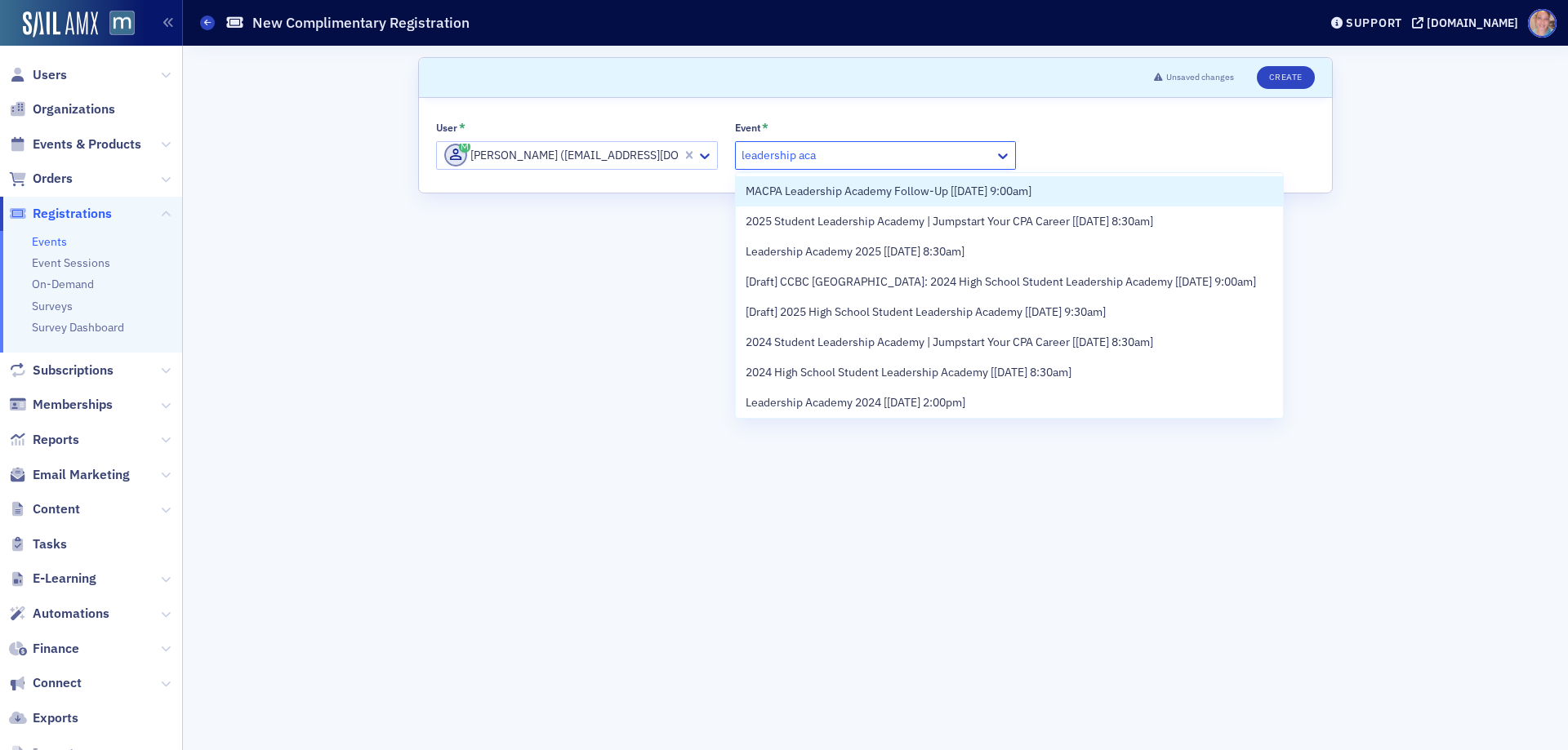
click at [961, 193] on span "MACPA Leadership Academy Follow-Up [[DATE] 9:00am]" at bounding box center [888, 192] width 286 height 17
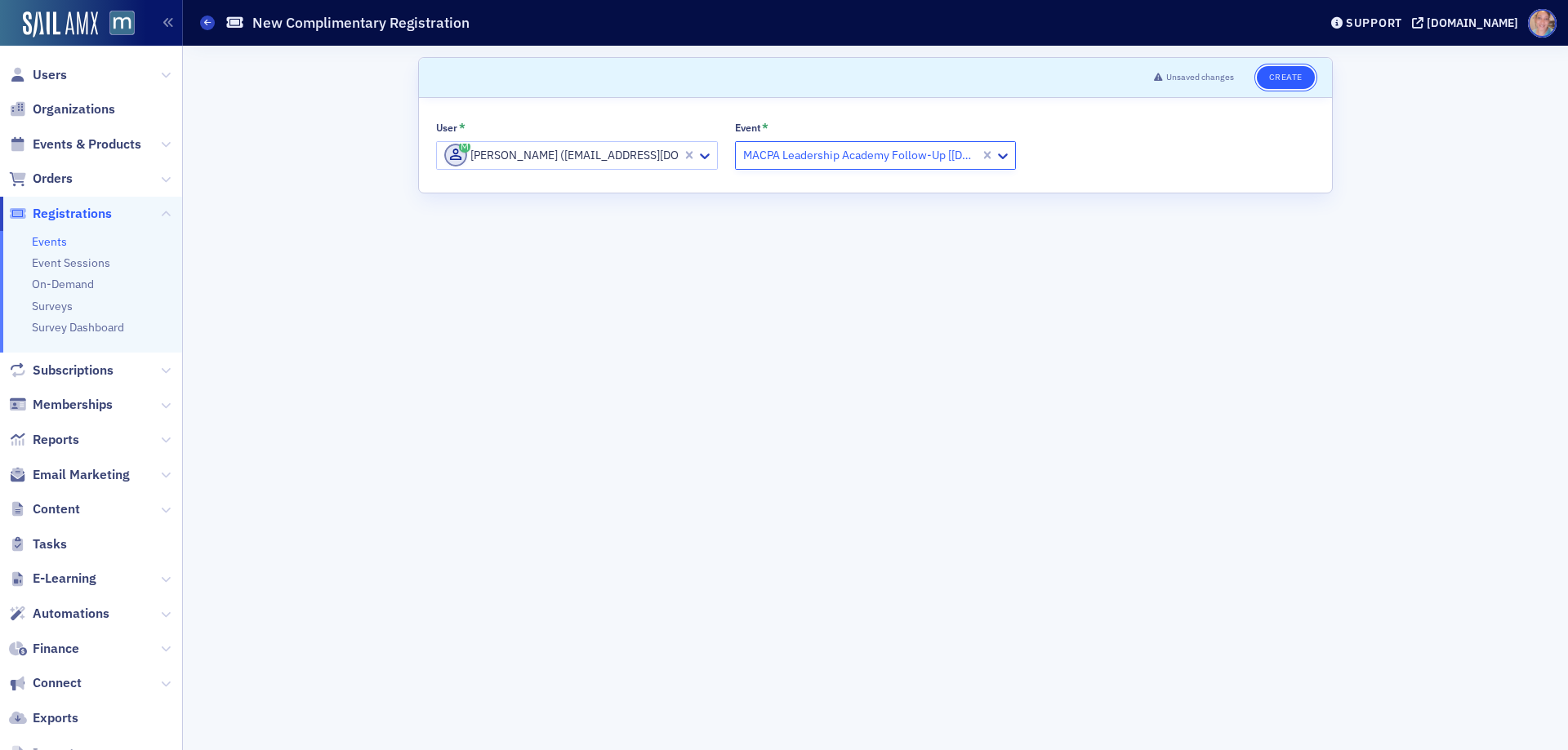
click at [1284, 80] on button "Create" at bounding box center [1285, 78] width 58 height 23
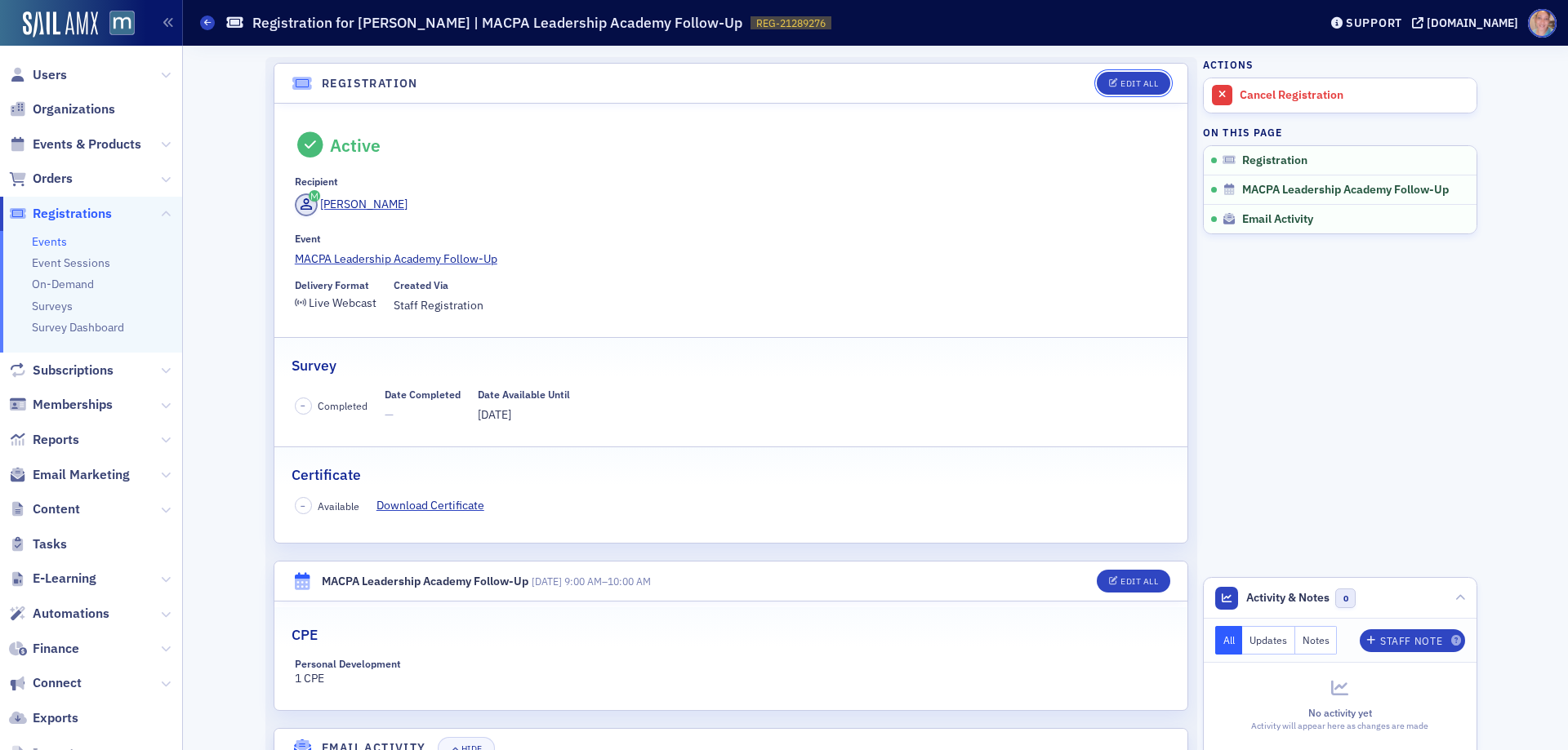
drag, startPoint x: 1107, startPoint y: 85, endPoint x: 1091, endPoint y: 97, distance: 20.0
click at [1109, 84] on icon "button" at bounding box center [1114, 83] width 10 height 9
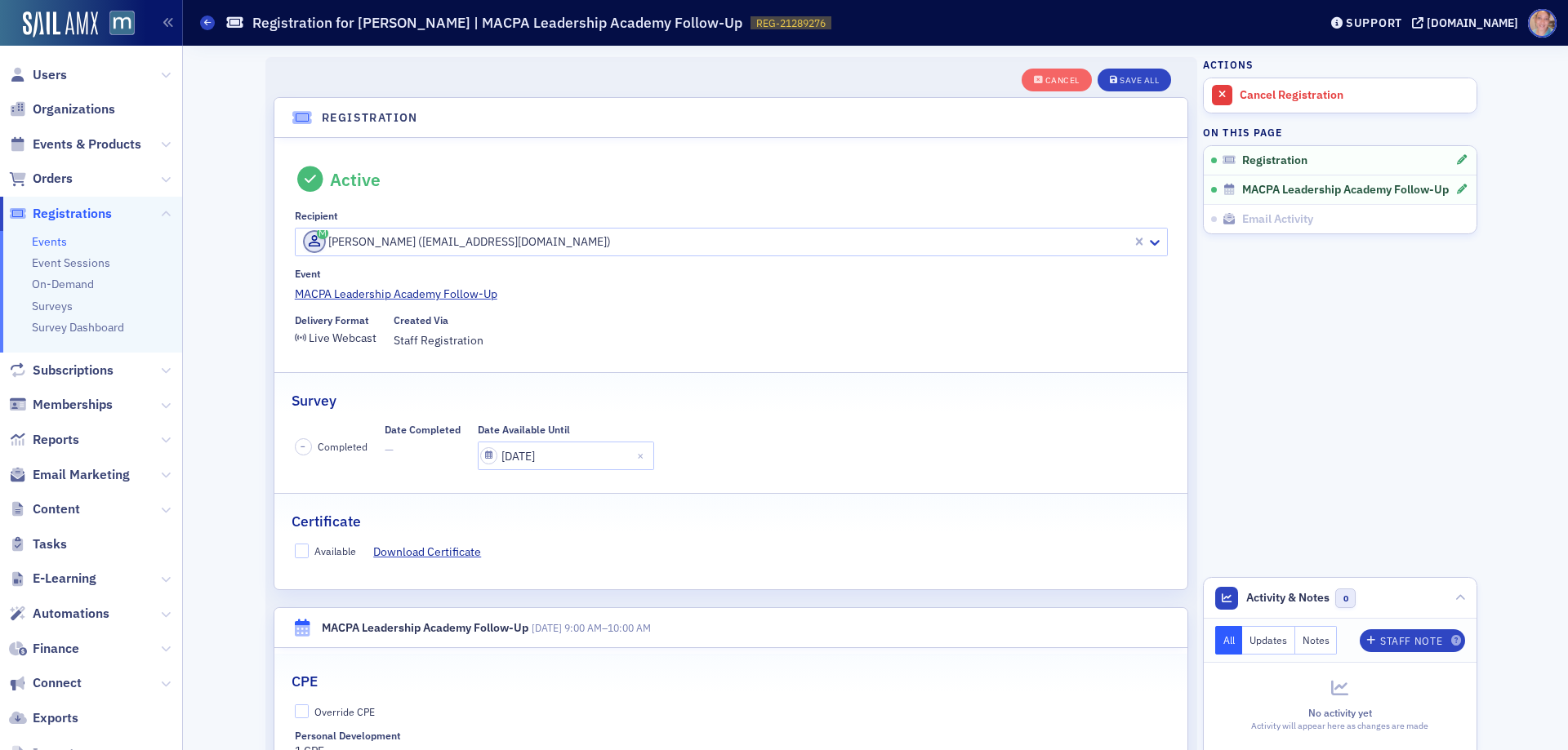
scroll to position [43, 0]
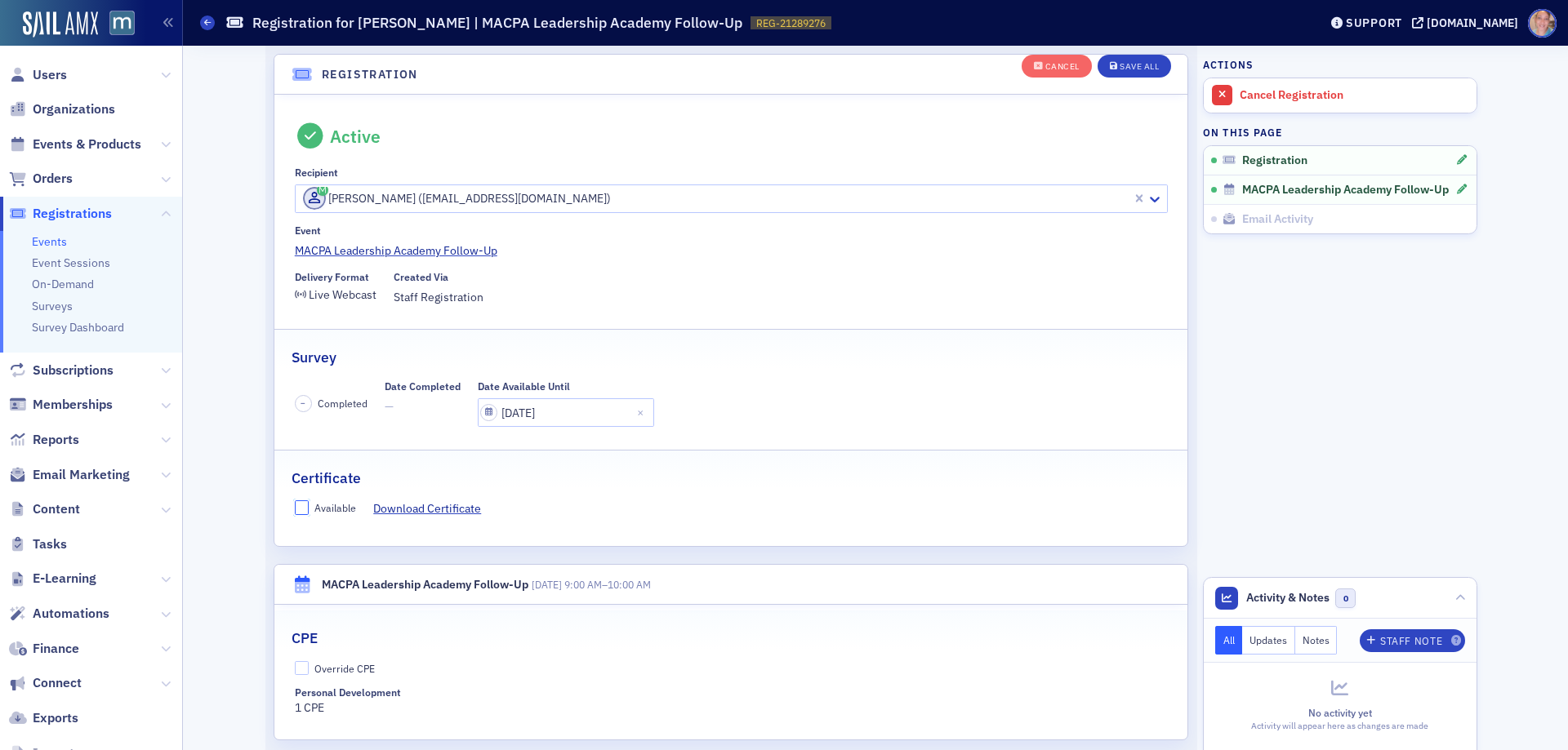
click at [295, 504] on input "Available" at bounding box center [302, 507] width 14 height 14
checkbox input "true"
click at [300, 669] on input "Override CPE" at bounding box center [302, 668] width 14 height 14
checkbox input "true"
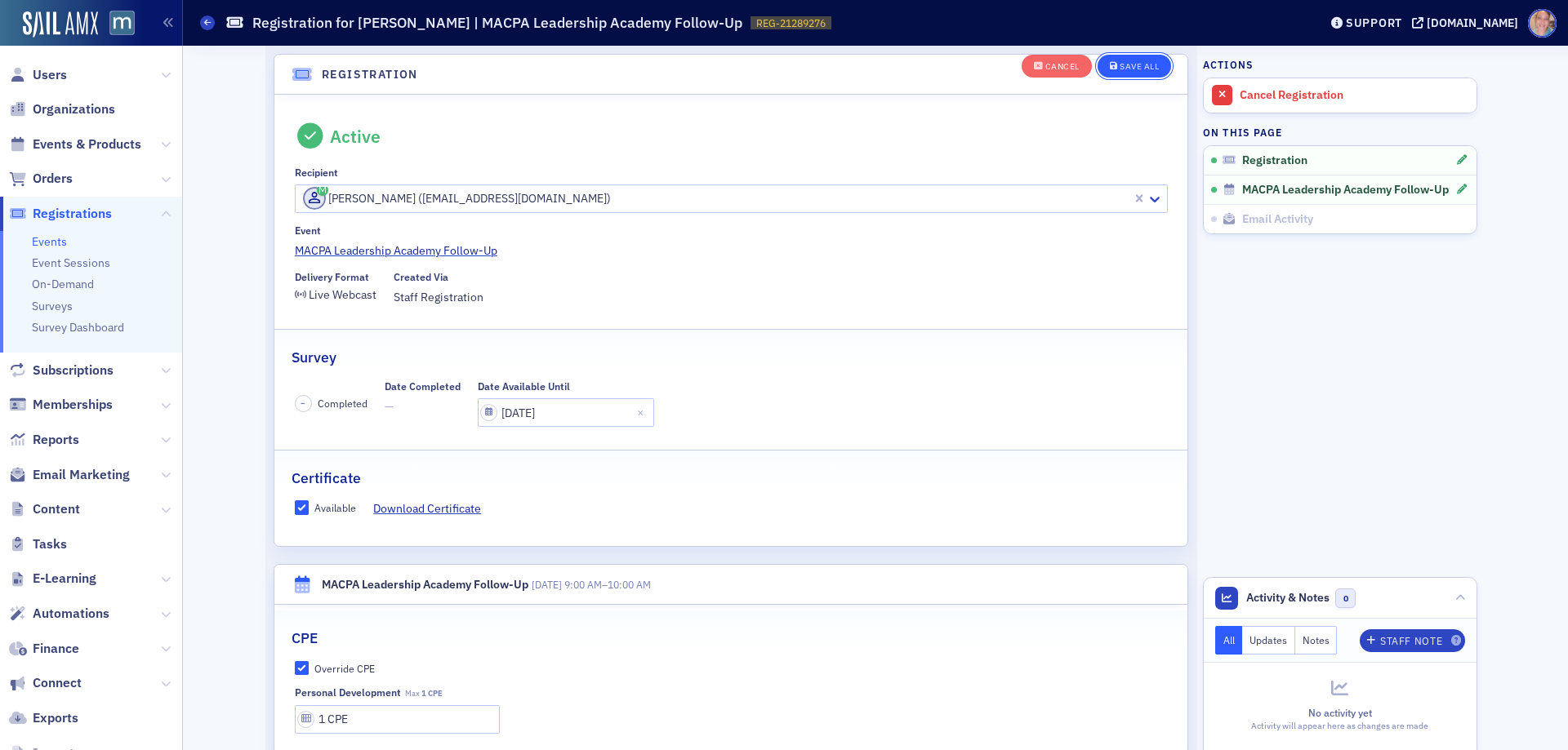
click at [1127, 57] on button "Save All" at bounding box center [1134, 66] width 74 height 23
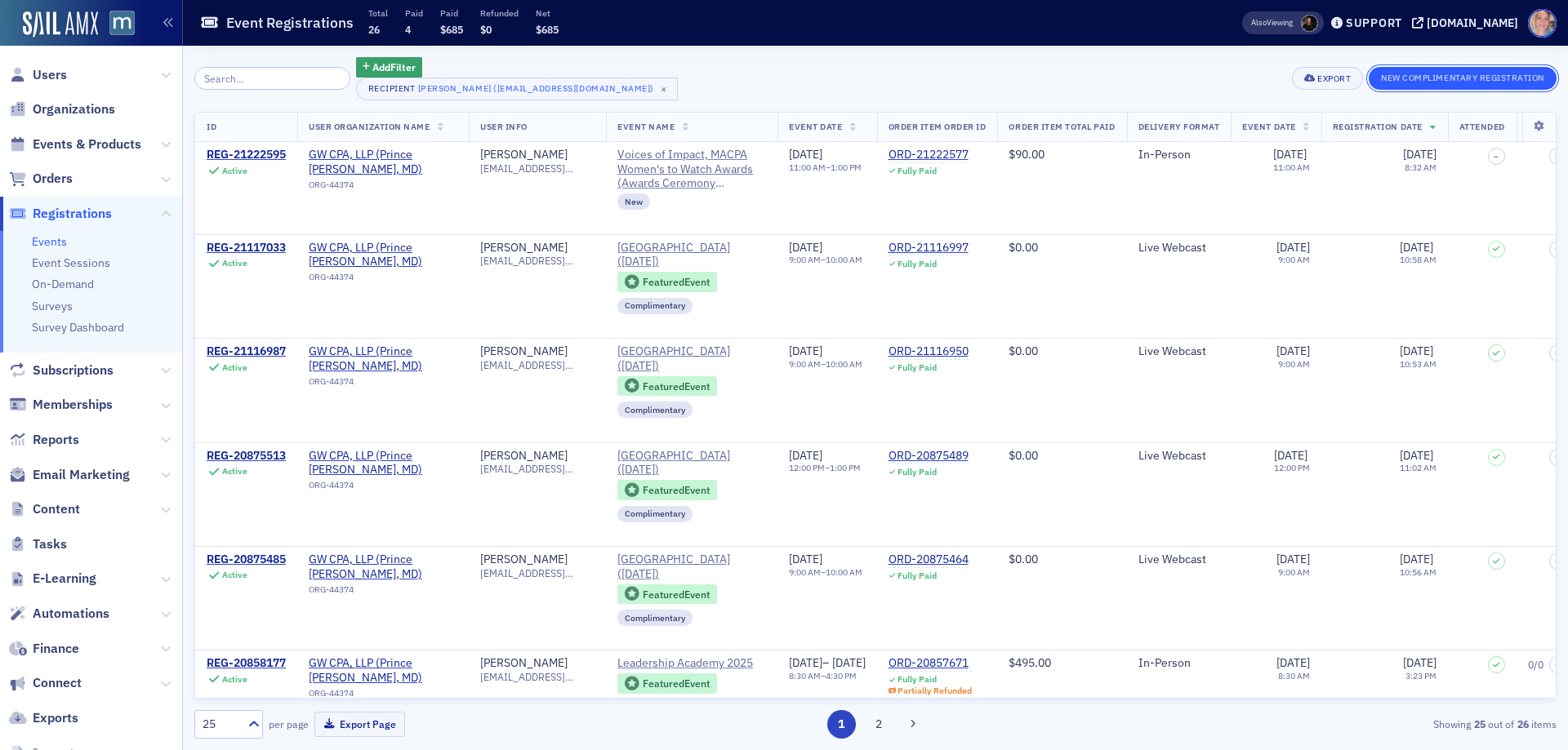
click at [1423, 76] on button "New Complimentary Registration" at bounding box center [1463, 79] width 188 height 23
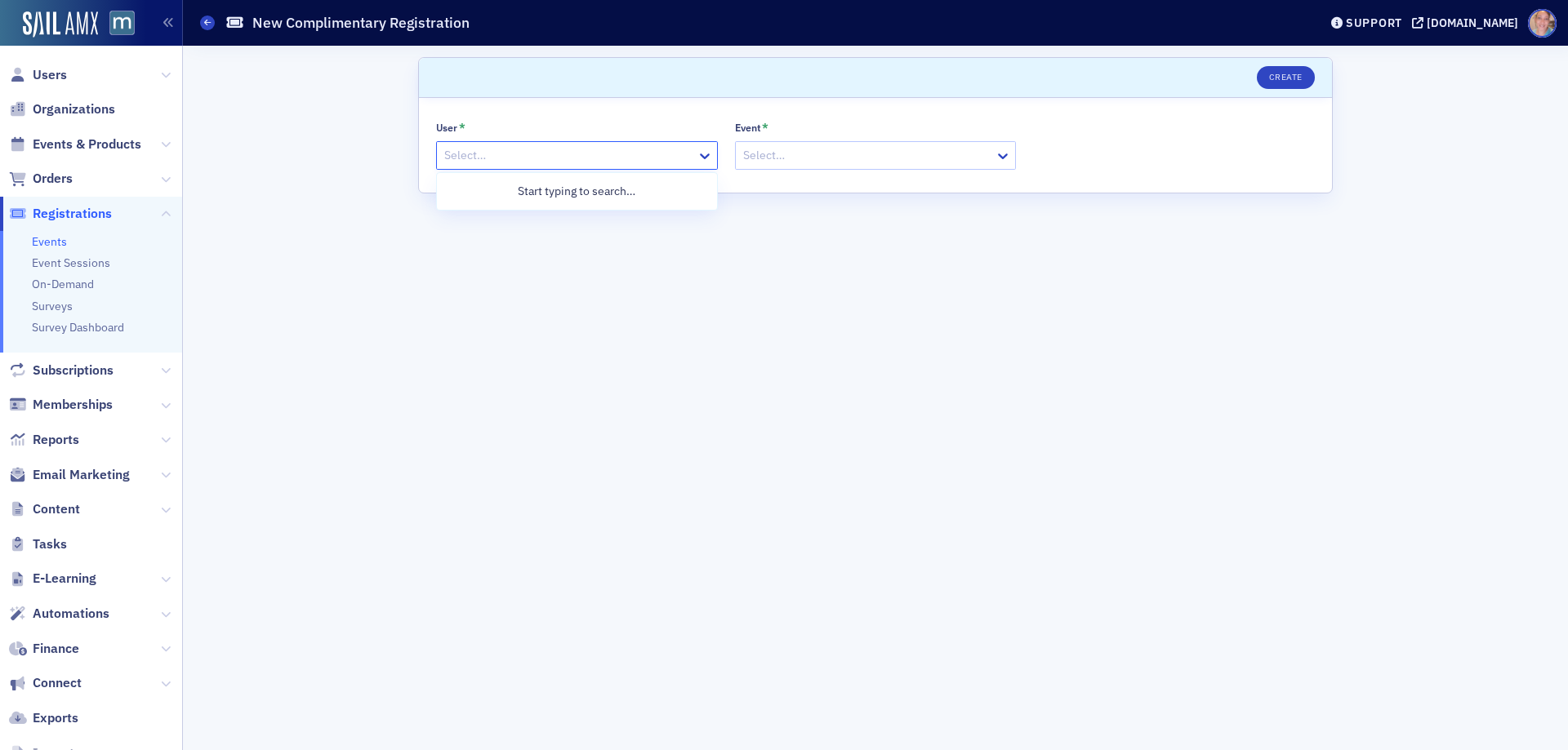
click at [611, 152] on div at bounding box center [568, 155] width 252 height 20
paste input "Katie Elliot"
type input "Katie Elliot"
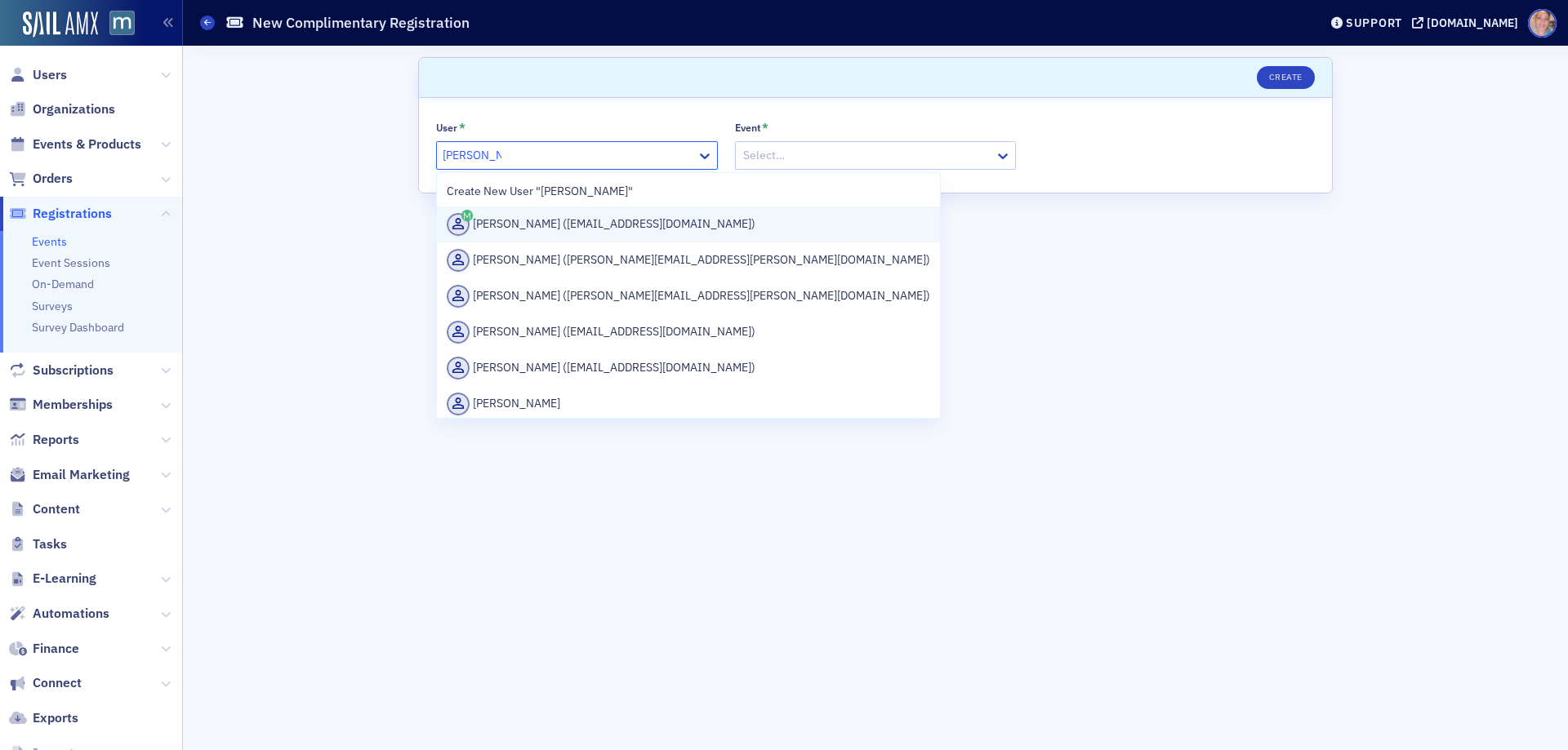
click at [604, 228] on div "Katie Elliott (kje@gwcpas.com)" at bounding box center [688, 224] width 483 height 23
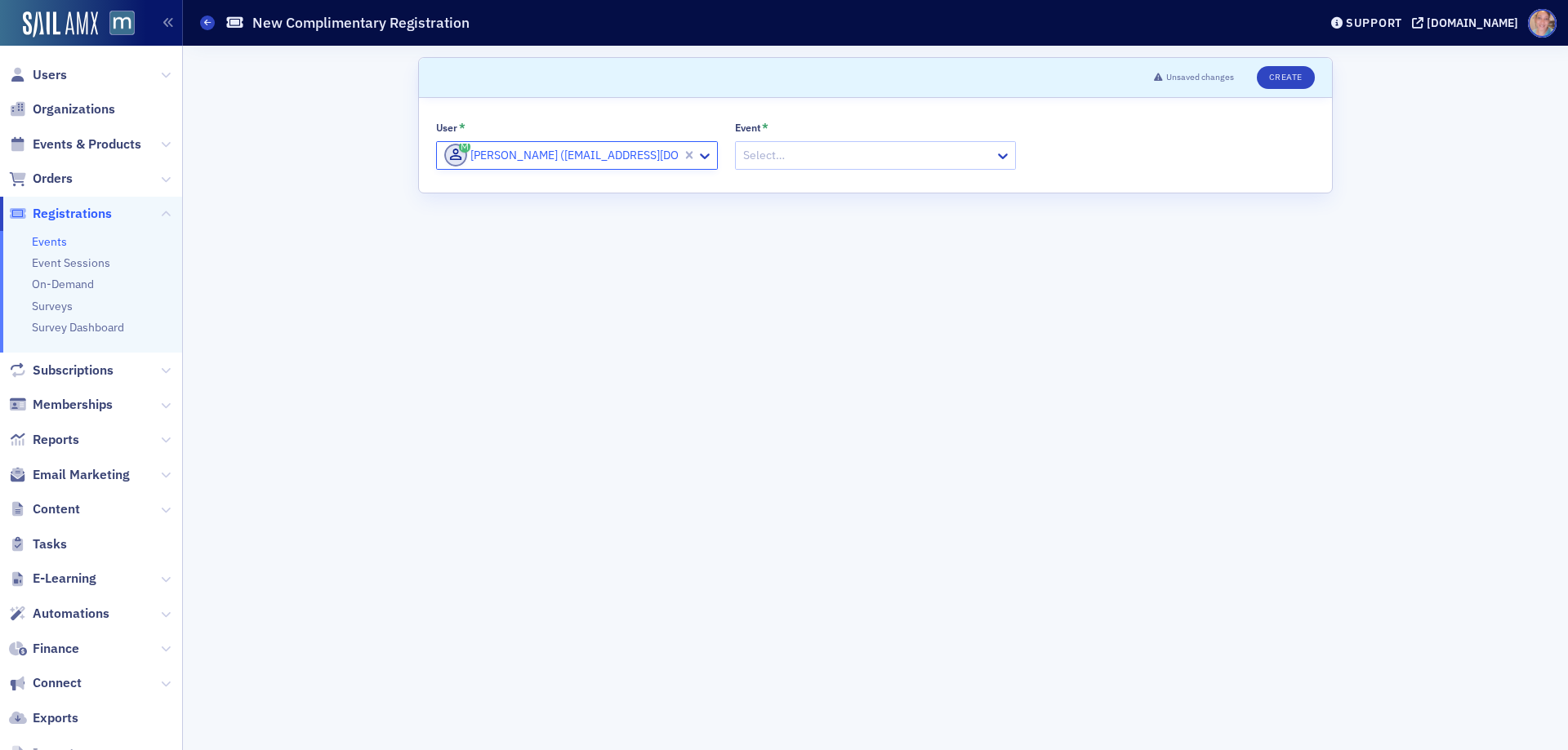
click at [777, 161] on div at bounding box center [867, 155] width 252 height 20
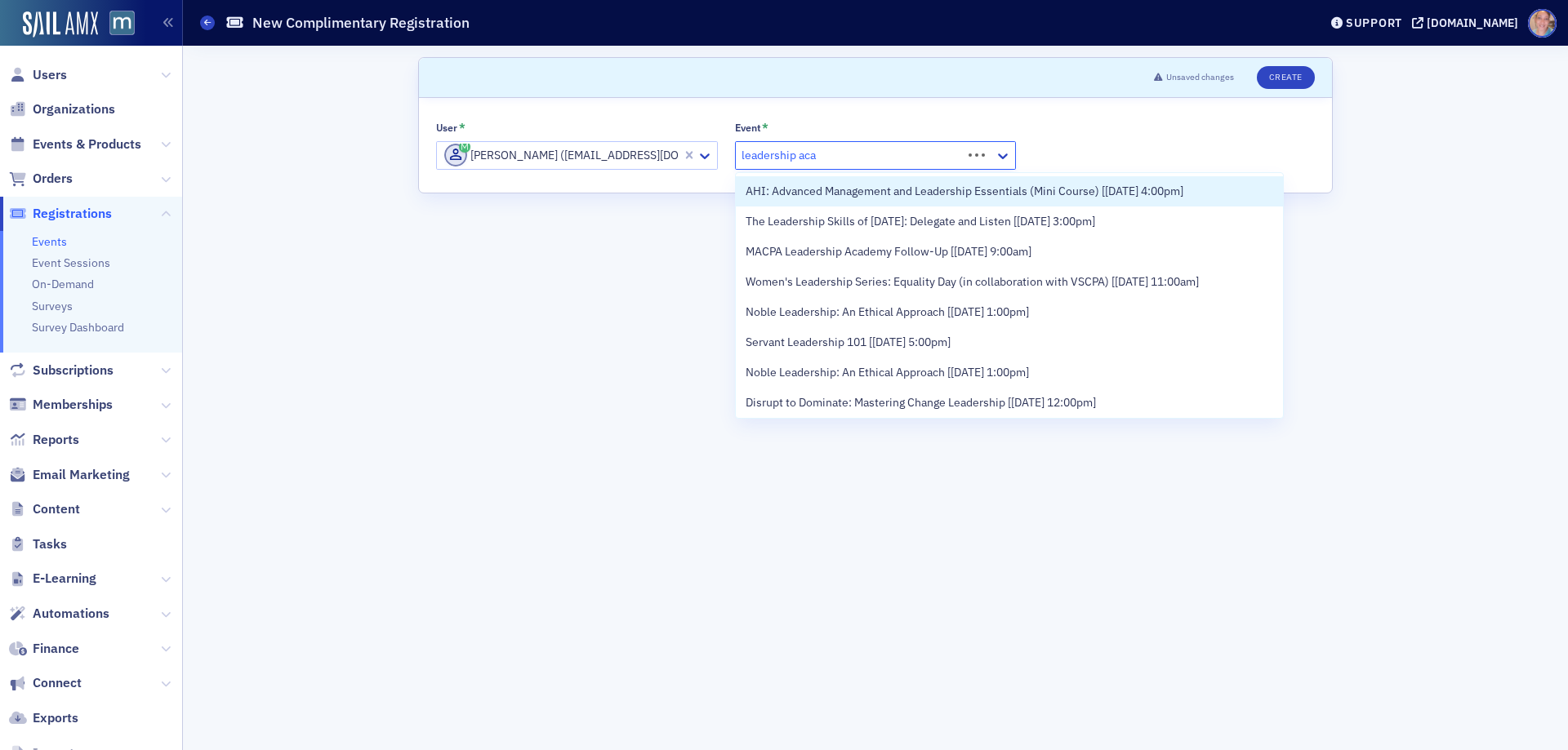
type input "leadership acad"
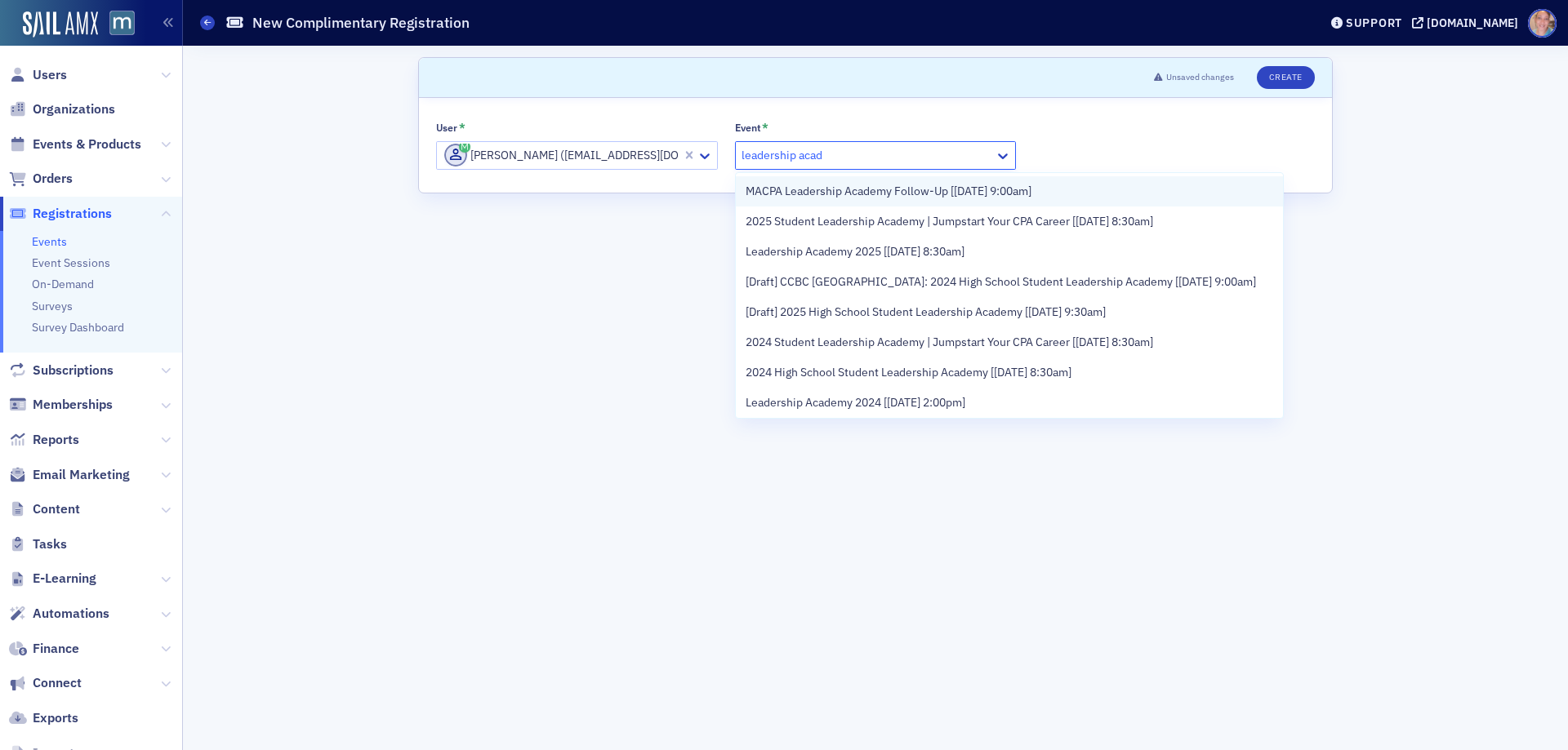
click at [980, 194] on span "MACPA Leadership Academy Follow-Up [[DATE] 9:00am]" at bounding box center [888, 192] width 286 height 17
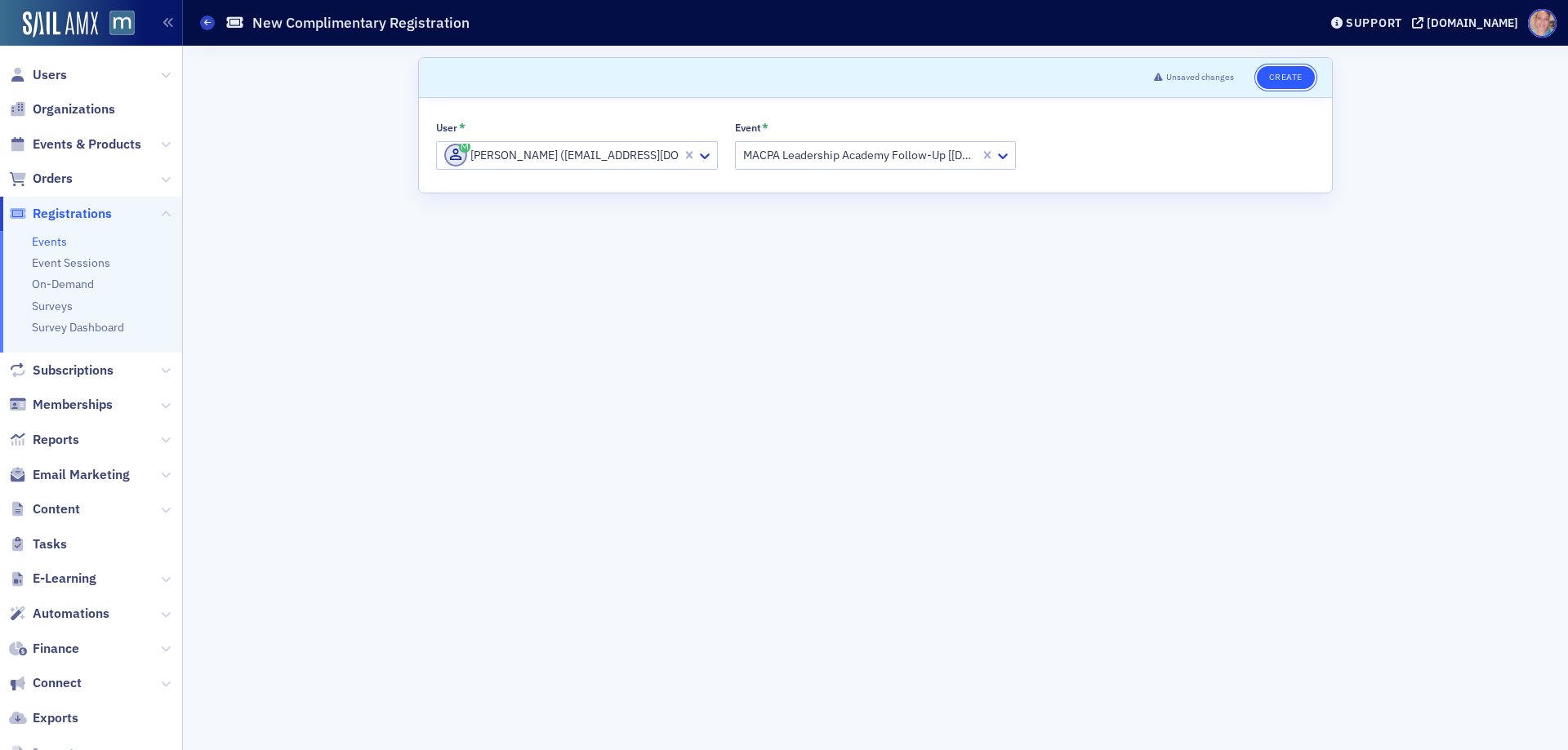
click at [1282, 80] on button "Create" at bounding box center [1285, 78] width 58 height 23
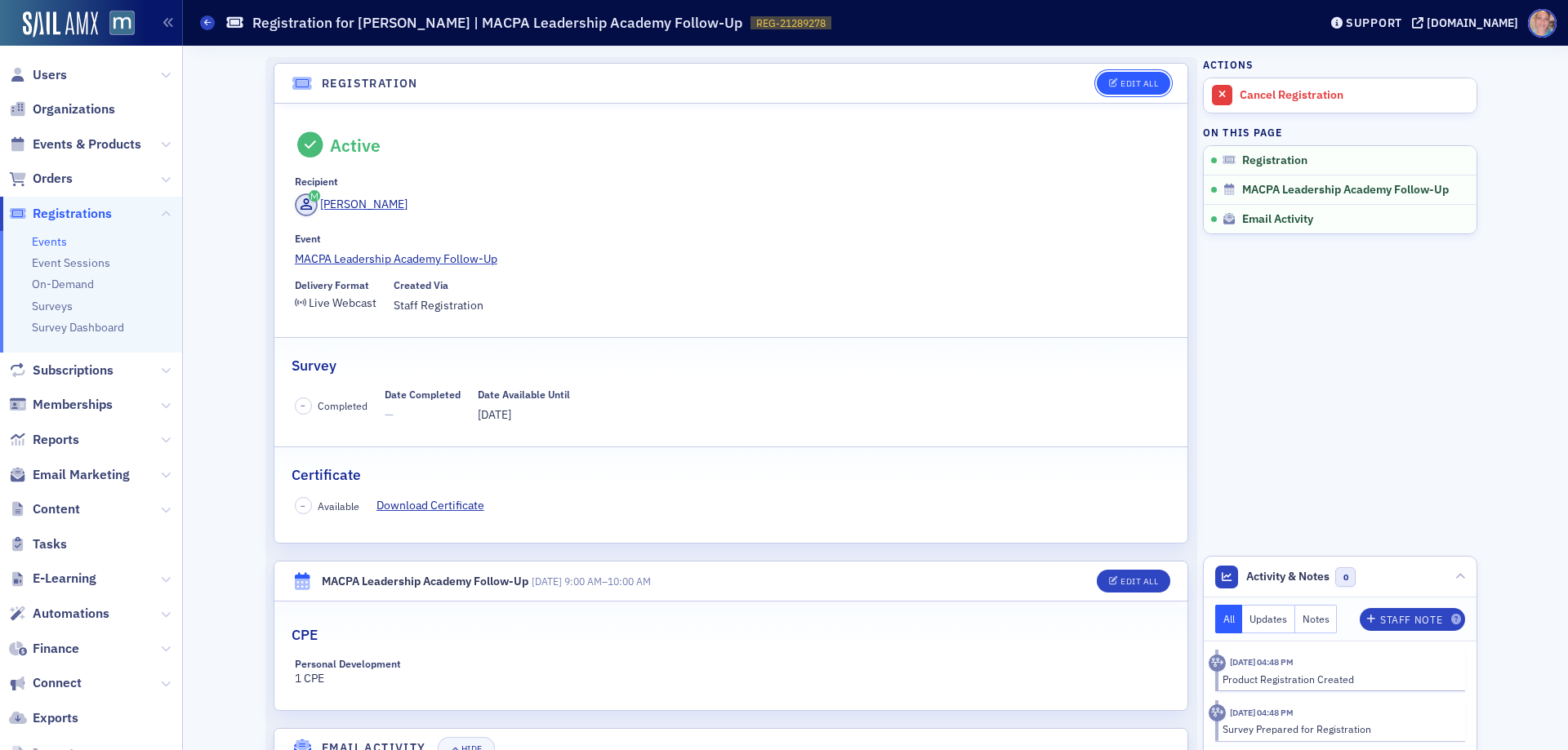
click at [1120, 82] on div "Edit All" at bounding box center [1139, 83] width 37 height 9
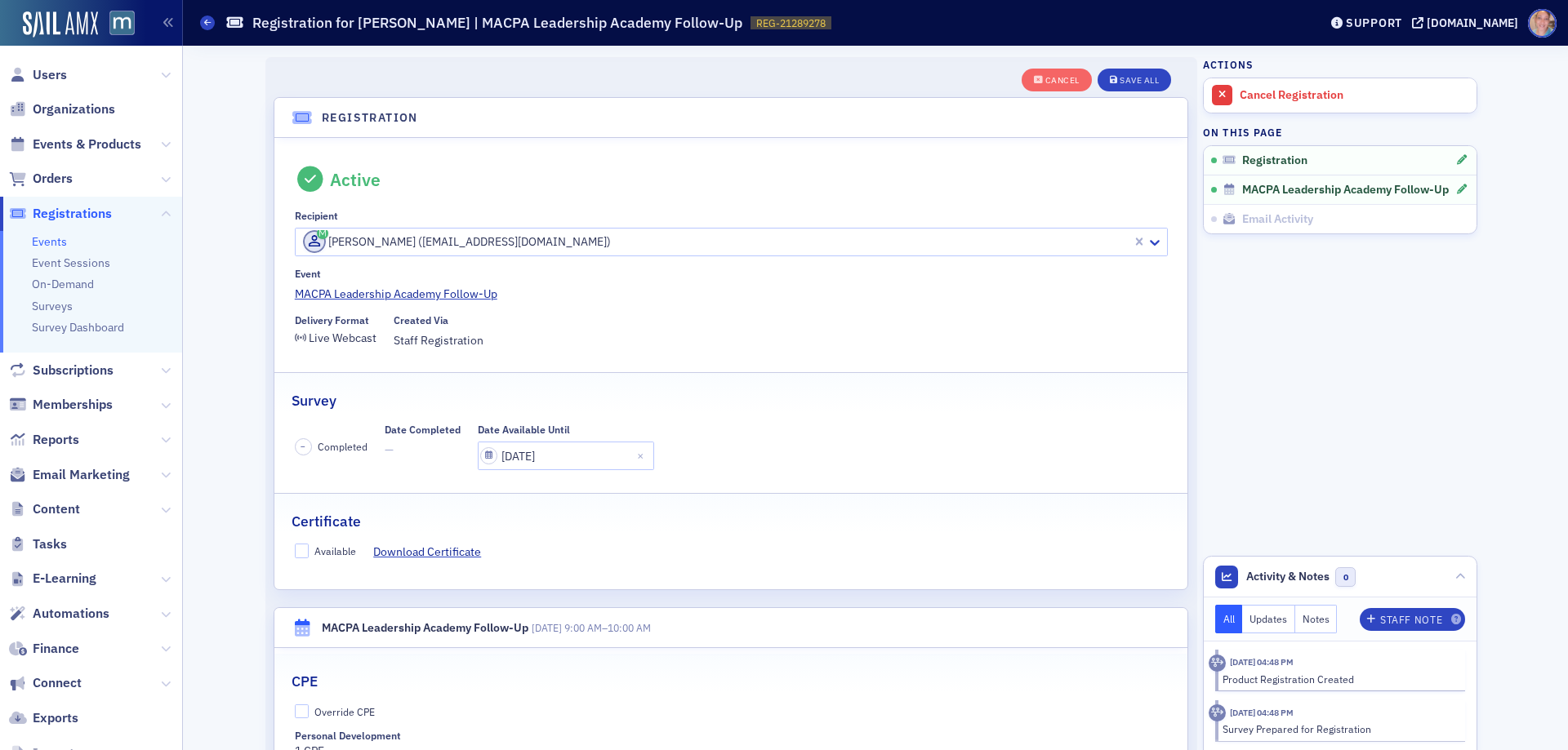
scroll to position [43, 0]
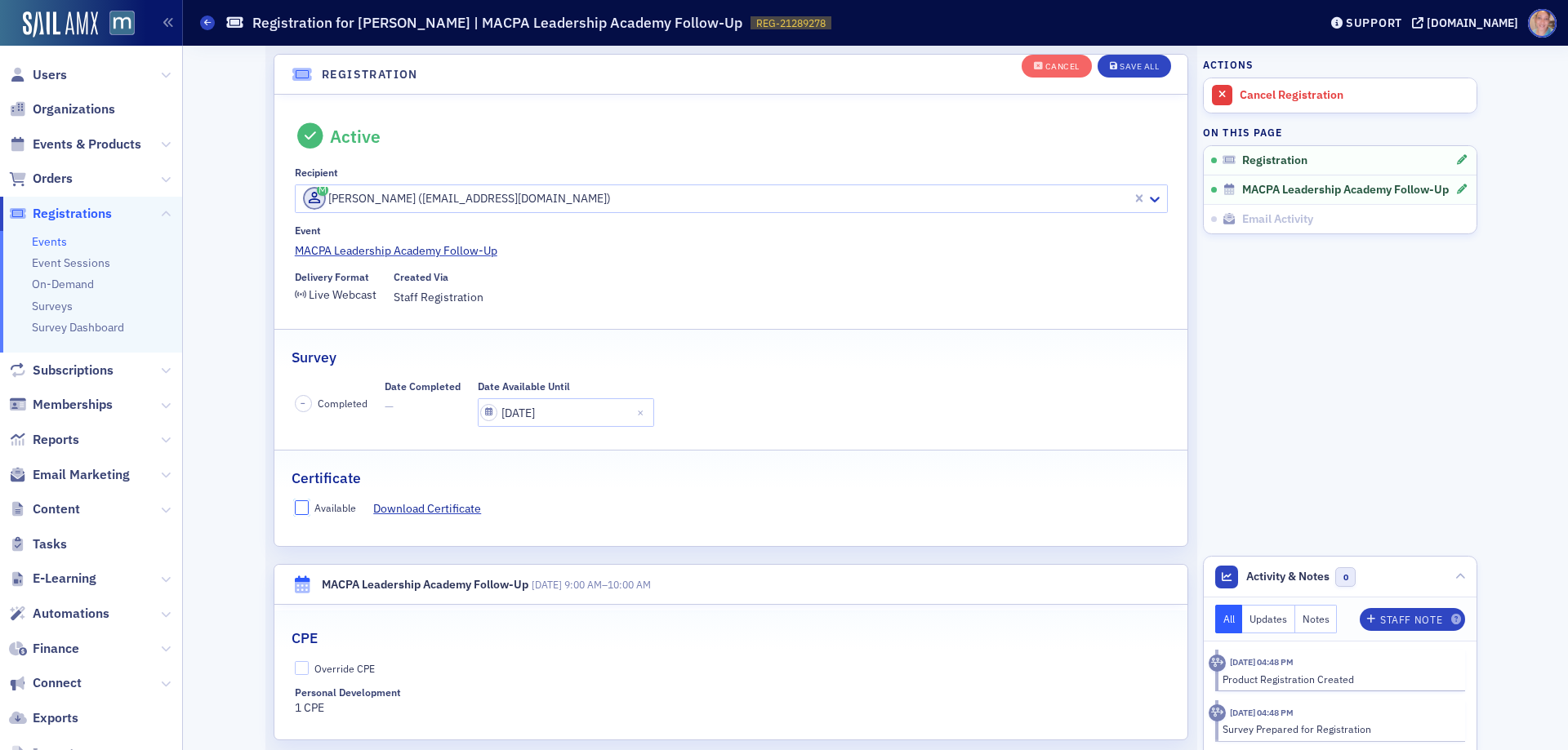
click at [295, 504] on input "Available" at bounding box center [302, 507] width 14 height 14
checkbox input "true"
drag, startPoint x: 298, startPoint y: 670, endPoint x: 304, endPoint y: 664, distance: 8.5
click at [298, 670] on input "Override CPE" at bounding box center [302, 668] width 14 height 14
checkbox input "true"
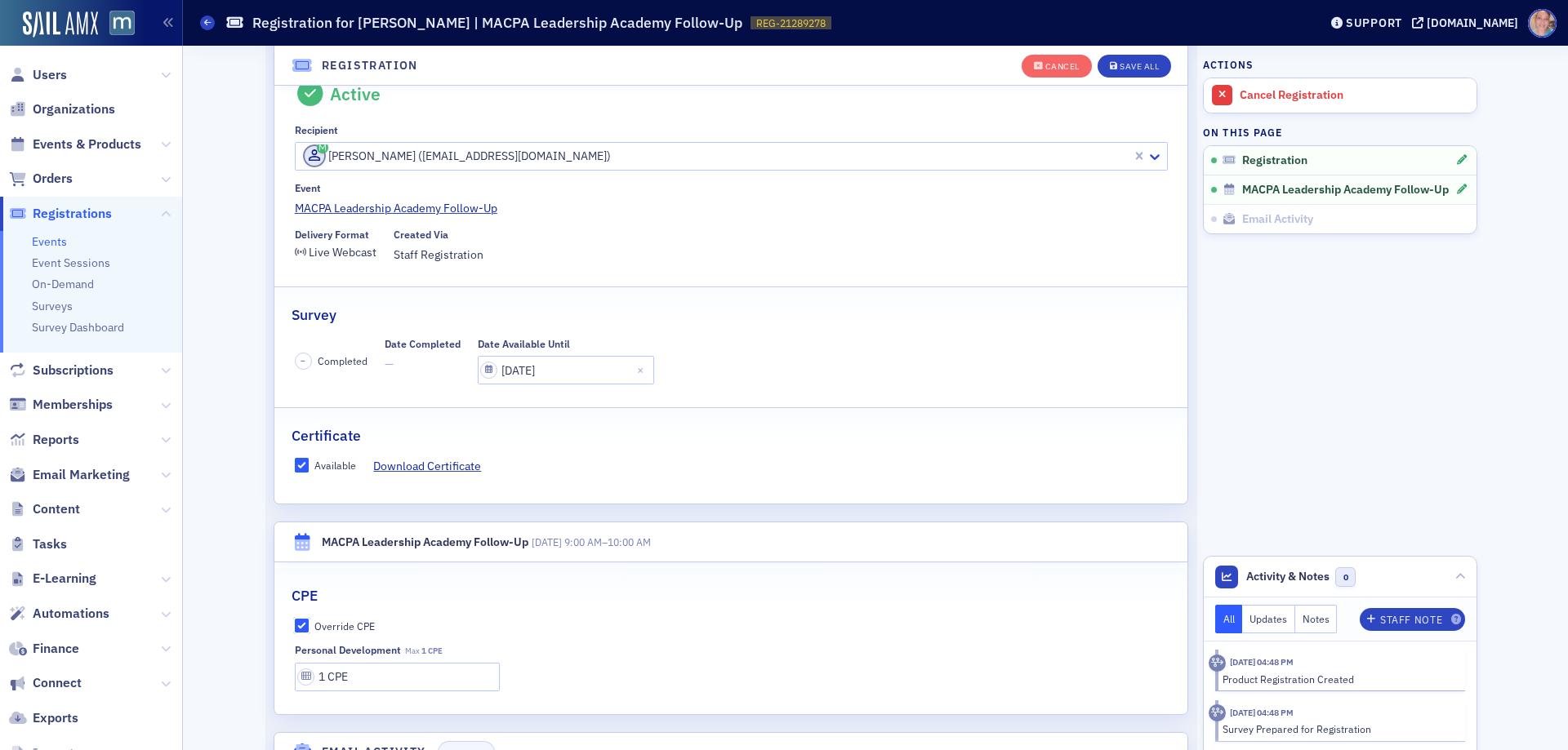
scroll to position [171, 0]
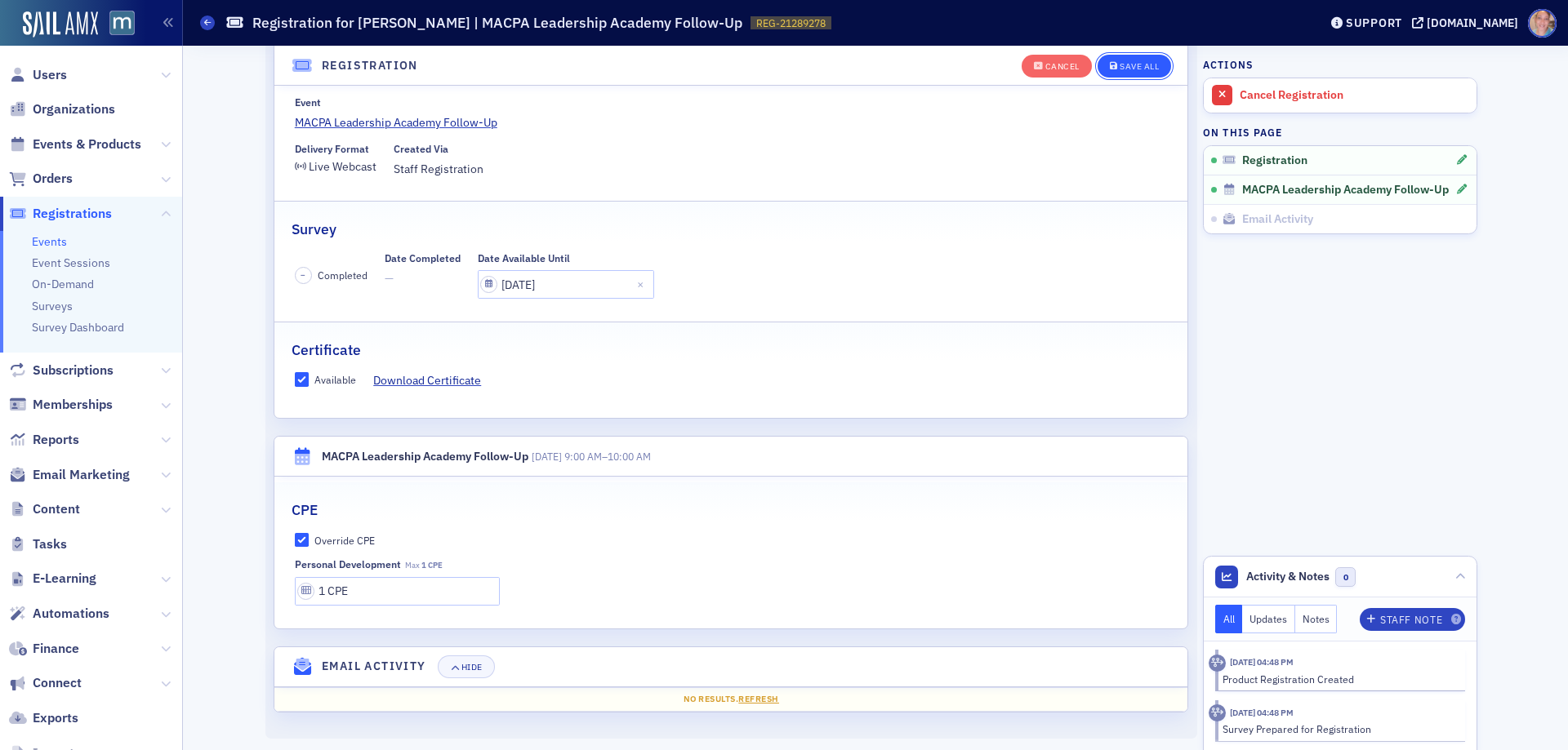
click at [1132, 68] on div "Save All" at bounding box center [1139, 66] width 39 height 9
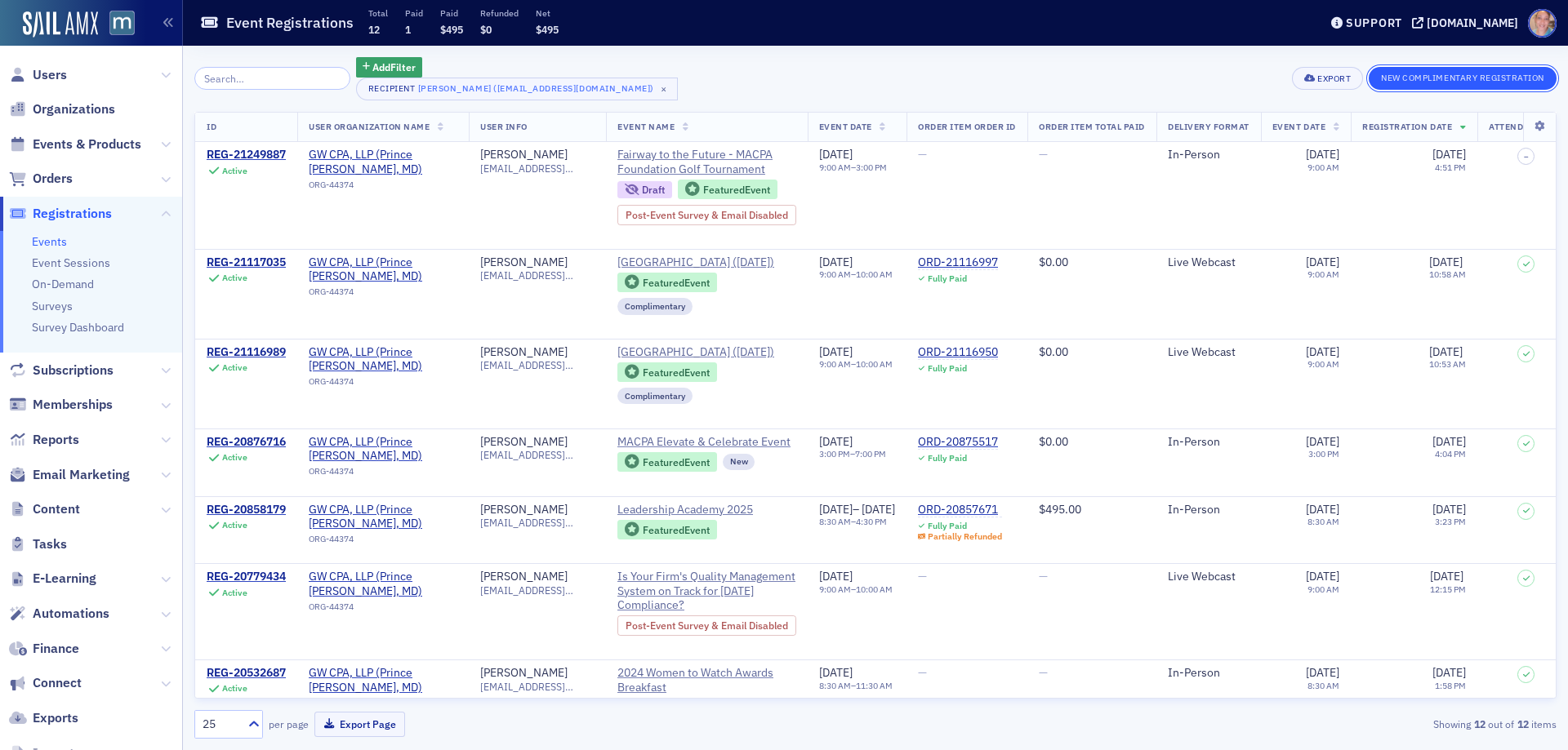
click at [1414, 76] on button "New Complimentary Registration" at bounding box center [1463, 79] width 188 height 23
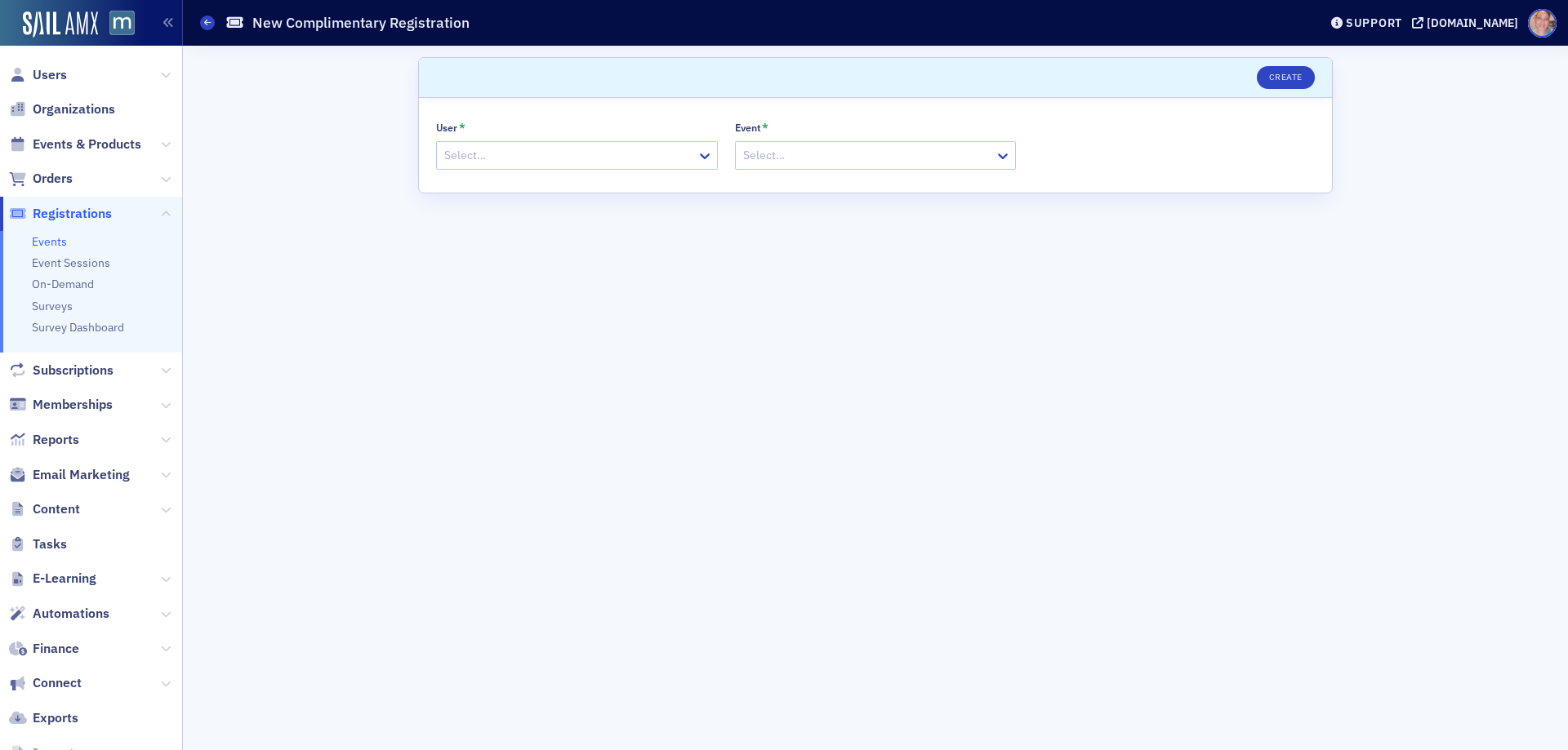
click at [623, 157] on div at bounding box center [568, 155] width 252 height 20
paste input "[PERSON_NAME]"
type input "[PERSON_NAME]"
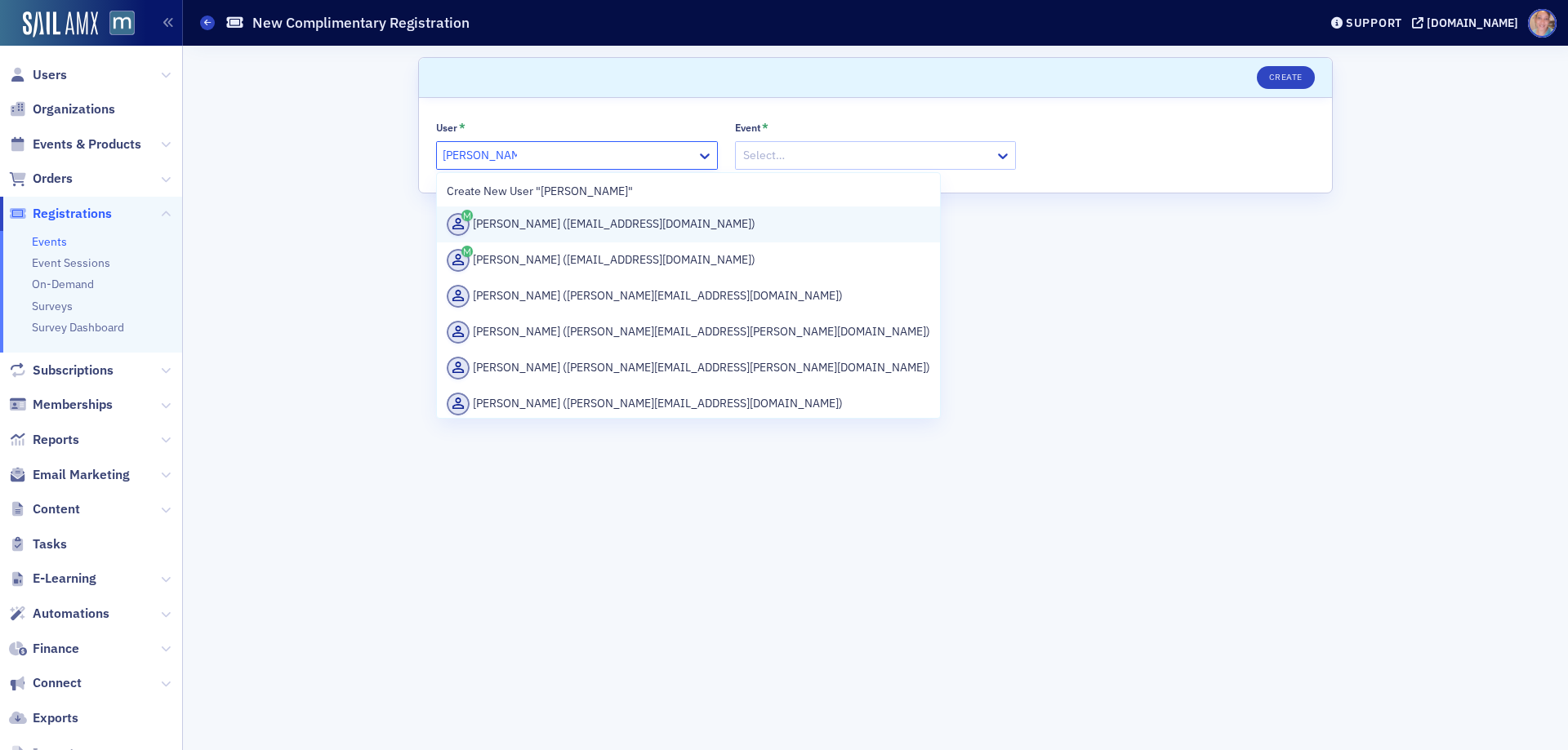
click at [616, 217] on div "[PERSON_NAME] ([EMAIL_ADDRESS][DOMAIN_NAME])" at bounding box center [688, 224] width 483 height 23
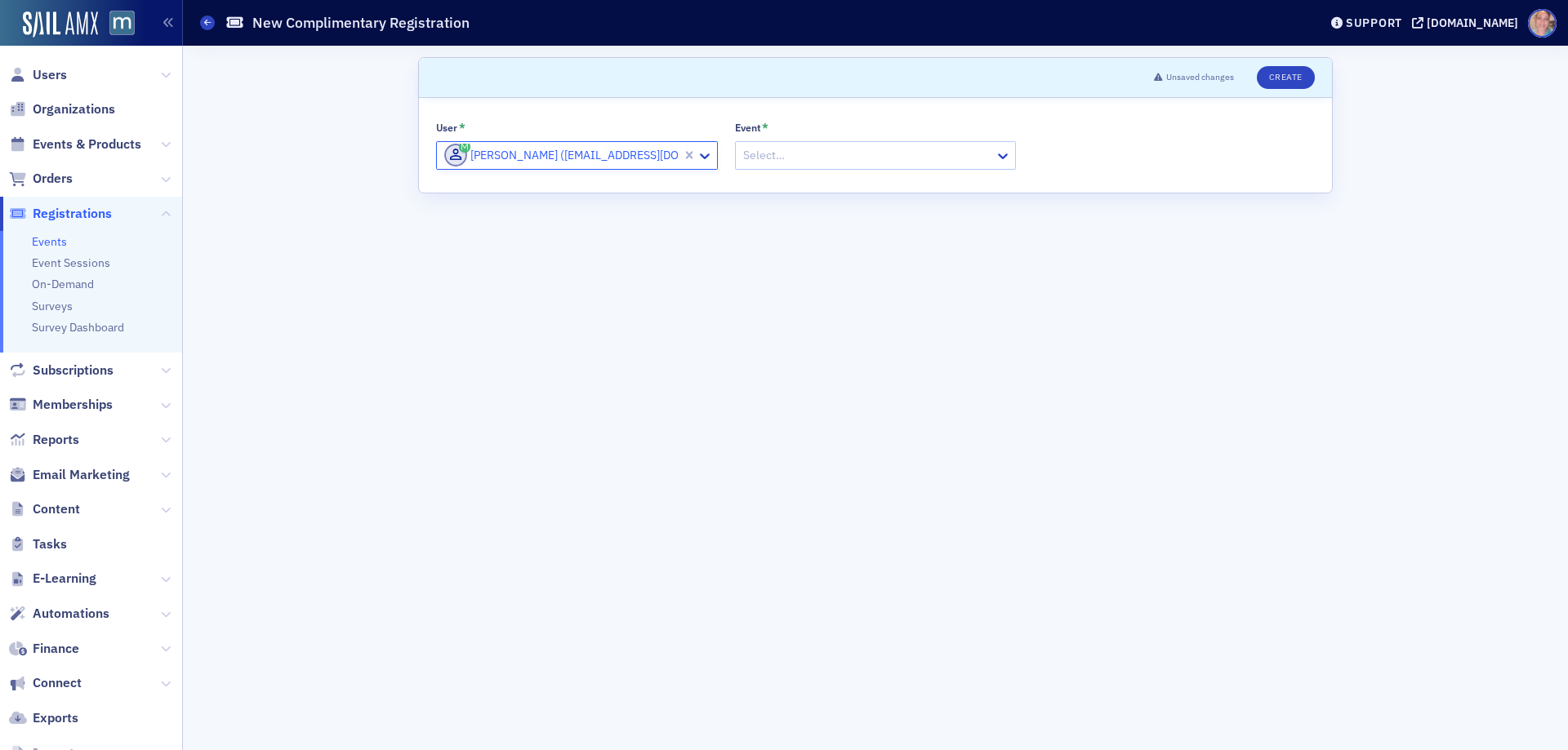
click at [874, 151] on div at bounding box center [867, 155] width 252 height 20
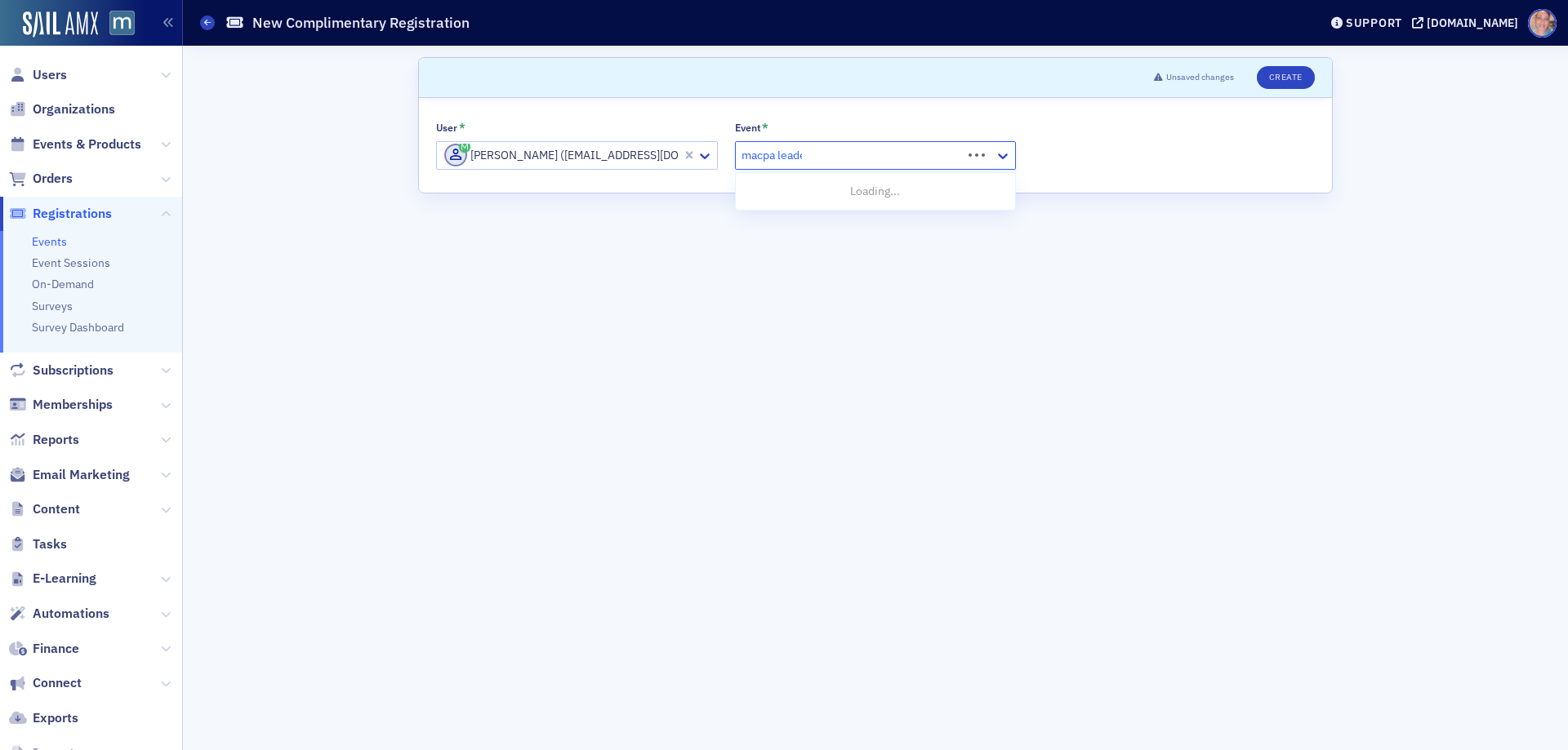
type input "macpa leader"
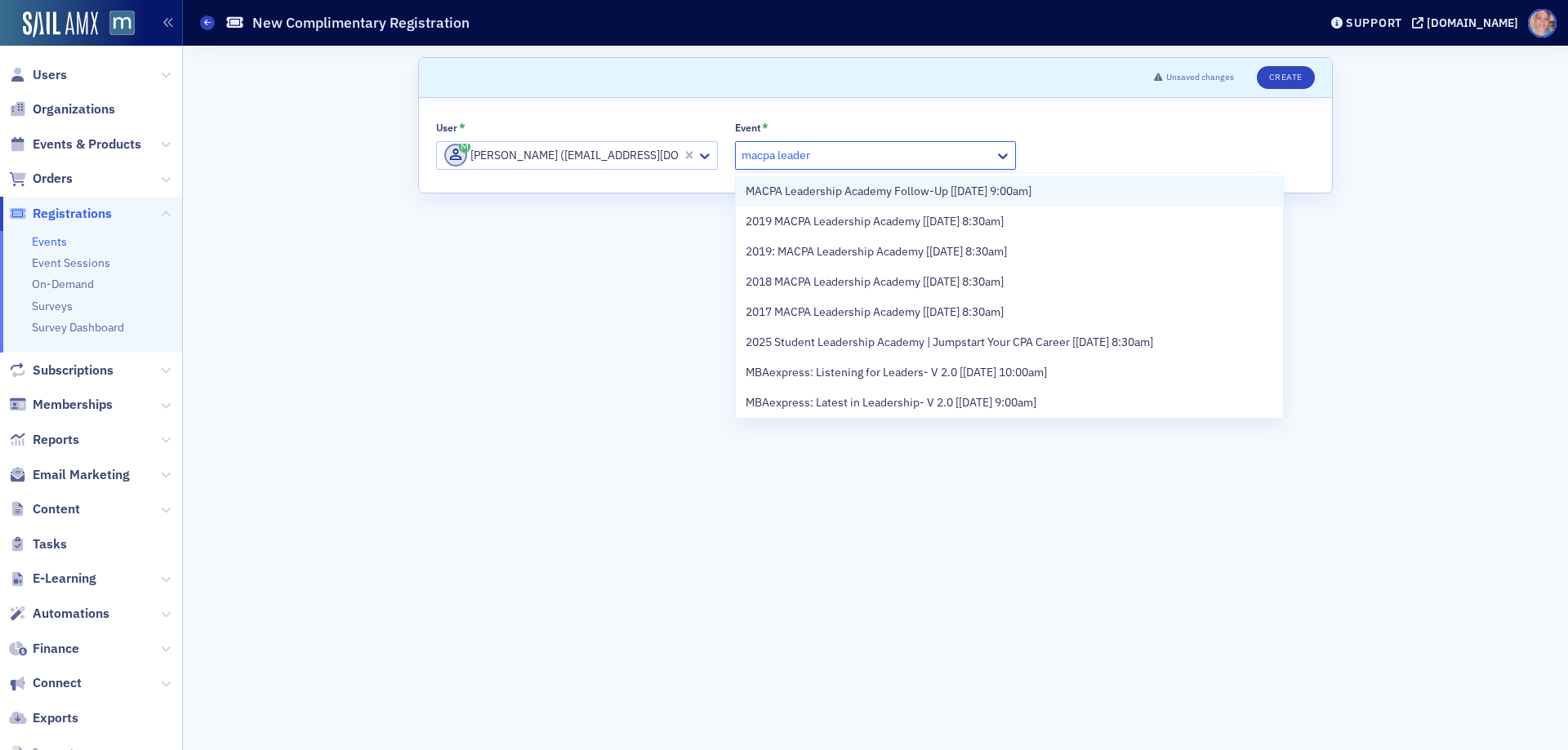
click at [907, 192] on span "MACPA Leadership Academy Follow-Up [[DATE] 9:00am]" at bounding box center [888, 192] width 286 height 17
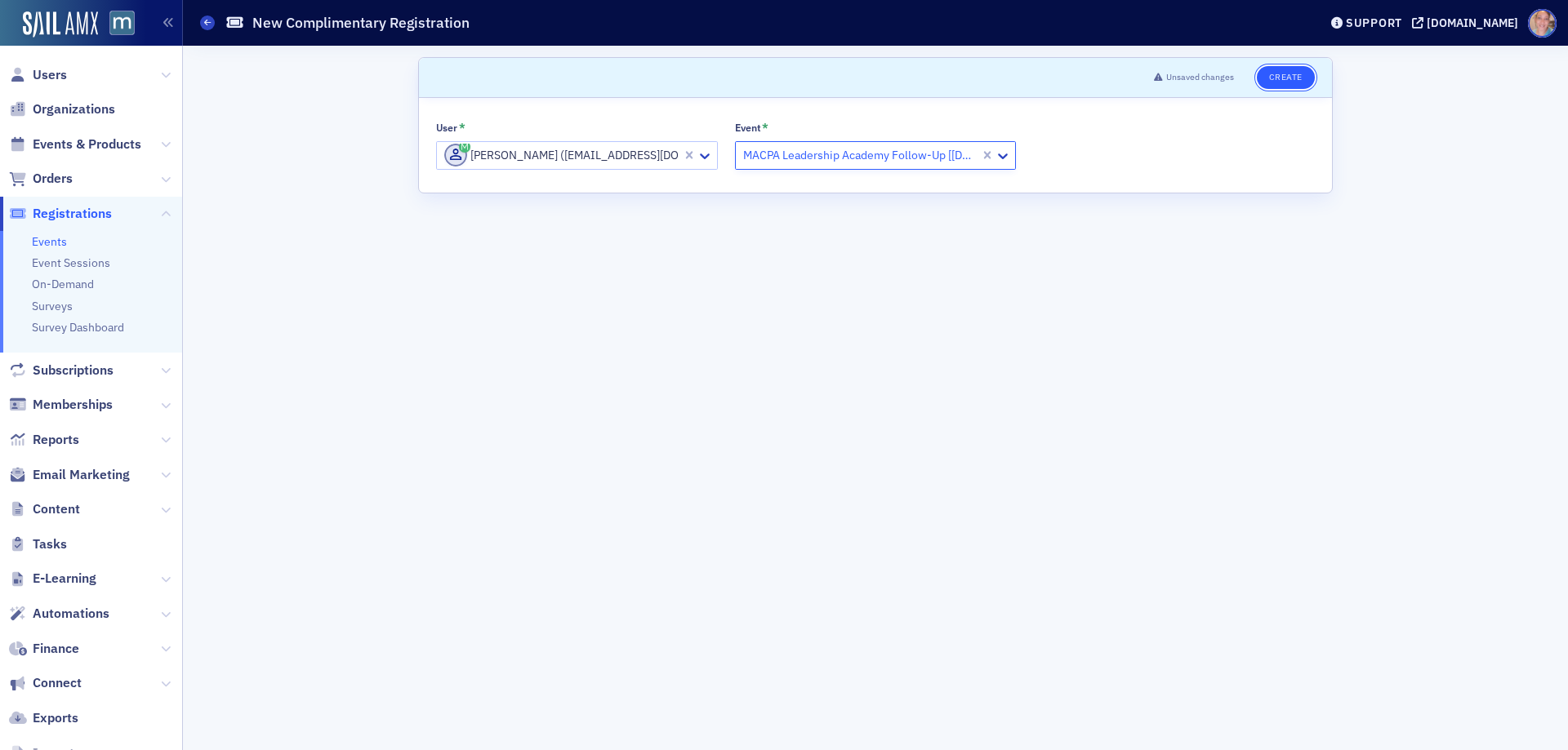
click at [1288, 70] on button "Create" at bounding box center [1285, 78] width 58 height 23
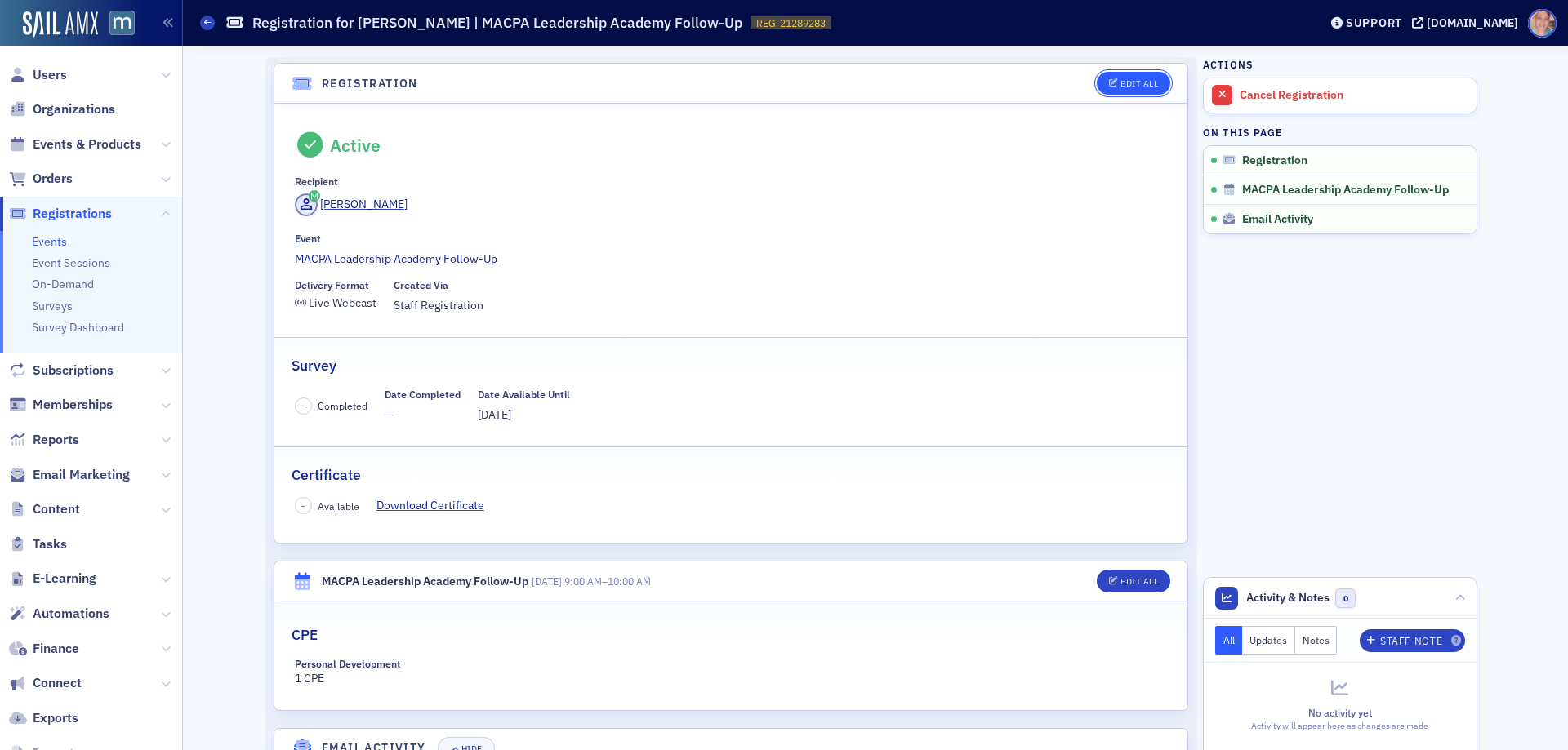
click at [1140, 82] on div "Edit All" at bounding box center [1139, 83] width 37 height 9
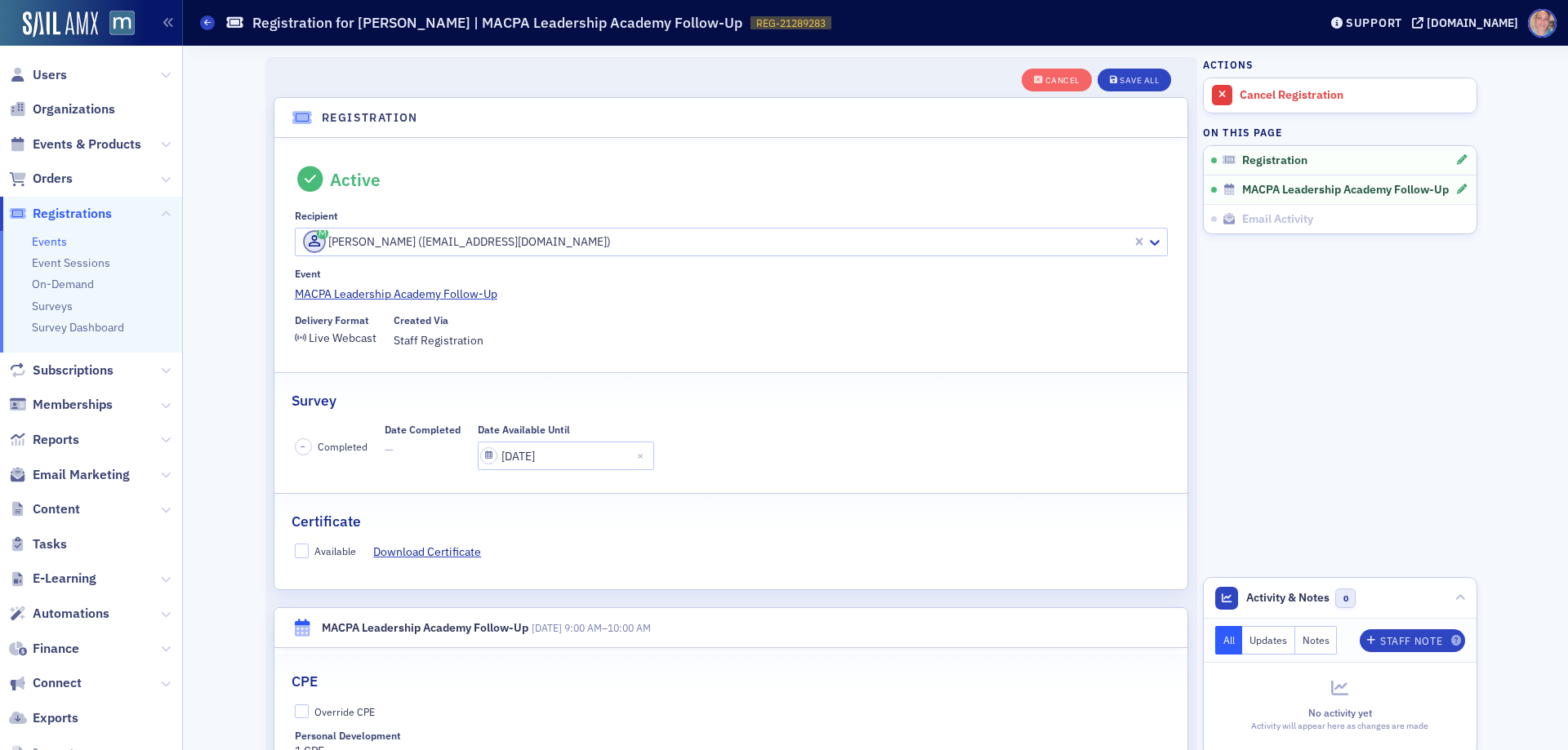
scroll to position [43, 0]
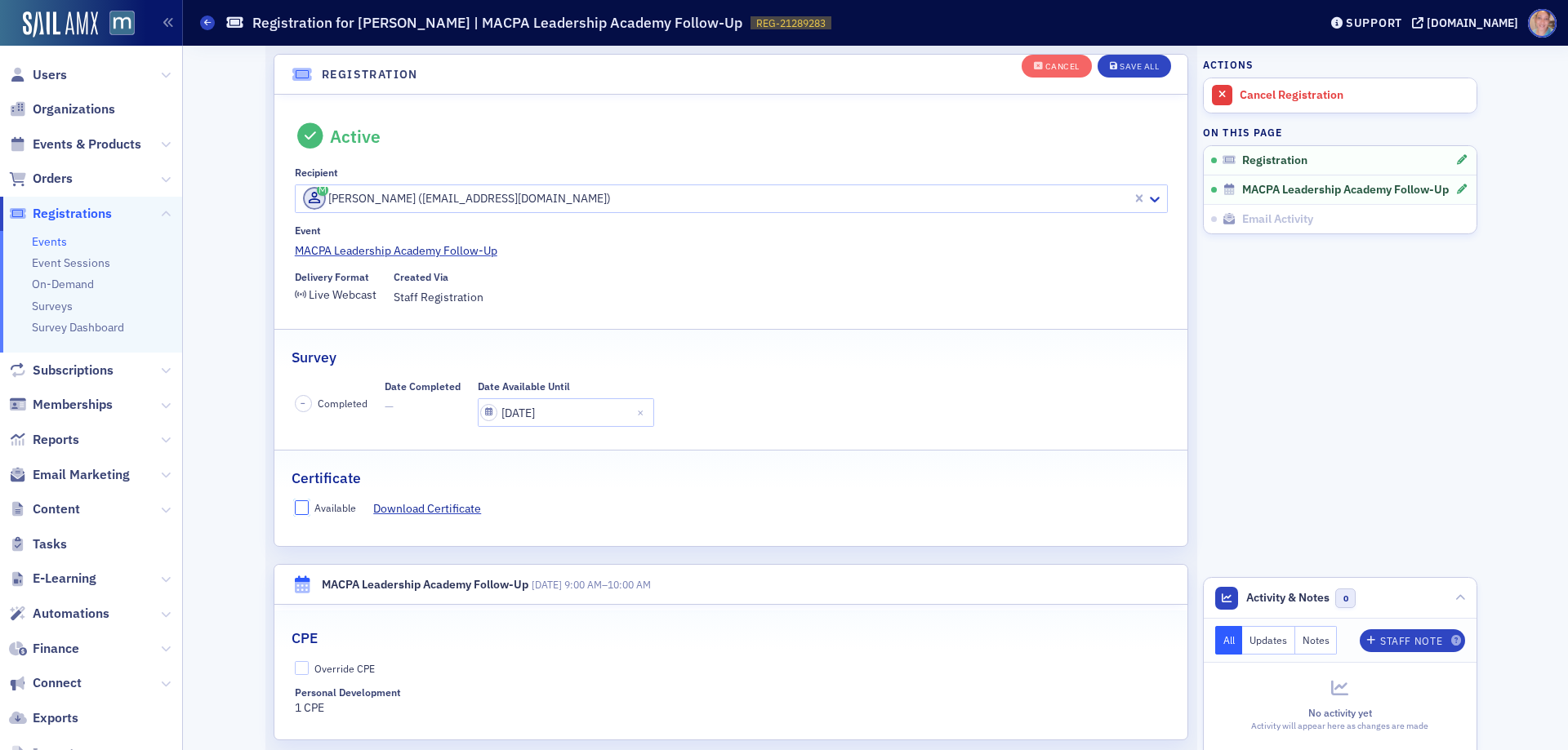
click at [295, 511] on input "Available" at bounding box center [302, 507] width 14 height 14
checkbox input "true"
click at [296, 669] on input "Override CPE" at bounding box center [302, 668] width 14 height 14
checkbox input "true"
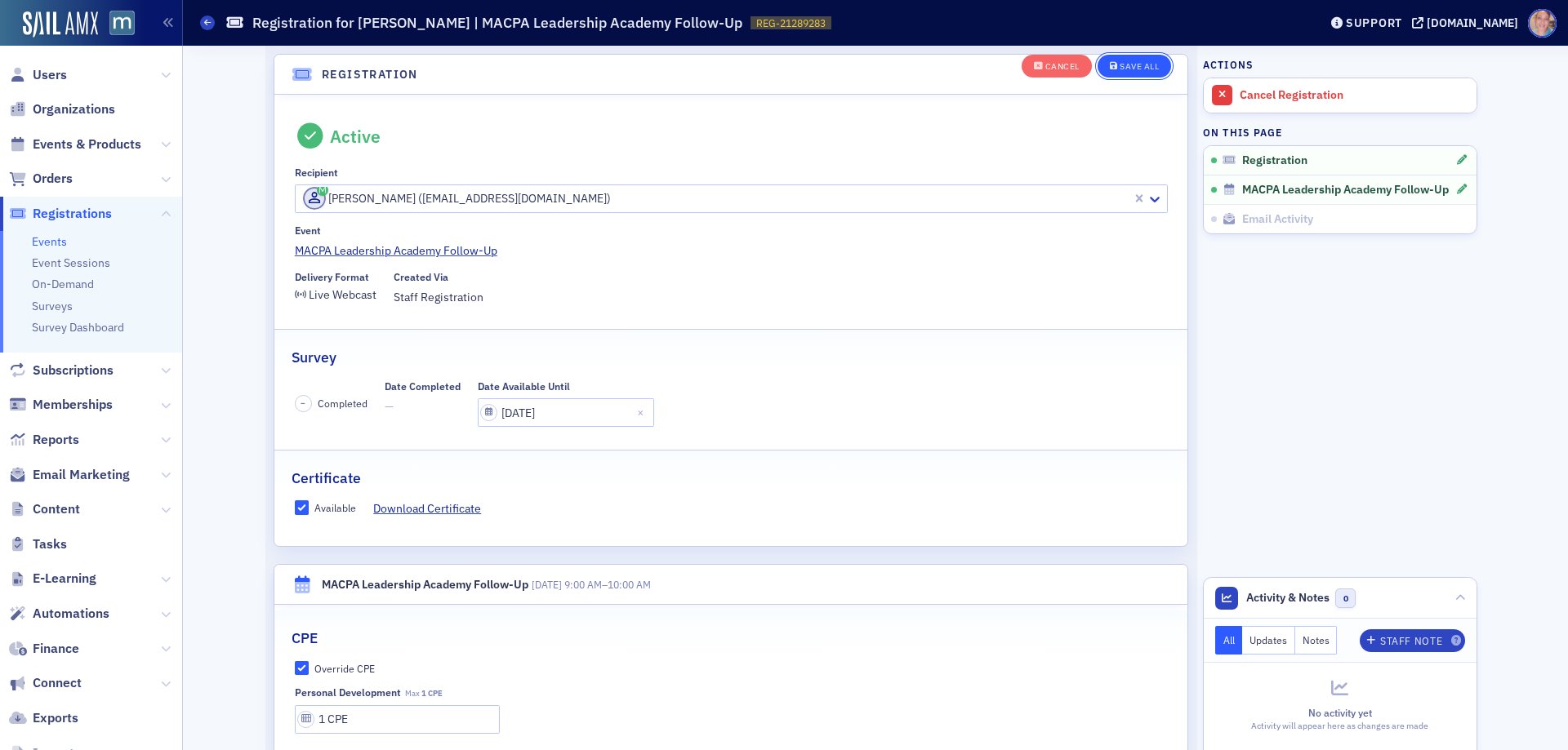
drag, startPoint x: 1127, startPoint y: 58, endPoint x: 1527, endPoint y: 137, distance: 407.7
click at [1127, 57] on button "Save All" at bounding box center [1134, 66] width 74 height 23
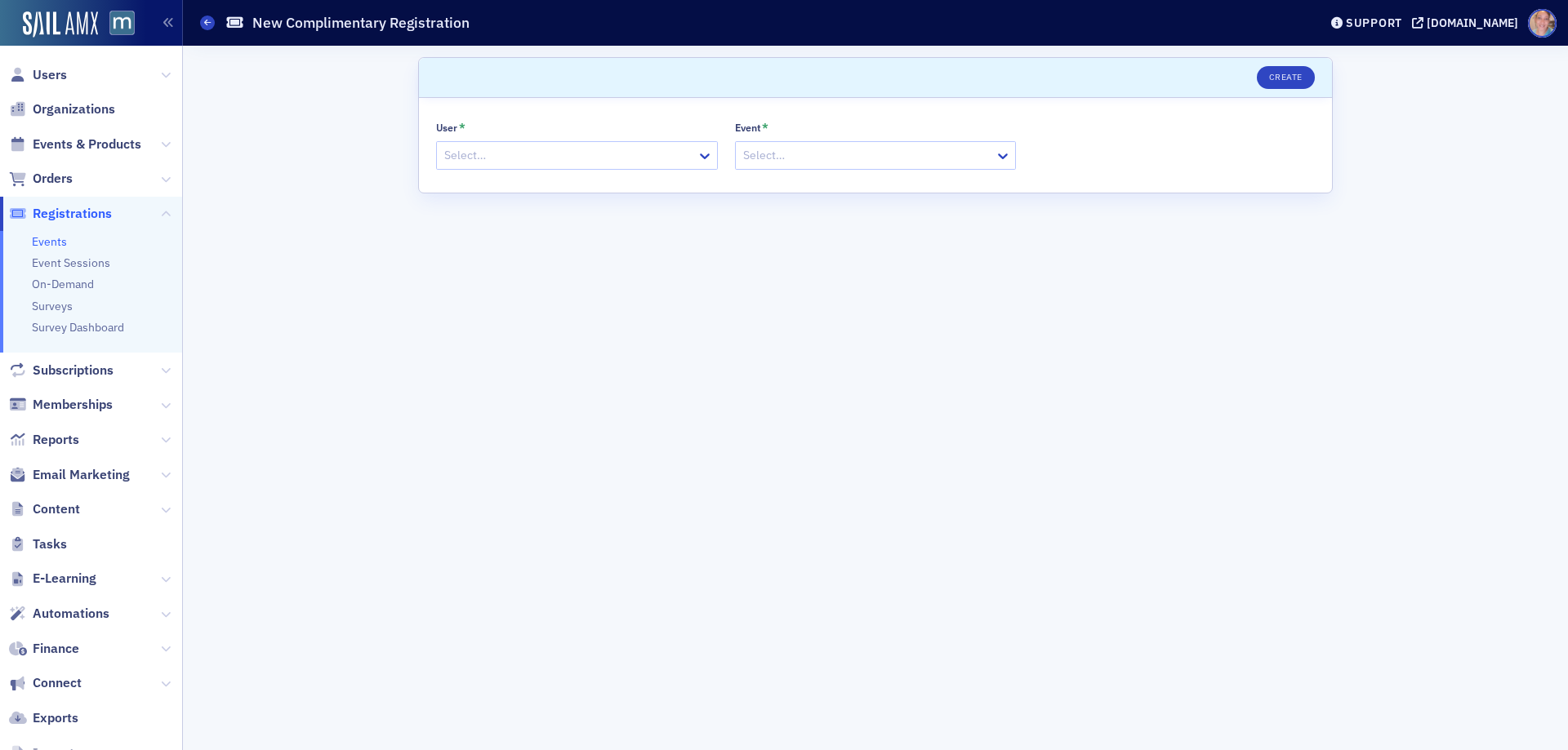
click at [651, 161] on div at bounding box center [568, 155] width 252 height 20
paste input "[PERSON_NAME]"
type input "[PERSON_NAME]"
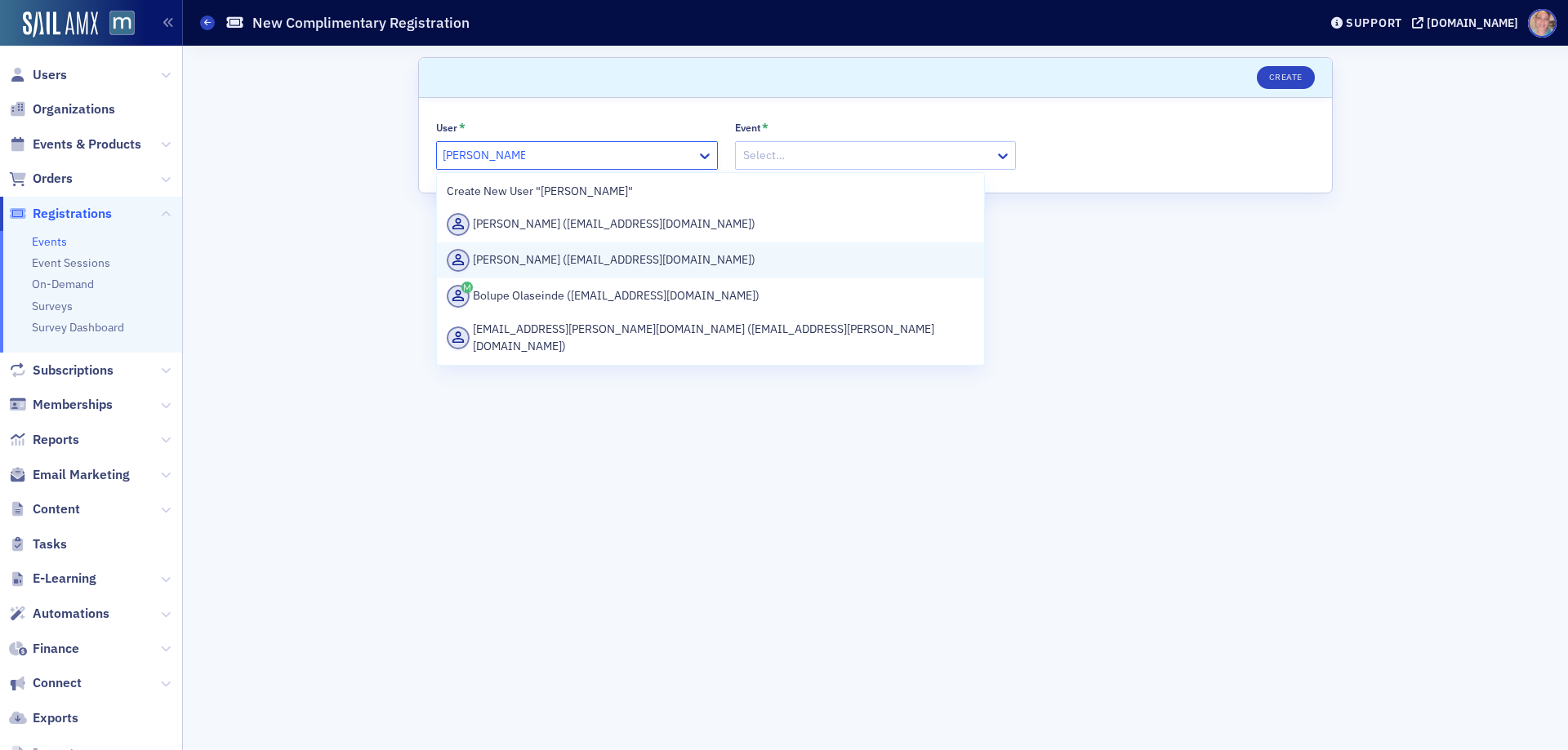
click at [626, 254] on div "[PERSON_NAME] ([EMAIL_ADDRESS][DOMAIN_NAME])" at bounding box center [710, 261] width 527 height 23
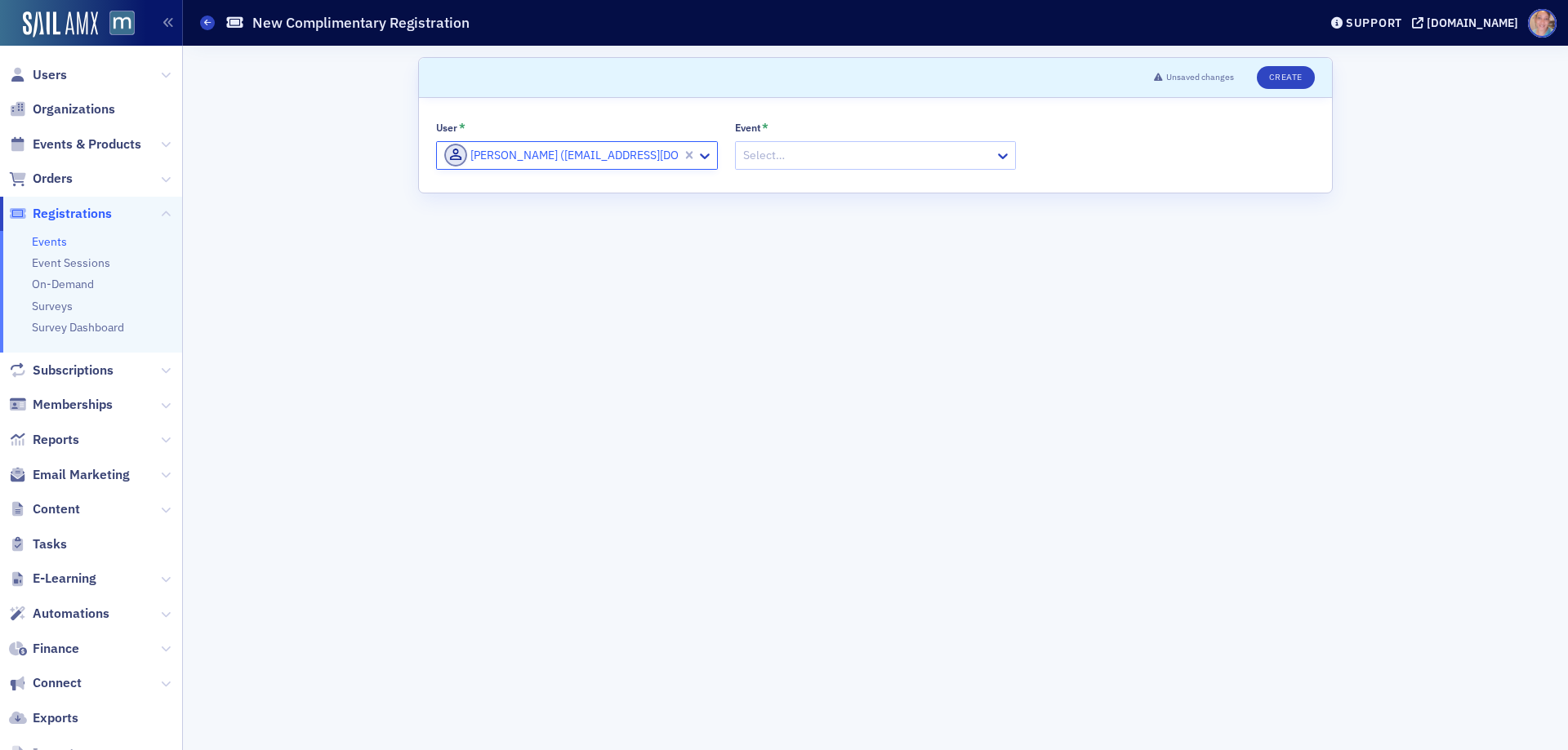
click at [810, 156] on div at bounding box center [867, 155] width 252 height 20
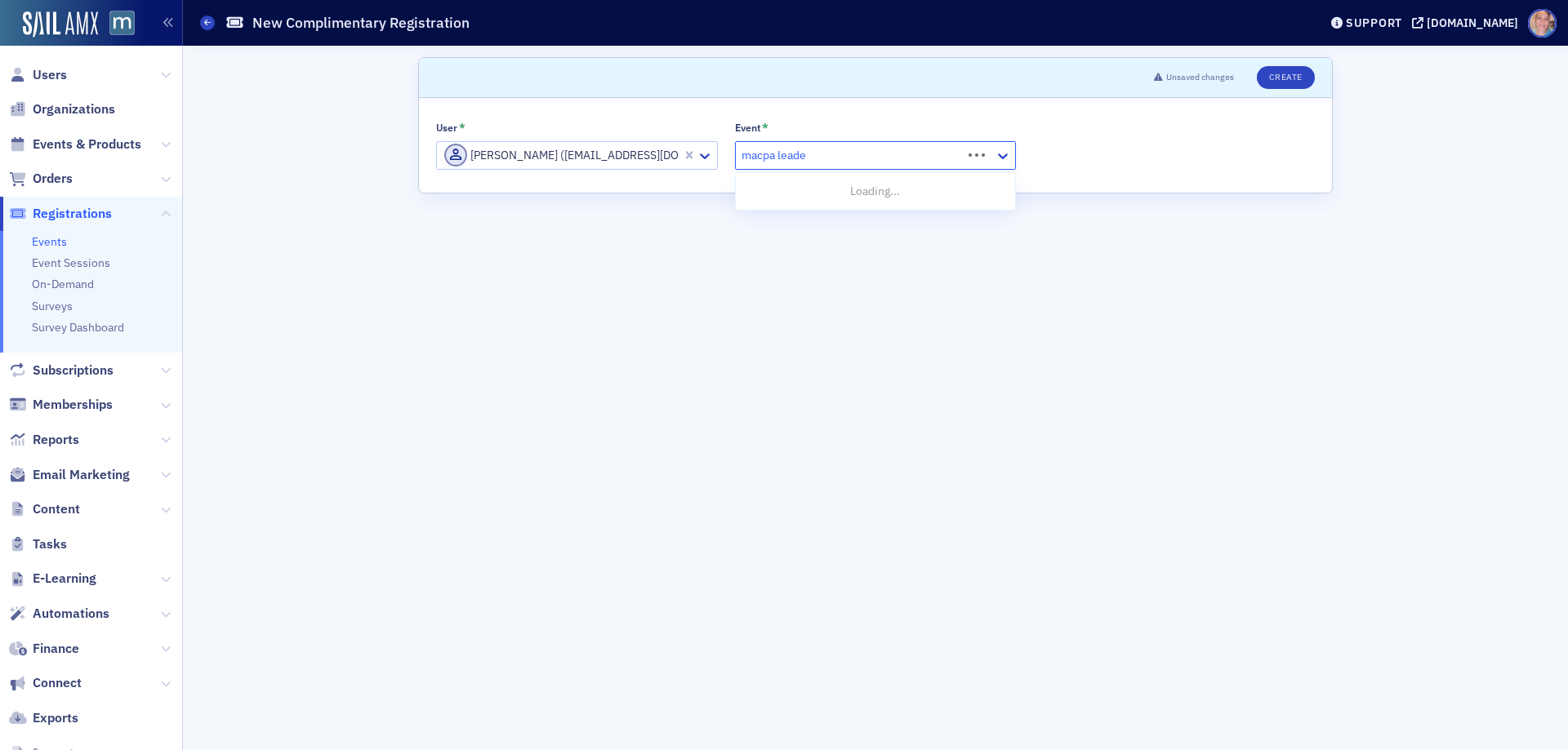
type input "macpa leader"
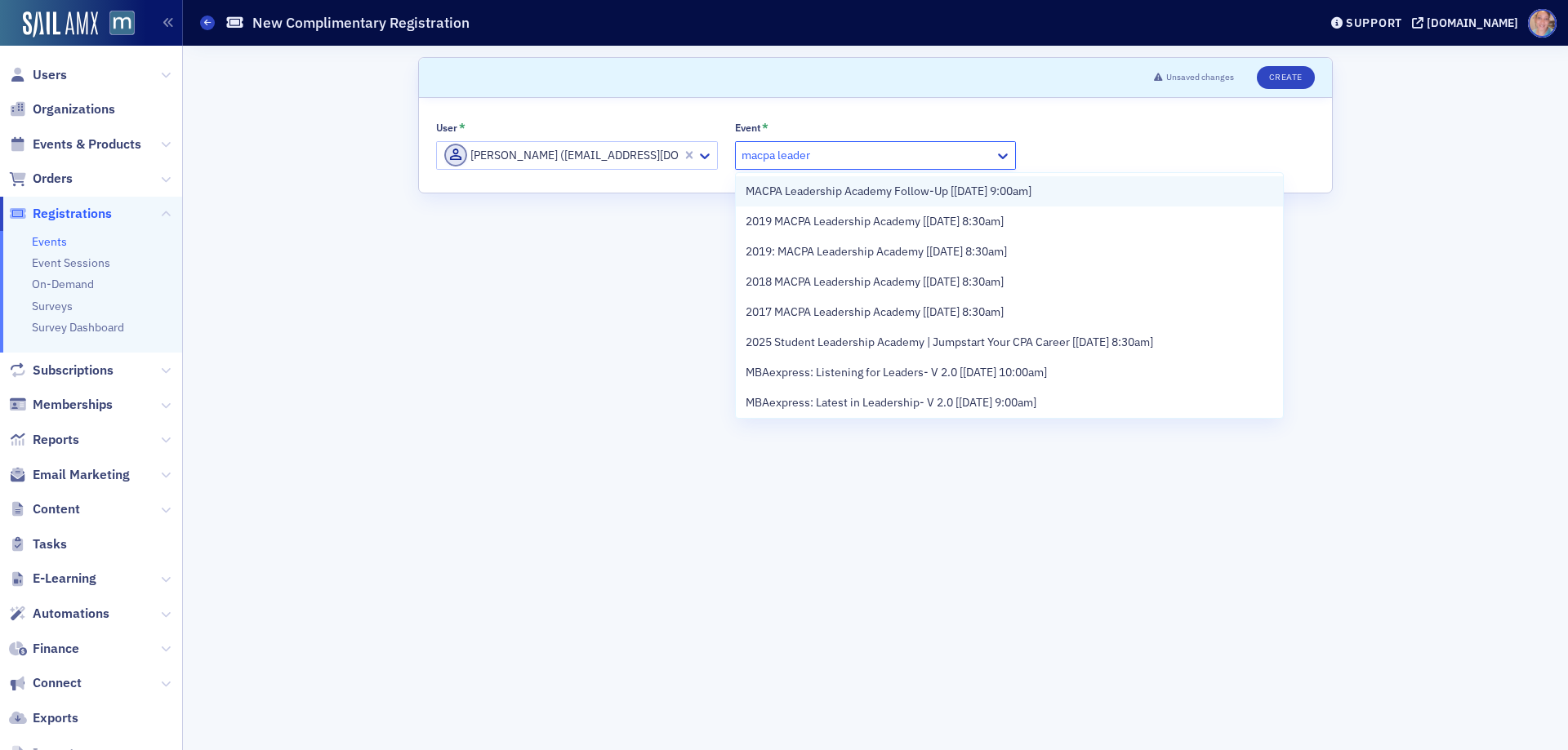
click at [953, 185] on span "MACPA Leadership Academy Follow-Up [[DATE] 9:00am]" at bounding box center [888, 192] width 286 height 17
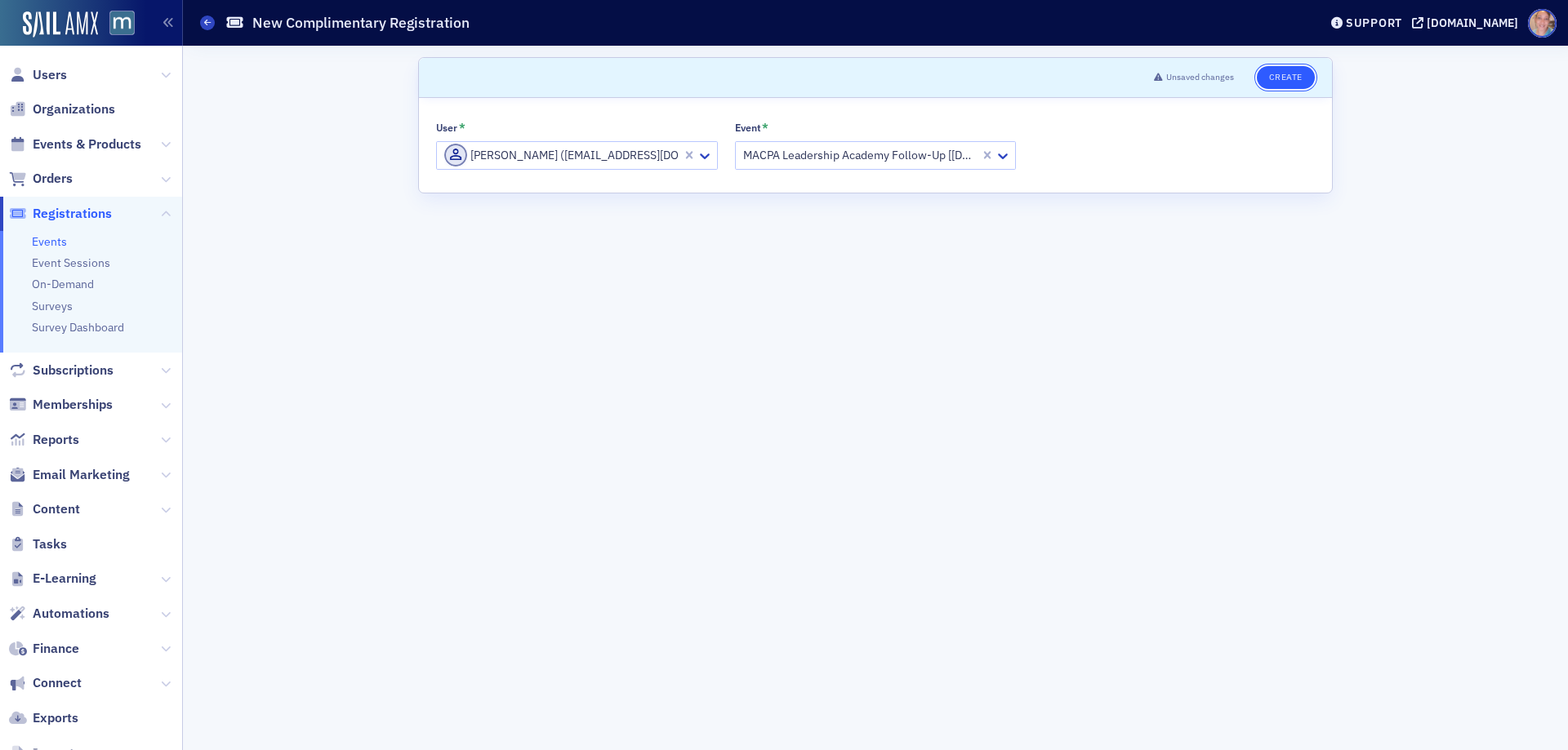
click at [1293, 68] on button "Create" at bounding box center [1285, 78] width 58 height 23
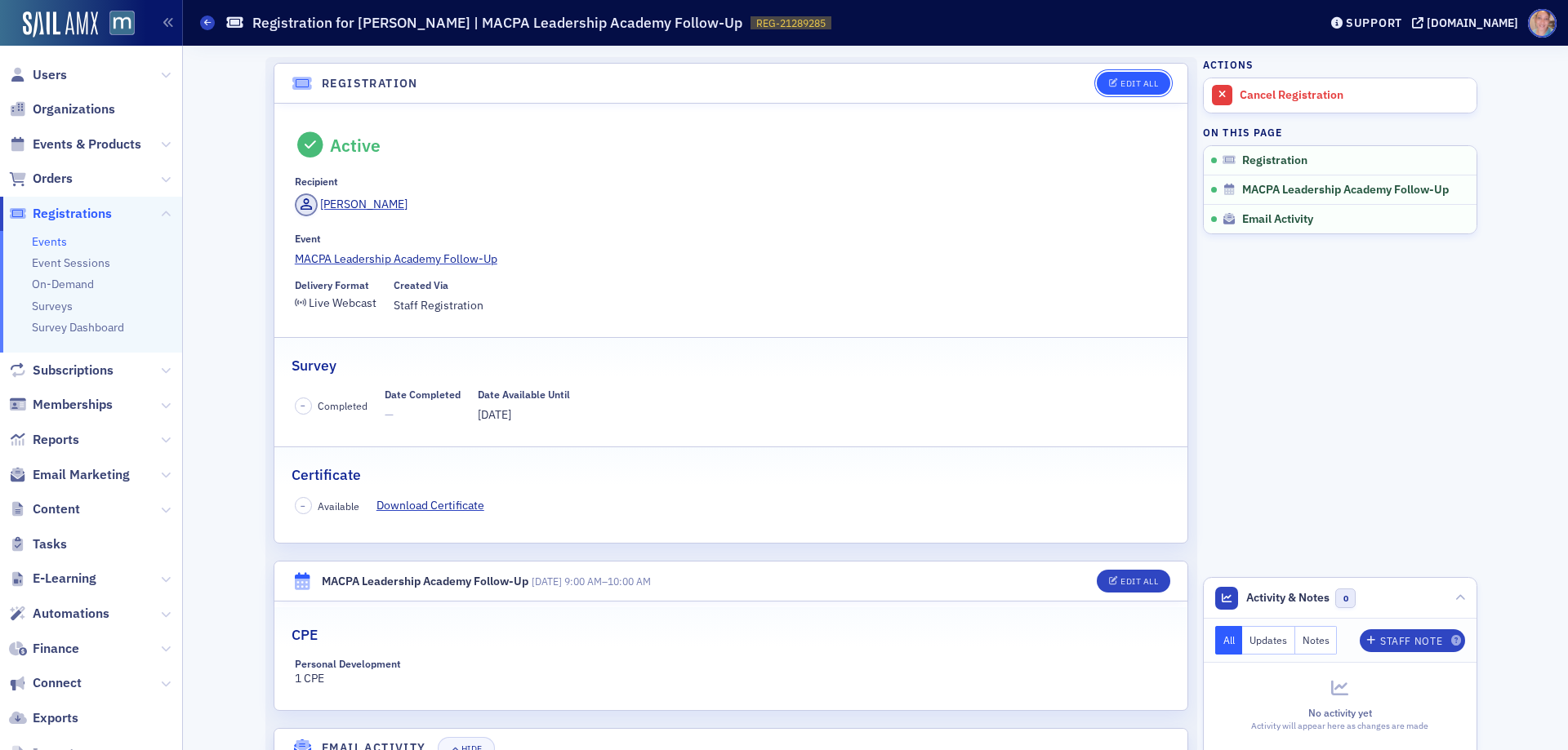
click at [1120, 84] on div "Edit All" at bounding box center [1139, 83] width 37 height 9
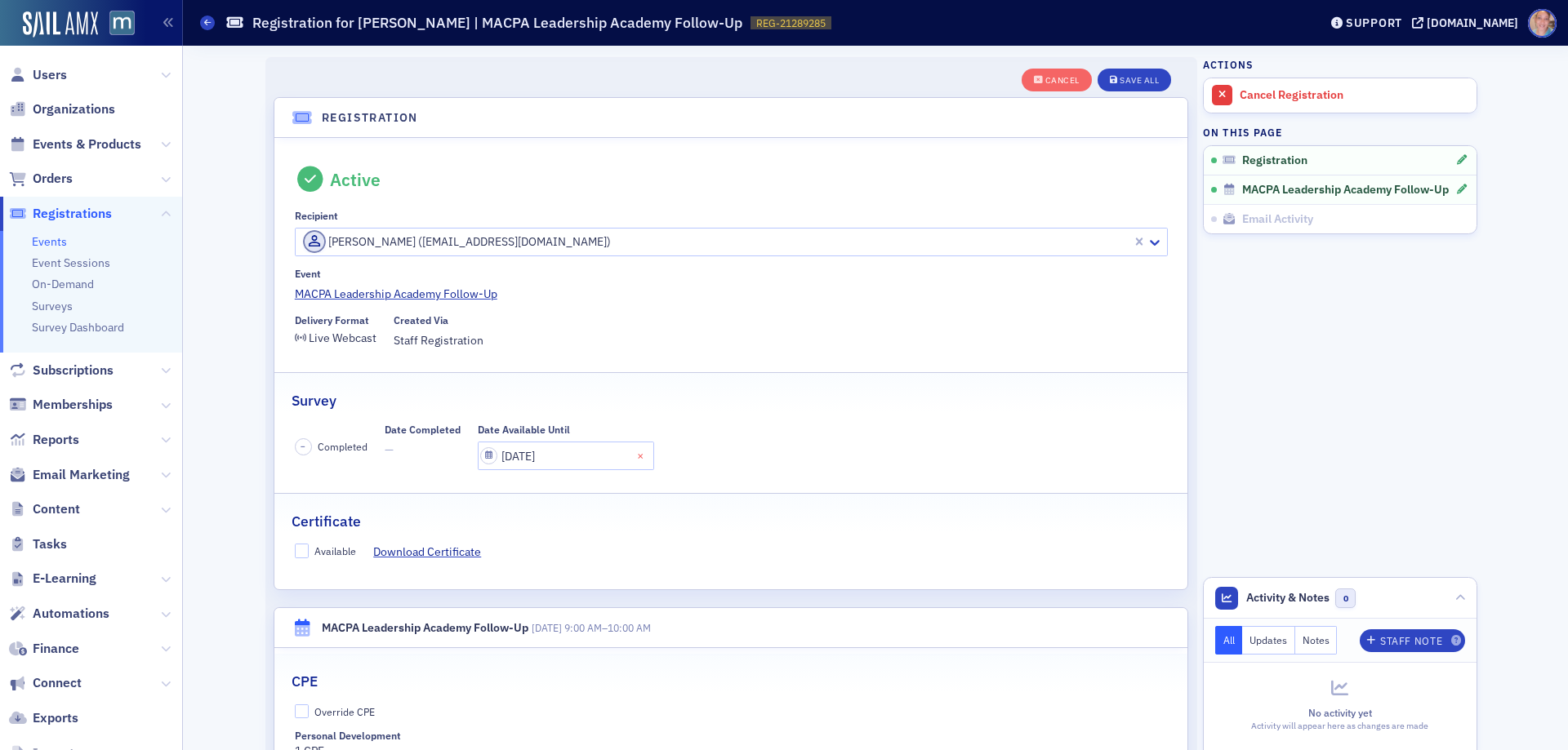
scroll to position [43, 0]
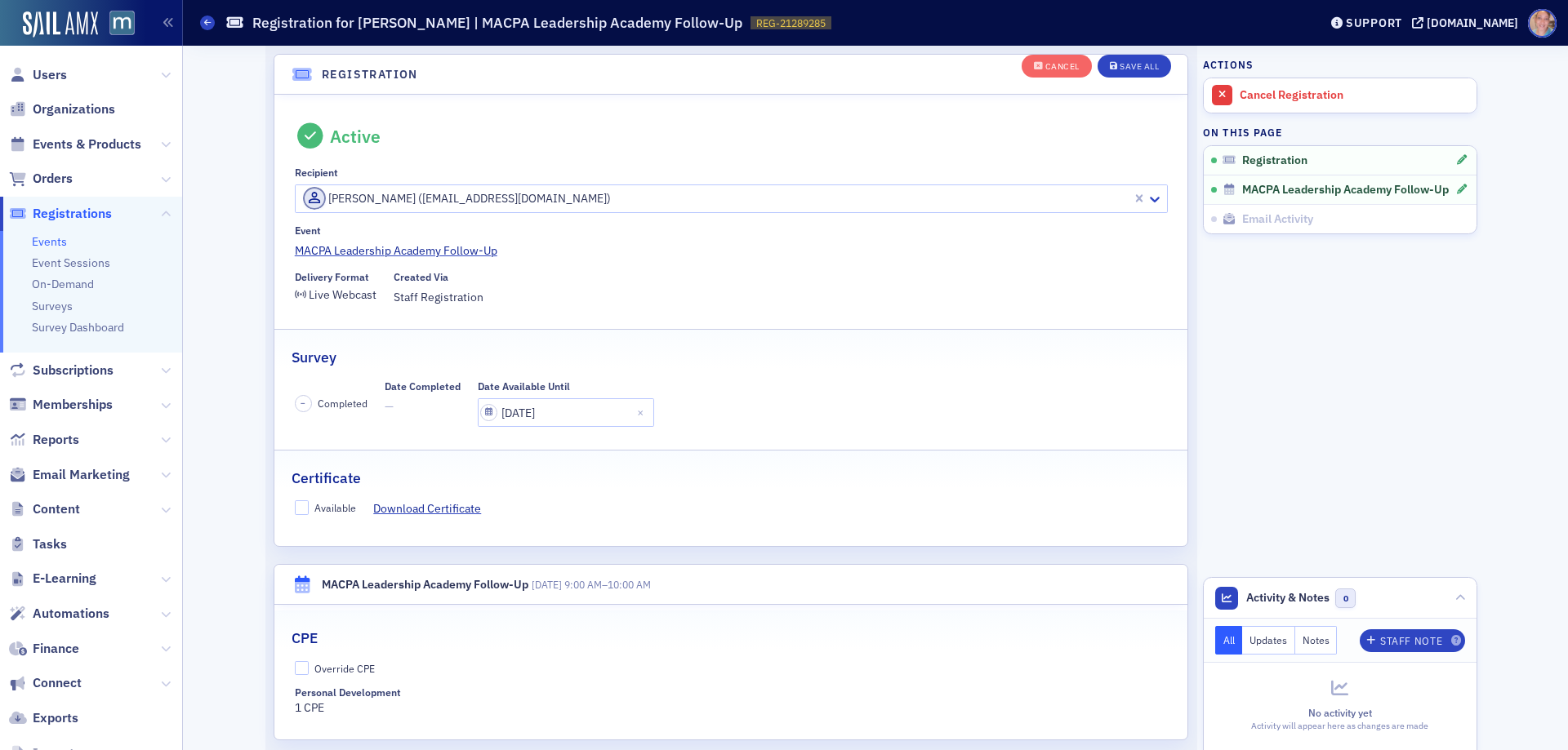
drag, startPoint x: 307, startPoint y: 506, endPoint x: 292, endPoint y: 534, distance: 31.8
click at [308, 511] on label "Available" at bounding box center [326, 507] width 62 height 14
click at [308, 511] on input "Available" at bounding box center [302, 507] width 14 height 14
checkbox input "true"
click at [295, 670] on input "Override CPE" at bounding box center [302, 668] width 14 height 14
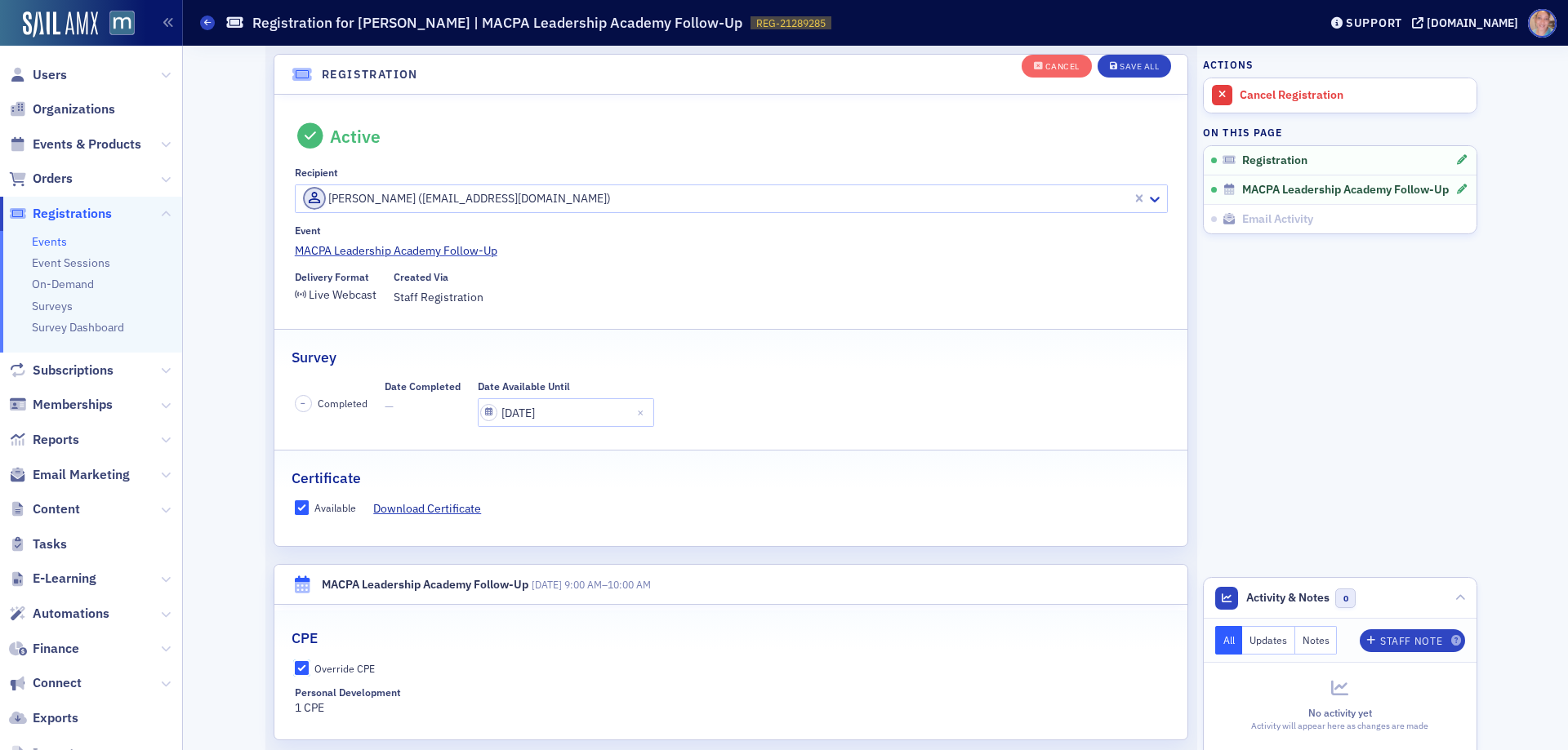
checkbox input "true"
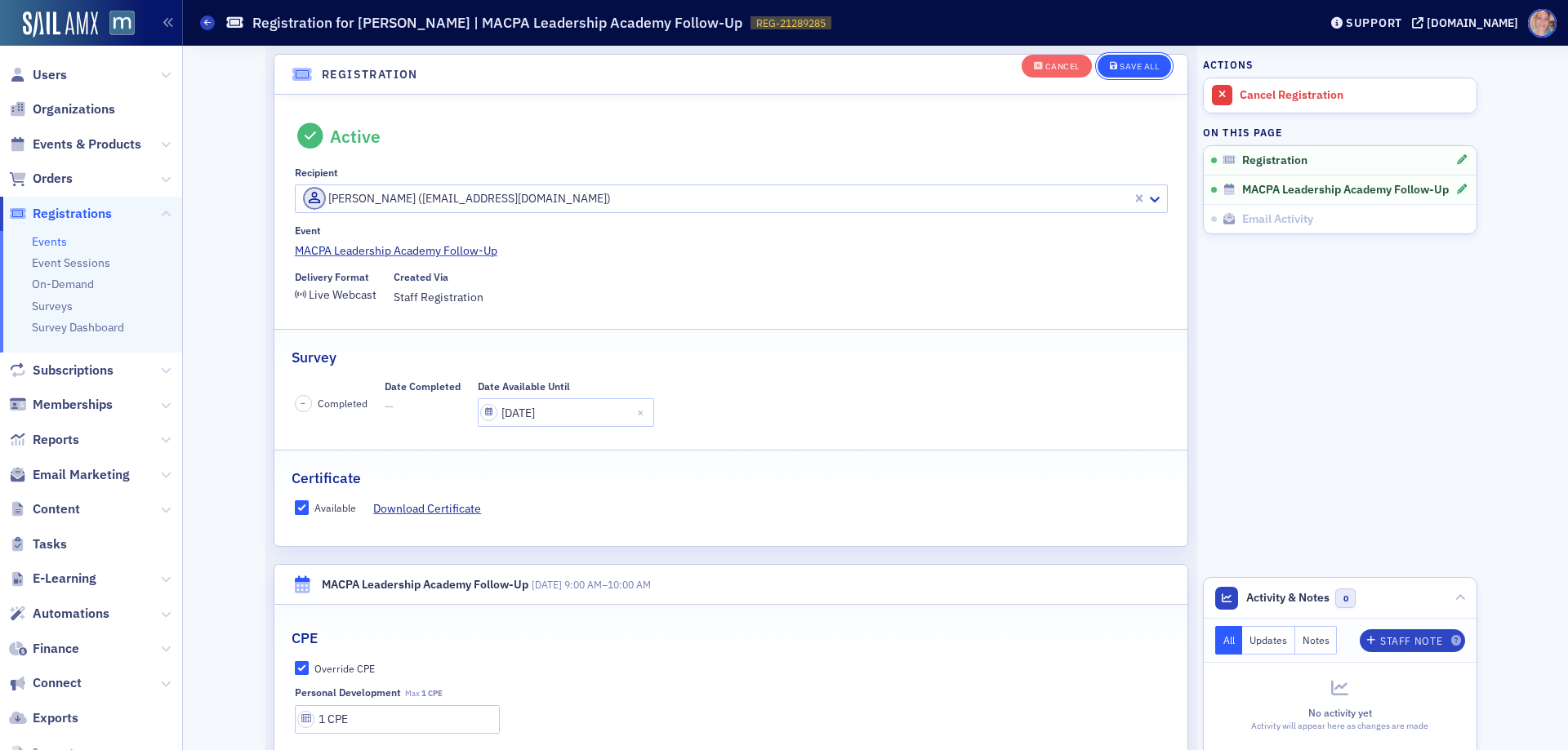
click at [1142, 64] on div "Save All" at bounding box center [1139, 66] width 39 height 9
